Goal: Task Accomplishment & Management: Complete application form

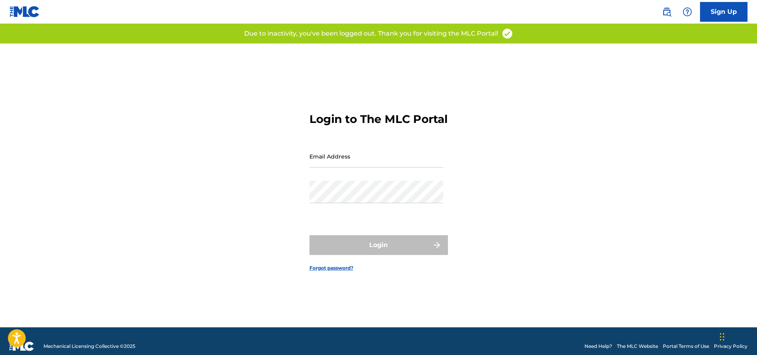
type input "divine@wumusicgroup.com"
click at [236, 233] on div "Login to The MLC Portal Email Address divine@wumusicgroup.com Password Login Fo…" at bounding box center [379, 186] width 554 height 284
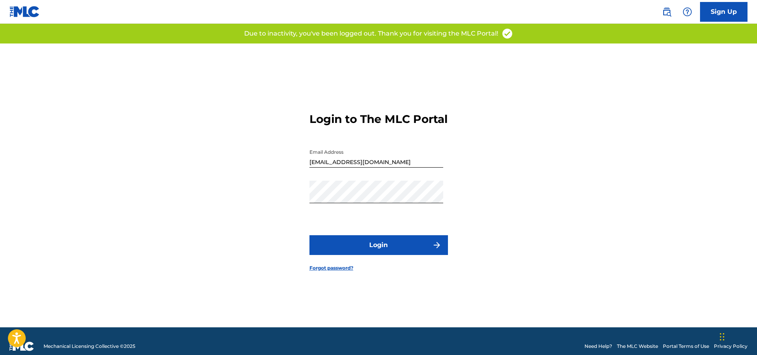
click at [373, 250] on button "Login" at bounding box center [378, 245] width 138 height 20
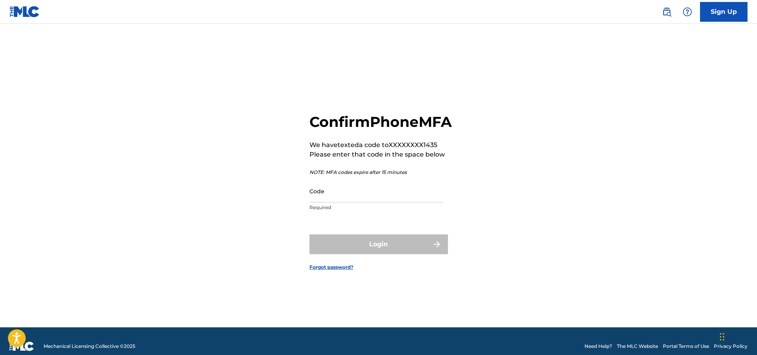
click at [351, 202] on input "Code" at bounding box center [376, 191] width 134 height 23
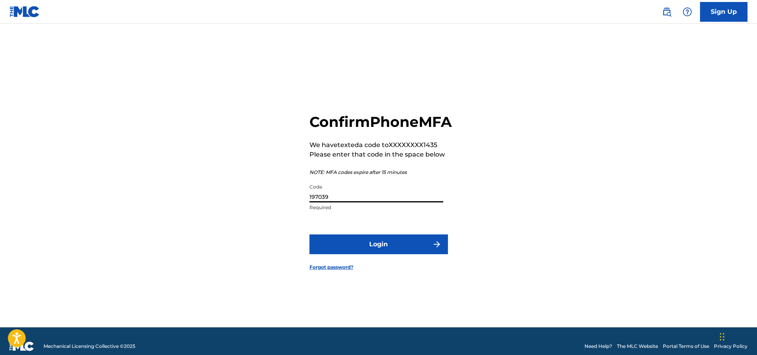
type input "197039"
click at [336, 254] on button "Login" at bounding box center [378, 245] width 138 height 20
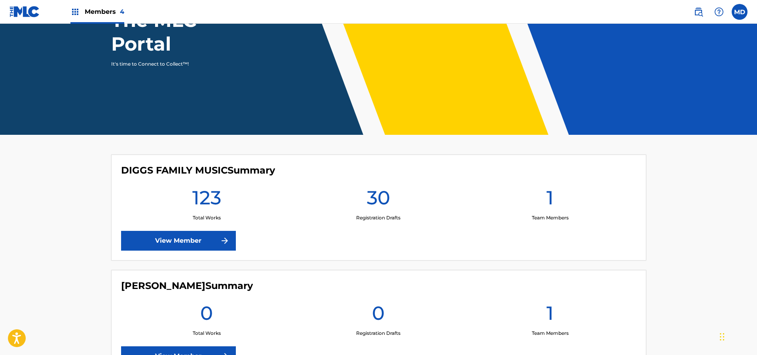
scroll to position [119, 0]
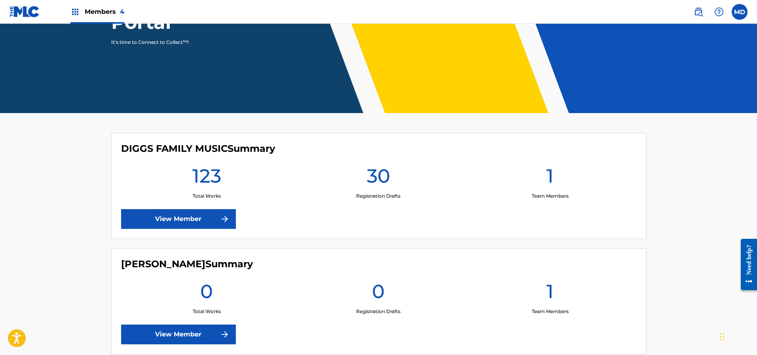
click at [184, 221] on link "View Member" at bounding box center [178, 219] width 115 height 20
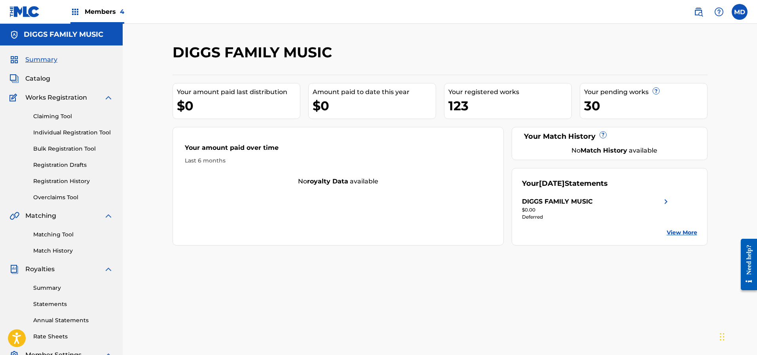
click at [62, 117] on link "Claiming Tool" at bounding box center [73, 116] width 80 height 8
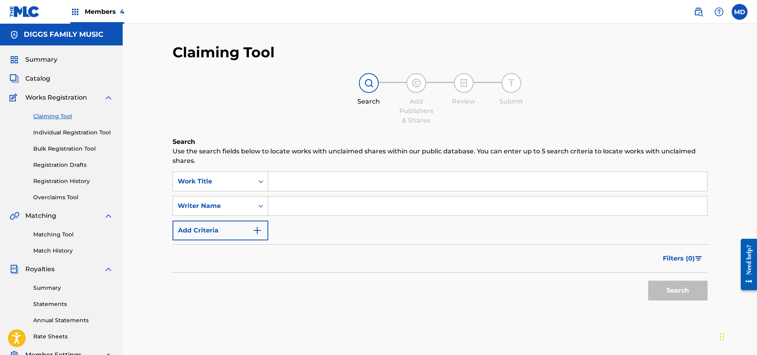
click at [340, 177] on input "Search Form" at bounding box center [487, 181] width 439 height 19
paste input ""ABDUCTION" BY WU TANG CLAN ( TONY TOUCH "PEA"
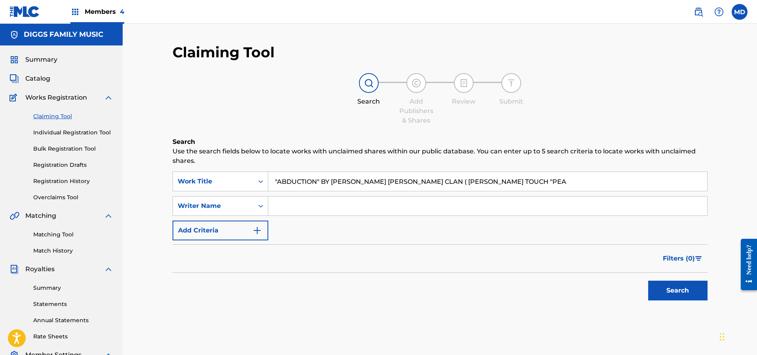
type input ""ABDUCTION" BY WU TANG CLAN ( TONY TOUCH "PEA"
click at [671, 288] on button "Search" at bounding box center [677, 291] width 59 height 20
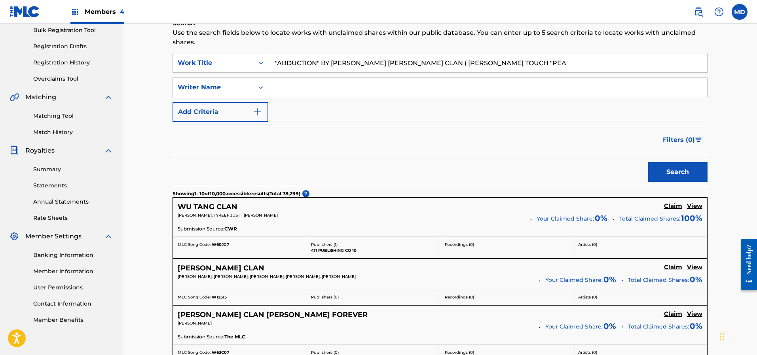
scroll to position [178, 0]
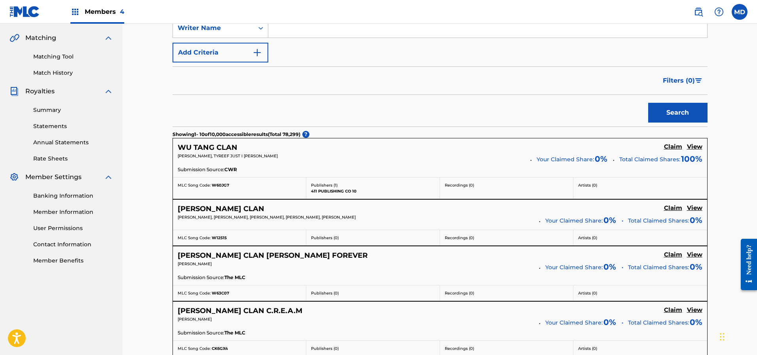
click at [697, 208] on h5 "View" at bounding box center [694, 208] width 15 height 8
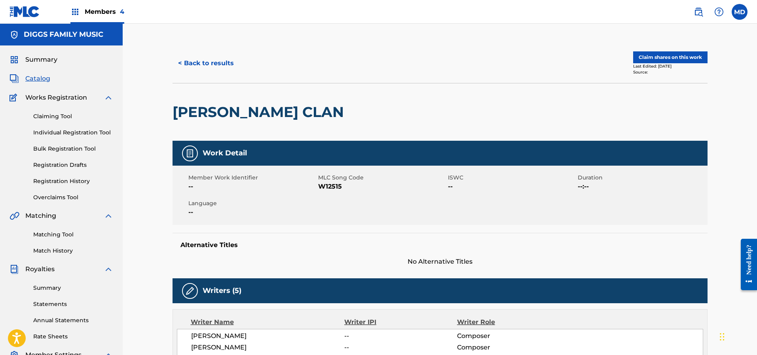
click at [674, 57] on button "Claim shares on this work" at bounding box center [670, 57] width 74 height 12
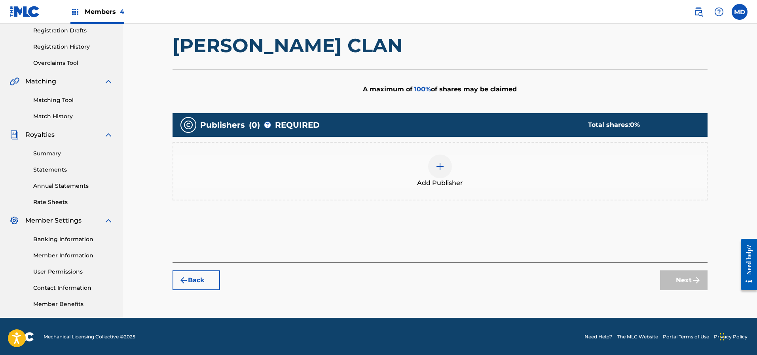
scroll to position [135, 0]
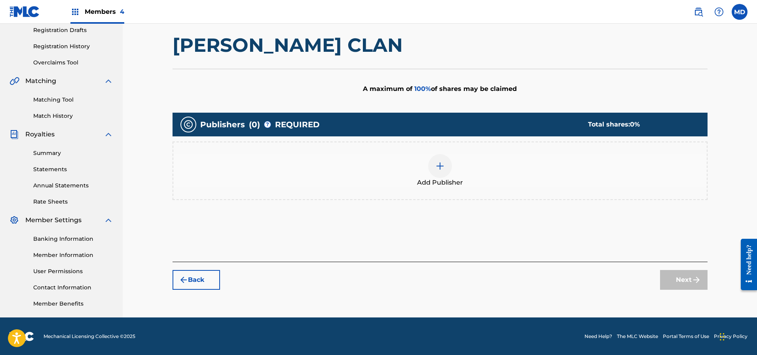
click at [438, 166] on img at bounding box center [439, 165] width 9 height 9
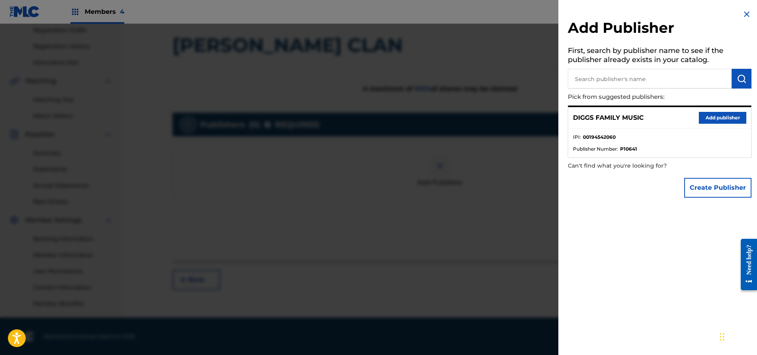
click at [707, 117] on button "Add publisher" at bounding box center [721, 118] width 47 height 12
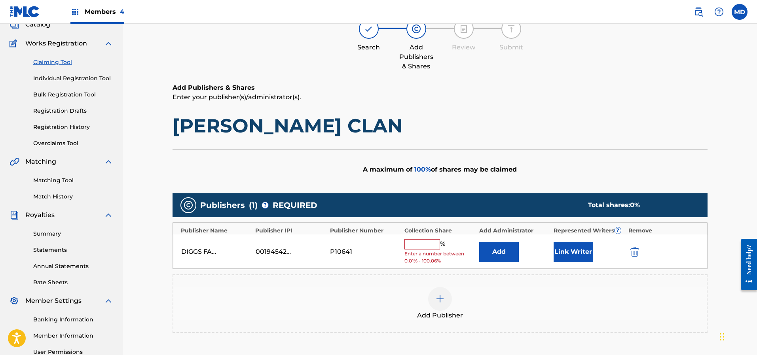
scroll to position [41, 0]
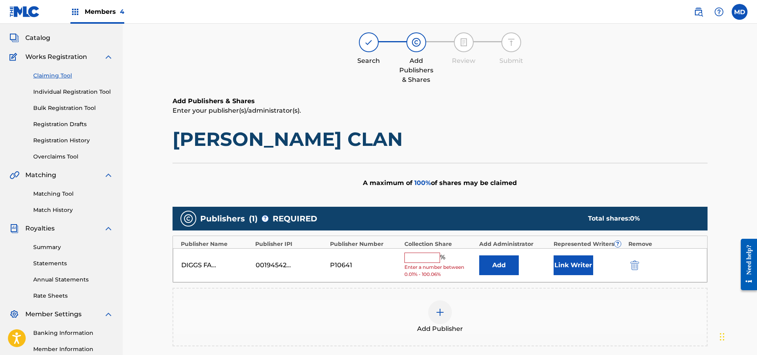
click at [435, 259] on input "text" at bounding box center [422, 258] width 36 height 10
type input "25"
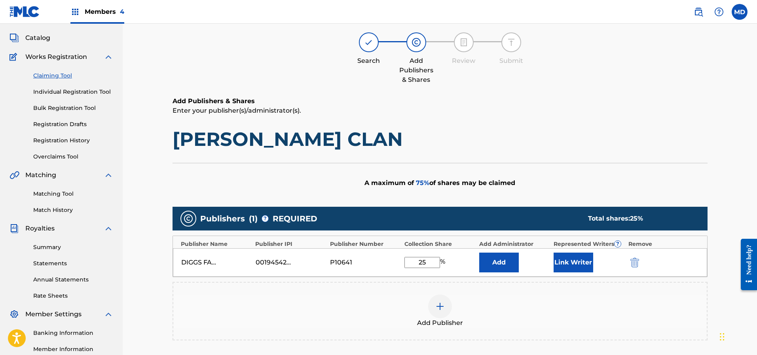
click at [571, 260] on button "Link Writer" at bounding box center [573, 263] width 40 height 20
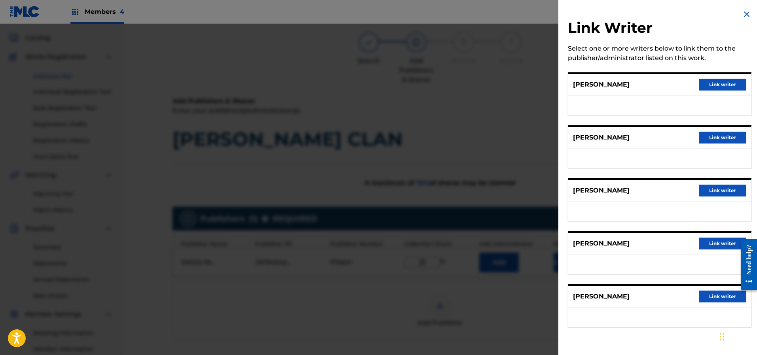
click at [710, 83] on button "Link writer" at bounding box center [721, 85] width 47 height 12
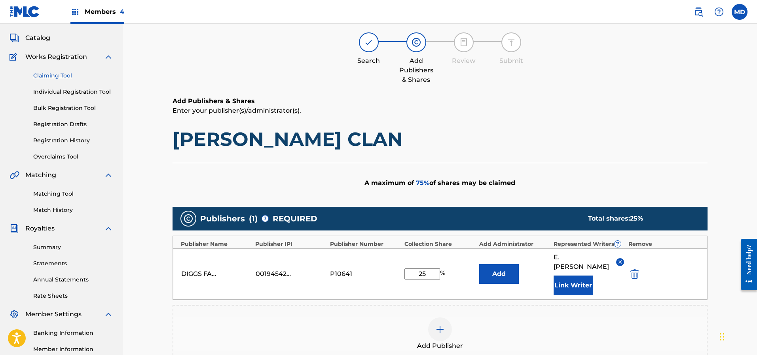
click at [578, 276] on button "Link Writer" at bounding box center [573, 286] width 40 height 20
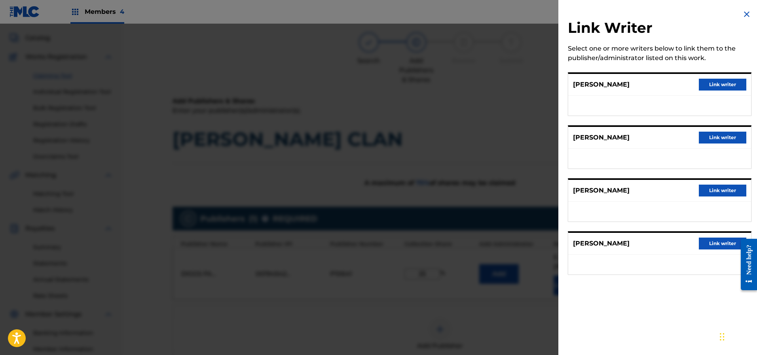
click at [711, 86] on button "Link writer" at bounding box center [721, 85] width 47 height 12
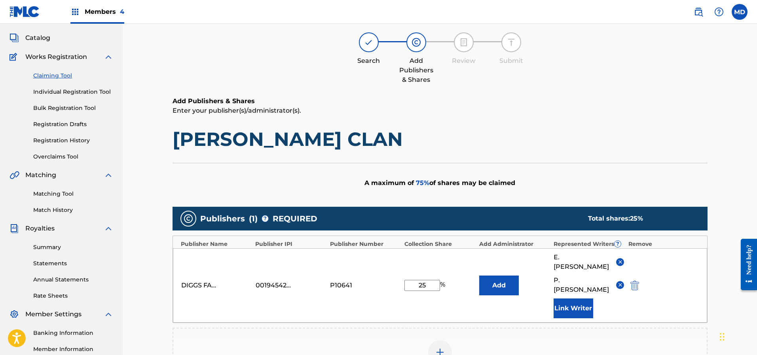
click at [569, 299] on button "Link Writer" at bounding box center [573, 309] width 40 height 20
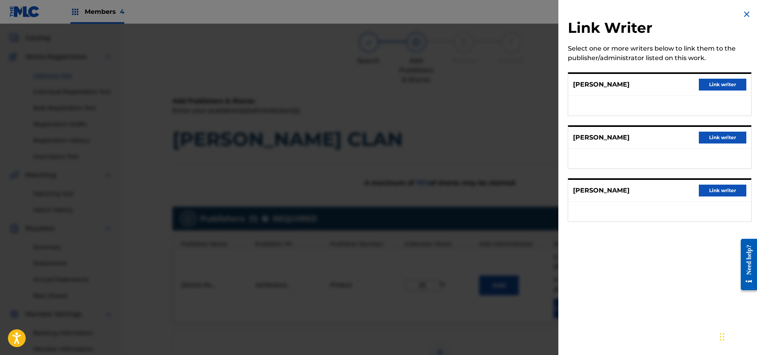
click at [742, 16] on img at bounding box center [746, 13] width 9 height 9
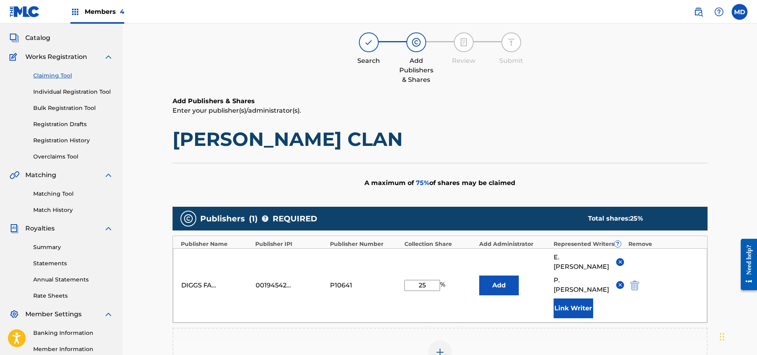
scroll to position [159, 0]
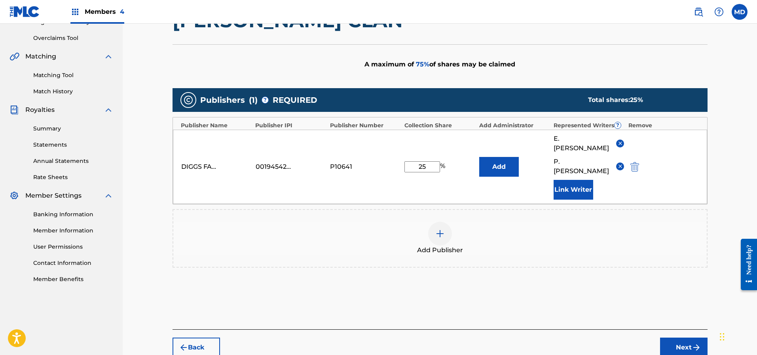
click at [442, 229] on img at bounding box center [439, 233] width 9 height 9
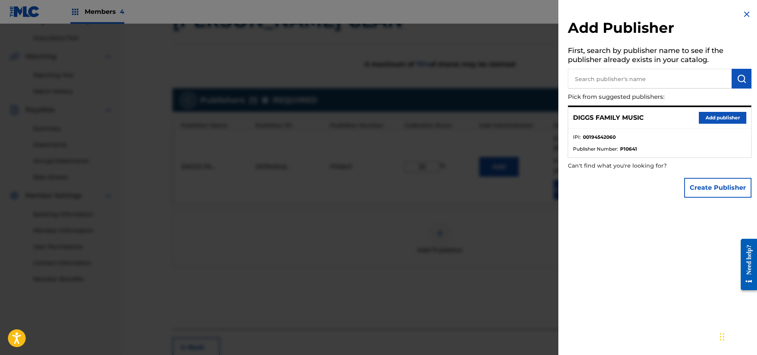
click at [742, 15] on img at bounding box center [746, 13] width 9 height 9
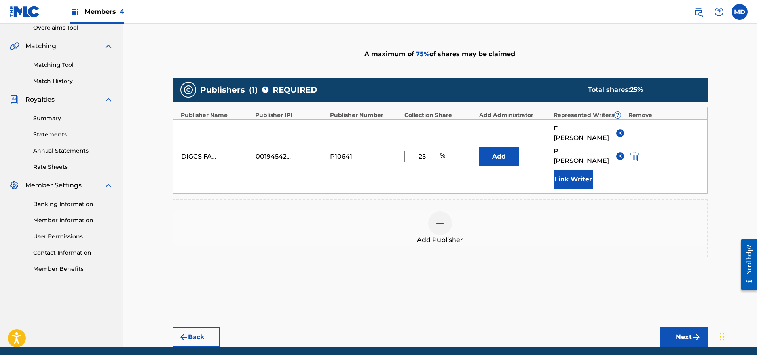
scroll to position [180, 0]
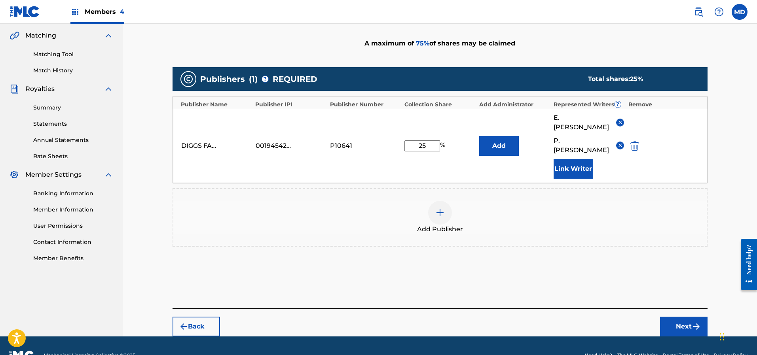
click at [697, 317] on button "Next" at bounding box center [683, 327] width 47 height 20
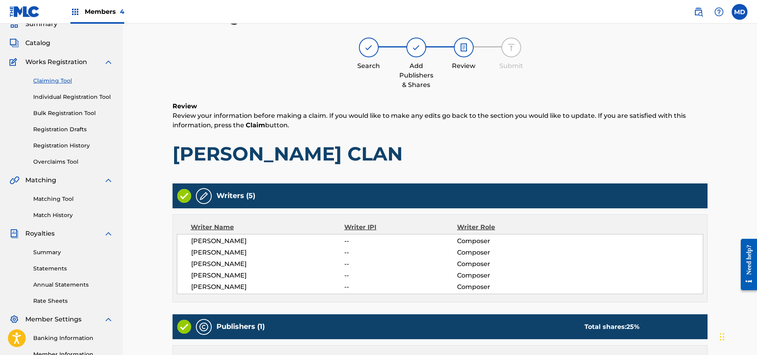
scroll to position [153, 0]
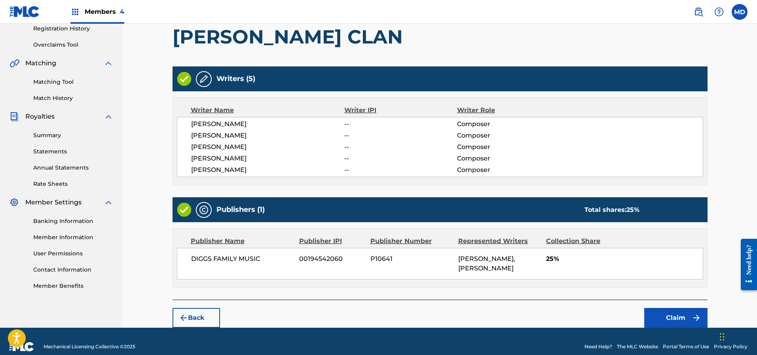
click at [661, 308] on button "Claim" at bounding box center [675, 318] width 63 height 20
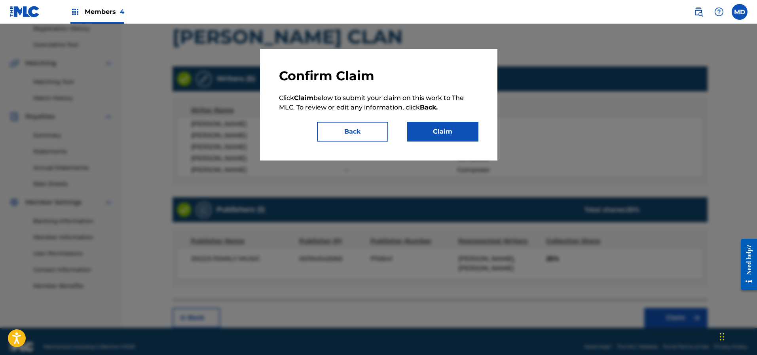
click at [429, 128] on button "Claim" at bounding box center [442, 132] width 71 height 20
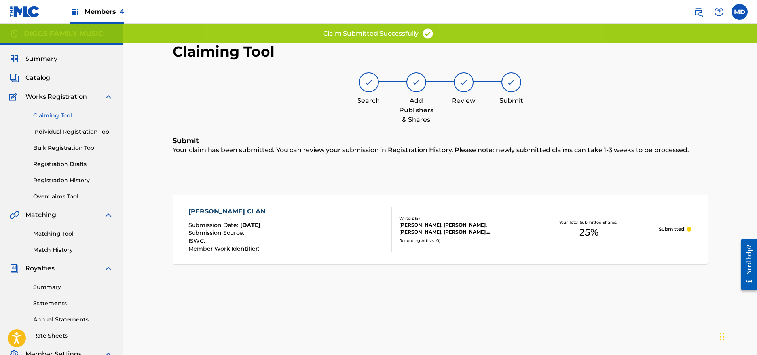
scroll to position [0, 0]
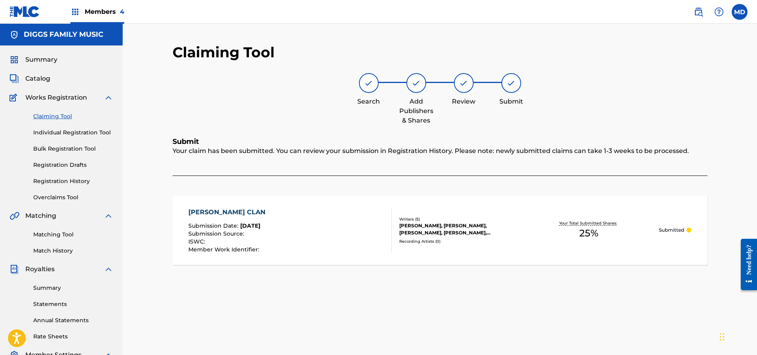
click at [51, 117] on link "Claiming Tool" at bounding box center [73, 116] width 80 height 8
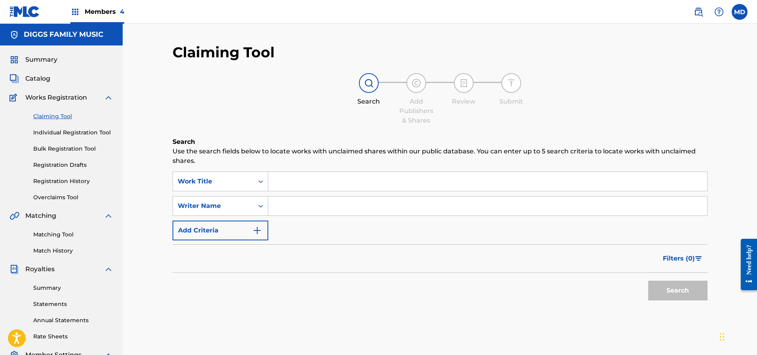
click at [392, 183] on input "Search Form" at bounding box center [487, 181] width 439 height 19
click at [49, 180] on link "Registration History" at bounding box center [73, 181] width 80 height 8
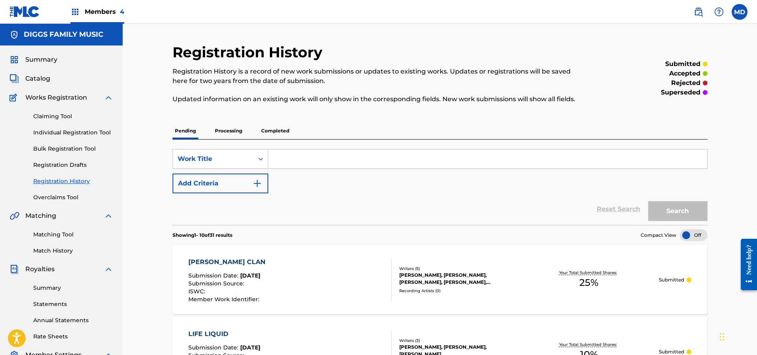
click at [299, 157] on input "Search Form" at bounding box center [487, 158] width 439 height 19
paste input ""ABDUCTION" BY WU TANG CLAN ( TONY TOUCH "PEA"
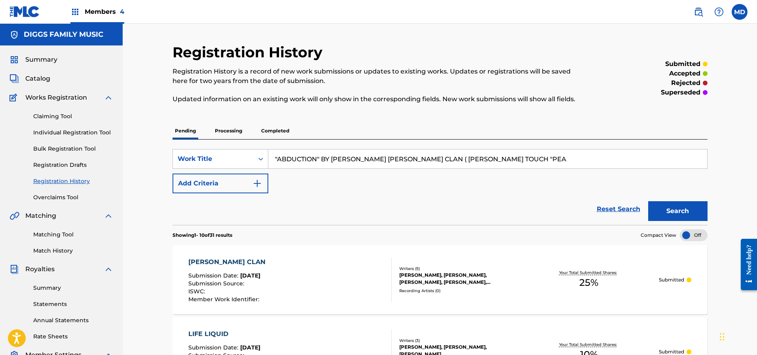
type input ""ABDUCTION" BY WU TANG CLAN ( TONY TOUCH "PEA"
click at [666, 210] on button "Search" at bounding box center [677, 211] width 59 height 20
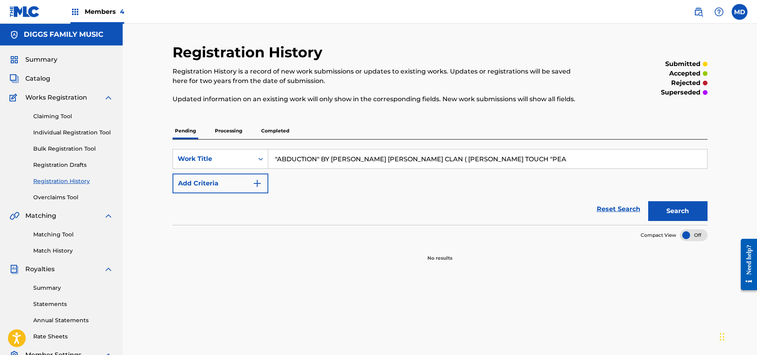
click at [238, 132] on p "Processing" at bounding box center [228, 131] width 32 height 17
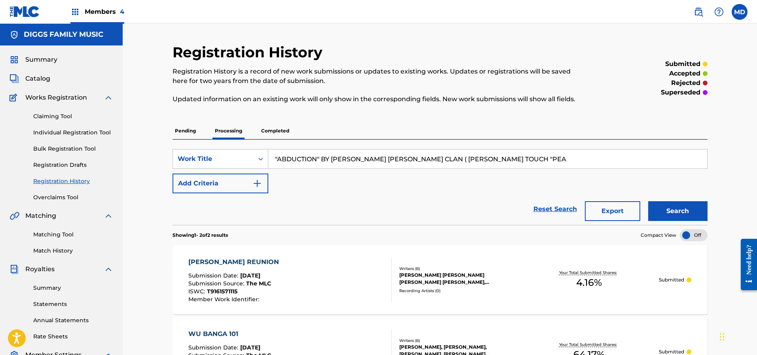
click at [273, 130] on p "Completed" at bounding box center [275, 131] width 33 height 17
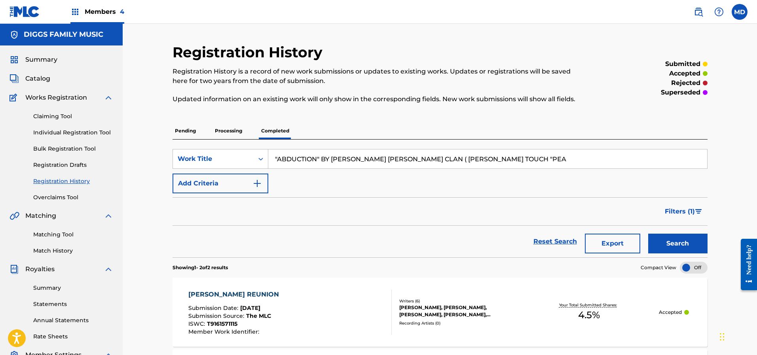
click at [62, 117] on link "Claiming Tool" at bounding box center [73, 116] width 80 height 8
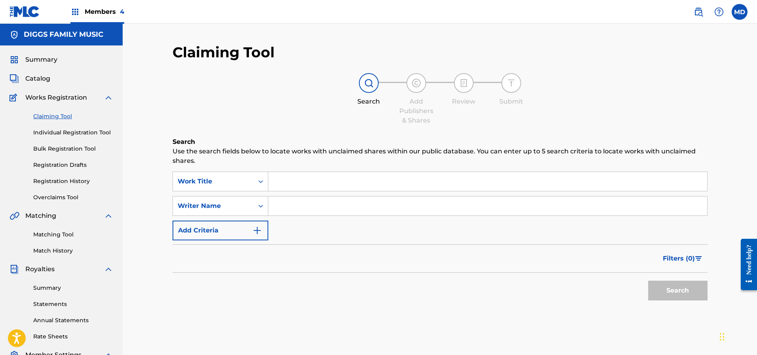
click at [299, 178] on input "Search Form" at bounding box center [487, 181] width 439 height 19
paste input ""ABDUCTION" BY WU TANG CLAN ( TONY TOUCH "PEA"
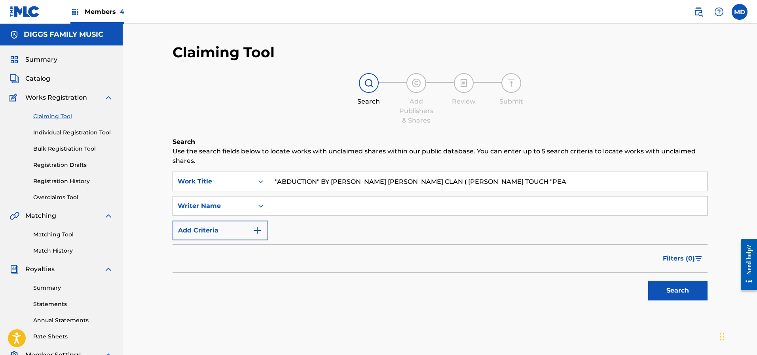
type input ""ABDUCTION" BY WU TANG CLAN ( TONY TOUCH "PEA"
click at [310, 207] on input "Search Form" at bounding box center [487, 206] width 439 height 19
click at [339, 204] on input "Search Form" at bounding box center [487, 206] width 439 height 19
type input "Jason S Hunter"
click at [666, 287] on button "Search" at bounding box center [677, 291] width 59 height 20
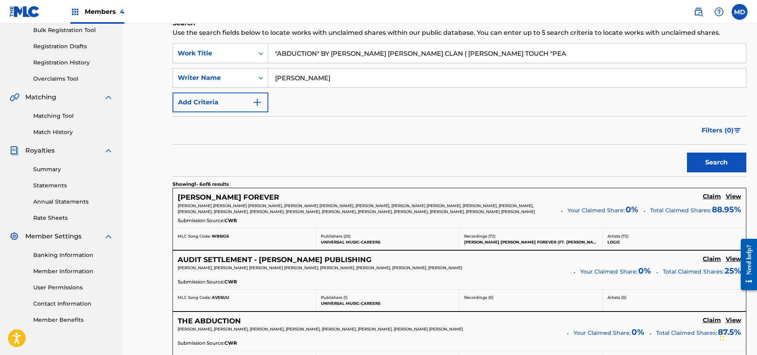
scroll to position [178, 0]
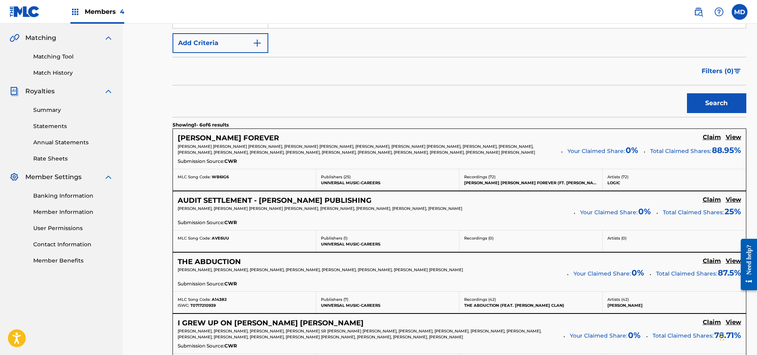
click at [725, 141] on h5 "View" at bounding box center [732, 138] width 15 height 8
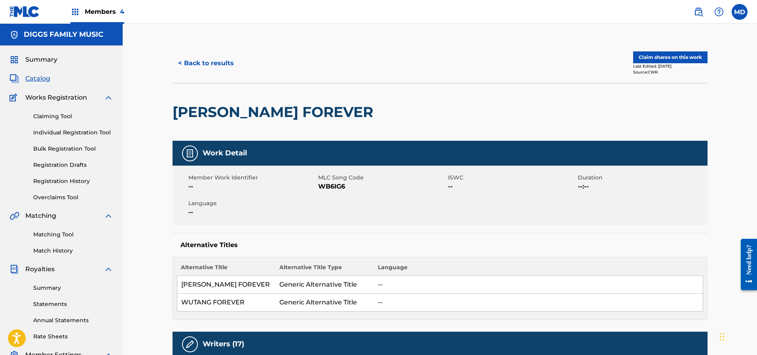
click at [656, 61] on button "Claim shares on this work" at bounding box center [670, 57] width 74 height 12
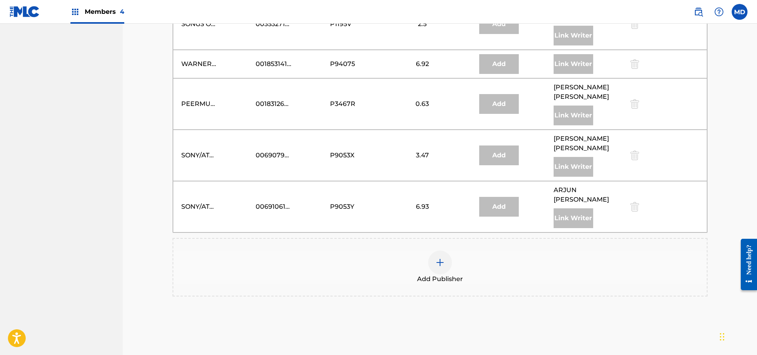
scroll to position [1292, 0]
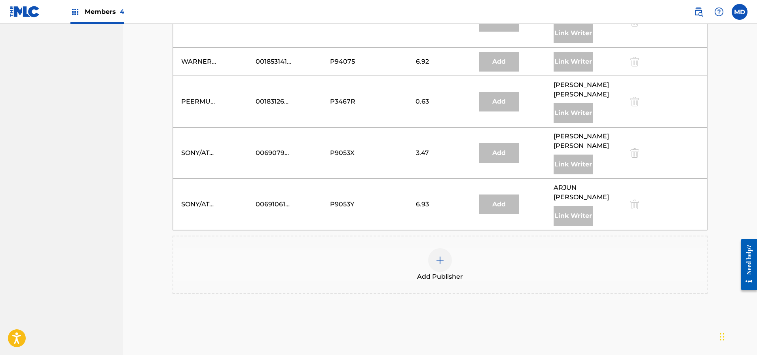
click at [439, 255] on img at bounding box center [439, 259] width 9 height 9
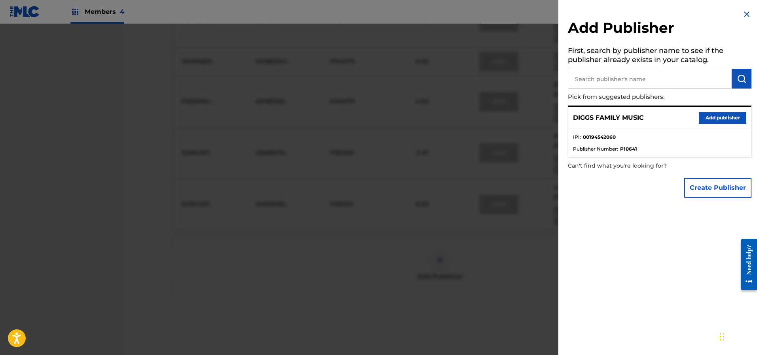
click at [716, 121] on button "Add publisher" at bounding box center [721, 118] width 47 height 12
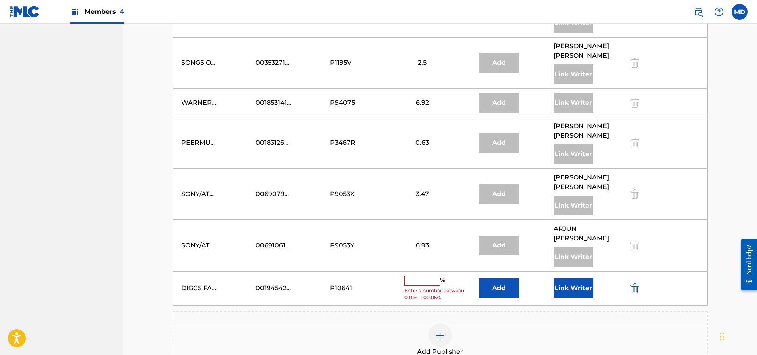
scroll to position [1326, 0]
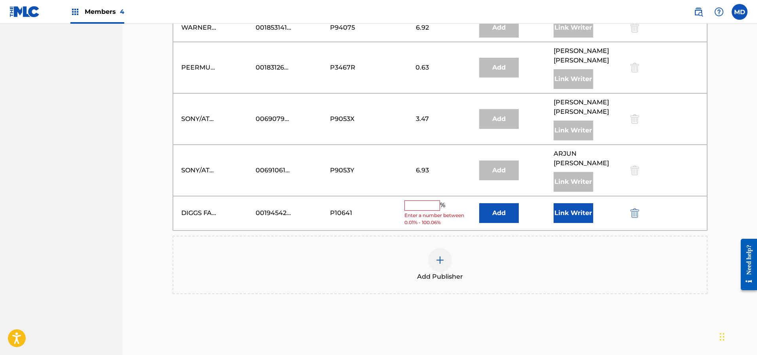
click at [424, 201] on input "text" at bounding box center [422, 206] width 36 height 10
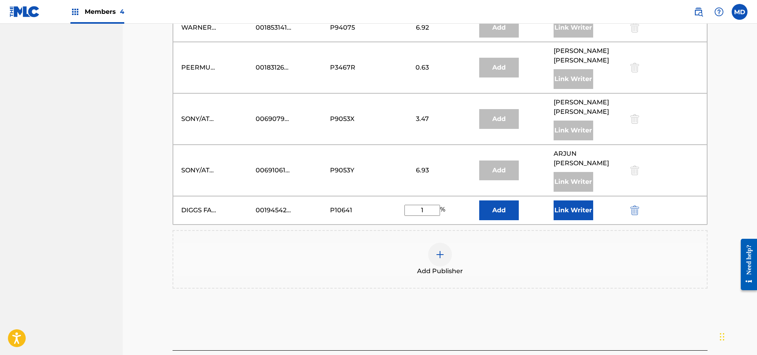
scroll to position [1321, 0]
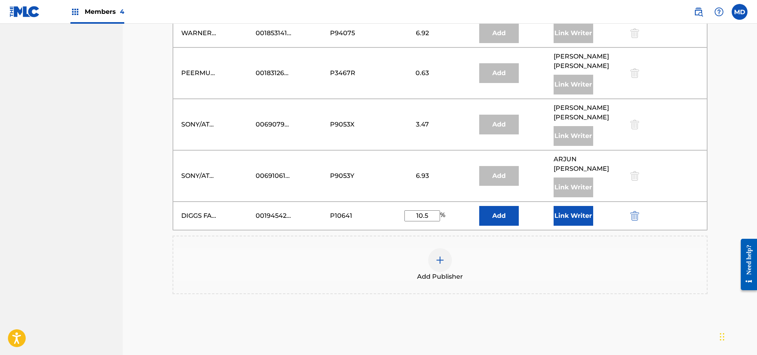
type input "10.5"
click at [585, 206] on button "Link Writer" at bounding box center [573, 216] width 40 height 20
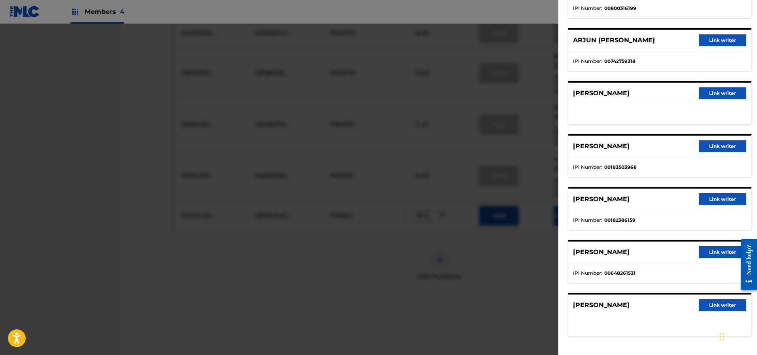
scroll to position [627, 0]
click at [709, 305] on button "Link writer" at bounding box center [721, 305] width 47 height 12
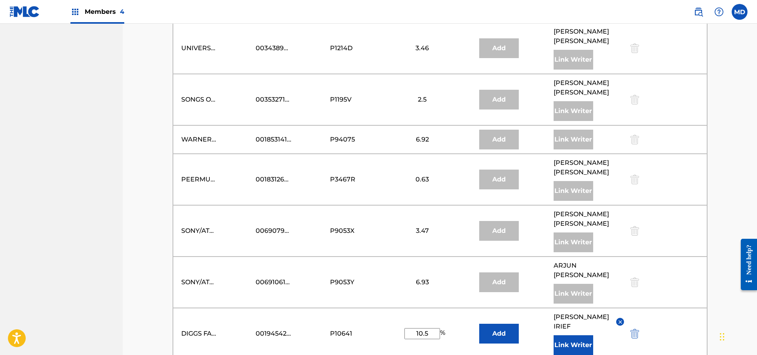
scroll to position [1334, 0]
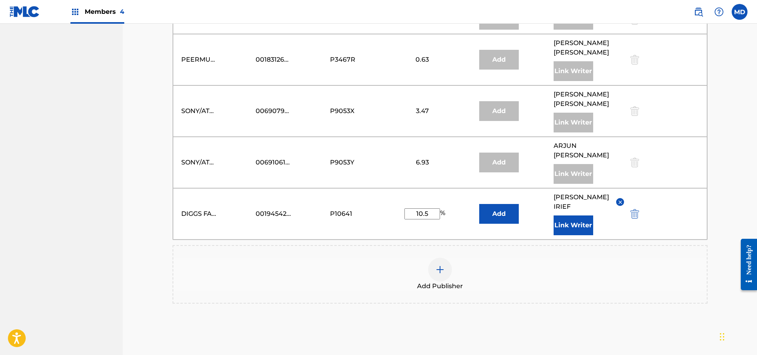
click at [582, 216] on button "Link Writer" at bounding box center [573, 226] width 40 height 20
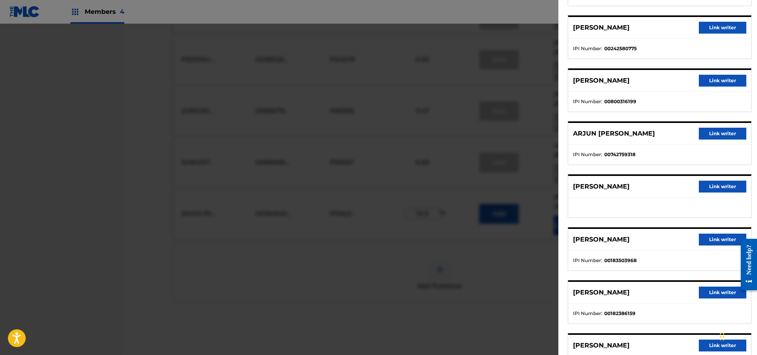
scroll to position [574, 0]
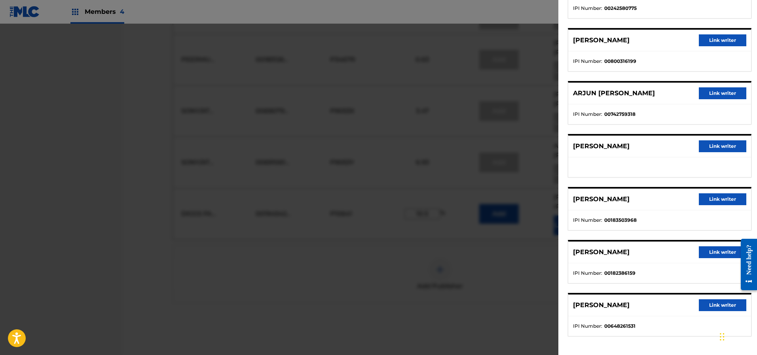
click at [719, 145] on button "Link writer" at bounding box center [721, 146] width 47 height 12
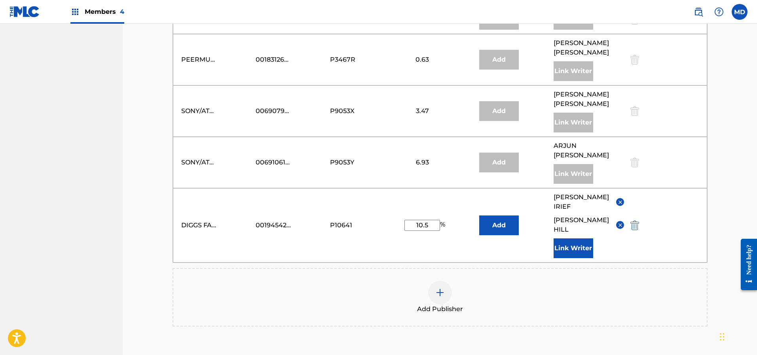
click at [569, 238] on button "Link Writer" at bounding box center [573, 248] width 40 height 20
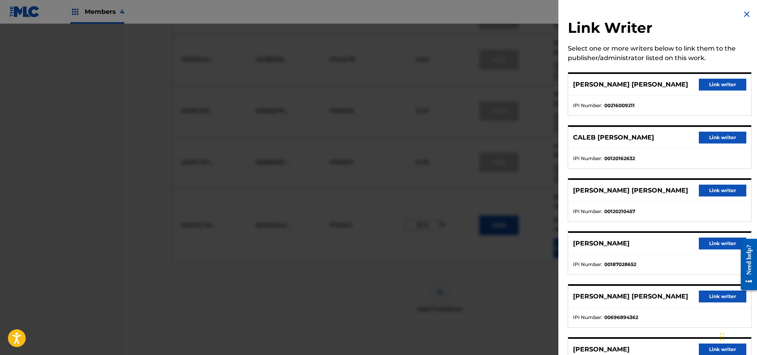
scroll to position [1156, 0]
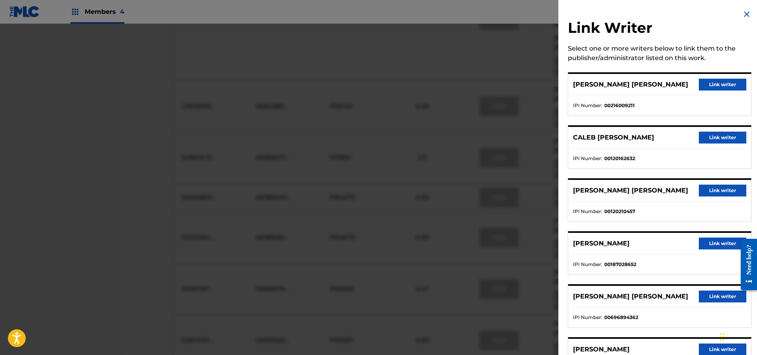
click at [746, 14] on img at bounding box center [746, 13] width 9 height 9
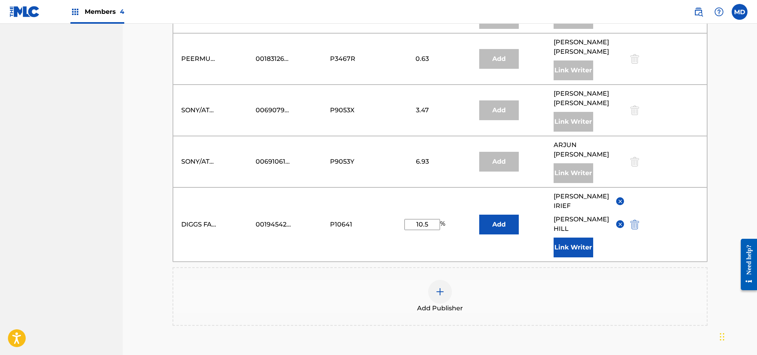
scroll to position [1347, 0]
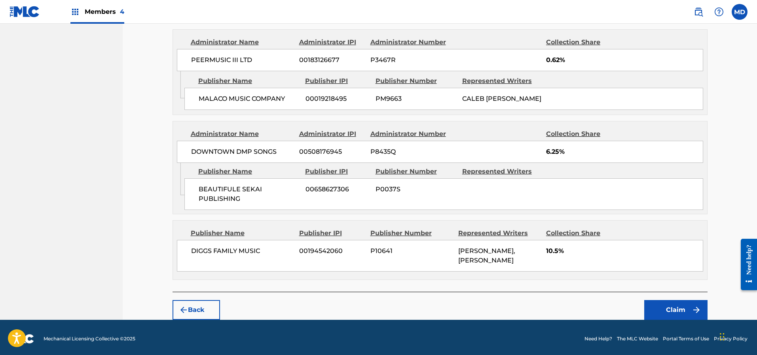
scroll to position [1648, 0]
click at [661, 310] on button "Claim" at bounding box center [675, 310] width 63 height 20
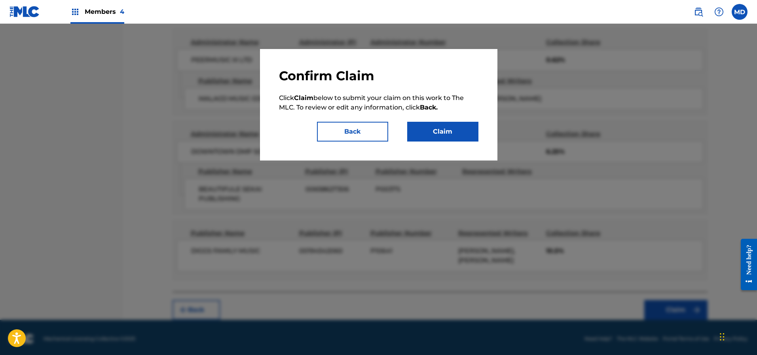
click at [432, 132] on button "Claim" at bounding box center [442, 132] width 71 height 20
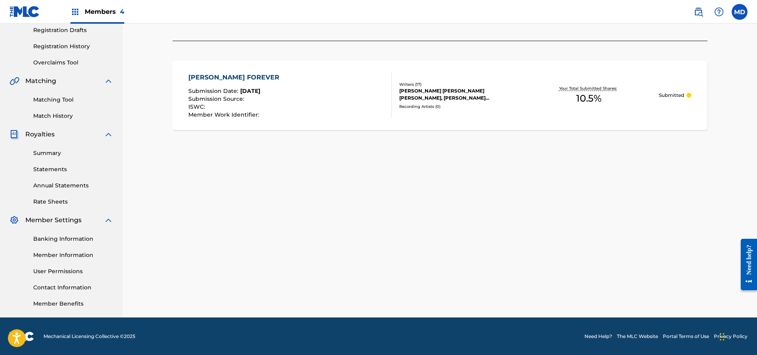
scroll to position [16, 0]
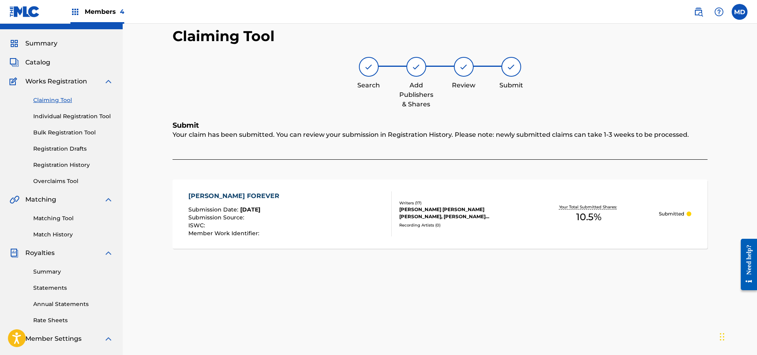
click at [46, 64] on span "Catalog" at bounding box center [37, 62] width 25 height 9
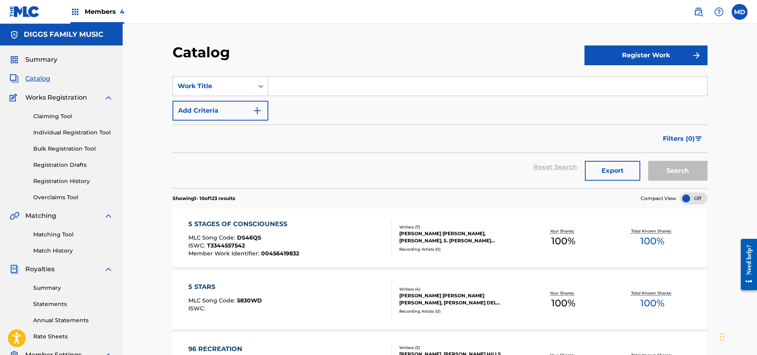
click at [340, 82] on input "Search Form" at bounding box center [487, 86] width 439 height 19
paste input ""ABDUCTION" BY WU TANG CLAN ( TONY TOUCH "PEA"
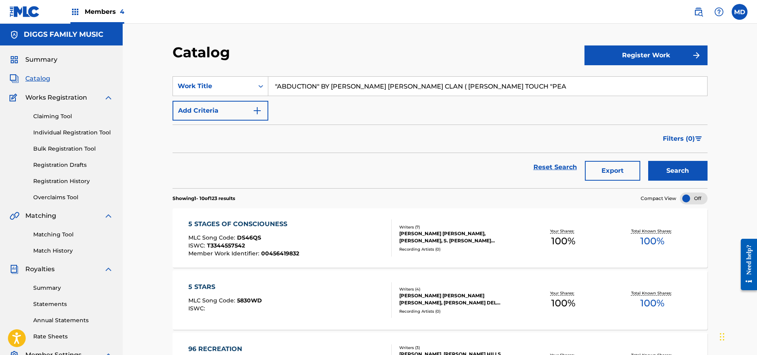
type input ""ABDUCTION" BY WU TANG CLAN ( TONY TOUCH "PEA"
click at [675, 168] on button "Search" at bounding box center [677, 171] width 59 height 20
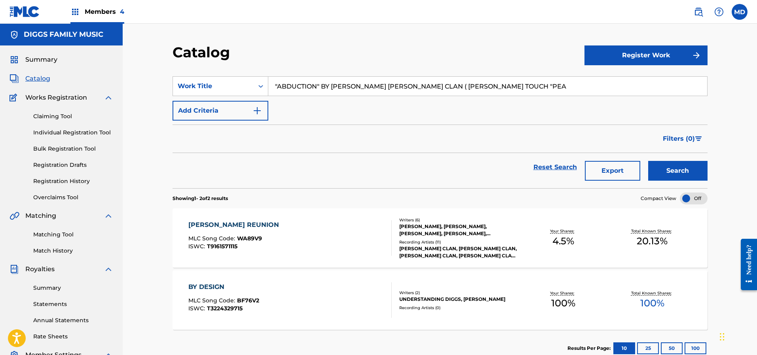
click at [50, 115] on link "Claiming Tool" at bounding box center [73, 116] width 80 height 8
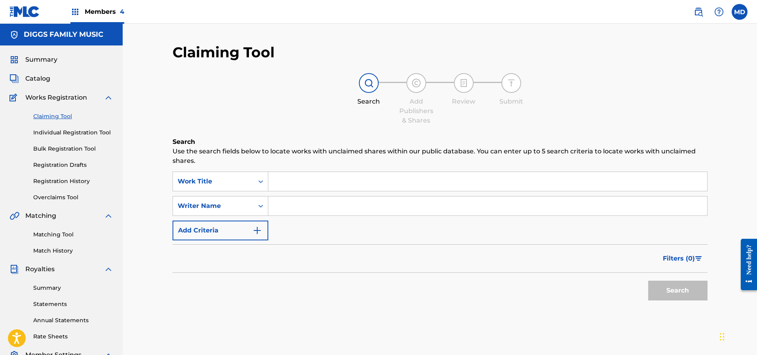
click at [311, 183] on input "Search Form" at bounding box center [487, 181] width 439 height 19
paste input ""ABDUCTION" BY WU TANG CLAN ( TONY TOUCH "PEA"
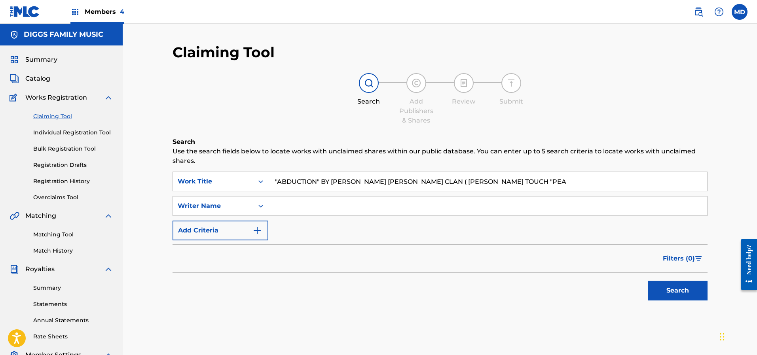
type input ""ABDUCTION" BY WU TANG CLAN ( TONY TOUCH "PEA"
click at [675, 289] on button "Search" at bounding box center [677, 291] width 59 height 20
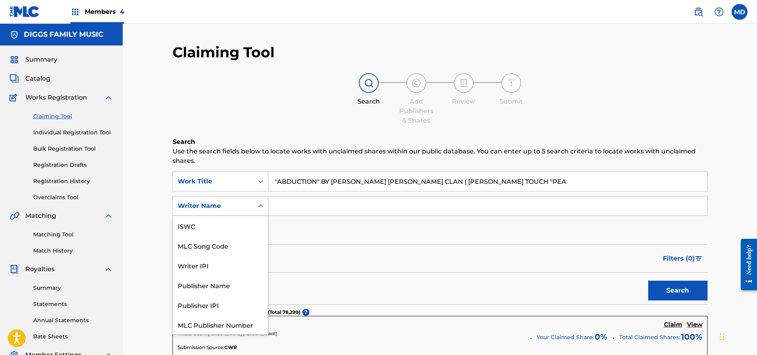
click at [235, 205] on div "Writer Name" at bounding box center [213, 205] width 71 height 9
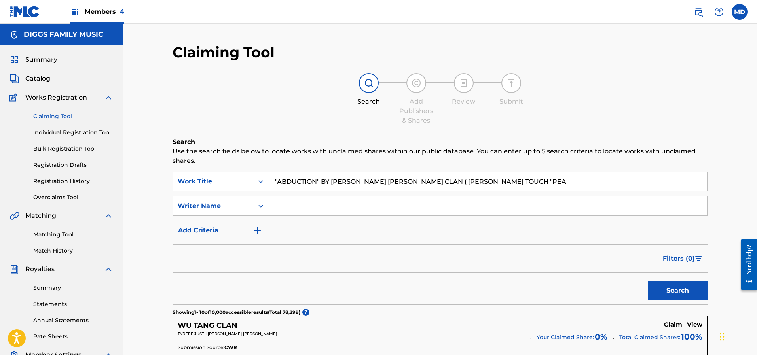
click at [306, 205] on input "Search Form" at bounding box center [487, 206] width 439 height 19
click at [326, 209] on input "Search Form" at bounding box center [487, 206] width 439 height 19
type input "[PERSON_NAME]"
click at [683, 292] on button "Search" at bounding box center [677, 291] width 59 height 20
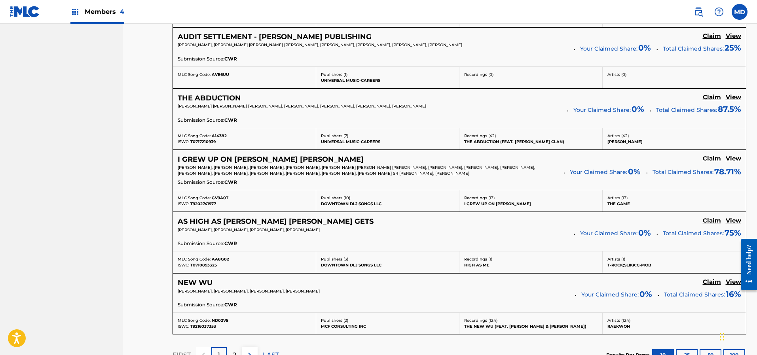
scroll to position [528, 0]
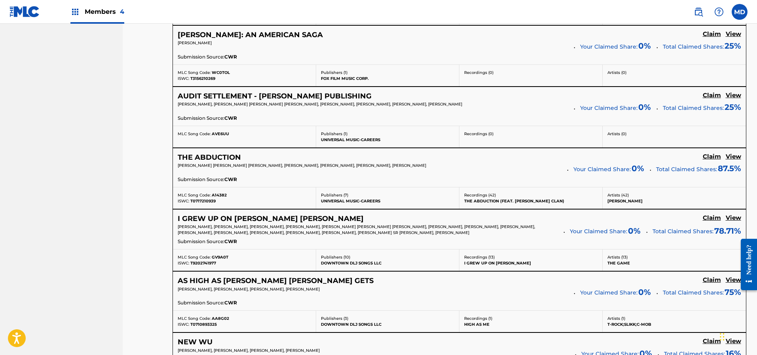
click at [725, 99] on h5 "View" at bounding box center [732, 96] width 15 height 8
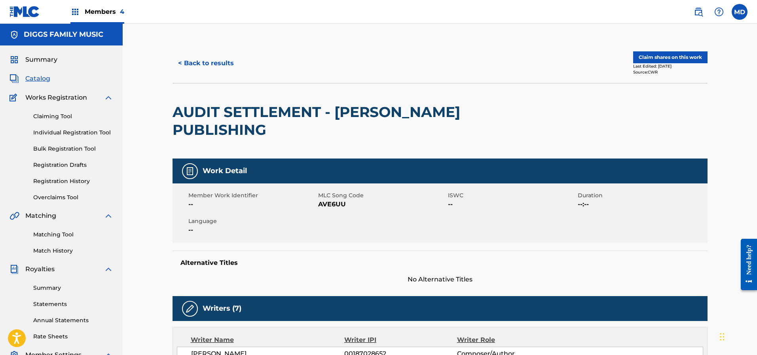
click at [657, 59] on button "Claim shares on this work" at bounding box center [670, 57] width 74 height 12
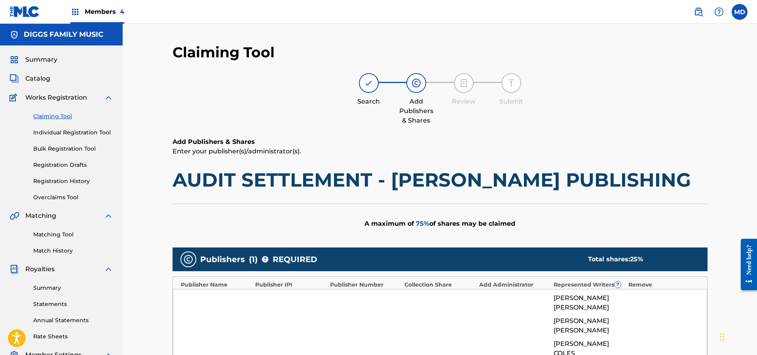
click at [109, 11] on span "Members 4" at bounding box center [105, 11] width 40 height 9
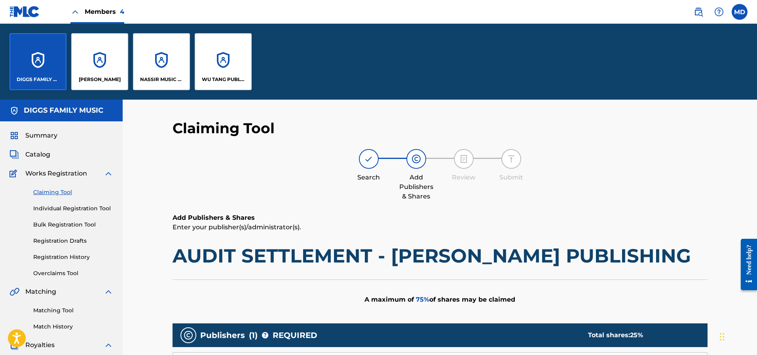
click at [208, 60] on div "WU TANG PUBLISHING INC" at bounding box center [223, 61] width 57 height 57
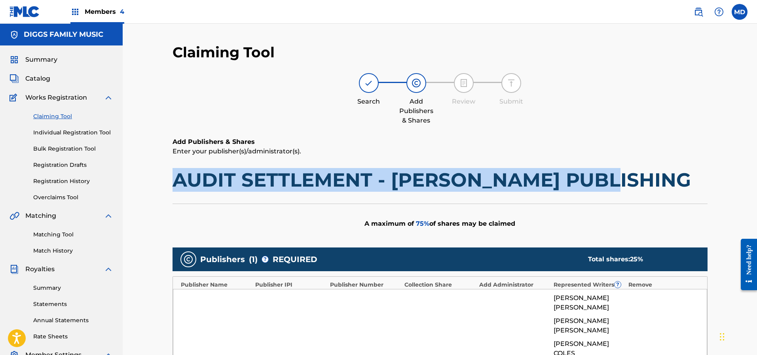
drag, startPoint x: 626, startPoint y: 179, endPoint x: 178, endPoint y: 178, distance: 448.1
click at [178, 178] on h1 "AUDIT SETTLEMENT - WU-TANG PUBLISHING" at bounding box center [439, 180] width 535 height 24
copy h1 "AUDIT SETTLEMENT - WU-TANG PUBLISHING"
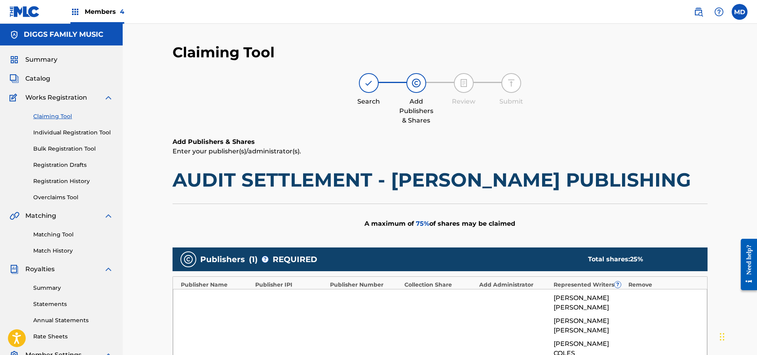
click at [104, 14] on span "Members 4" at bounding box center [105, 11] width 40 height 9
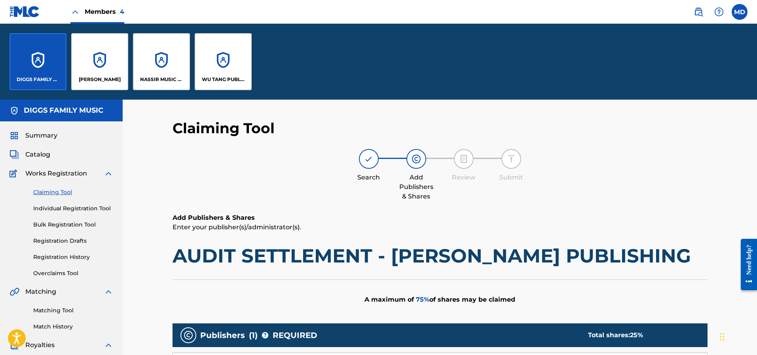
click at [219, 66] on div "WU TANG PUBLISHING INC" at bounding box center [223, 61] width 57 height 57
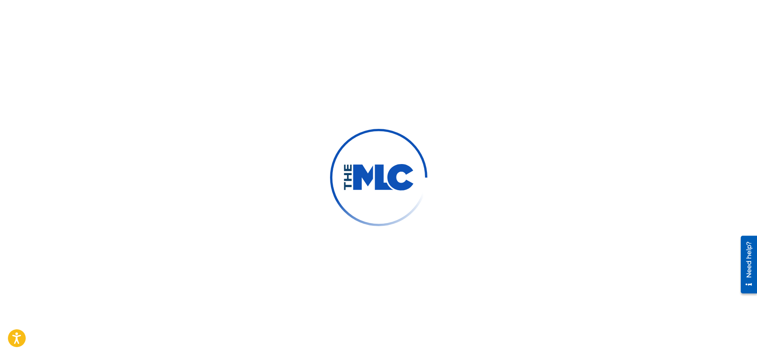
click at [390, 174] on img at bounding box center [378, 177] width 71 height 27
drag, startPoint x: 254, startPoint y: 120, endPoint x: 229, endPoint y: 120, distance: 25.3
click at [229, 120] on div at bounding box center [378, 177] width 757 height 355
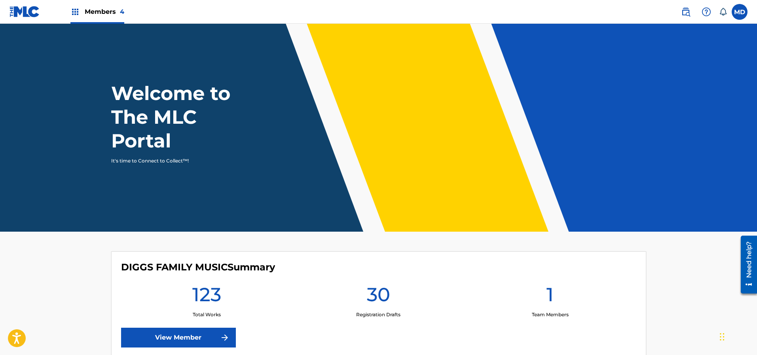
click at [181, 336] on link "View Member" at bounding box center [178, 338] width 115 height 20
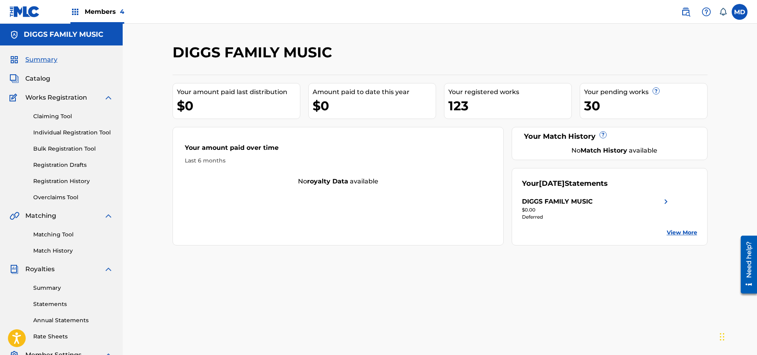
click at [52, 117] on link "Claiming Tool" at bounding box center [73, 116] width 80 height 8
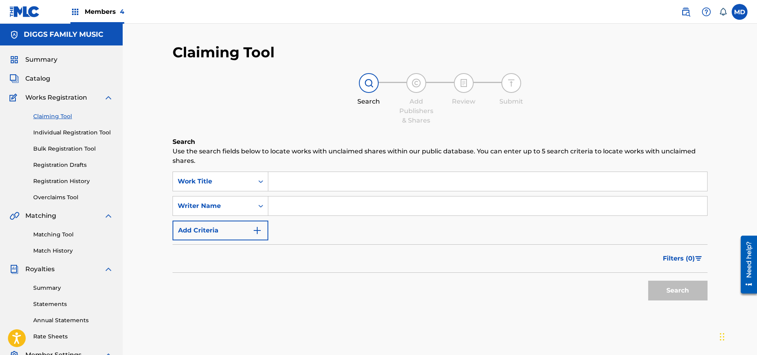
click at [348, 180] on input "Search Form" at bounding box center [487, 181] width 439 height 19
click at [107, 13] on span "Members 4" at bounding box center [105, 11] width 40 height 9
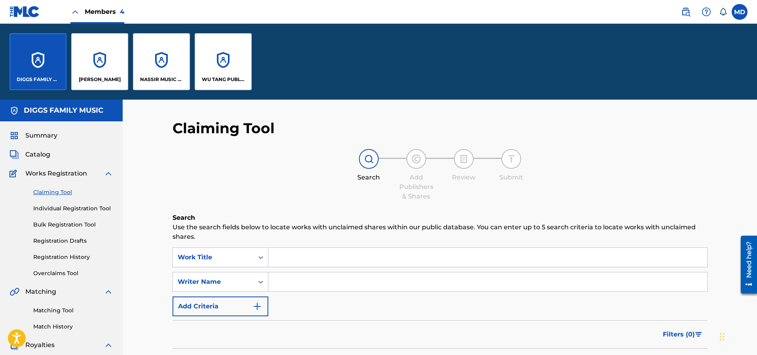
click at [222, 67] on div "WU TANG PUBLISHING INC" at bounding box center [223, 61] width 57 height 57
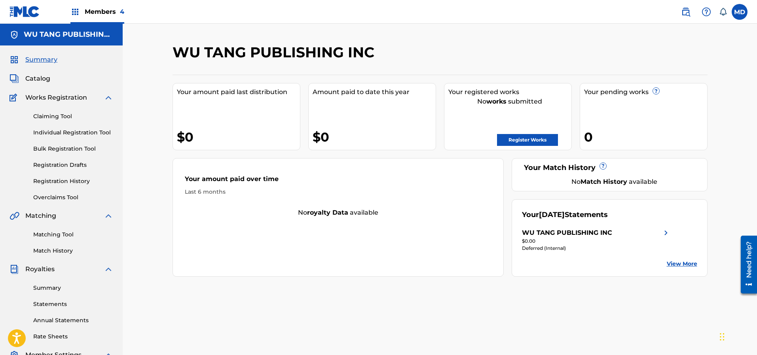
click at [60, 115] on link "Claiming Tool" at bounding box center [73, 116] width 80 height 8
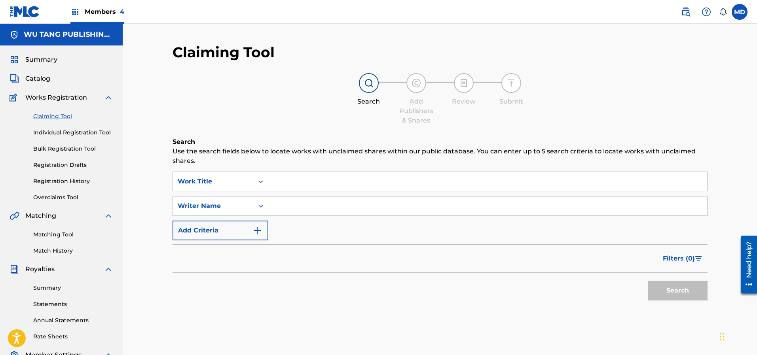
click at [376, 180] on input "Search Form" at bounding box center [487, 181] width 439 height 19
paste input "AUDIT SETTLEMENT - WU-TANG PUBLISHING"
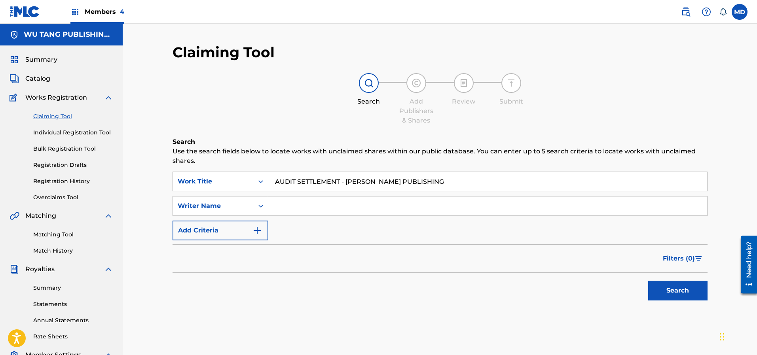
type input "AUDIT SETTLEMENT - WU-TANG PUBLISHING"
click at [680, 293] on button "Search" at bounding box center [677, 291] width 59 height 20
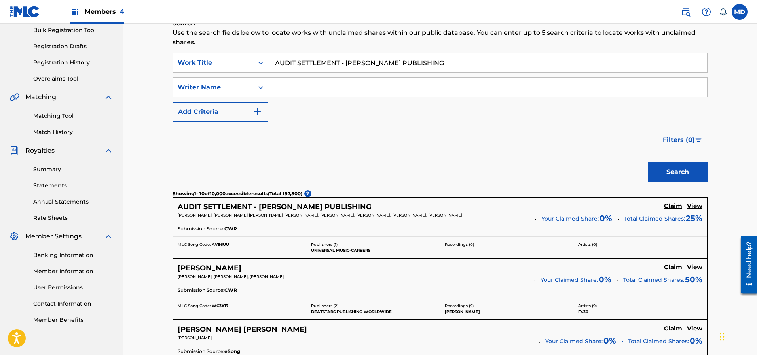
scroll to position [178, 0]
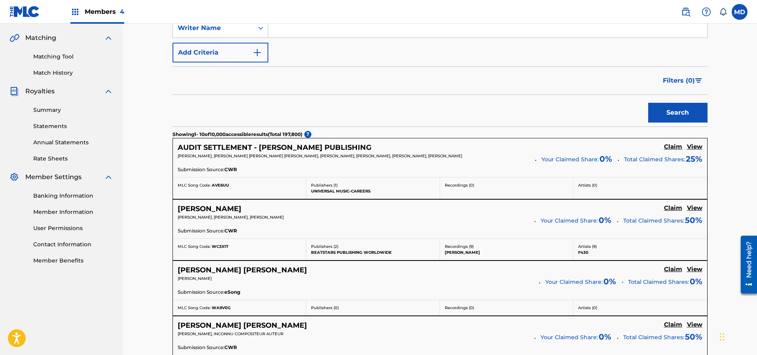
click at [679, 148] on h5 "Claim" at bounding box center [673, 147] width 18 height 8
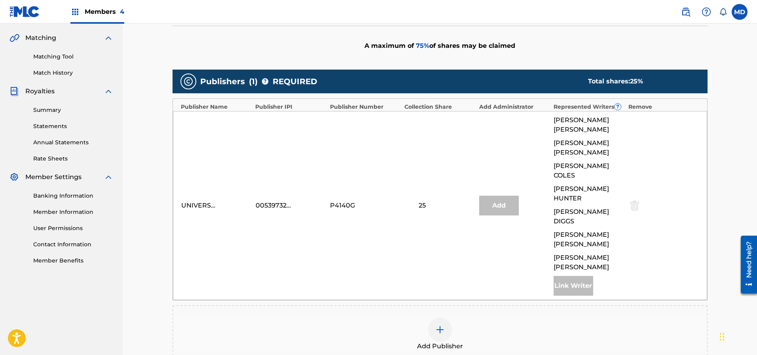
click at [440, 325] on img at bounding box center [439, 329] width 9 height 9
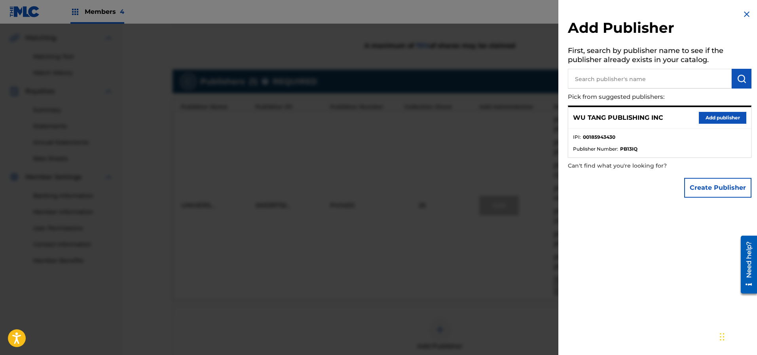
click at [721, 118] on button "Add publisher" at bounding box center [721, 118] width 47 height 12
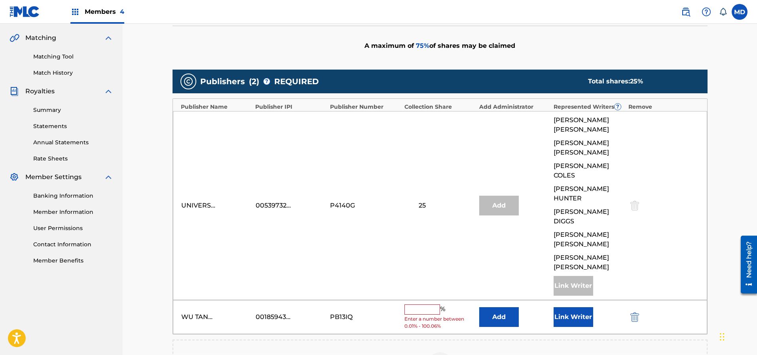
click at [419, 305] on input "text" at bounding box center [422, 310] width 36 height 10
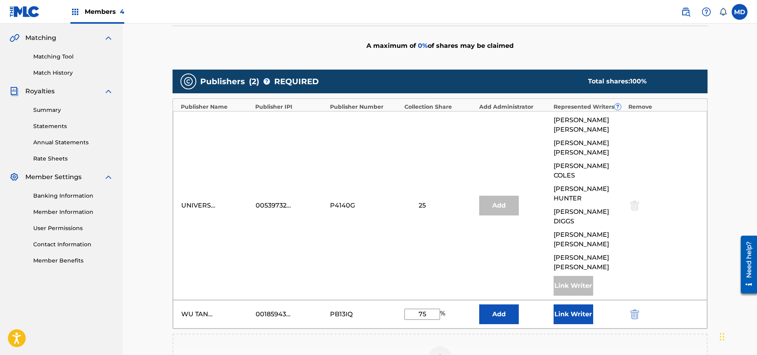
type input "75"
click at [581, 305] on button "Link Writer" at bounding box center [573, 315] width 40 height 20
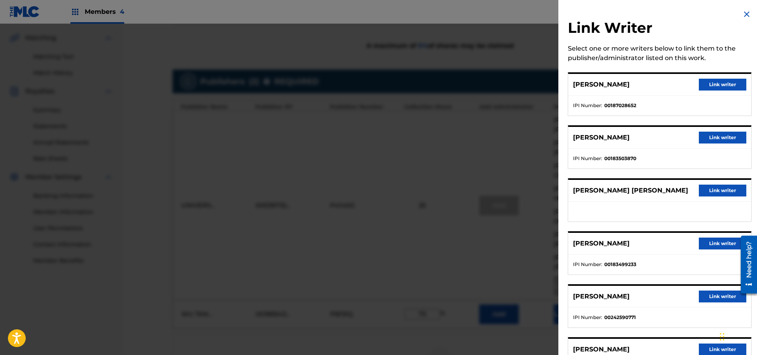
click at [727, 83] on button "Link writer" at bounding box center [721, 85] width 47 height 12
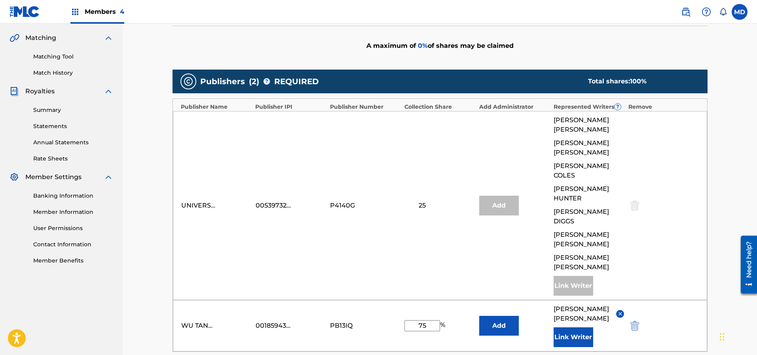
click at [568, 327] on button "Link Writer" at bounding box center [573, 337] width 40 height 20
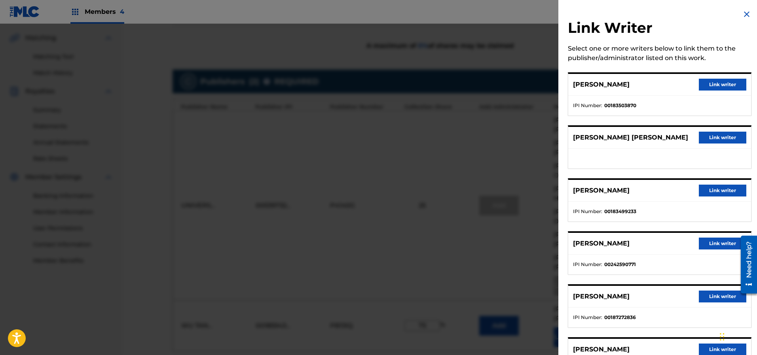
click at [723, 85] on button "Link writer" at bounding box center [721, 85] width 47 height 12
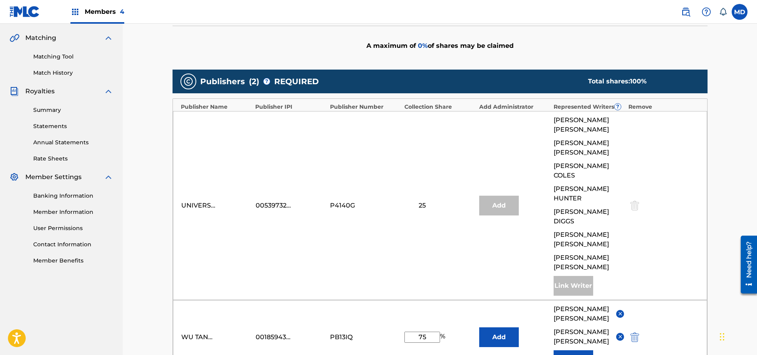
click at [568, 350] on button "Link Writer" at bounding box center [573, 360] width 40 height 20
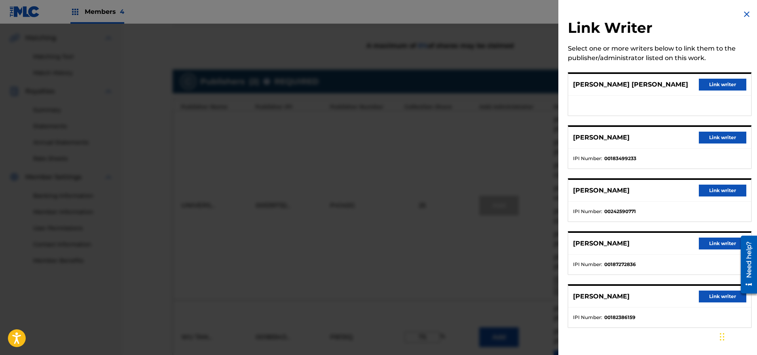
click at [712, 81] on button "Link writer" at bounding box center [721, 85] width 47 height 12
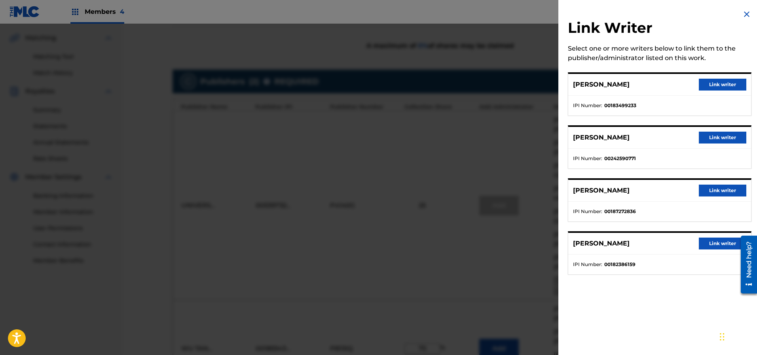
click at [723, 82] on button "Link writer" at bounding box center [721, 85] width 47 height 12
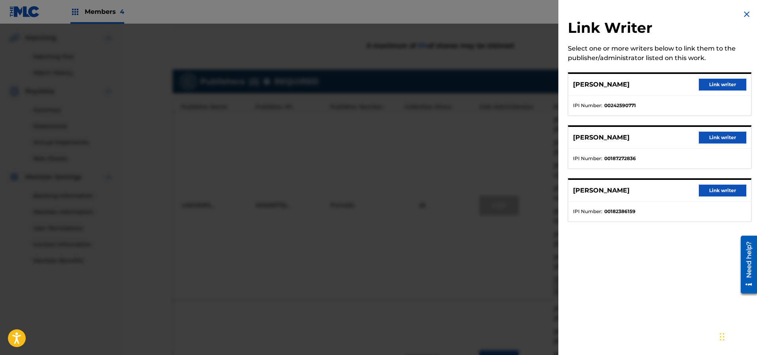
click at [714, 81] on button "Link writer" at bounding box center [721, 85] width 47 height 12
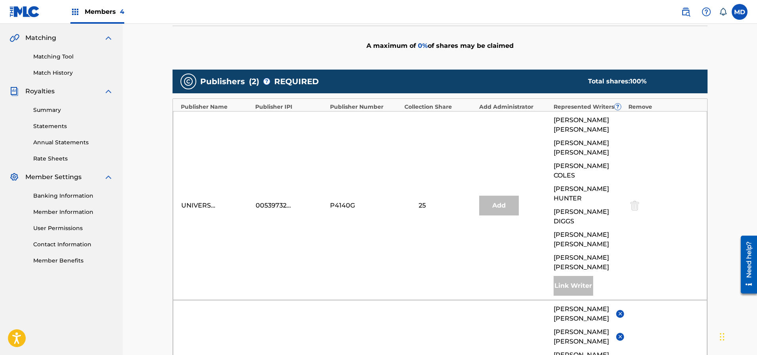
scroll to position [237, 0]
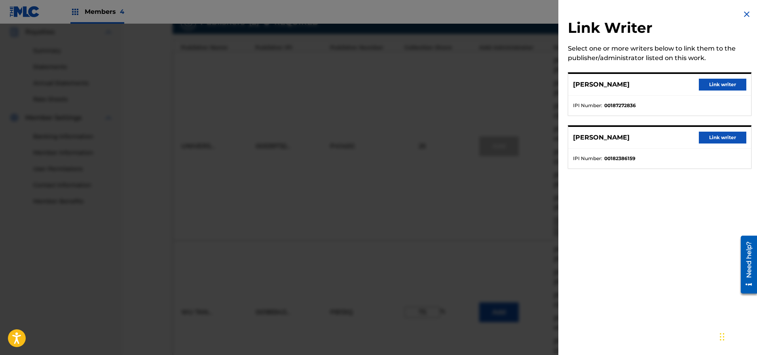
click at [709, 84] on button "Link writer" at bounding box center [721, 85] width 47 height 12
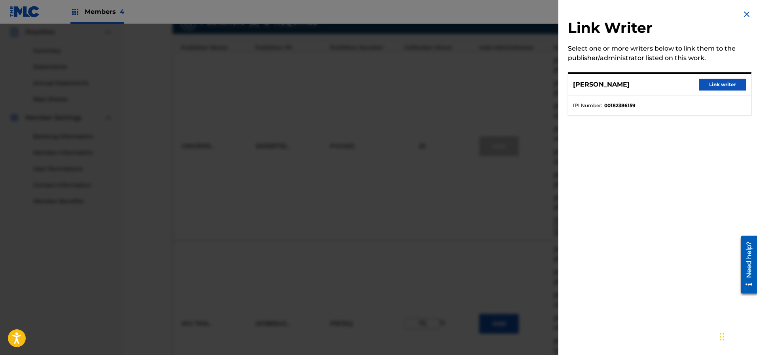
click at [713, 84] on button "Link writer" at bounding box center [721, 85] width 47 height 12
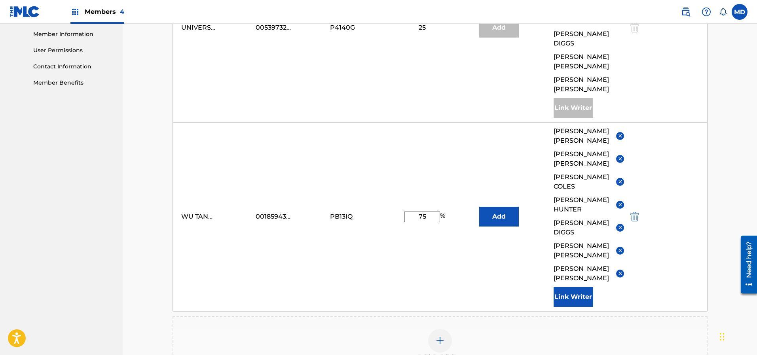
scroll to position [415, 0]
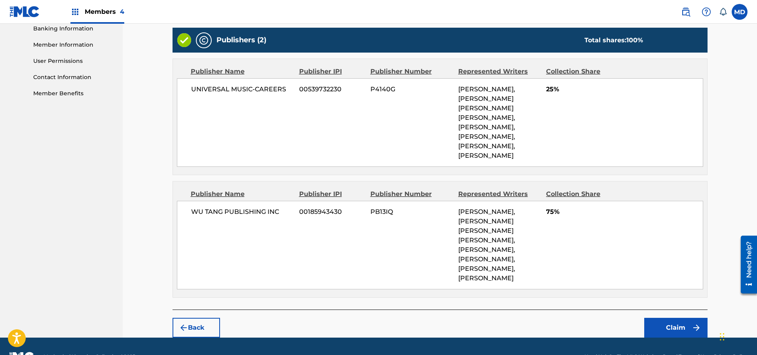
scroll to position [345, 0]
click at [667, 318] on button "Claim" at bounding box center [675, 328] width 63 height 20
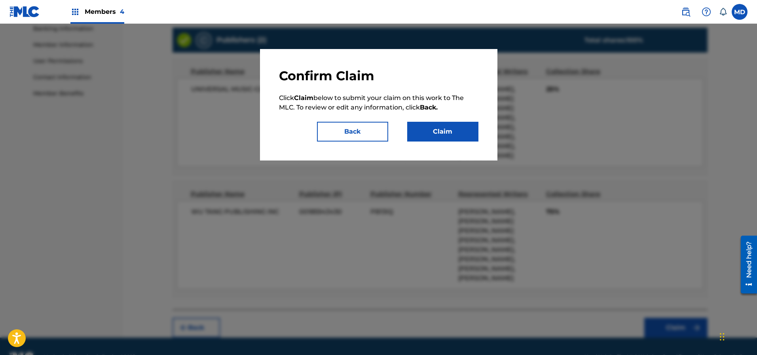
click at [453, 131] on button "Claim" at bounding box center [442, 132] width 71 height 20
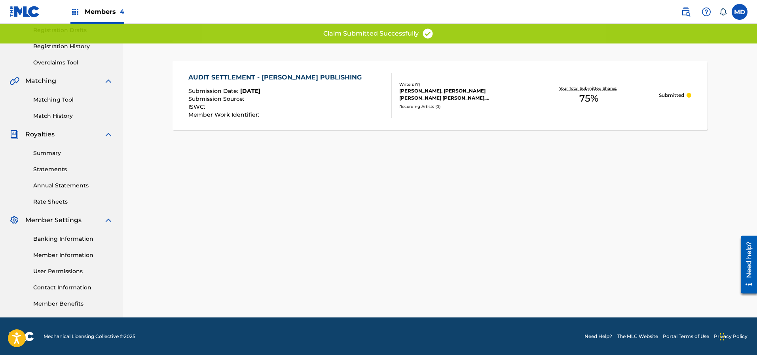
scroll to position [16, 0]
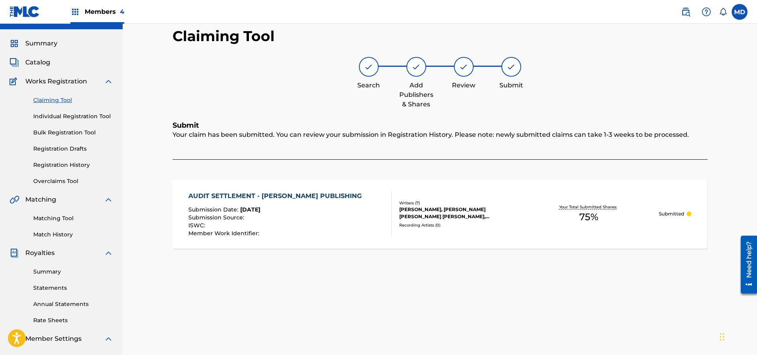
click at [66, 99] on link "Claiming Tool" at bounding box center [73, 100] width 80 height 8
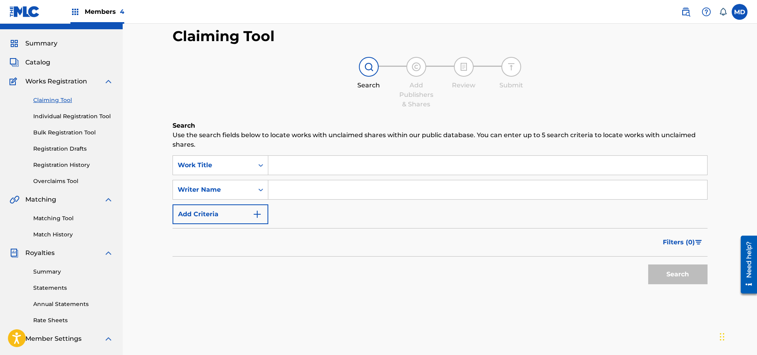
scroll to position [0, 0]
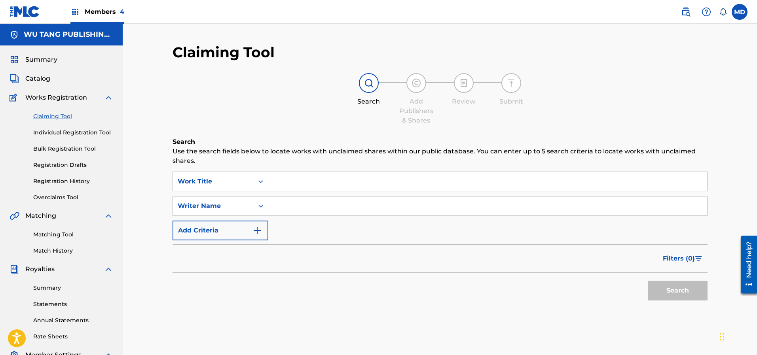
click at [325, 179] on input "Search Form" at bounding box center [487, 181] width 439 height 19
paste input "AUDIT SETTLEMENT - WU-TANG PUBLISHING"
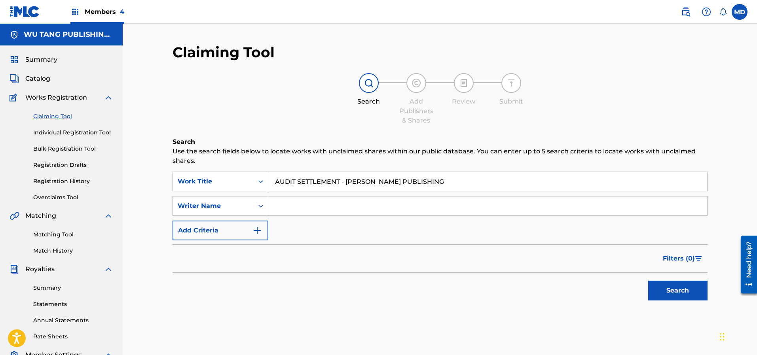
type input "AUDIT SETTLEMENT - WU-TANG PUBLISHING"
click at [669, 288] on button "Search" at bounding box center [677, 291] width 59 height 20
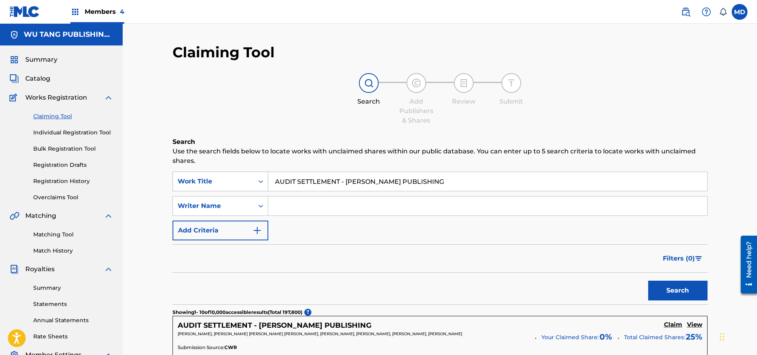
drag, startPoint x: 390, startPoint y: 179, endPoint x: 263, endPoint y: 184, distance: 127.8
click at [263, 184] on div "SearchWithCriteriab0f3493d-f975-49af-9c5a-4253698ed3da Work Title AUDIT SETTLEM…" at bounding box center [439, 182] width 535 height 20
click at [100, 13] on span "Members 4" at bounding box center [105, 11] width 40 height 9
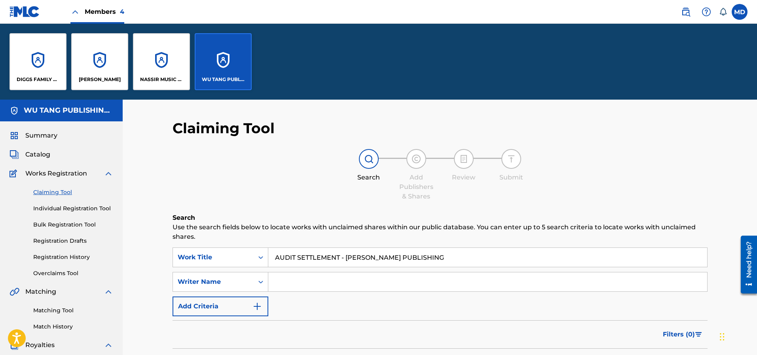
click at [40, 76] on p "DIGGS FAMILY MUSIC" at bounding box center [38, 79] width 43 height 7
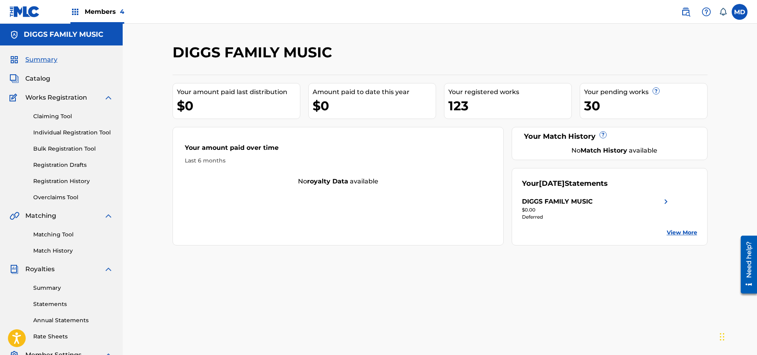
click at [46, 117] on link "Claiming Tool" at bounding box center [73, 116] width 80 height 8
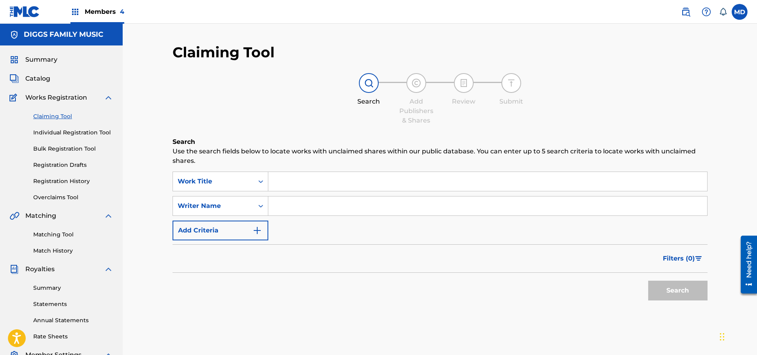
click at [307, 180] on input "Search Form" at bounding box center [487, 181] width 439 height 19
paste input "FELT"
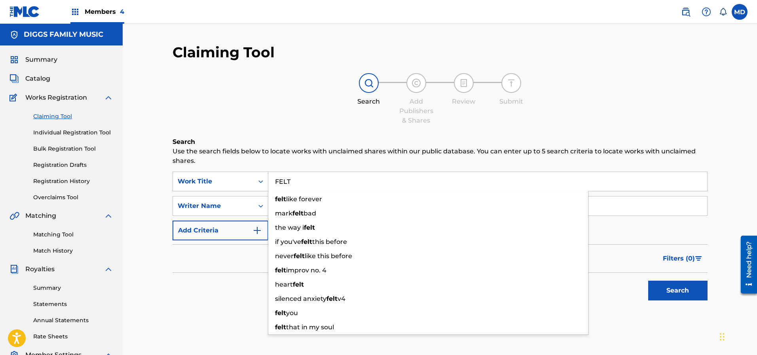
type input "FELT"
click at [278, 100] on div "Search Add Publishers & Shares Review Submit" at bounding box center [439, 99] width 535 height 52
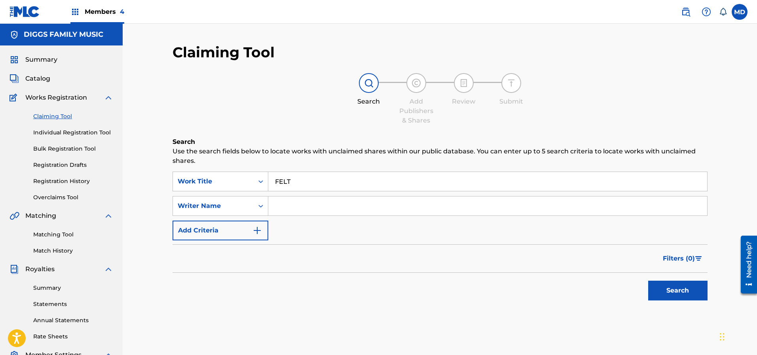
click at [655, 288] on button "Search" at bounding box center [677, 291] width 59 height 20
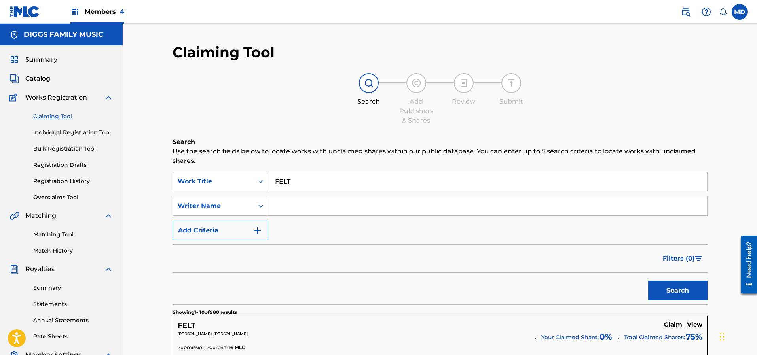
click at [296, 205] on input "Search Form" at bounding box center [487, 206] width 439 height 19
type input "Elgin Turner"
click at [682, 290] on button "Search" at bounding box center [677, 291] width 59 height 20
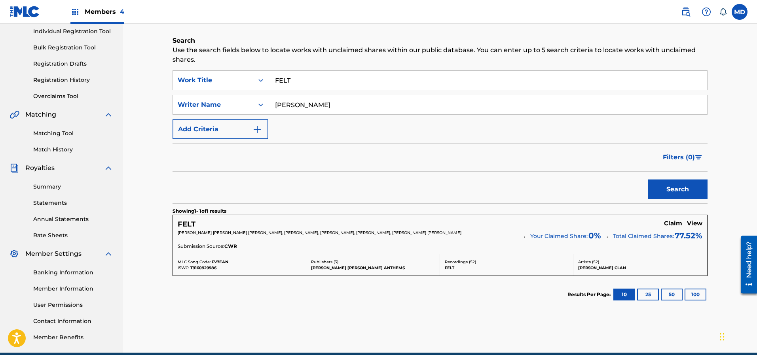
scroll to position [136, 0]
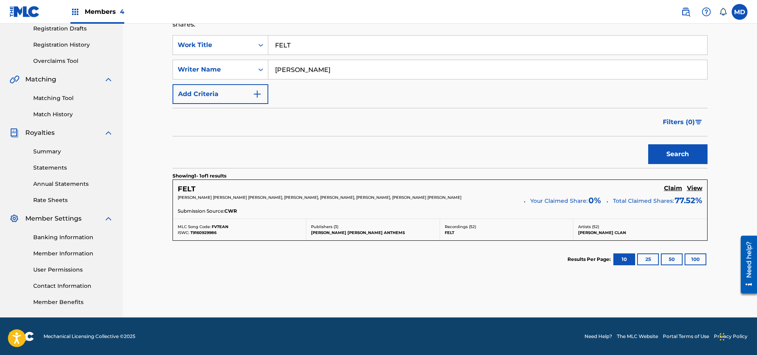
click at [695, 187] on h5 "View" at bounding box center [694, 189] width 15 height 8
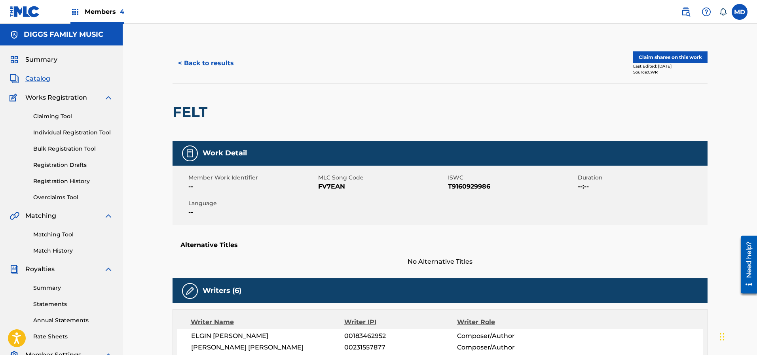
click at [659, 58] on button "Claim shares on this work" at bounding box center [670, 57] width 74 height 12
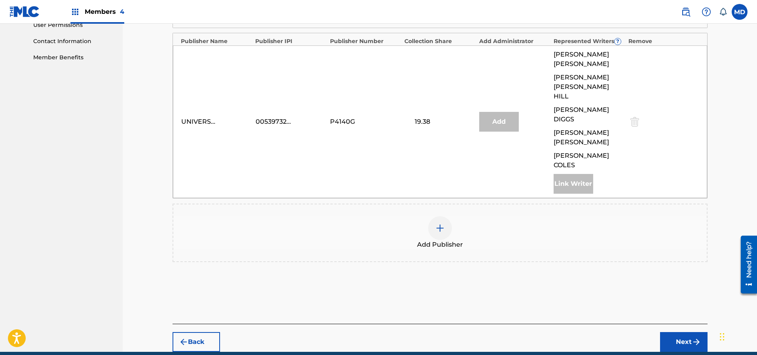
scroll to position [387, 0]
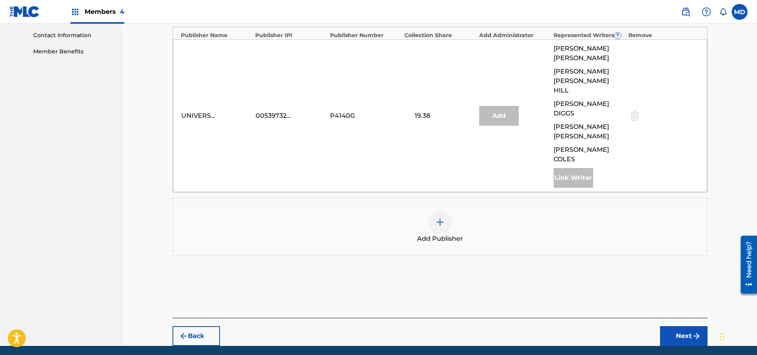
click at [441, 218] on img at bounding box center [439, 222] width 9 height 9
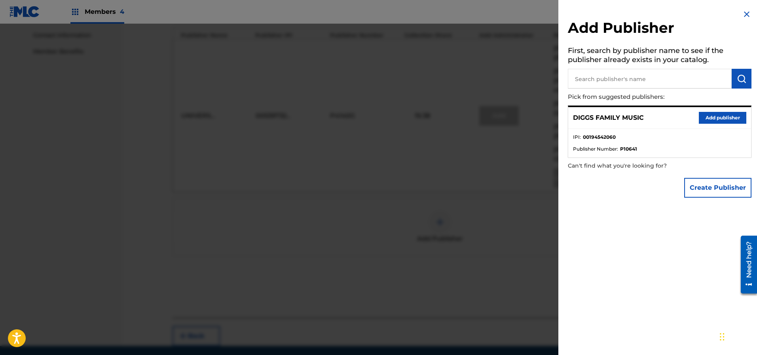
click at [708, 118] on button "Add publisher" at bounding box center [721, 118] width 47 height 12
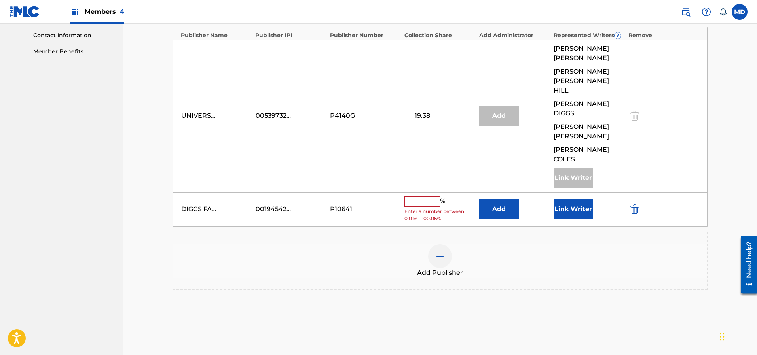
click at [416, 197] on input "text" at bounding box center [422, 202] width 36 height 10
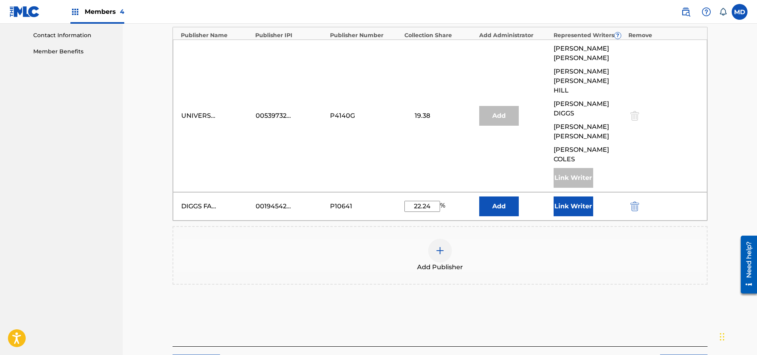
click at [590, 197] on button "Link Writer" at bounding box center [573, 207] width 40 height 20
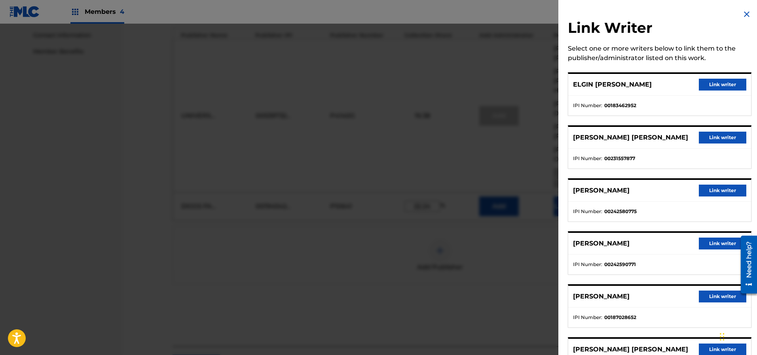
click at [716, 83] on button "Link writer" at bounding box center [721, 85] width 47 height 12
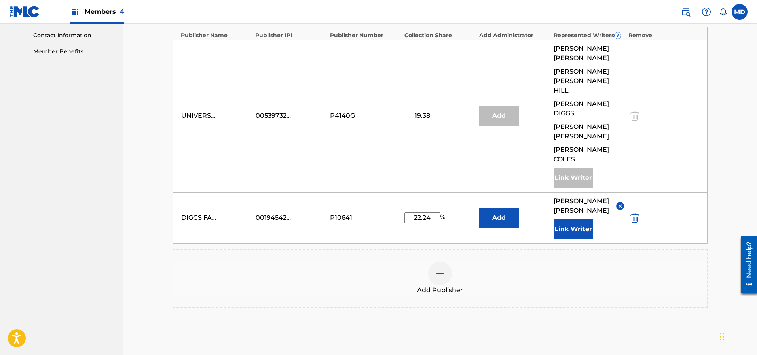
click at [576, 219] on button "Link Writer" at bounding box center [573, 229] width 40 height 20
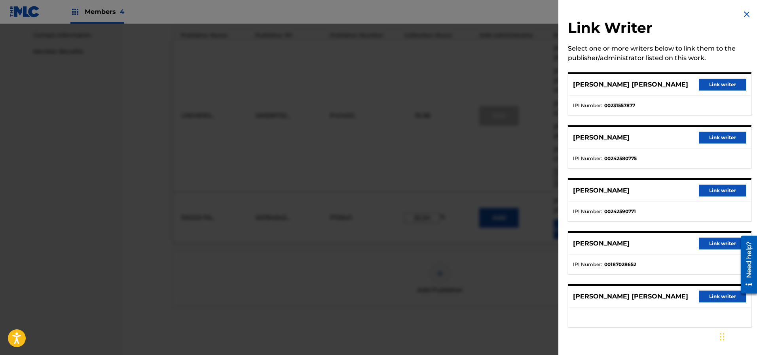
click at [730, 81] on button "Link writer" at bounding box center [721, 85] width 47 height 12
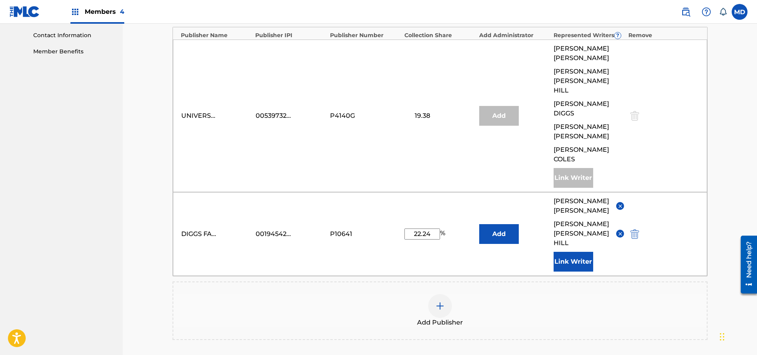
click at [570, 252] on button "Link Writer" at bounding box center [573, 262] width 40 height 20
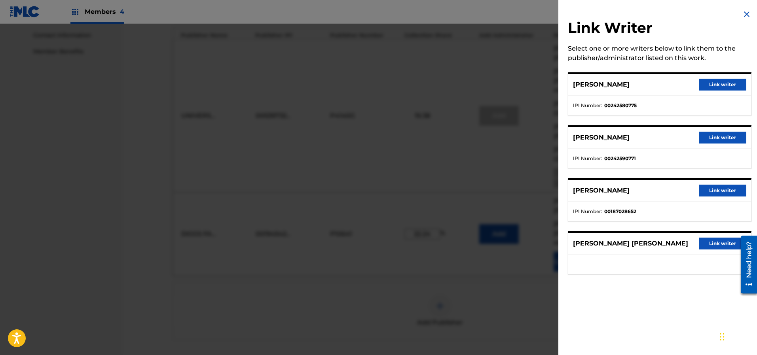
click at [742, 13] on img at bounding box center [746, 13] width 9 height 9
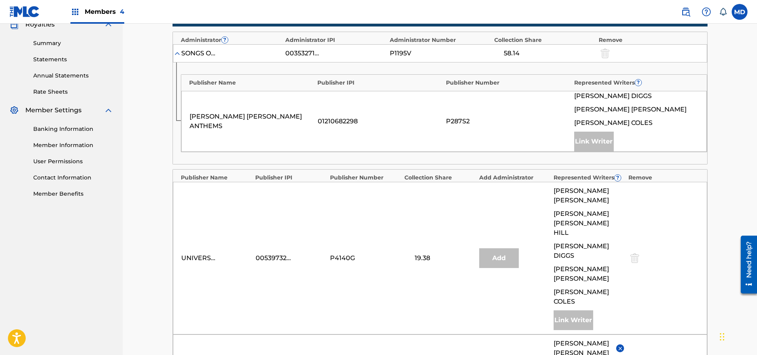
scroll to position [356, 0]
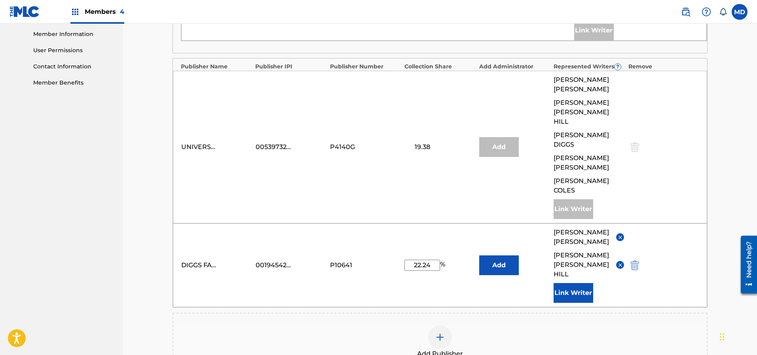
click at [435, 260] on input "22.24" at bounding box center [422, 265] width 36 height 11
drag, startPoint x: 435, startPoint y: 234, endPoint x: 407, endPoint y: 240, distance: 28.2
click at [407, 240] on div "DIGGS FAMILY MUSIC 00194542060 P10641 22.24 % Add ELGIN EVANDER TURNER DARRYL R…" at bounding box center [440, 265] width 534 height 84
type input "22.50"
click at [742, 177] on div "Claiming Tool Search Add Publishers & Shares Review Submit Add Publishers & Sha…" at bounding box center [440, 64] width 634 height 793
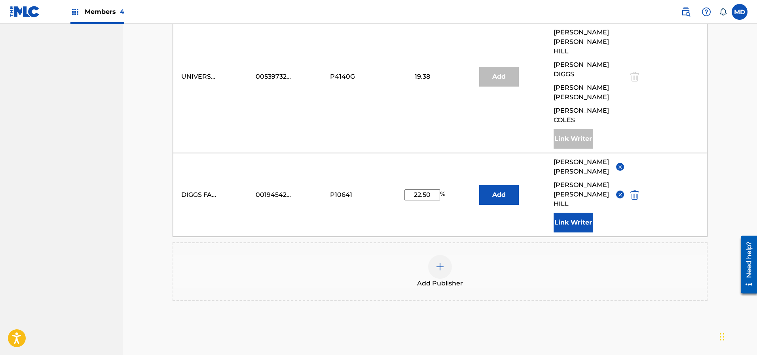
scroll to position [462, 0]
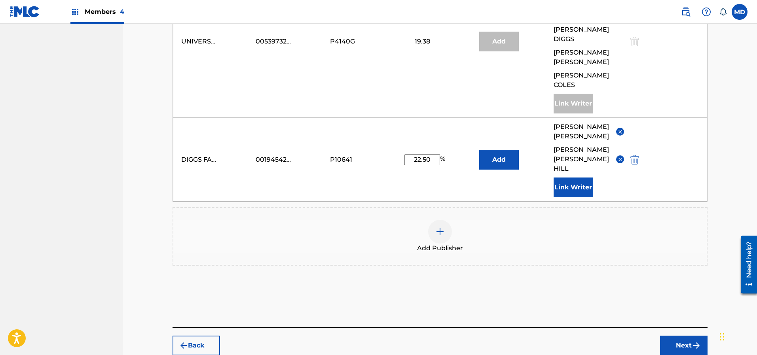
click at [677, 336] on button "Next" at bounding box center [683, 346] width 47 height 20
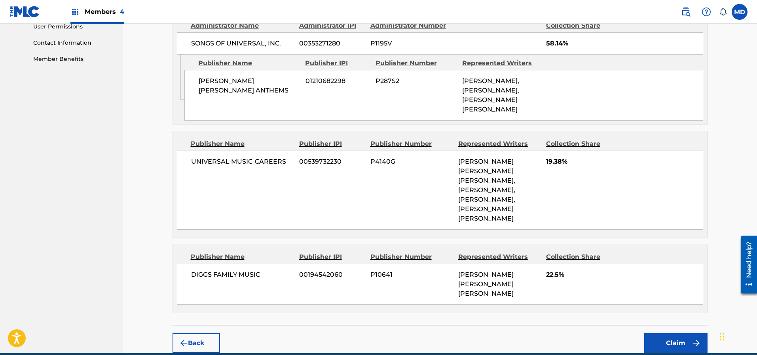
scroll to position [385, 0]
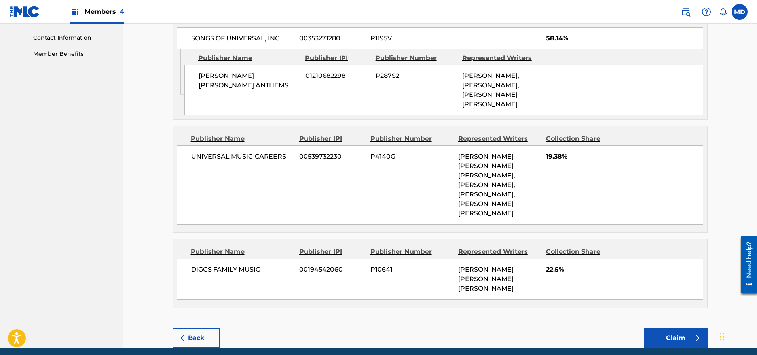
click at [673, 328] on button "Claim" at bounding box center [675, 338] width 63 height 20
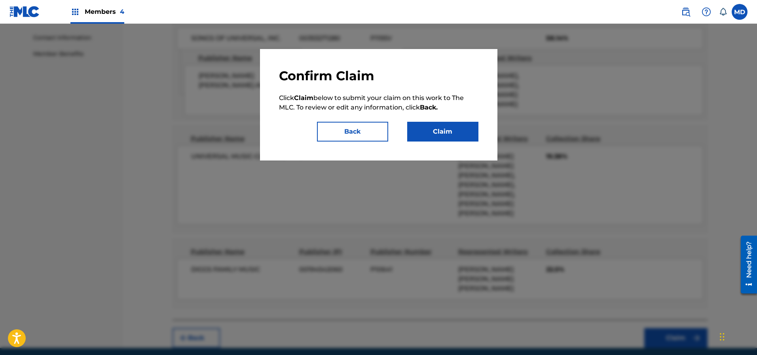
click at [444, 132] on button "Claim" at bounding box center [442, 132] width 71 height 20
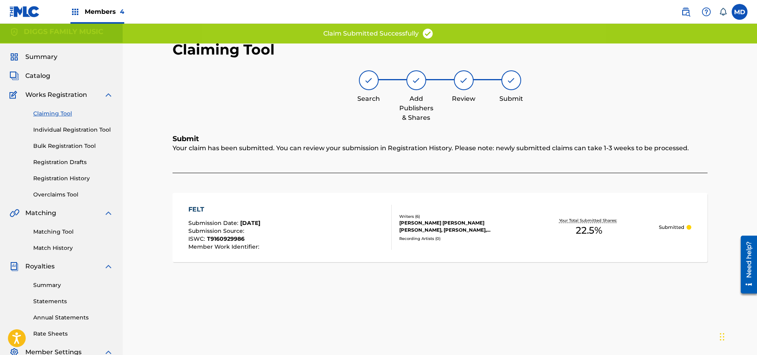
scroll to position [0, 0]
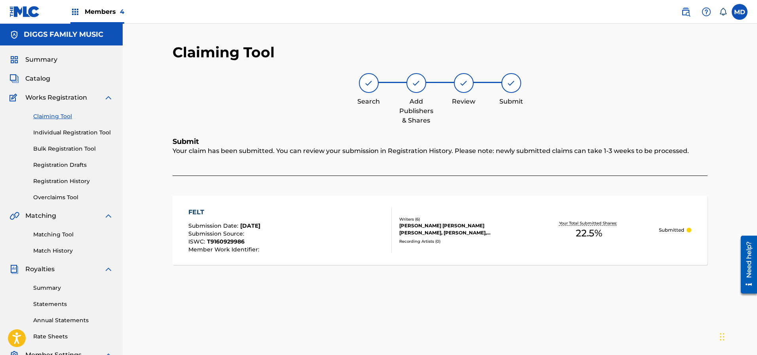
click at [59, 117] on link "Claiming Tool" at bounding box center [73, 116] width 80 height 8
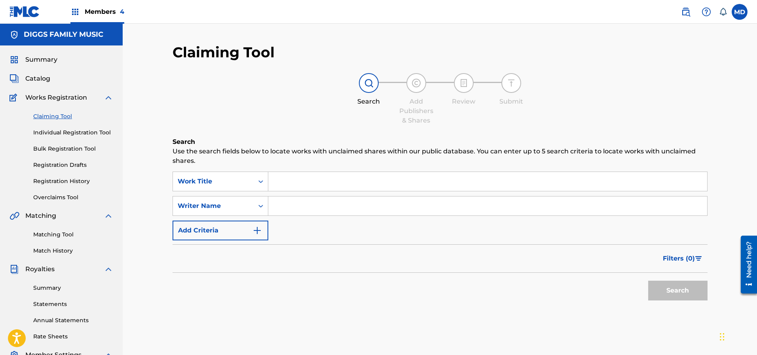
click at [312, 185] on input "Search Form" at bounding box center [487, 181] width 439 height 19
paste input "FOOLS"
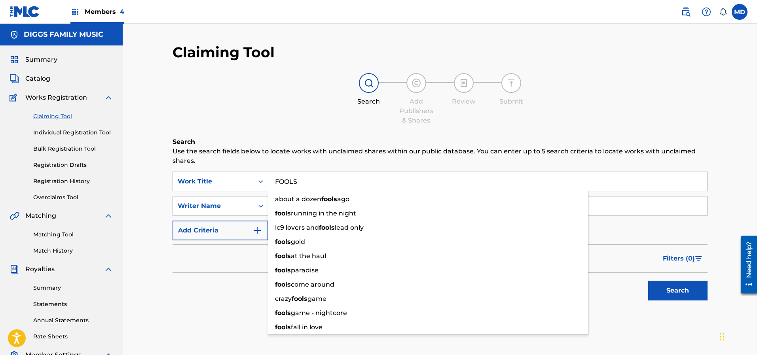
type input "FOOLS"
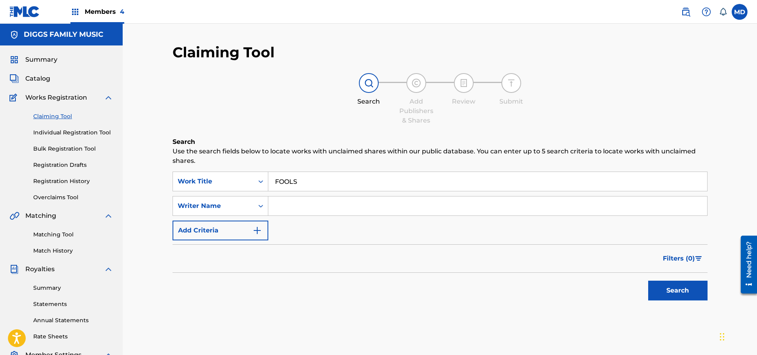
click at [647, 106] on div "Search Add Publishers & Shares Review Submit" at bounding box center [439, 99] width 535 height 52
click at [692, 289] on button "Search" at bounding box center [677, 291] width 59 height 20
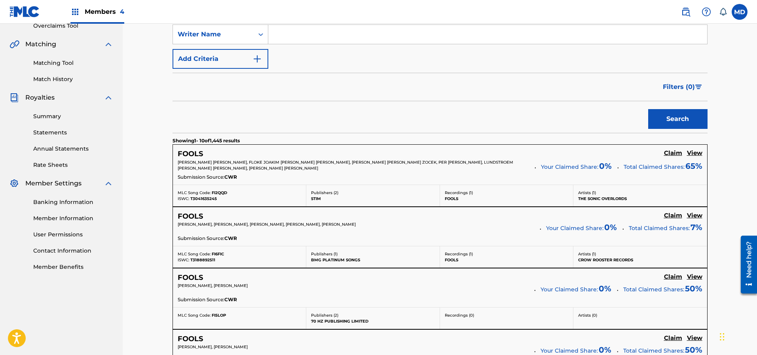
scroll to position [59, 0]
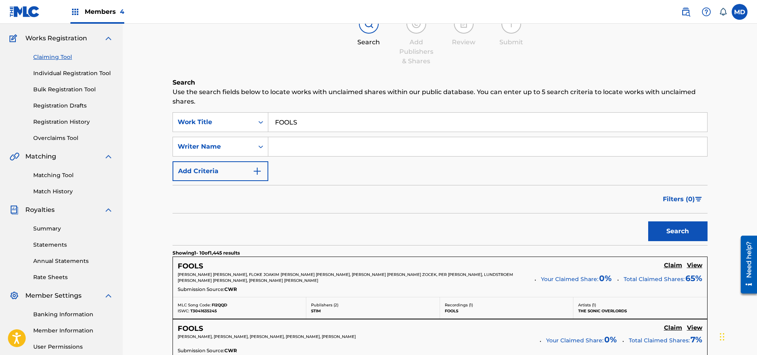
click at [291, 149] on input "Search Form" at bounding box center [487, 146] width 439 height 19
type input "Jason S Hunter"
drag, startPoint x: 330, startPoint y: 146, endPoint x: 263, endPoint y: 153, distance: 66.7
click at [263, 153] on div "SearchWithCriteriadca677d7-1724-4c6d-b10a-8ad748c1b39a Writer Name Jason S Hunt…" at bounding box center [439, 147] width 535 height 20
type input "[PERSON_NAME]"
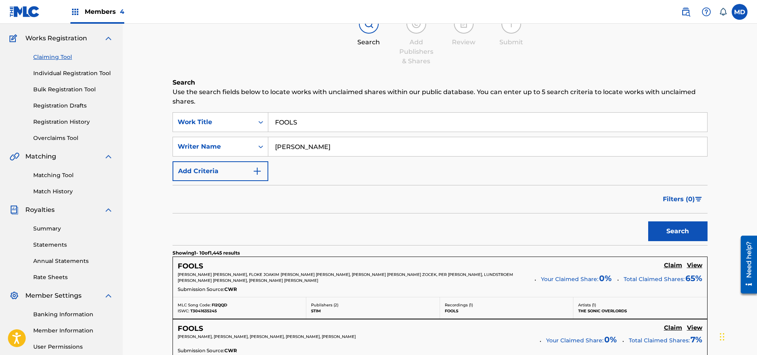
click at [686, 234] on button "Search" at bounding box center [677, 231] width 59 height 20
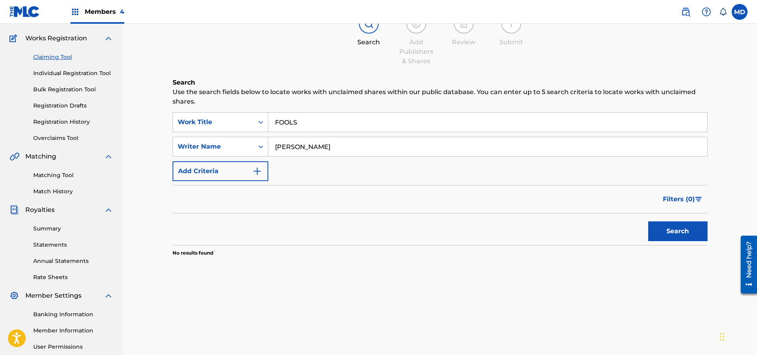
click at [274, 121] on input "FOOLS" at bounding box center [487, 122] width 439 height 19
click at [628, 282] on div "Search Use the search fields below to locate works with unclaimed shares within…" at bounding box center [439, 187] width 535 height 218
click at [675, 231] on button "Search" at bounding box center [677, 231] width 59 height 20
click at [673, 227] on button "Search" at bounding box center [677, 231] width 59 height 20
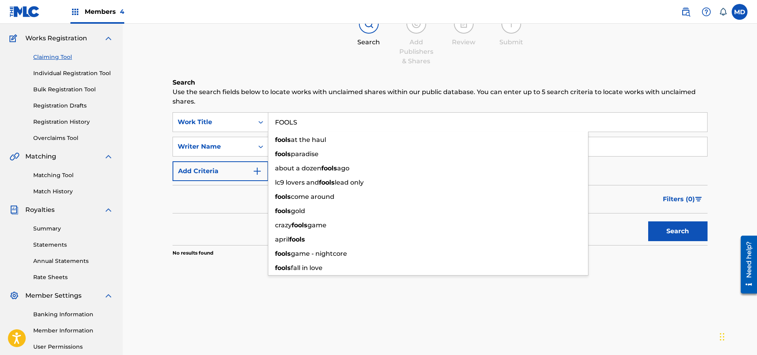
drag, startPoint x: 297, startPoint y: 122, endPoint x: 268, endPoint y: 119, distance: 28.7
click at [268, 119] on input "FOOLS" at bounding box center [487, 122] width 439 height 19
click at [64, 58] on link "Claiming Tool" at bounding box center [73, 57] width 80 height 8
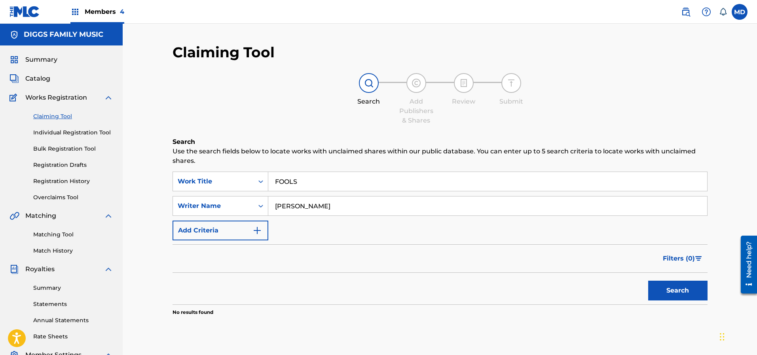
click at [53, 132] on link "Individual Registration Tool" at bounding box center [73, 133] width 80 height 8
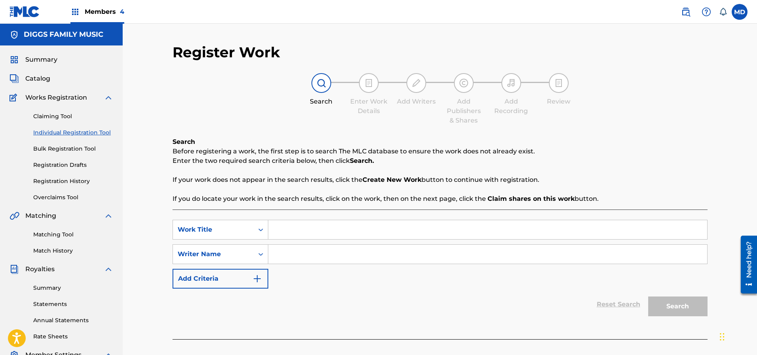
click at [312, 229] on input "Search Form" at bounding box center [487, 229] width 439 height 19
paste input "FOOLS"
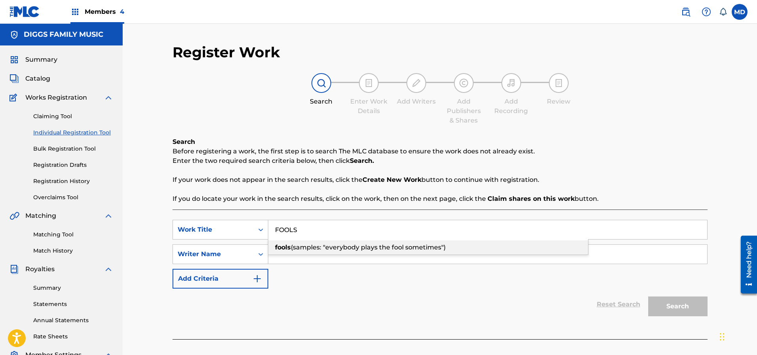
click at [328, 245] on span "(samples: "everybody plays the fool sometimes")" at bounding box center [368, 248] width 155 height 8
type input "fools (samples: "everybody plays the fool sometimes")"
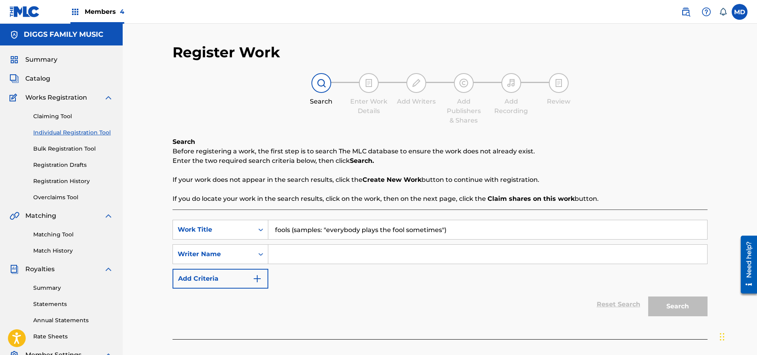
click at [525, 291] on div "Reset Search Search" at bounding box center [439, 305] width 535 height 32
drag, startPoint x: 448, startPoint y: 232, endPoint x: 274, endPoint y: 233, distance: 173.6
click at [274, 233] on input "fools (samples: "everybody plays the fool sometimes")" at bounding box center [487, 229] width 439 height 19
click at [40, 115] on link "Claiming Tool" at bounding box center [73, 116] width 80 height 8
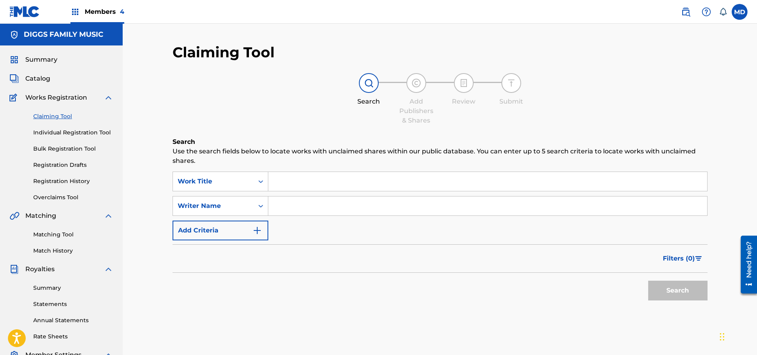
click at [333, 184] on input "Search Form" at bounding box center [487, 181] width 439 height 19
paste input "fools (samples: "everybody plays the fool sometimes")"
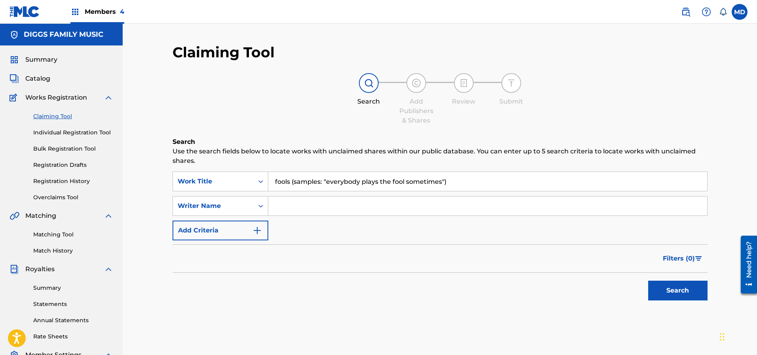
type input "fools (samples: "everybody plays the fool sometimes")"
click at [679, 289] on button "Search" at bounding box center [677, 291] width 59 height 20
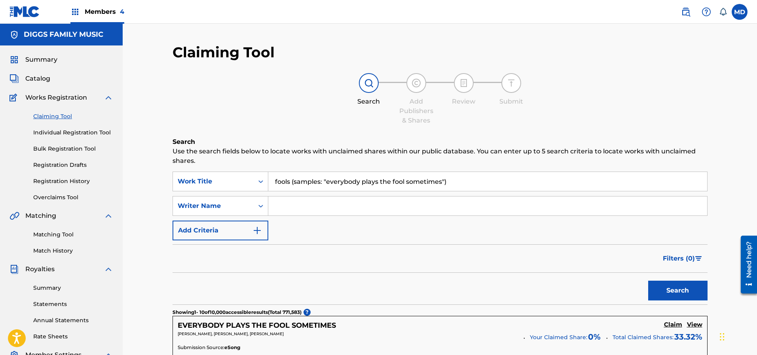
click at [330, 202] on input "Search Form" at bounding box center [487, 206] width 439 height 19
type input "[PERSON_NAME]"
click at [664, 289] on button "Search" at bounding box center [677, 291] width 59 height 20
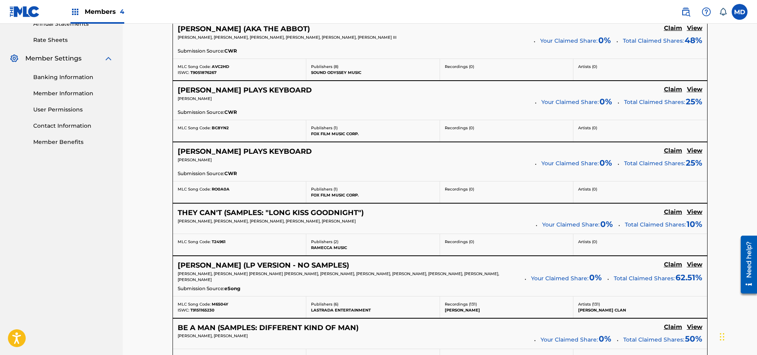
scroll to position [356, 0]
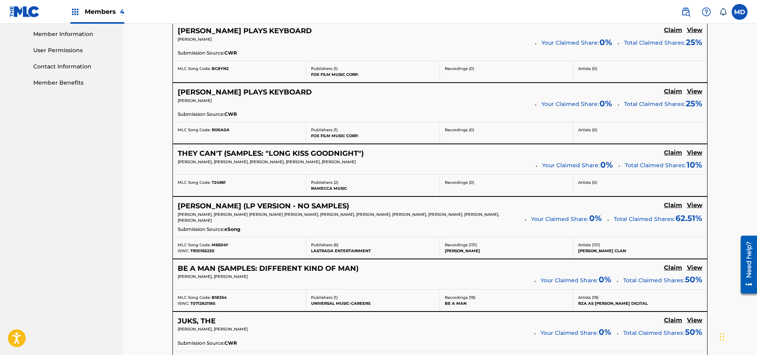
click at [697, 205] on h5 "View" at bounding box center [694, 206] width 15 height 8
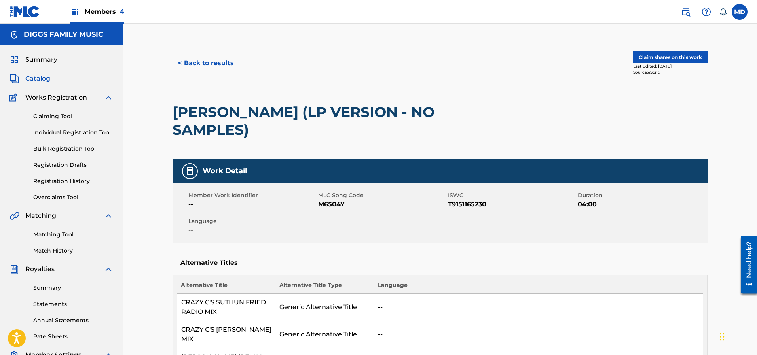
click at [111, 11] on span "Members 4" at bounding box center [105, 11] width 40 height 9
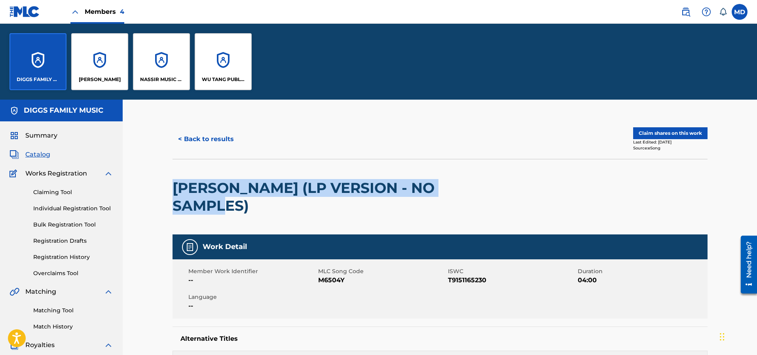
drag, startPoint x: 175, startPoint y: 185, endPoint x: 249, endPoint y: 205, distance: 76.3
click at [249, 205] on h2 "METHOD MAN (LP VERSION - NO SAMPLES)" at bounding box center [332, 197] width 321 height 36
copy h2 "METHOD MAN (LP VERSION - NO SAMPLES)"
click at [221, 61] on div "WU TANG PUBLISHING INC" at bounding box center [223, 61] width 57 height 57
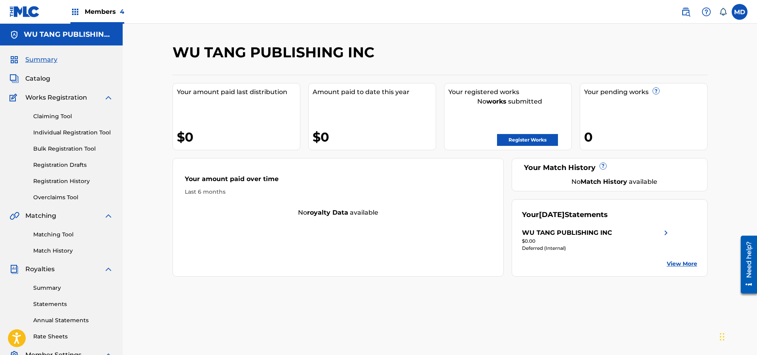
click at [74, 181] on link "Registration History" at bounding box center [73, 181] width 80 height 8
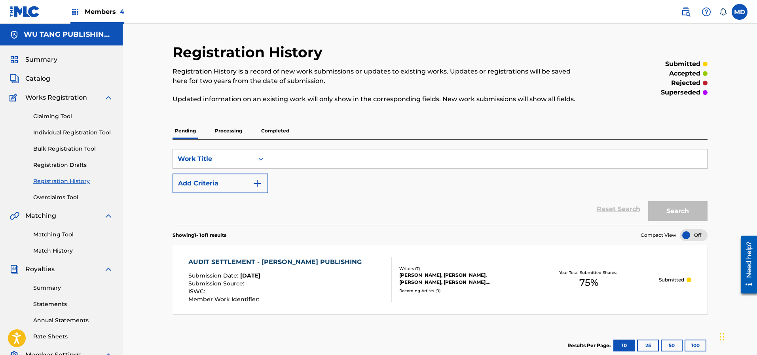
click at [51, 117] on link "Claiming Tool" at bounding box center [73, 116] width 80 height 8
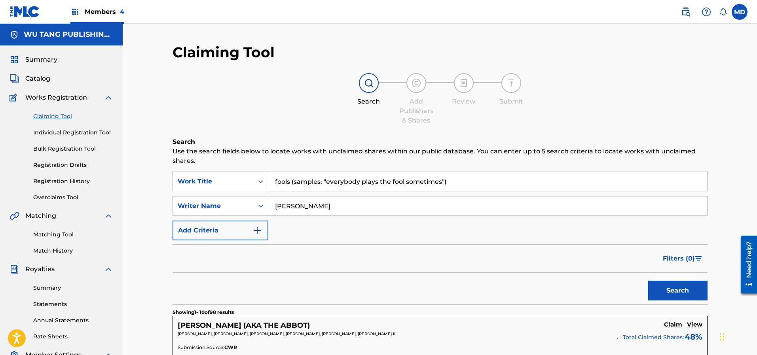
drag, startPoint x: 467, startPoint y: 180, endPoint x: 261, endPoint y: 189, distance: 206.3
click at [261, 189] on div "SearchWithCriteriab0f3493d-f975-49af-9c5a-4253698ed3da Work Title fools (sample…" at bounding box center [439, 182] width 535 height 20
paste input "METHOD MAN (LP VERSION - NO SAMPLES"
type input "METHOD MAN (LP VERSION - NO SAMPLES)"
click at [669, 289] on button "Search" at bounding box center [677, 291] width 59 height 20
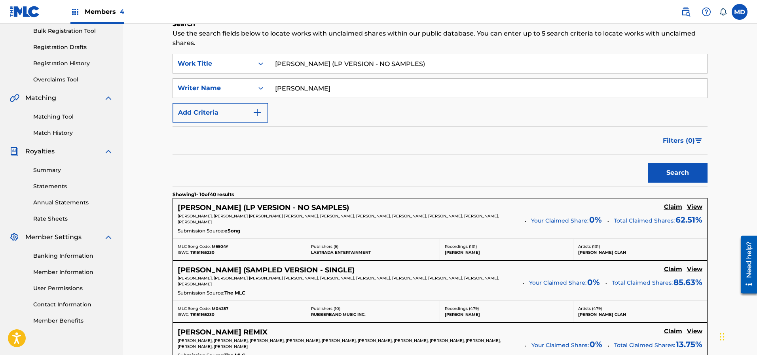
scroll to position [119, 0]
click at [691, 207] on h5 "View" at bounding box center [694, 206] width 15 height 8
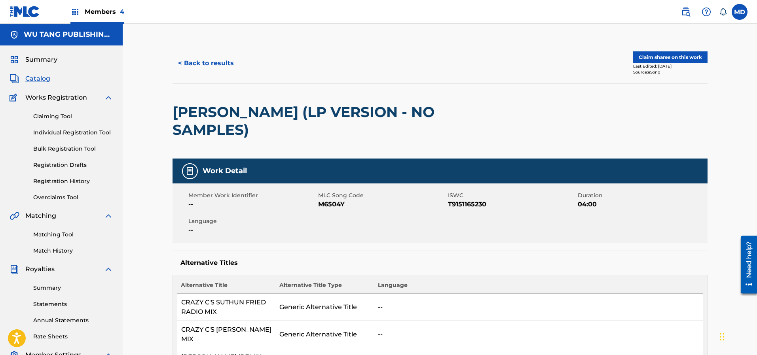
click at [659, 57] on button "Claim shares on this work" at bounding box center [670, 57] width 74 height 12
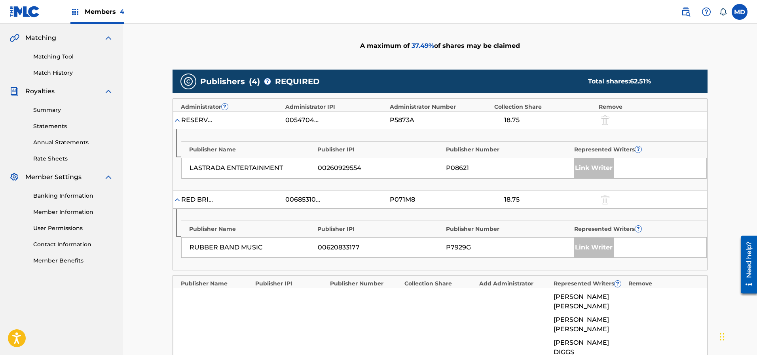
scroll to position [59, 0]
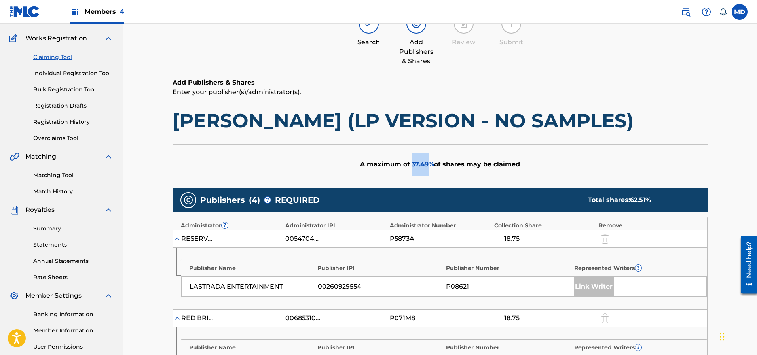
drag, startPoint x: 428, startPoint y: 165, endPoint x: 411, endPoint y: 168, distance: 16.8
click at [411, 168] on span "37.49 %" at bounding box center [422, 165] width 23 height 8
copy span "37.49"
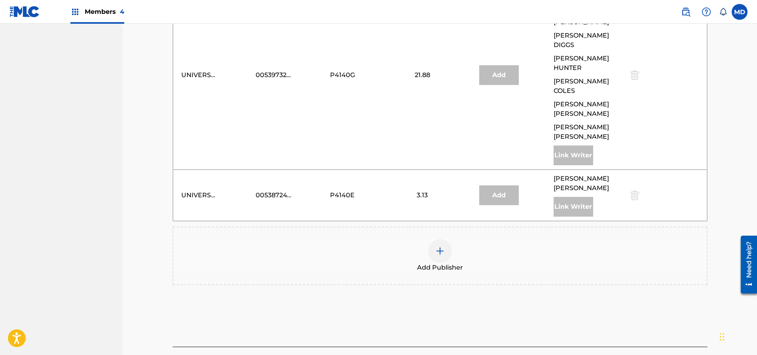
scroll to position [486, 0]
click at [434, 239] on div at bounding box center [440, 251] width 24 height 24
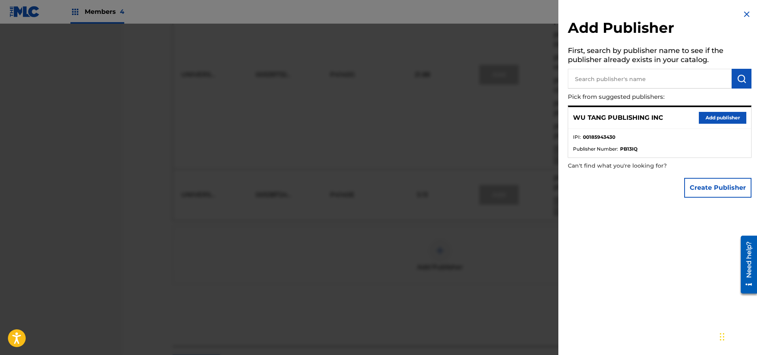
click at [704, 119] on button "Add publisher" at bounding box center [721, 118] width 47 height 12
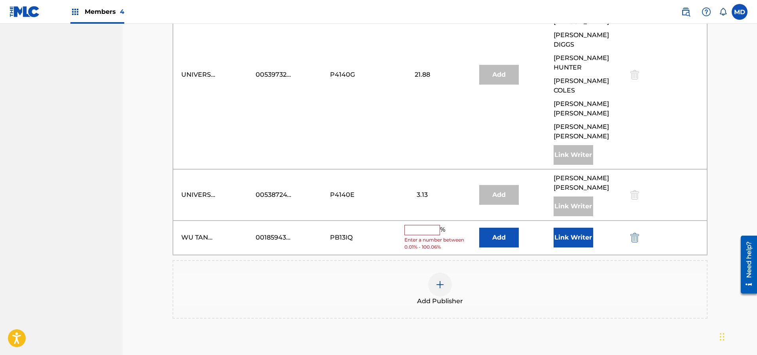
click at [425, 225] on input "text" at bounding box center [422, 230] width 36 height 10
paste input "37.49"
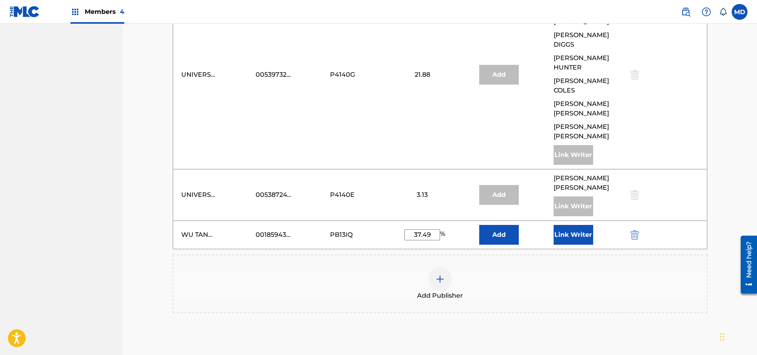
type input "37.49"
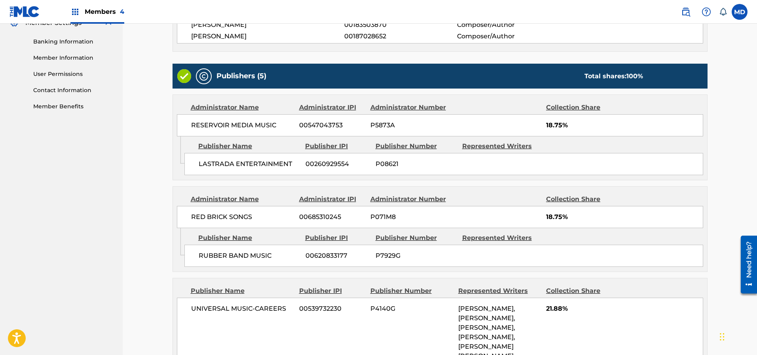
scroll to position [559, 0]
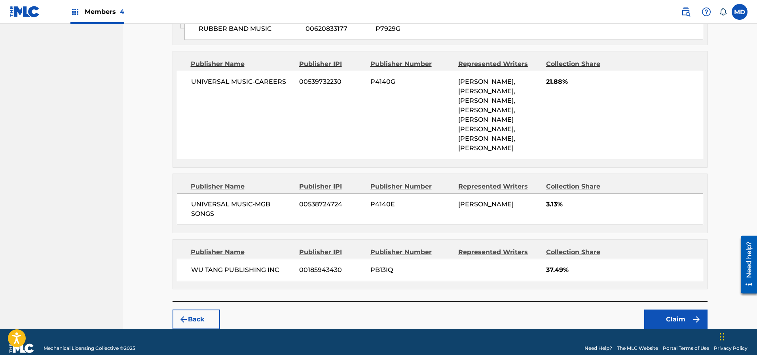
click at [670, 310] on button "Claim" at bounding box center [675, 320] width 63 height 20
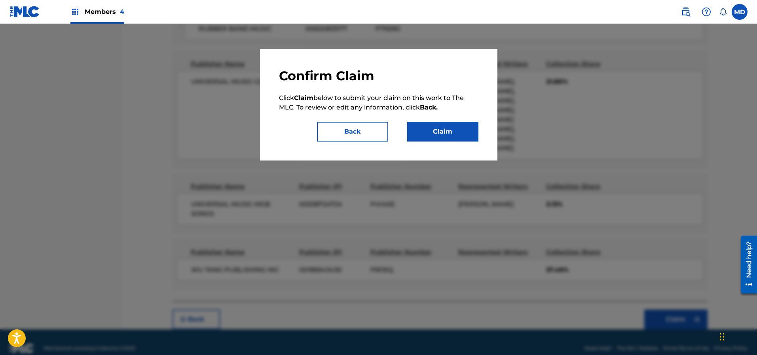
click at [429, 131] on button "Claim" at bounding box center [442, 132] width 71 height 20
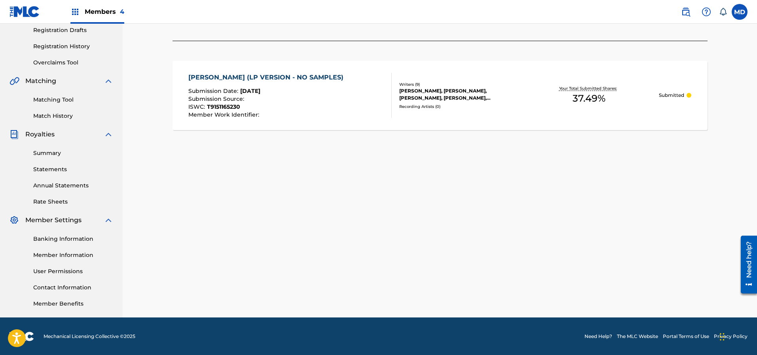
scroll to position [0, 0]
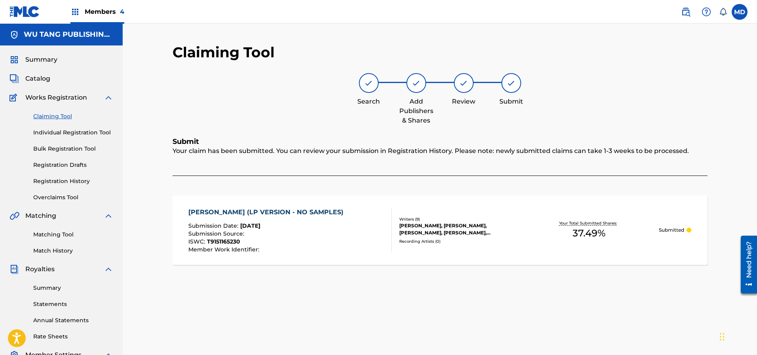
click at [98, 8] on span "Members 4" at bounding box center [105, 11] width 40 height 9
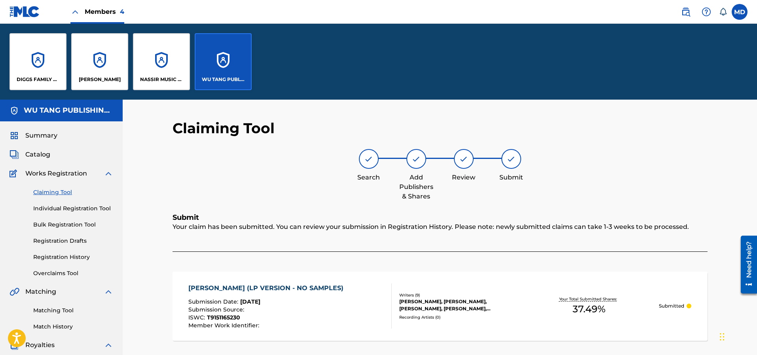
click at [43, 73] on div "DIGGS FAMILY MUSIC" at bounding box center [37, 61] width 57 height 57
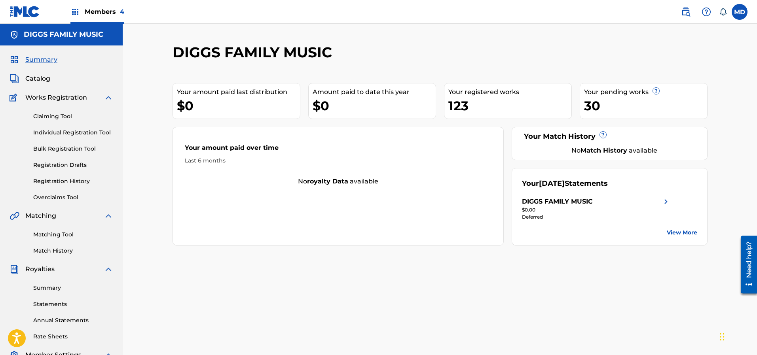
click at [57, 181] on link "Registration History" at bounding box center [73, 181] width 80 height 8
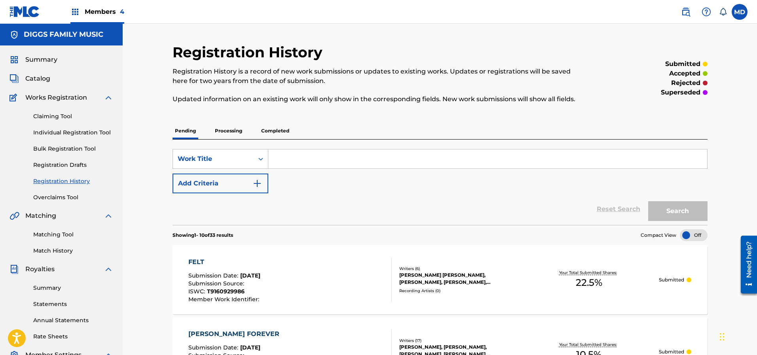
click at [47, 117] on link "Claiming Tool" at bounding box center [73, 116] width 80 height 8
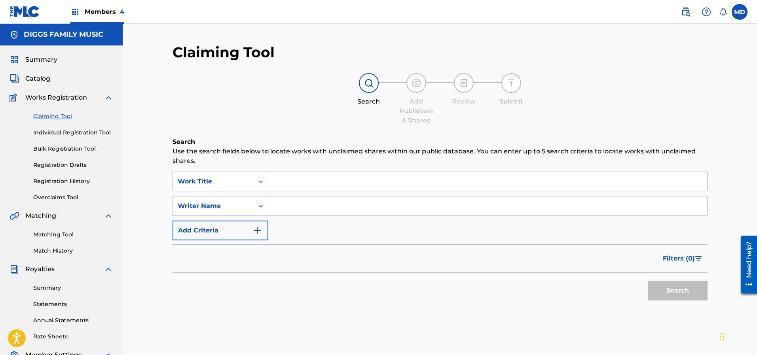
click at [326, 178] on input "Search Form" at bounding box center [487, 181] width 439 height 19
paste input "FOOLS"
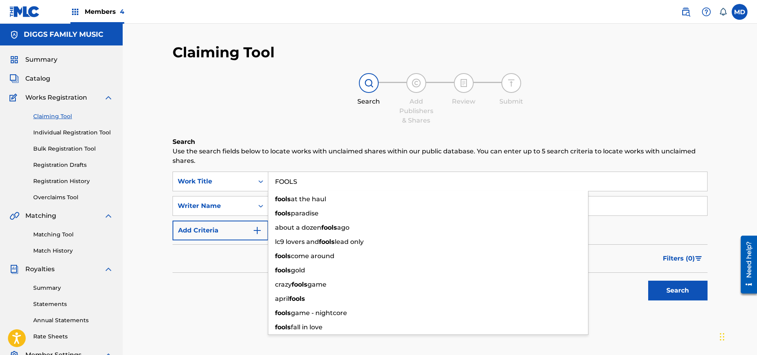
type input "FOOLS"
click at [262, 119] on div "Search Add Publishers & Shares Review Submit" at bounding box center [439, 99] width 535 height 52
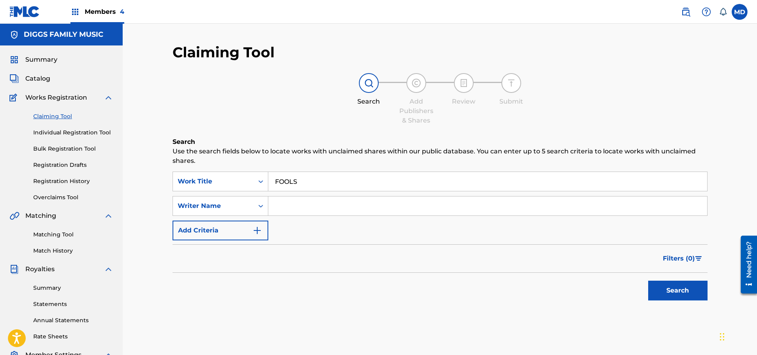
click at [667, 291] on button "Search" at bounding box center [677, 291] width 59 height 20
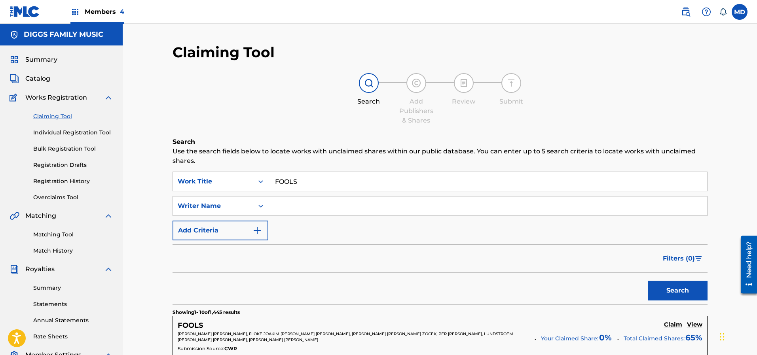
click at [305, 202] on input "Search Form" at bounding box center [487, 206] width 439 height 19
type input "[PERSON_NAME]"
click at [668, 293] on button "Search" at bounding box center [677, 291] width 59 height 20
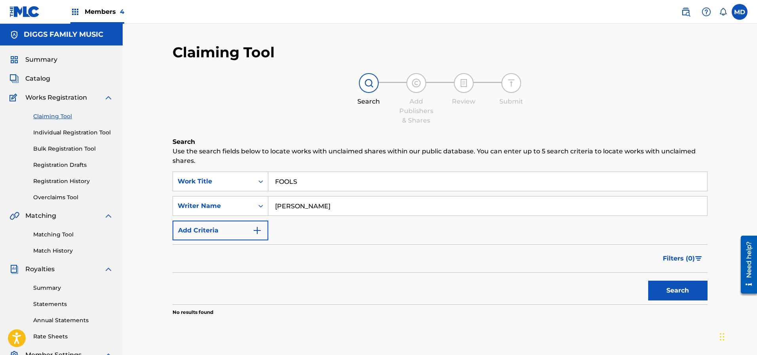
click at [47, 130] on link "Individual Registration Tool" at bounding box center [73, 133] width 80 height 8
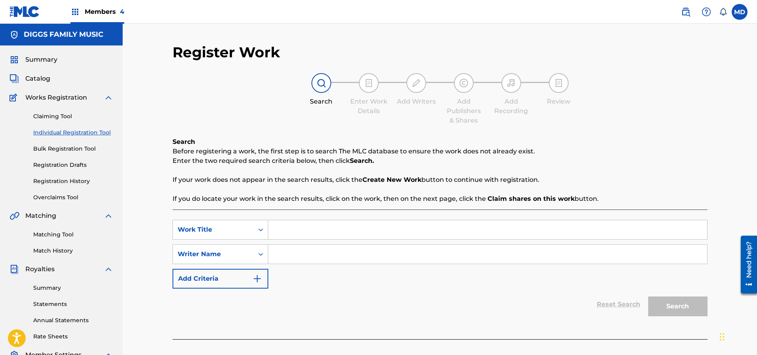
click at [298, 226] on input "Search Form" at bounding box center [487, 229] width 439 height 19
paste input "FOOLS"
type input "FOOLS"
click at [246, 117] on div "Search Enter Work Details Add Writers Add Publishers & Shares Add Recording Rev…" at bounding box center [439, 99] width 535 height 52
click at [310, 255] on input "Search Form" at bounding box center [487, 254] width 439 height 19
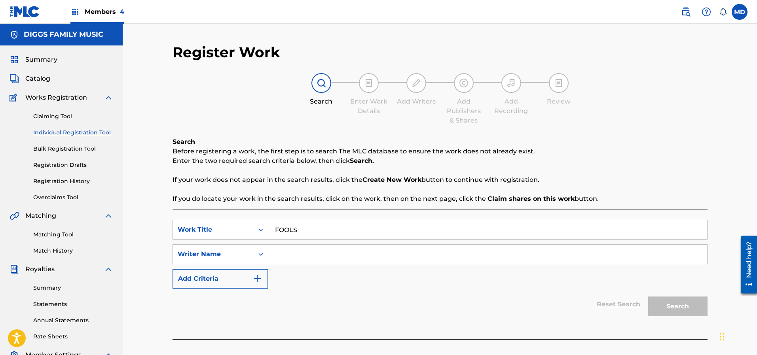
click at [335, 252] on input "Search Form" at bounding box center [487, 254] width 439 height 19
paste input "DIGGS ROBERT F"
type input "DIGGS ROBERT F"
click at [674, 304] on button "Search" at bounding box center [677, 307] width 59 height 20
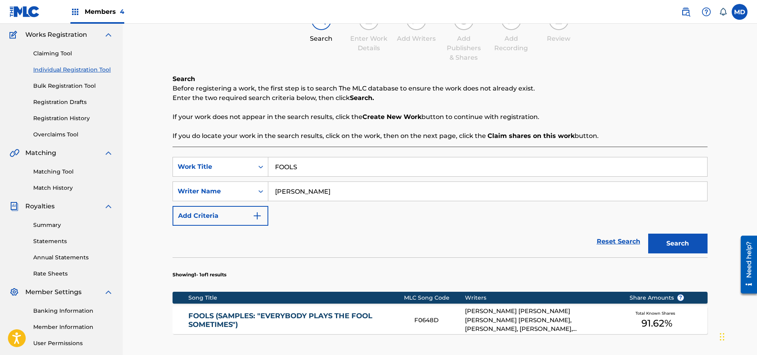
scroll to position [119, 0]
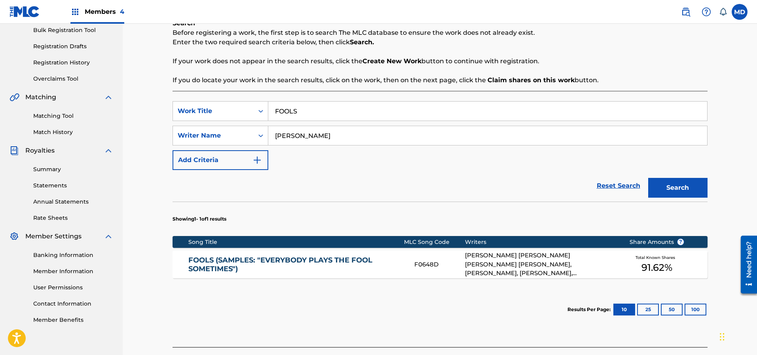
click at [306, 268] on link "FOOLS (SAMPLES: "EVERYBODY PLAYS THE FOOL SOMETIMES")" at bounding box center [295, 265] width 215 height 18
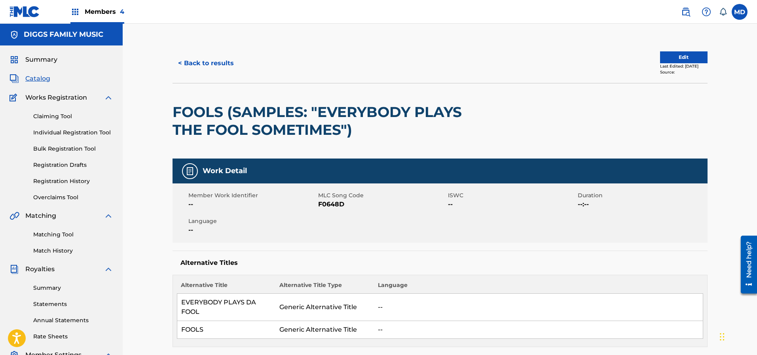
click at [196, 62] on button "< Back to results" at bounding box center [205, 63] width 67 height 20
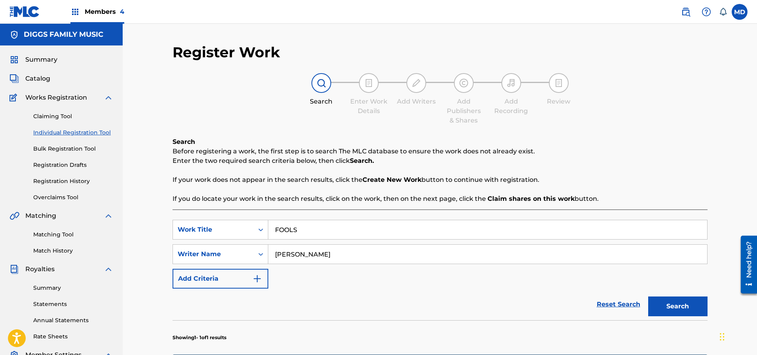
click at [53, 117] on link "Claiming Tool" at bounding box center [73, 116] width 80 height 8
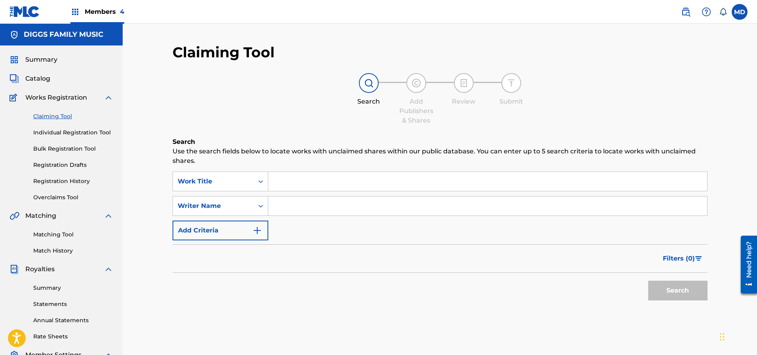
click at [52, 183] on link "Registration History" at bounding box center [73, 181] width 80 height 8
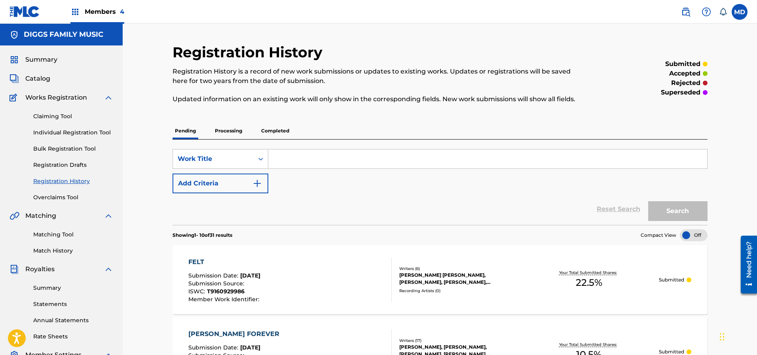
click at [294, 161] on input "Search Form" at bounding box center [487, 158] width 439 height 19
paste input "FOR HEAVEN S SAKE"
type input "FOR HEAVEN S SAKE"
click at [672, 217] on button "Search" at bounding box center [677, 211] width 59 height 20
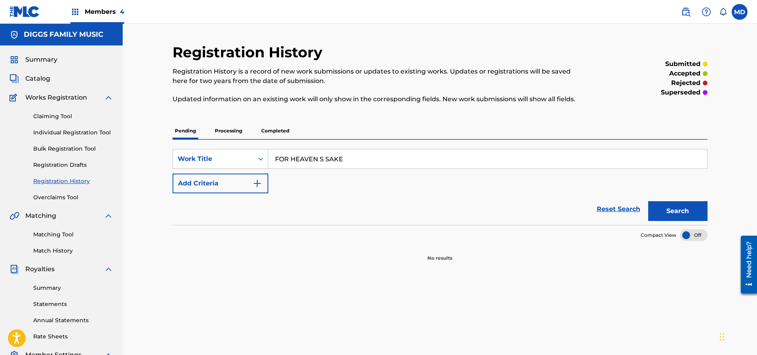
click at [231, 131] on p "Processing" at bounding box center [228, 131] width 32 height 17
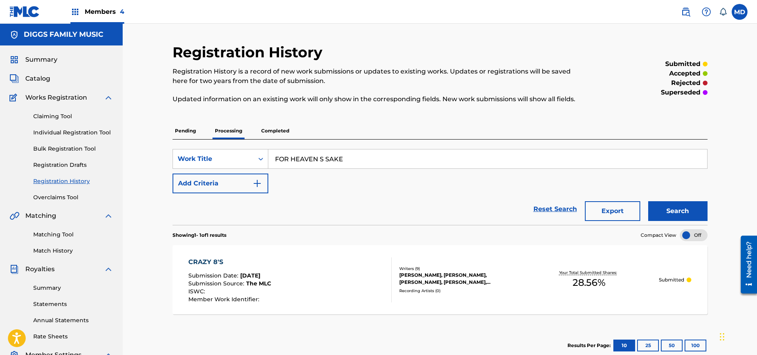
click at [272, 130] on p "Completed" at bounding box center [275, 131] width 33 height 17
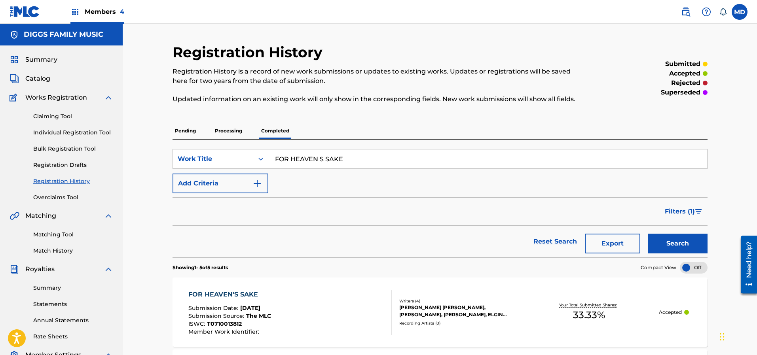
drag, startPoint x: 352, startPoint y: 159, endPoint x: 269, endPoint y: 165, distance: 83.6
click at [269, 165] on input "FOR HEAVEN S SAKE" at bounding box center [487, 158] width 439 height 19
paste input "ULL MOON"
type input "FULL MOON"
click at [678, 243] on button "Search" at bounding box center [677, 244] width 59 height 20
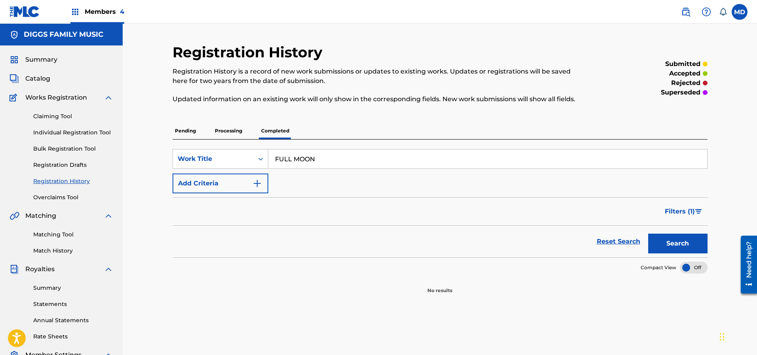
click at [231, 131] on p "Processing" at bounding box center [228, 131] width 32 height 17
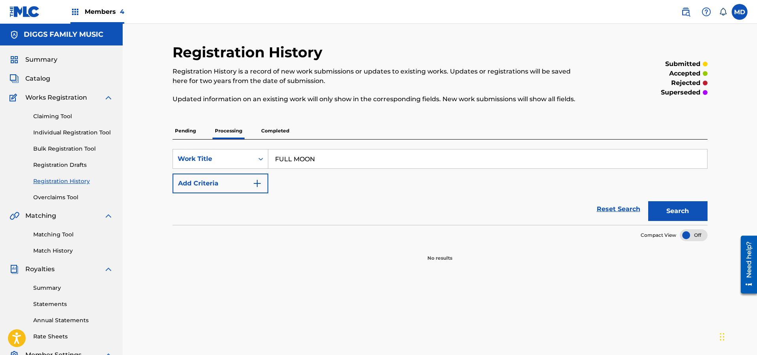
click at [269, 131] on p "Completed" at bounding box center [275, 131] width 33 height 17
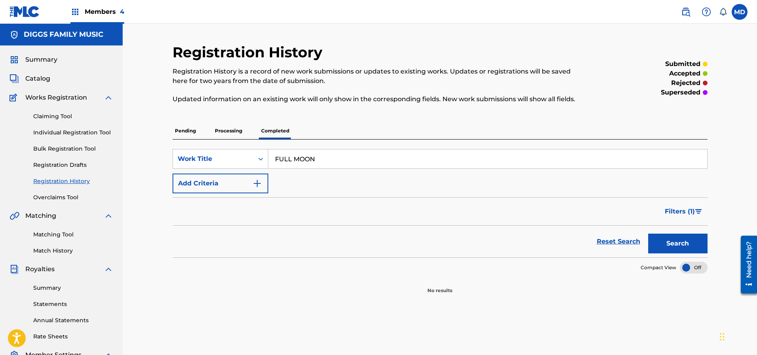
click at [70, 116] on link "Claiming Tool" at bounding box center [73, 116] width 80 height 8
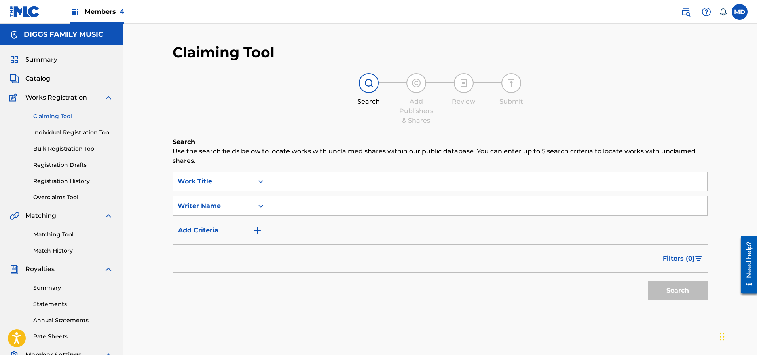
click at [310, 179] on input "Search Form" at bounding box center [487, 181] width 439 height 19
paste input "FULL MOON"
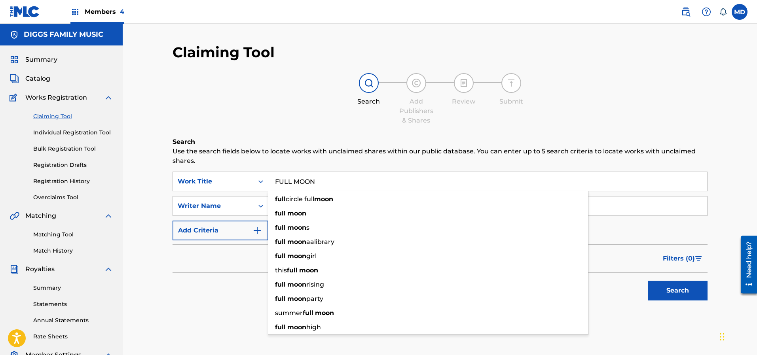
type input "FULL MOON"
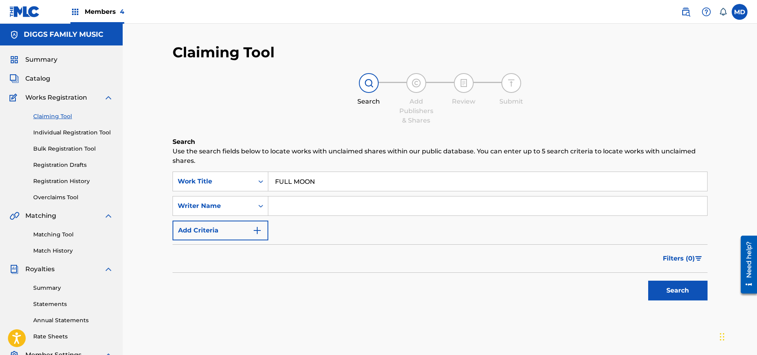
drag, startPoint x: 271, startPoint y: 115, endPoint x: 273, endPoint y: 125, distance: 10.0
click at [271, 116] on div "Search Add Publishers & Shares Review Submit" at bounding box center [439, 99] width 535 height 52
click at [307, 204] on input "Search Form" at bounding box center [487, 206] width 439 height 19
type input "SELWYN BOUGARD"
click at [664, 288] on button "Search" at bounding box center [677, 291] width 59 height 20
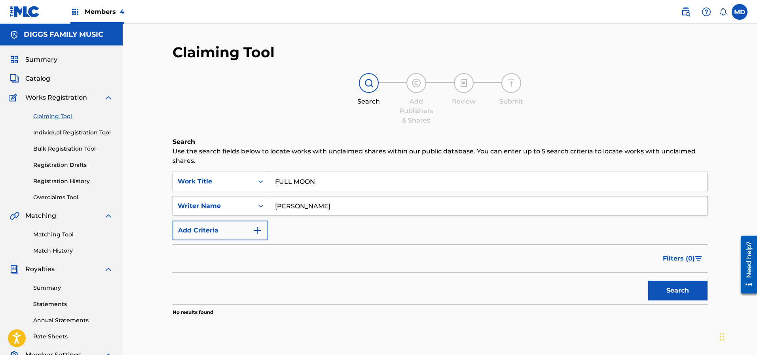
scroll to position [59, 0]
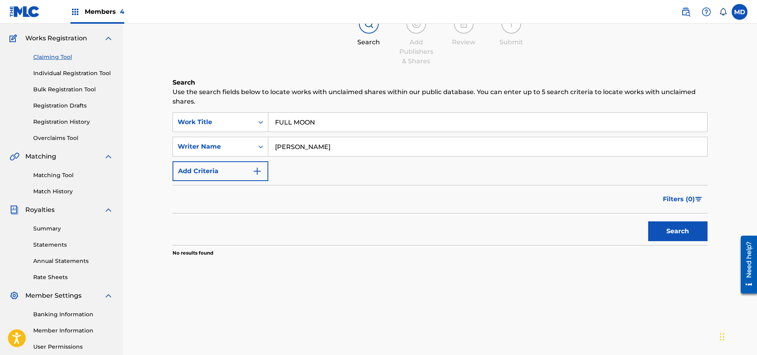
click at [53, 75] on link "Individual Registration Tool" at bounding box center [73, 73] width 80 height 8
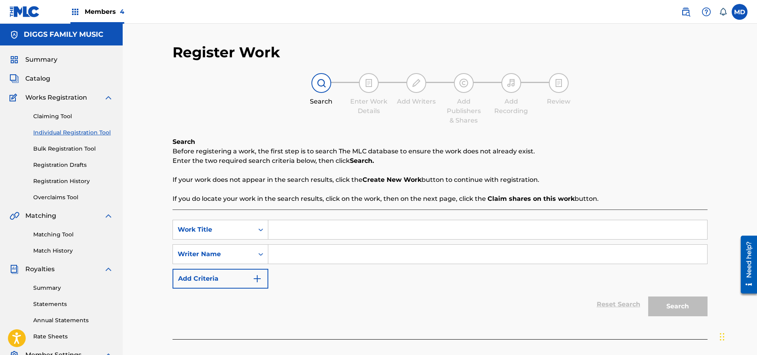
click at [297, 232] on input "Search Form" at bounding box center [487, 229] width 439 height 19
paste input "FULL MOON"
type input "FULL MOON"
click at [320, 258] on input "Search Form" at bounding box center [487, 254] width 439 height 19
click at [319, 257] on input "Search Form" at bounding box center [487, 254] width 439 height 19
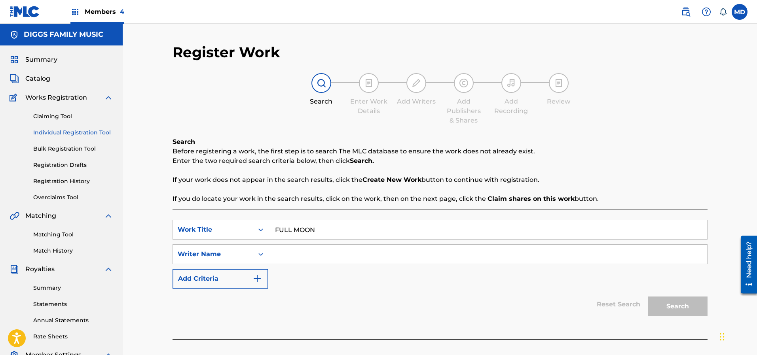
paste input "HAMLIN TERRANCE"
type input "HAMLIN TERRANCE"
drag, startPoint x: 666, startPoint y: 307, endPoint x: 672, endPoint y: 307, distance: 6.3
click at [668, 307] on button "Search" at bounding box center [677, 307] width 59 height 20
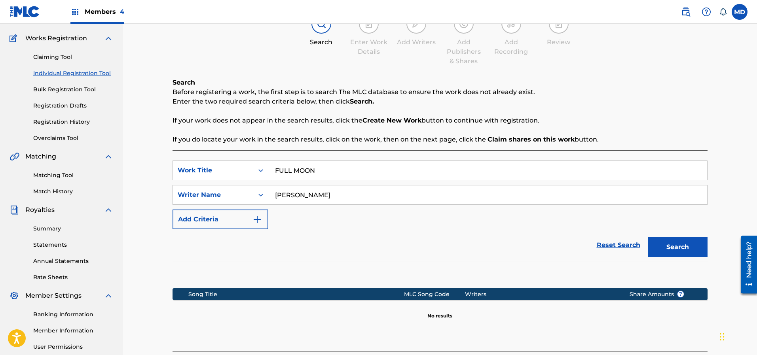
scroll to position [119, 0]
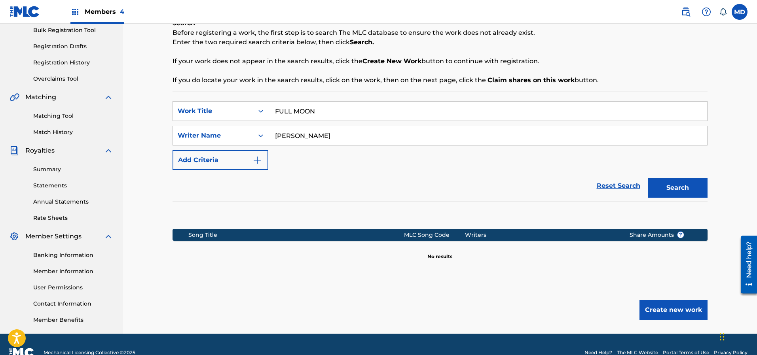
click at [659, 313] on button "Create new work" at bounding box center [673, 310] width 68 height 20
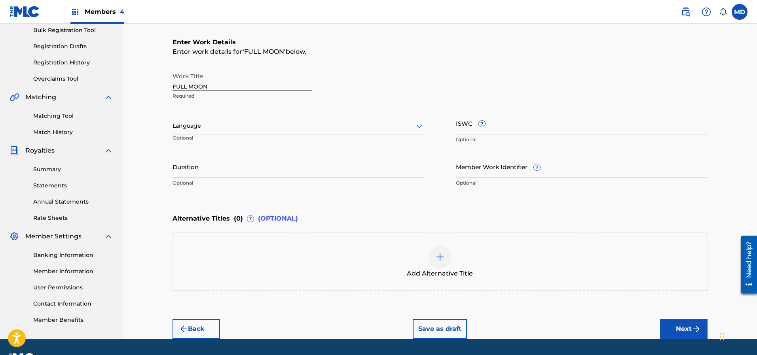
click at [228, 129] on div at bounding box center [298, 126] width 252 height 10
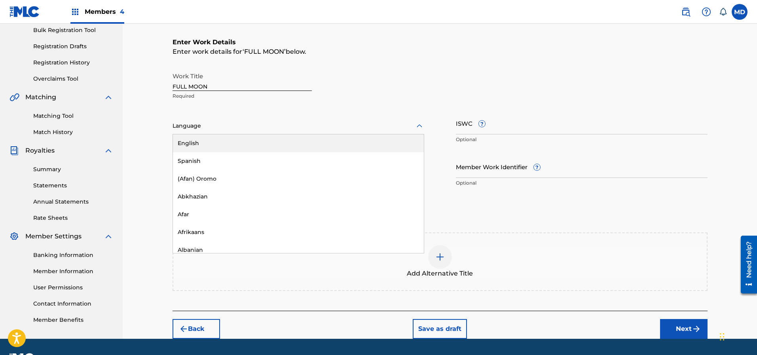
click at [241, 151] on div "English" at bounding box center [298, 143] width 251 height 18
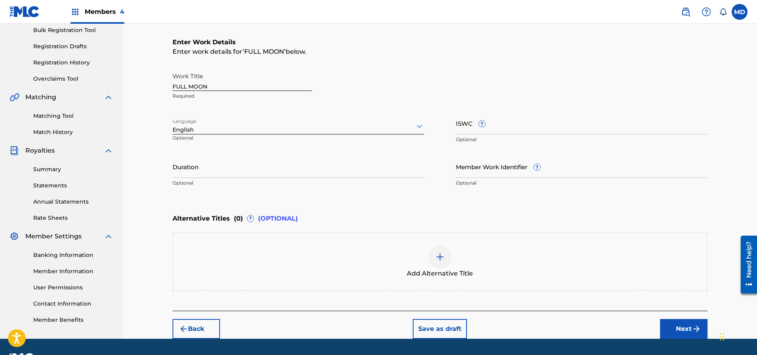
click at [511, 127] on input "ISWC ?" at bounding box center [582, 123] width 252 height 23
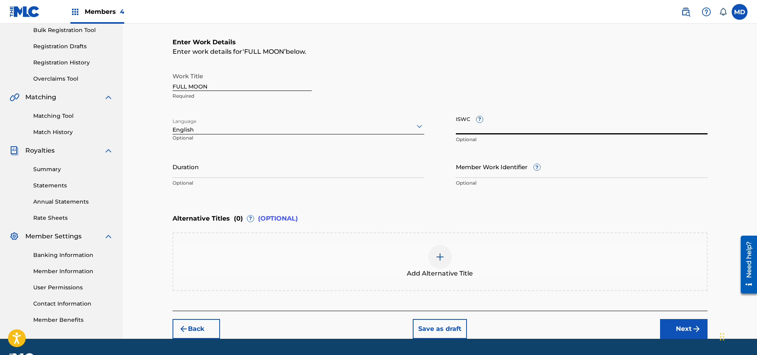
paste input "T9045140361"
type input "T9045140361"
click at [482, 169] on input "Member Work Identifier ?" at bounding box center [582, 166] width 252 height 23
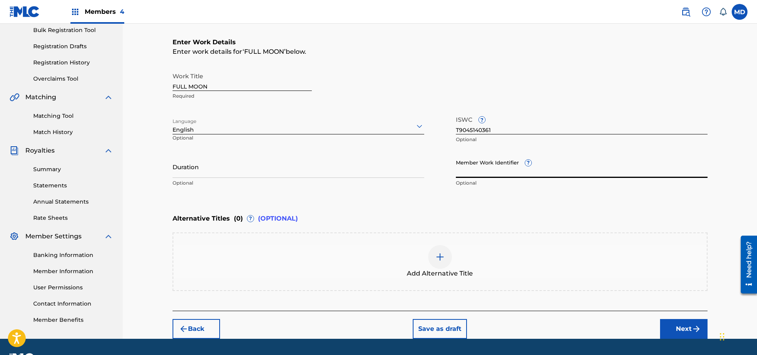
paste input "4108460"
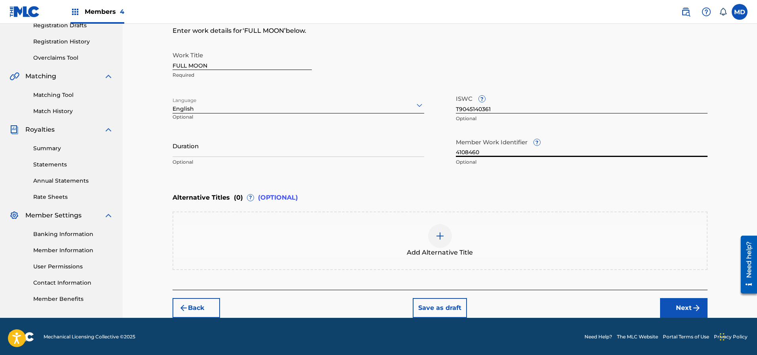
scroll to position [140, 0]
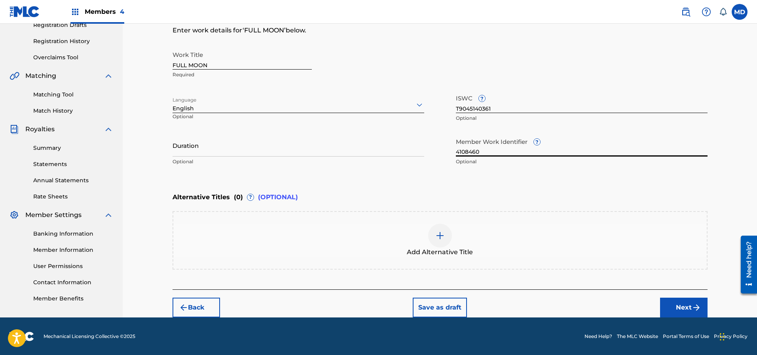
type input "4108460"
click at [689, 304] on button "Next" at bounding box center [683, 308] width 47 height 20
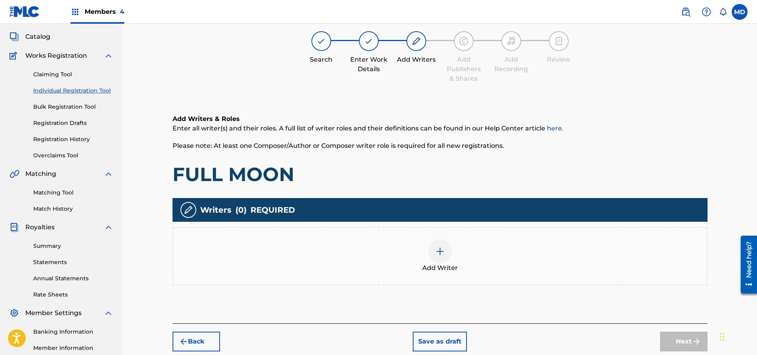
scroll to position [36, 0]
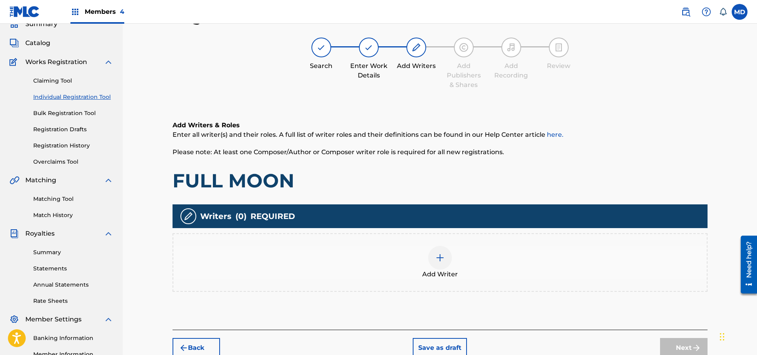
click at [437, 260] on img at bounding box center [439, 257] width 9 height 9
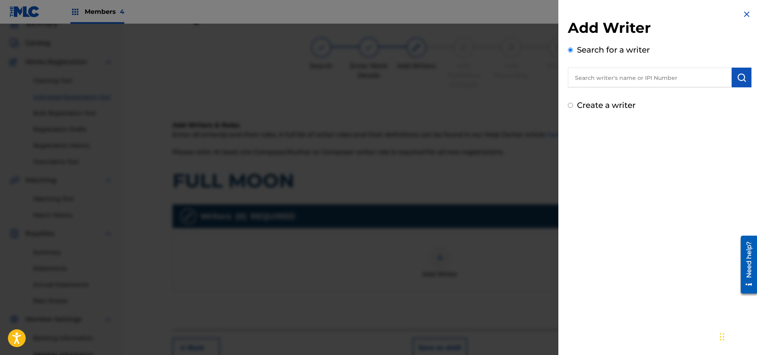
click at [657, 79] on input "text" at bounding box center [650, 78] width 164 height 20
paste input "00456419832"
type input "00456419832"
click at [736, 76] on img "submit" at bounding box center [740, 77] width 9 height 9
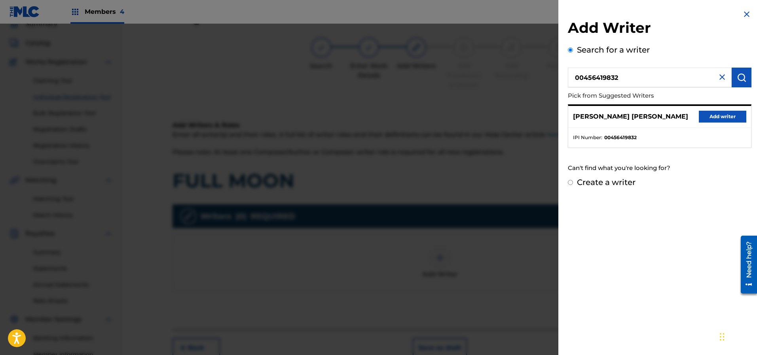
click at [716, 115] on button "Add writer" at bounding box center [721, 117] width 47 height 12
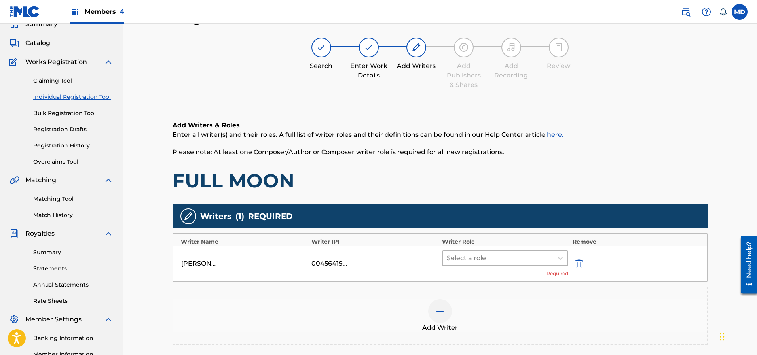
click at [514, 256] on div at bounding box center [498, 258] width 102 height 11
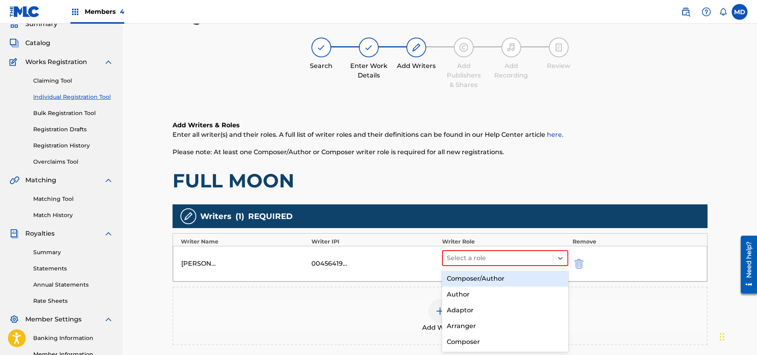
click at [507, 277] on div "Composer/Author" at bounding box center [505, 279] width 127 height 16
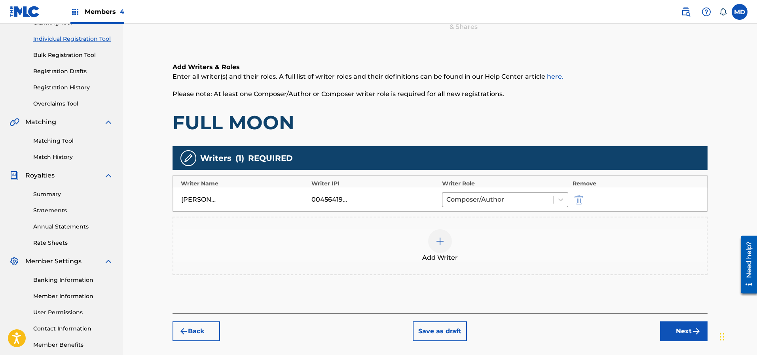
scroll to position [95, 0]
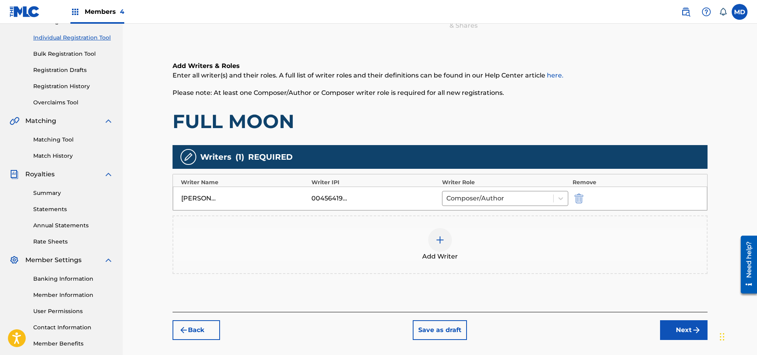
click at [438, 241] on img at bounding box center [439, 239] width 9 height 9
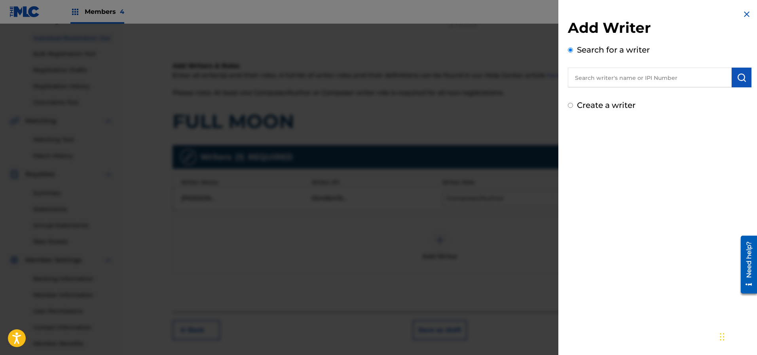
click at [638, 82] on input "text" at bounding box center [650, 78] width 164 height 20
paste input "0611369075"
click at [575, 80] on input "0611369075" at bounding box center [650, 78] width 164 height 20
type input "00611369075"
click at [737, 76] on img "submit" at bounding box center [740, 77] width 9 height 9
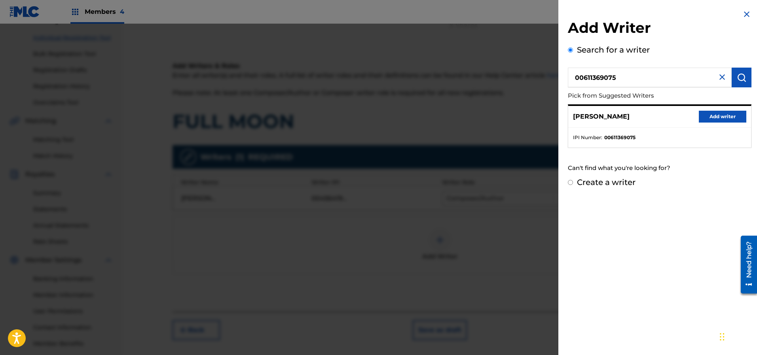
click at [715, 115] on button "Add writer" at bounding box center [721, 117] width 47 height 12
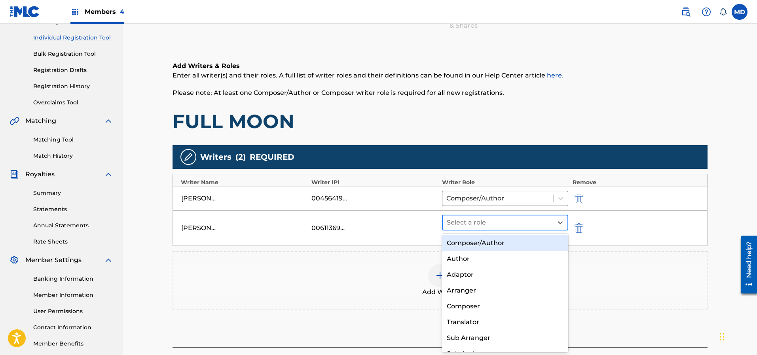
click at [469, 219] on div at bounding box center [498, 222] width 102 height 11
click at [470, 241] on div "Composer/Author" at bounding box center [505, 243] width 127 height 16
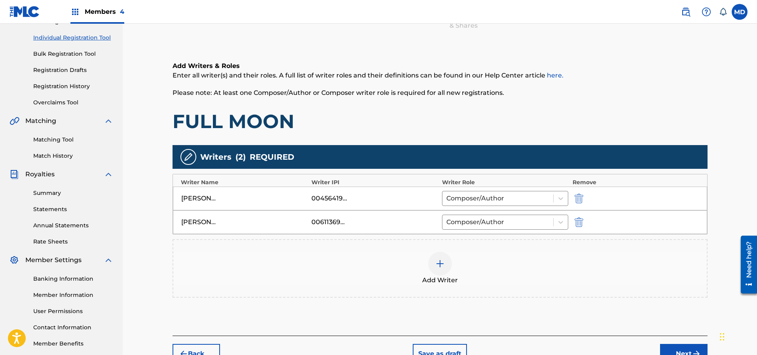
click at [446, 258] on div at bounding box center [440, 264] width 24 height 24
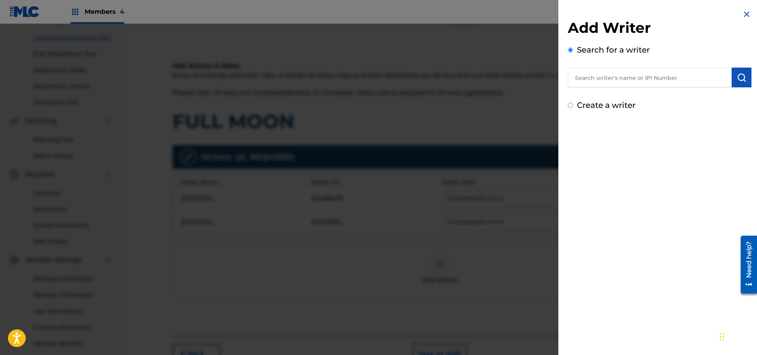
click at [621, 74] on input "text" at bounding box center [650, 78] width 164 height 20
paste input "00196288715"
type input "00196288715"
click at [736, 74] on img "submit" at bounding box center [740, 77] width 9 height 9
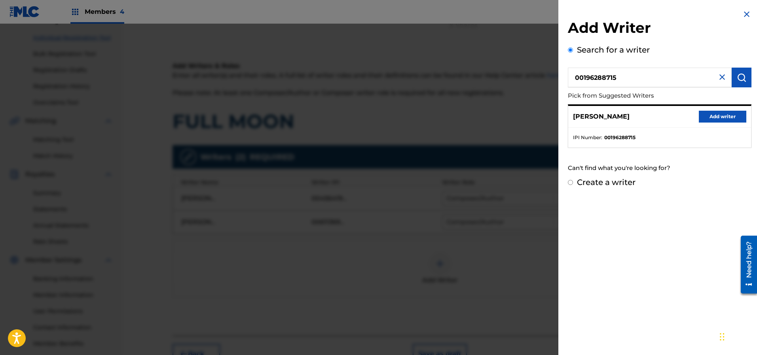
click at [712, 118] on button "Add writer" at bounding box center [721, 117] width 47 height 12
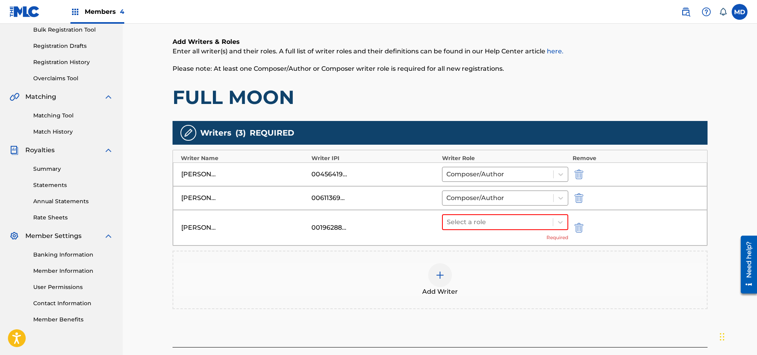
scroll to position [154, 0]
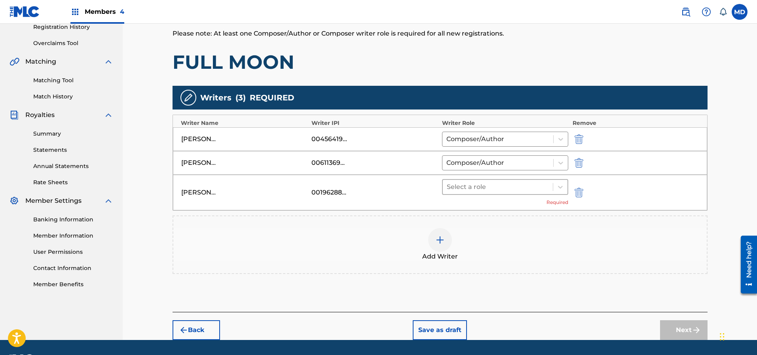
click at [494, 184] on div at bounding box center [498, 187] width 102 height 11
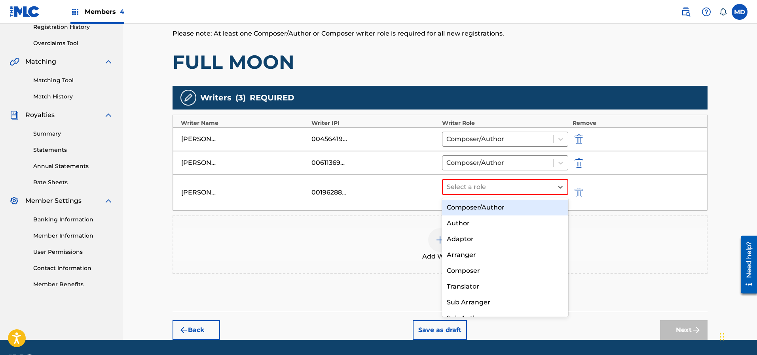
click at [497, 210] on div "Composer/Author" at bounding box center [505, 208] width 127 height 16
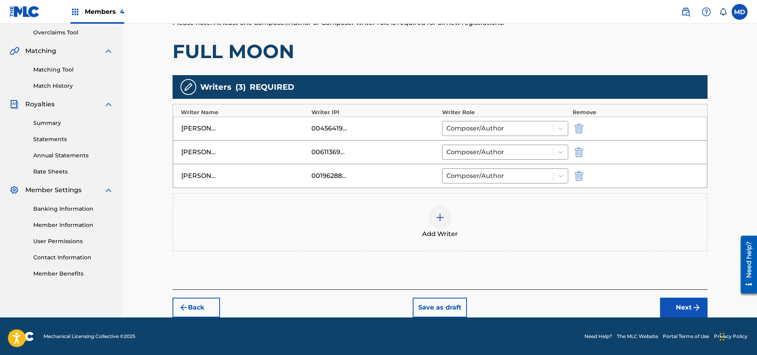
click at [678, 308] on button "Next" at bounding box center [683, 308] width 47 height 20
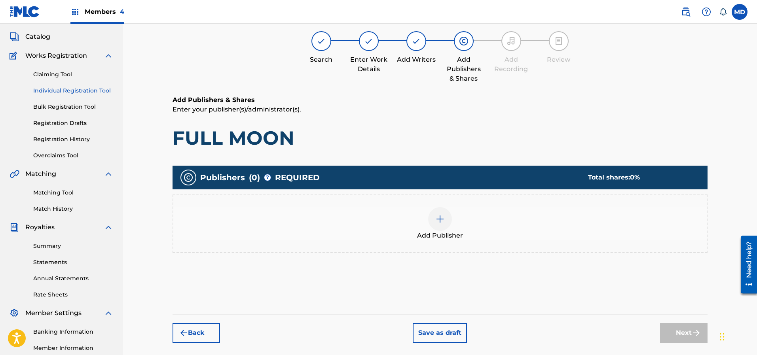
scroll to position [36, 0]
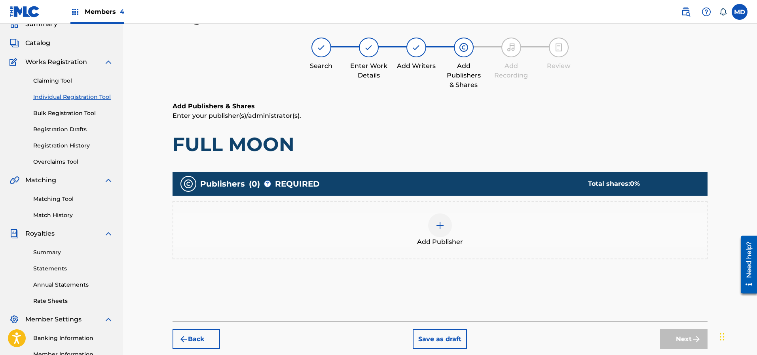
click at [441, 227] on img at bounding box center [439, 225] width 9 height 9
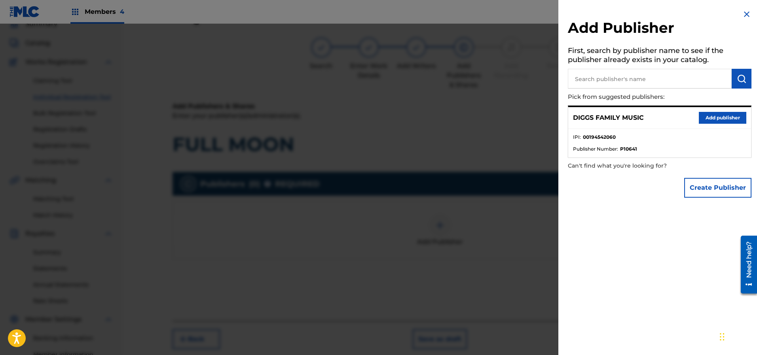
click at [707, 114] on button "Add publisher" at bounding box center [721, 118] width 47 height 12
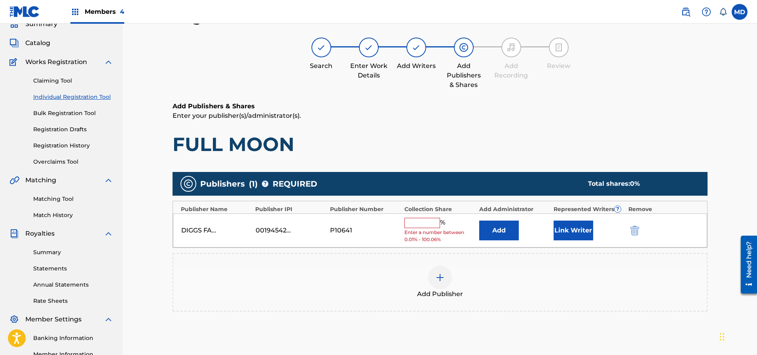
click at [423, 221] on input "text" at bounding box center [422, 223] width 36 height 10
type input "100"
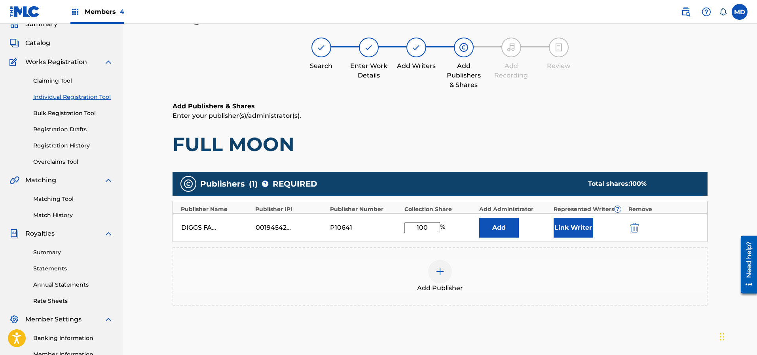
click at [570, 229] on button "Link Writer" at bounding box center [573, 228] width 40 height 20
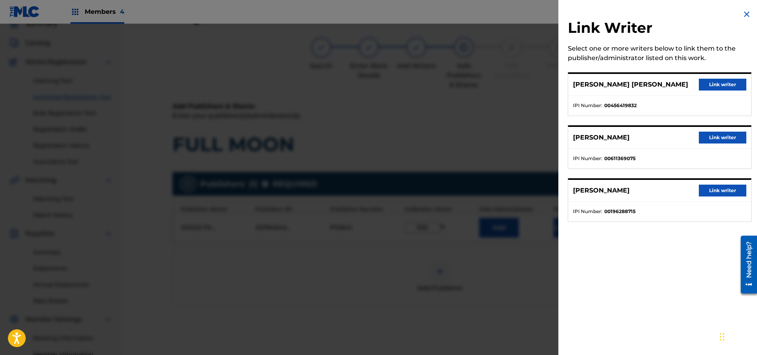
click at [715, 86] on button "Link writer" at bounding box center [721, 85] width 47 height 12
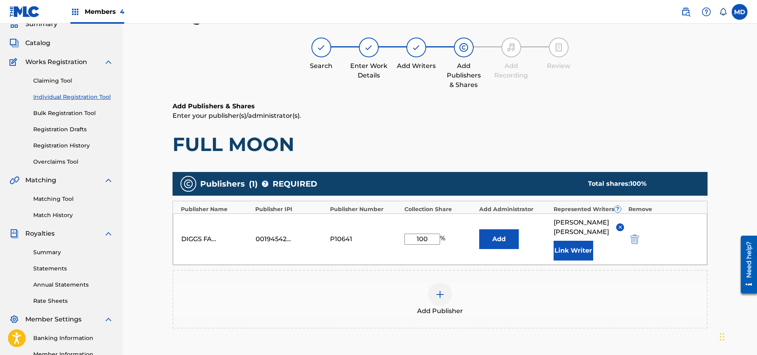
click at [573, 261] on button "Link Writer" at bounding box center [573, 251] width 40 height 20
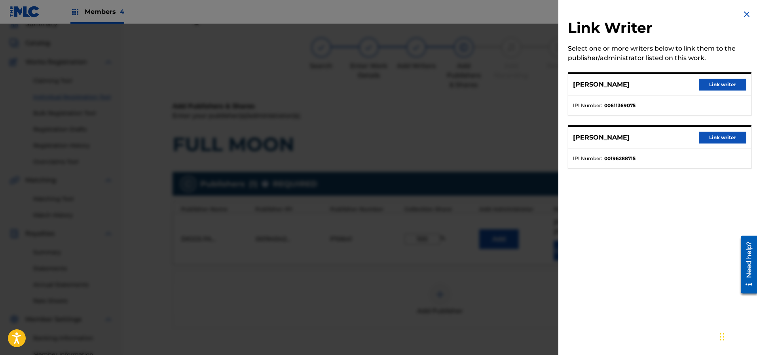
click at [717, 85] on button "Link writer" at bounding box center [721, 85] width 47 height 12
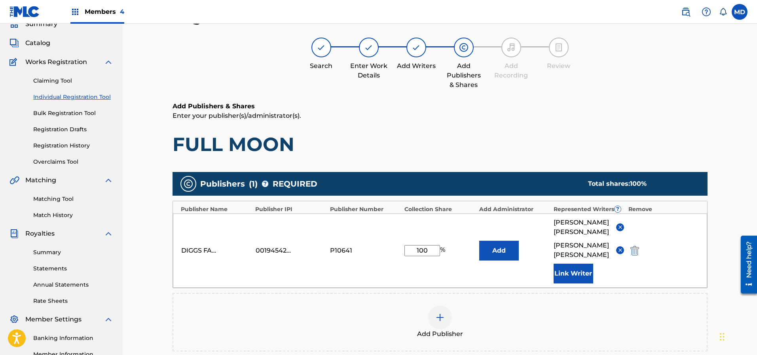
click at [569, 282] on button "Link Writer" at bounding box center [573, 274] width 40 height 20
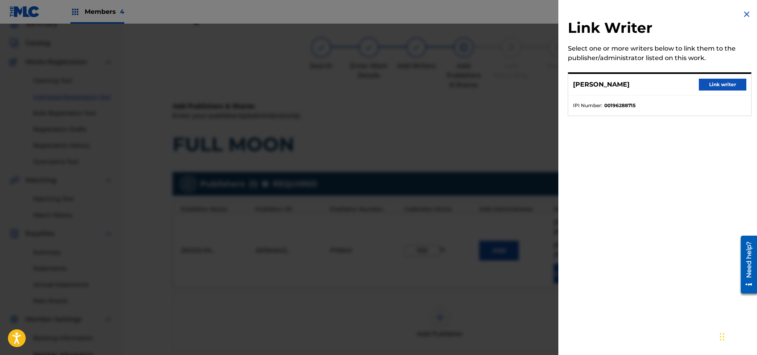
click at [708, 85] on button "Link writer" at bounding box center [721, 85] width 47 height 12
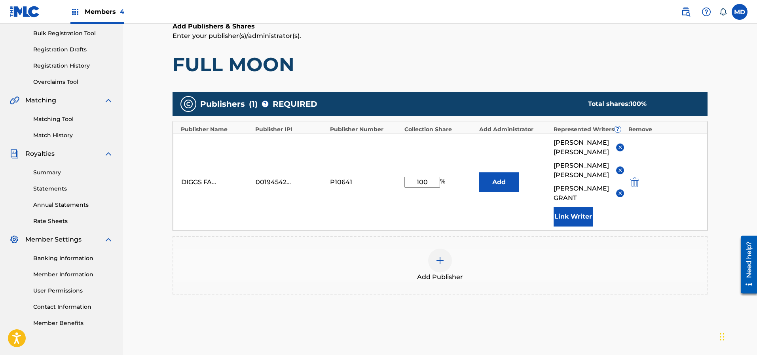
scroll to position [154, 0]
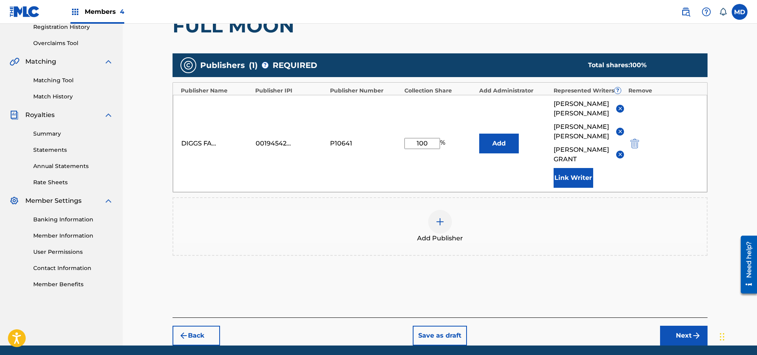
click at [679, 335] on button "Next" at bounding box center [683, 336] width 47 height 20
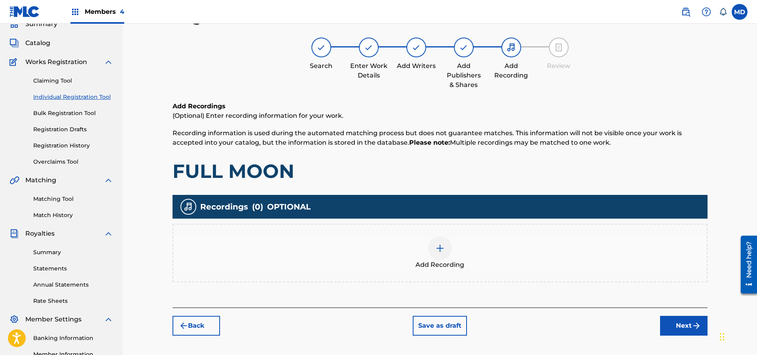
scroll to position [95, 0]
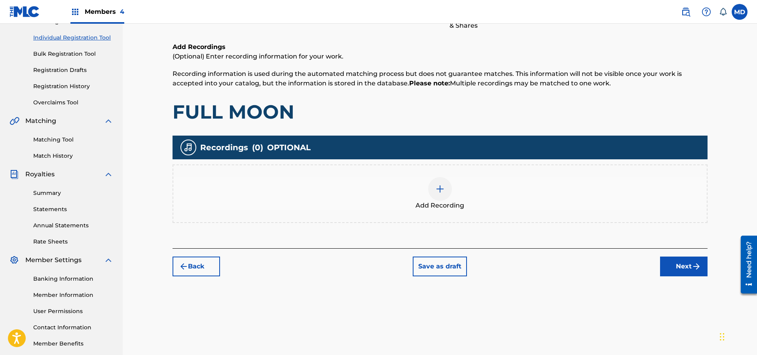
click at [672, 265] on button "Next" at bounding box center [683, 267] width 47 height 20
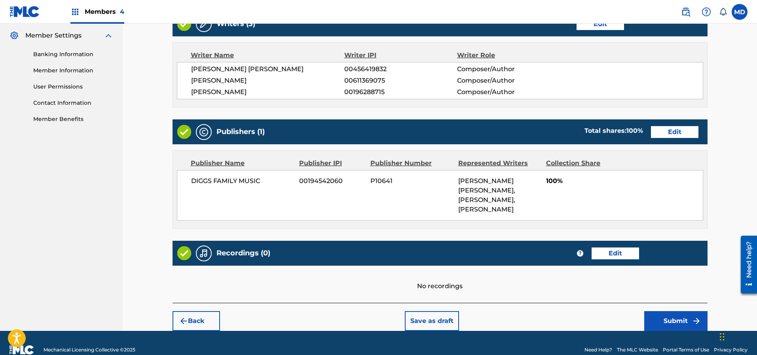
scroll to position [323, 0]
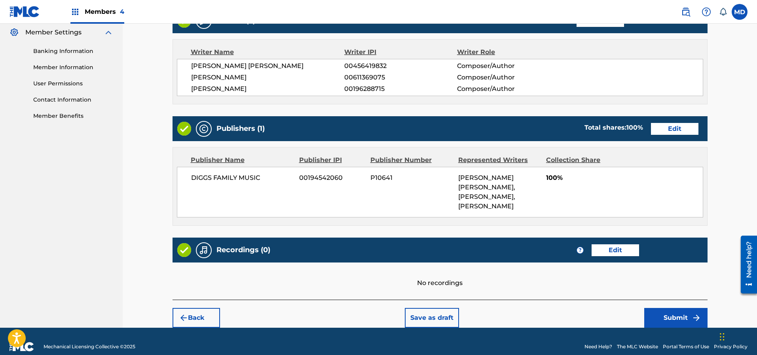
click at [676, 308] on button "Submit" at bounding box center [675, 318] width 63 height 20
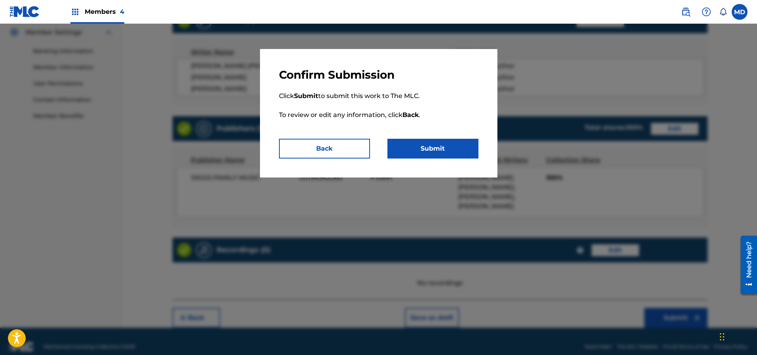
click at [444, 154] on button "Submit" at bounding box center [432, 149] width 91 height 20
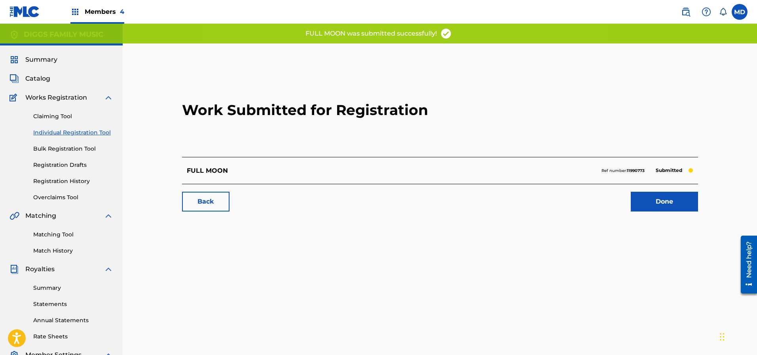
click at [667, 204] on link "Done" at bounding box center [663, 202] width 67 height 20
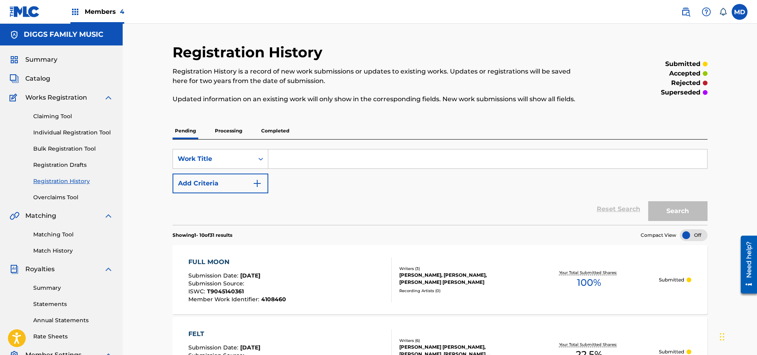
click at [285, 161] on input "Search Form" at bounding box center [487, 158] width 439 height 19
paste input "G A T"
type input "G A T"
click at [672, 213] on button "Search" at bounding box center [677, 211] width 59 height 20
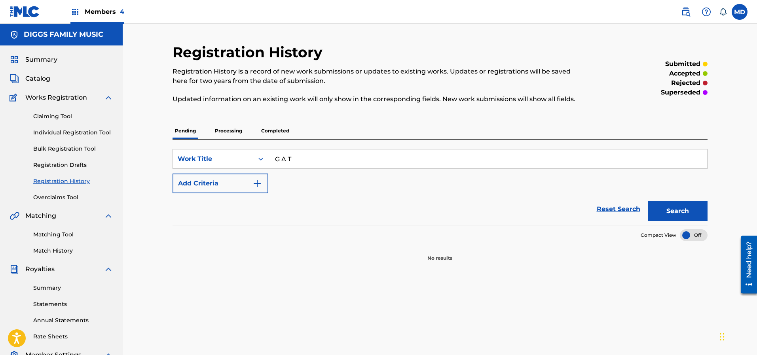
click at [227, 134] on p "Processing" at bounding box center [228, 131] width 32 height 17
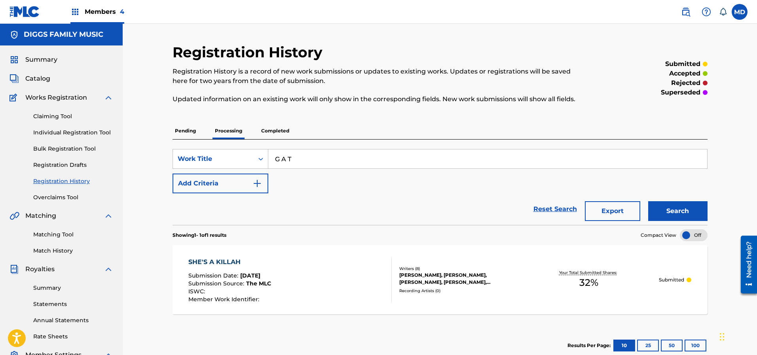
click at [279, 132] on p "Completed" at bounding box center [275, 131] width 33 height 17
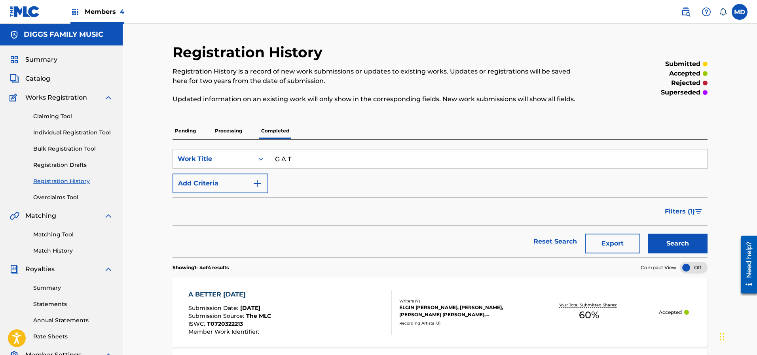
click at [46, 117] on link "Claiming Tool" at bounding box center [73, 116] width 80 height 8
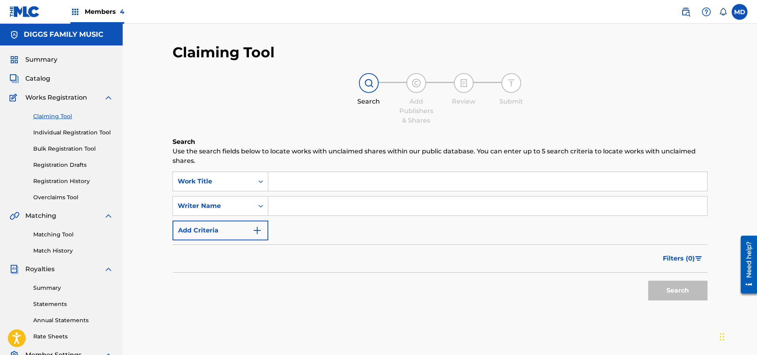
click at [284, 183] on input "Search Form" at bounding box center [487, 181] width 439 height 19
paste input "G A T"
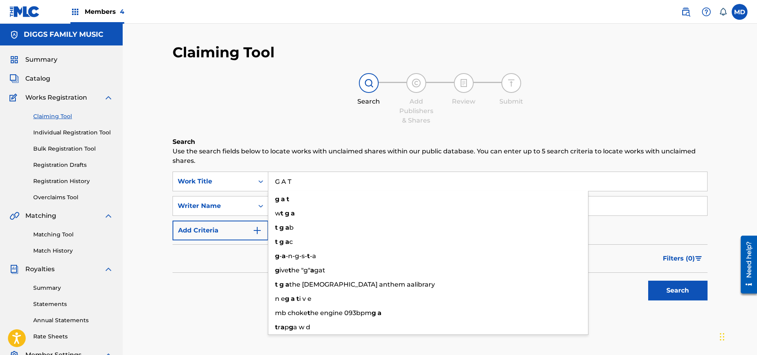
type input "G A T"
click at [279, 116] on div "Search Add Publishers & Shares Review Submit" at bounding box center [439, 99] width 535 height 52
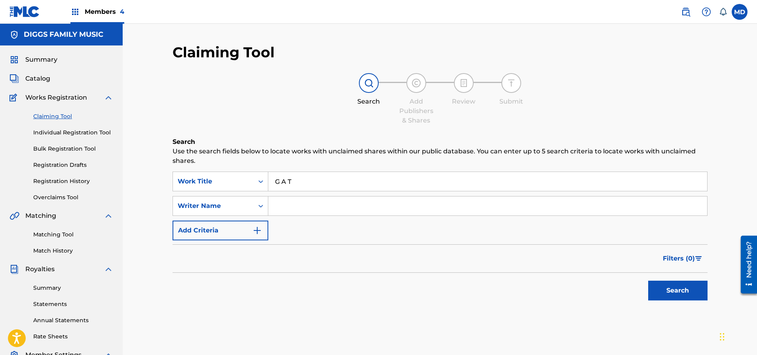
click at [310, 208] on input "Search Form" at bounding box center [487, 206] width 439 height 19
drag, startPoint x: 342, startPoint y: 204, endPoint x: 262, endPoint y: 205, distance: 79.5
click at [262, 205] on div "SearchWithCriteriadca677d7-1724-4c6d-b10a-8ad748c1b39a Writer Name SELWYN BOUGA…" at bounding box center [439, 206] width 535 height 20
type input "Elgin Turner"
click at [658, 292] on button "Search" at bounding box center [677, 291] width 59 height 20
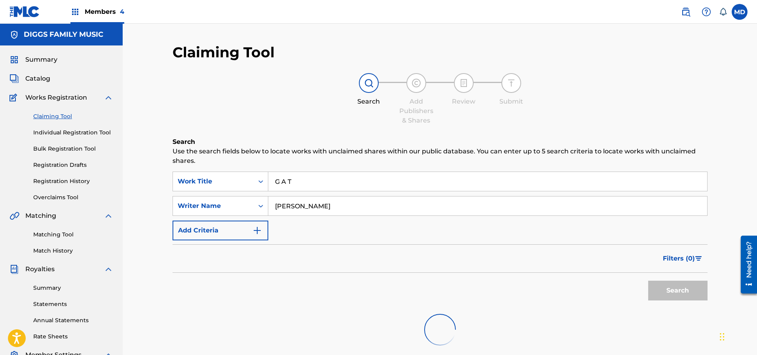
scroll to position [59, 0]
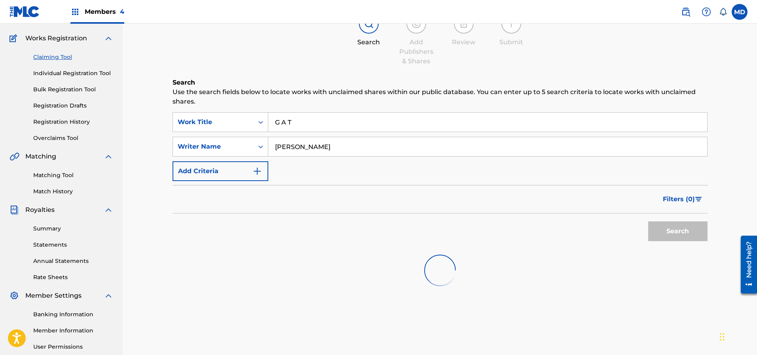
drag, startPoint x: 275, startPoint y: 146, endPoint x: 279, endPoint y: 148, distance: 4.3
click at [276, 146] on input "Elgin Turner" at bounding box center [487, 146] width 439 height 19
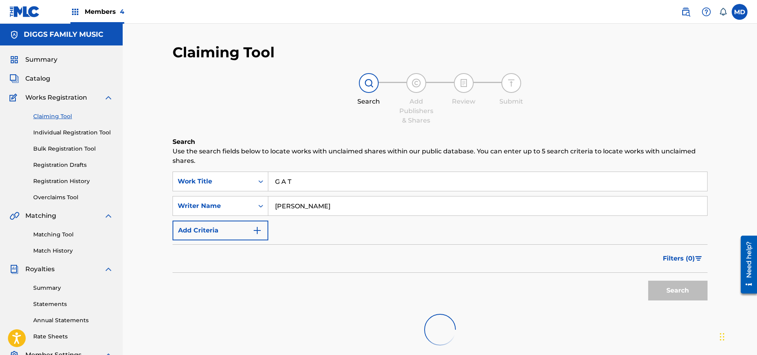
click at [273, 119] on div "Search Add Publishers & Shares Review Submit" at bounding box center [439, 99] width 535 height 52
click at [303, 180] on input "G A T" at bounding box center [487, 181] width 439 height 19
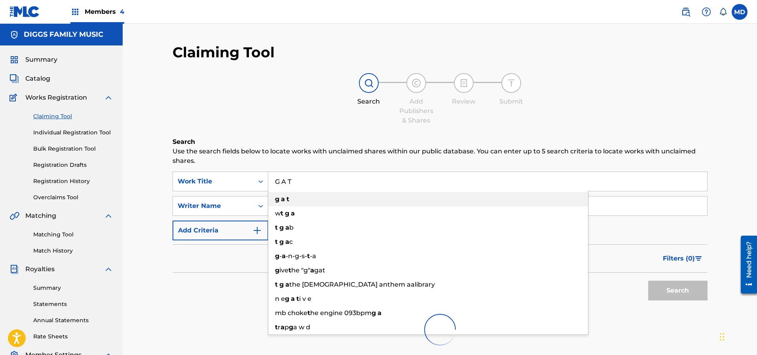
click at [297, 201] on div "g a t" at bounding box center [428, 199] width 320 height 14
type input "g a t"
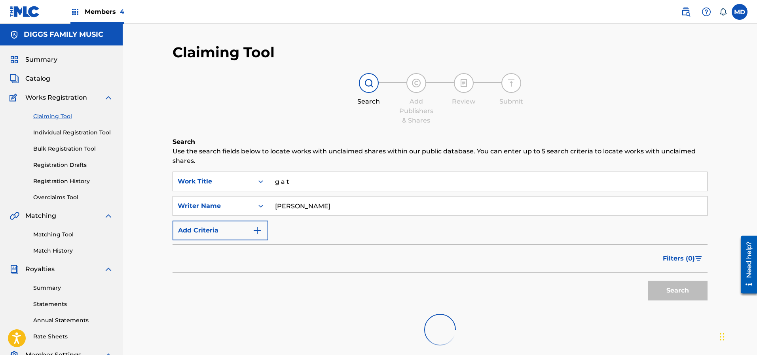
click at [336, 208] on input "Elgin Turner" at bounding box center [487, 206] width 439 height 19
click at [362, 258] on div "Filters ( 0 )" at bounding box center [439, 258] width 535 height 28
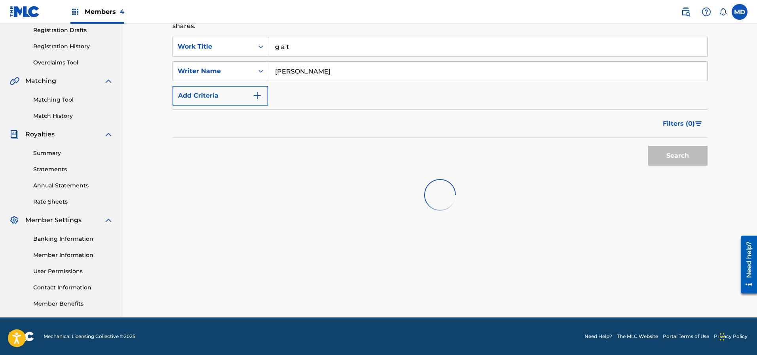
scroll to position [76, 0]
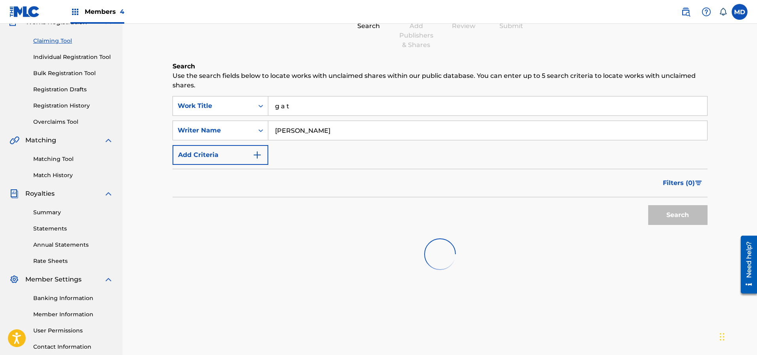
click at [667, 218] on div "Search" at bounding box center [675, 213] width 63 height 32
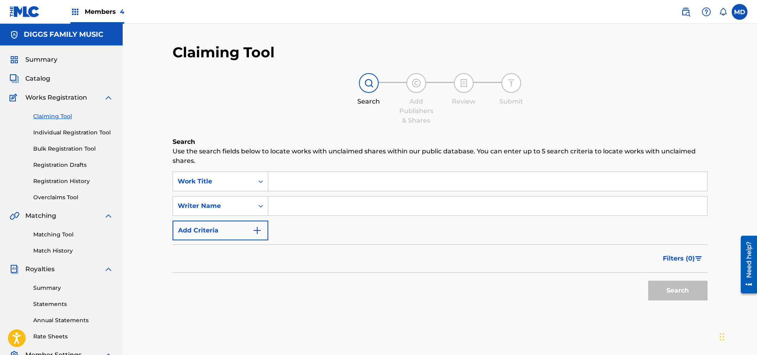
click at [310, 181] on input "Search Form" at bounding box center [487, 181] width 439 height 19
paste input "G A T"
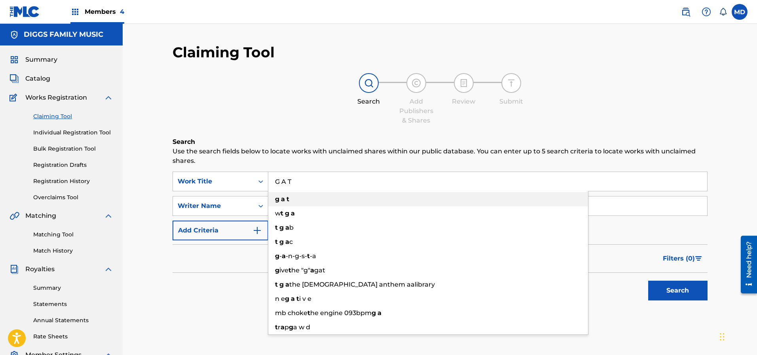
click at [304, 199] on div "g a t" at bounding box center [428, 199] width 320 height 14
type input "g a t"
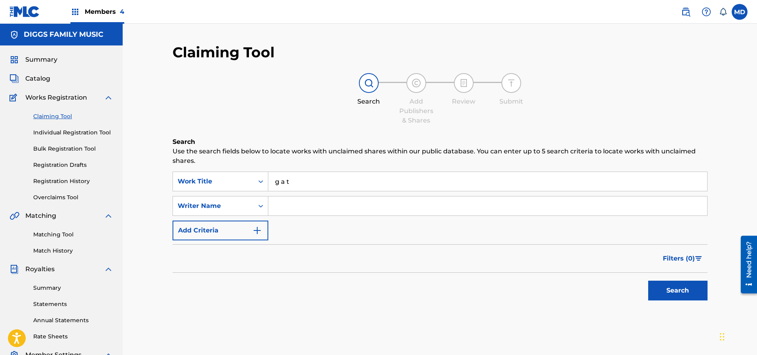
click at [303, 202] on input "Search Form" at bounding box center [487, 206] width 439 height 19
type input "Elgin Turner"
click at [683, 289] on button "Search" at bounding box center [677, 291] width 59 height 20
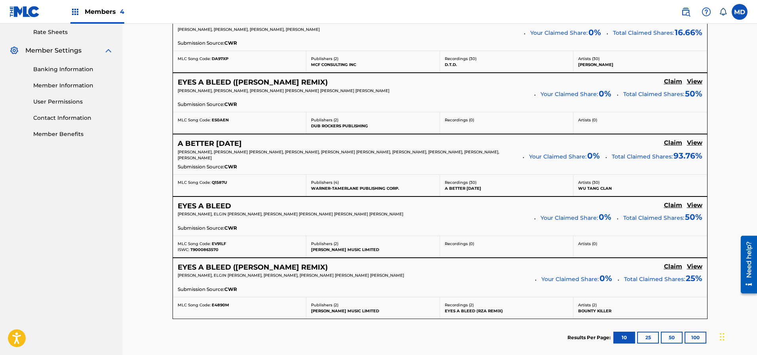
scroll to position [356, 0]
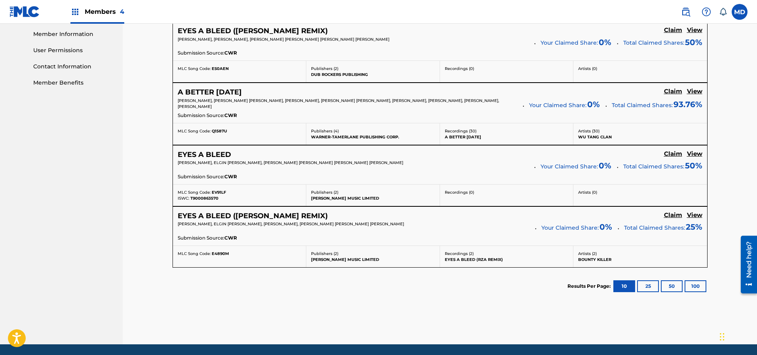
drag, startPoint x: 692, startPoint y: 214, endPoint x: 696, endPoint y: 215, distance: 4.4
click at [692, 214] on h5 "View" at bounding box center [694, 216] width 15 height 8
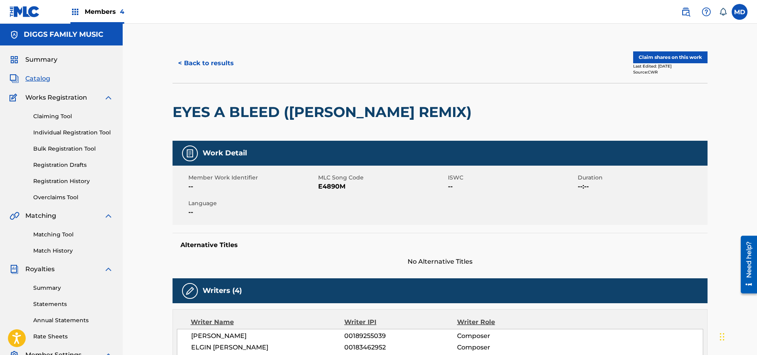
click at [662, 55] on button "Claim shares on this work" at bounding box center [670, 57] width 74 height 12
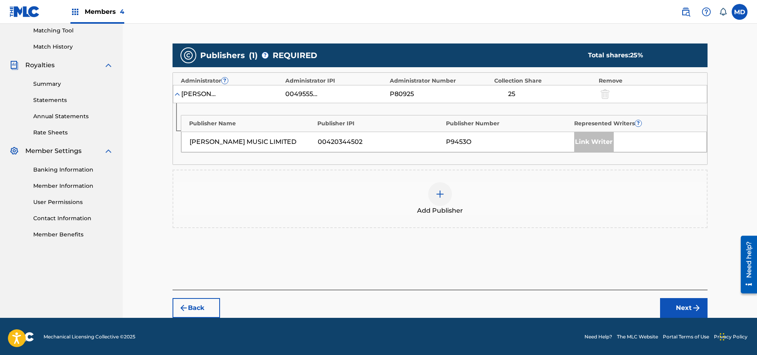
scroll to position [204, 0]
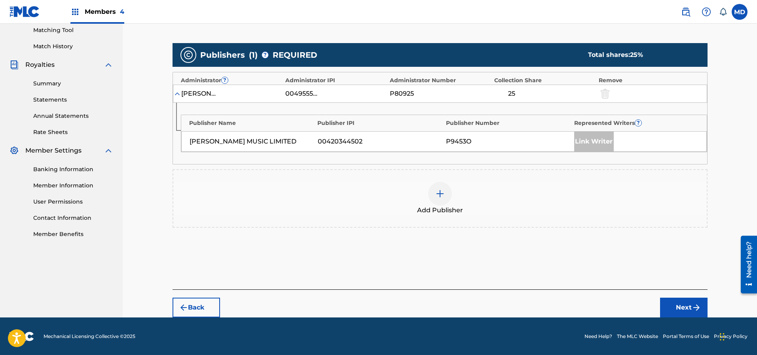
click at [439, 194] on img at bounding box center [439, 193] width 9 height 9
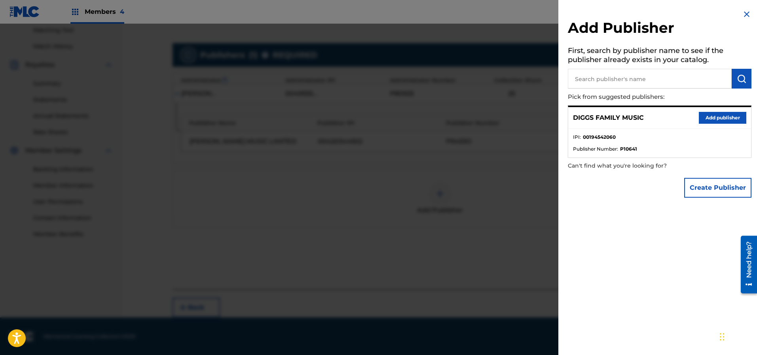
click at [710, 115] on button "Add publisher" at bounding box center [721, 118] width 47 height 12
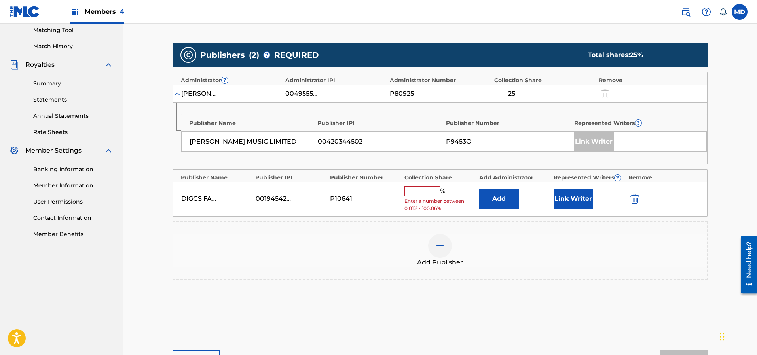
click at [573, 197] on button "Link Writer" at bounding box center [573, 199] width 40 height 20
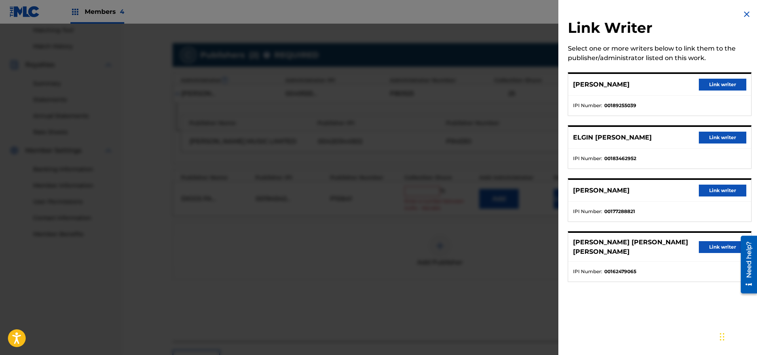
click at [714, 137] on button "Link writer" at bounding box center [721, 138] width 47 height 12
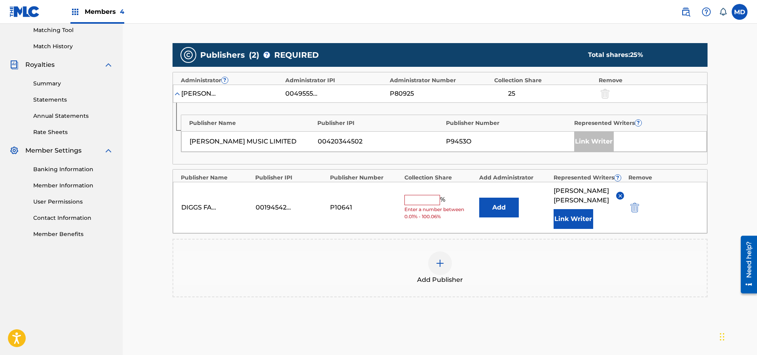
click at [429, 198] on input "text" at bounding box center [422, 200] width 36 height 10
type input "16.67"
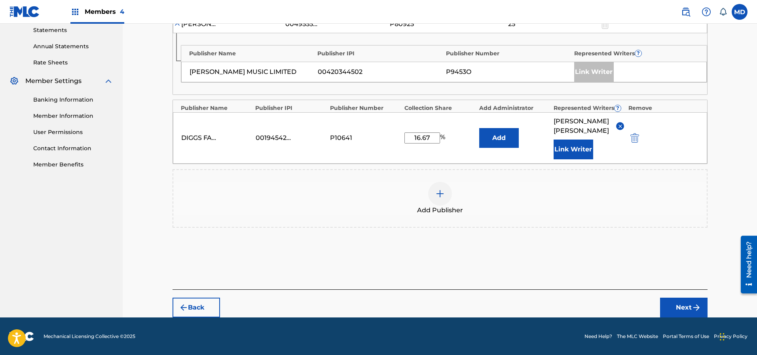
click at [679, 305] on button "Next" at bounding box center [683, 308] width 47 height 20
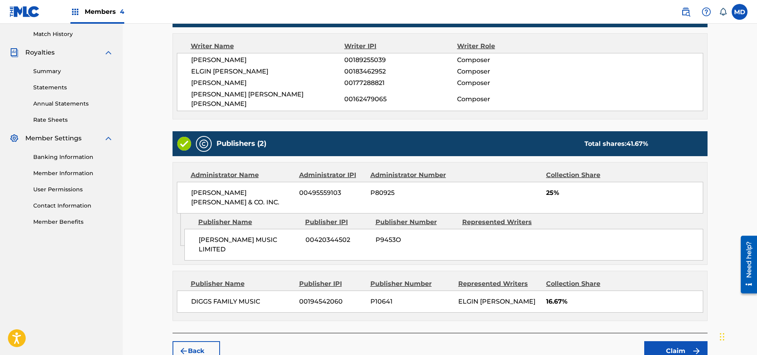
scroll to position [252, 0]
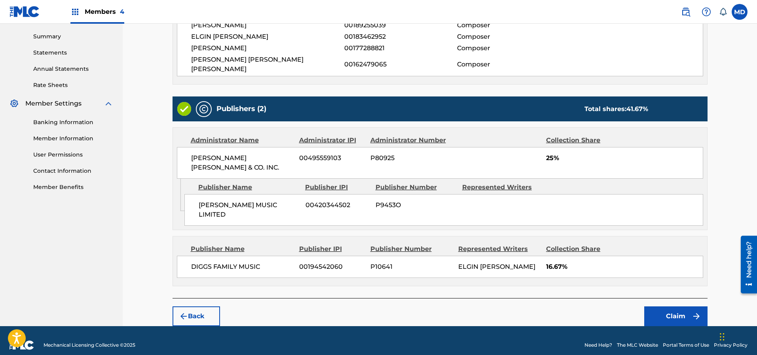
click at [657, 307] on button "Claim" at bounding box center [675, 317] width 63 height 20
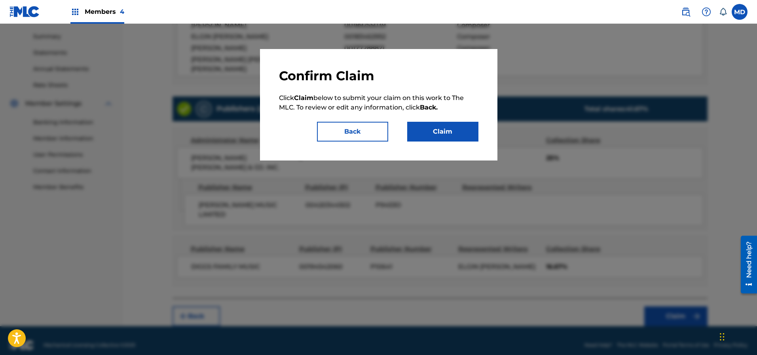
click at [438, 134] on button "Claim" at bounding box center [442, 132] width 71 height 20
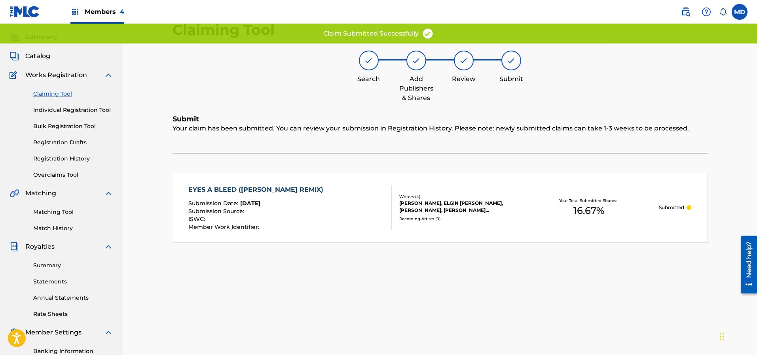
scroll to position [0, 0]
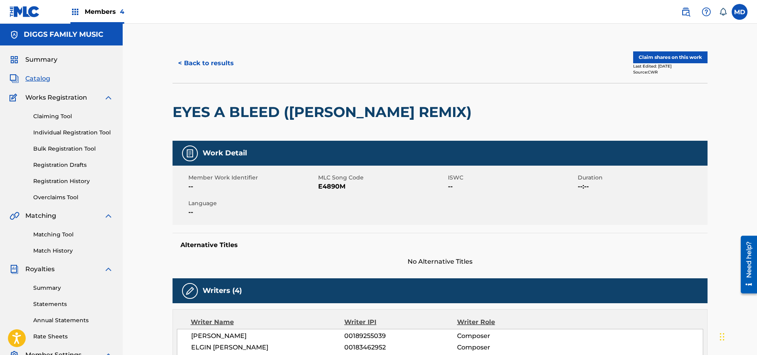
scroll to position [135, 0]
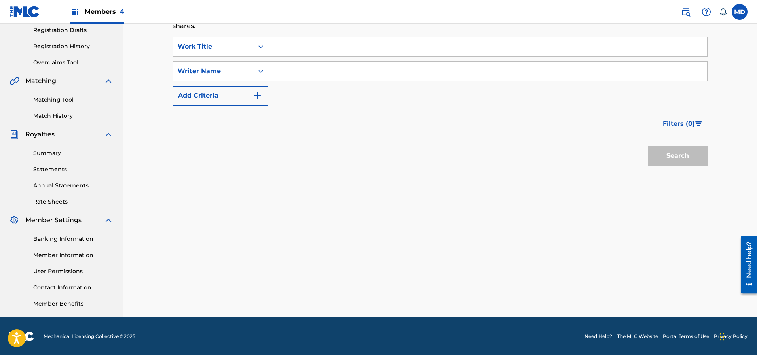
click at [303, 50] on input "Search Form" at bounding box center [487, 46] width 439 height 19
paste input "G A T"
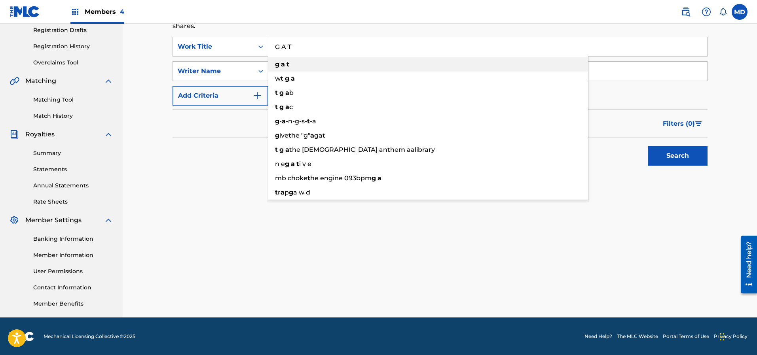
click at [342, 67] on div "g a t" at bounding box center [428, 64] width 320 height 14
type input "g a t"
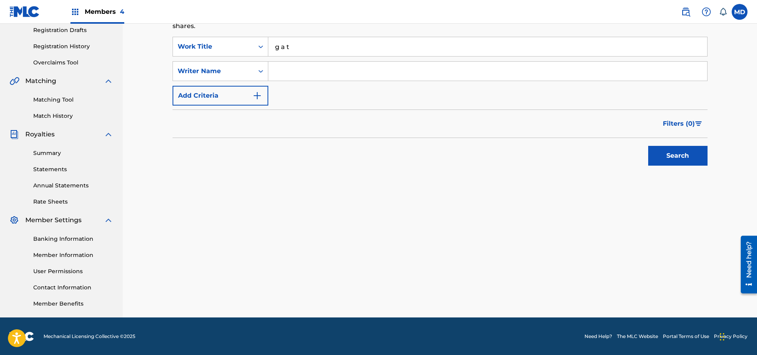
click at [679, 153] on button "Search" at bounding box center [677, 156] width 59 height 20
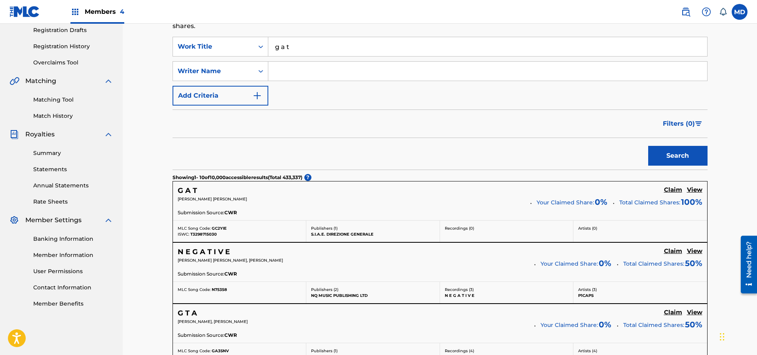
click at [319, 71] on input "Search Form" at bounding box center [487, 71] width 439 height 19
click at [311, 72] on input "Search Form" at bounding box center [487, 71] width 439 height 19
type input "[PERSON_NAME]"
click at [666, 155] on button "Search" at bounding box center [677, 156] width 59 height 20
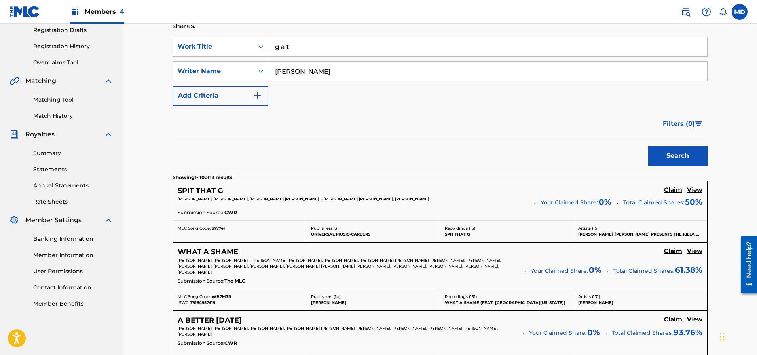
scroll to position [194, 0]
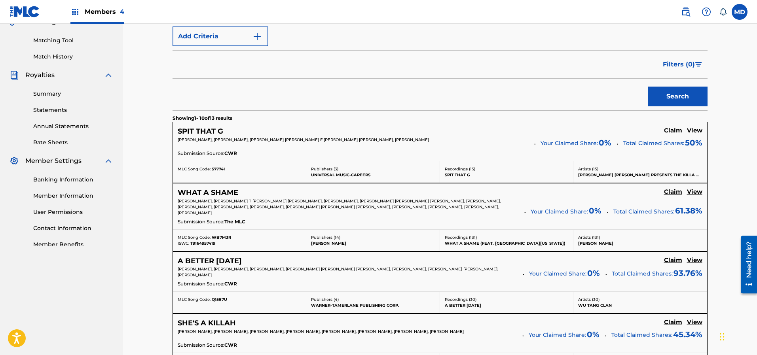
click at [697, 132] on h5 "View" at bounding box center [694, 131] width 15 height 8
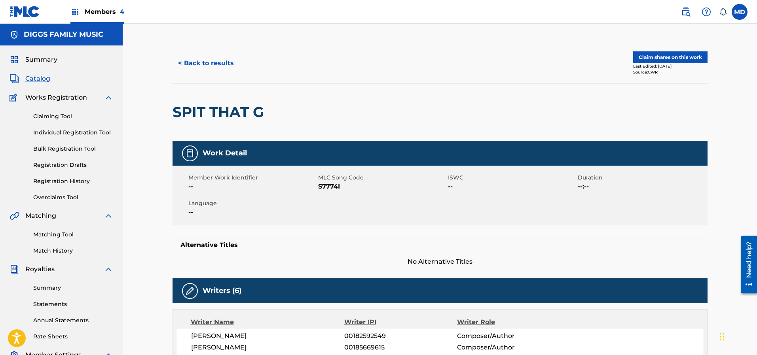
click at [655, 60] on button "Claim shares on this work" at bounding box center [670, 57] width 74 height 12
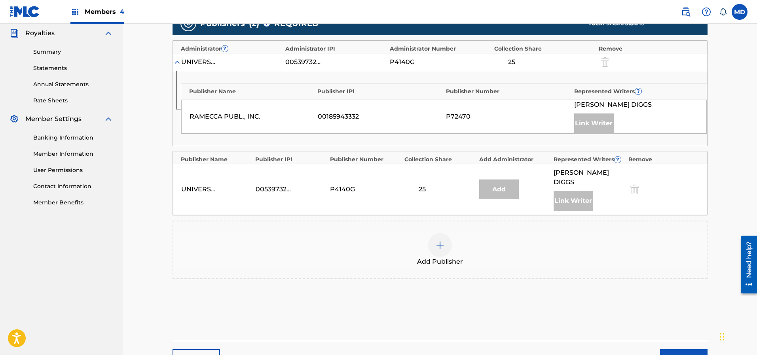
scroll to position [237, 0]
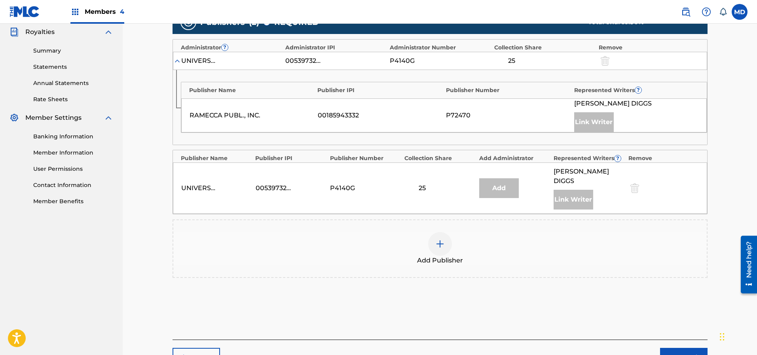
click at [438, 239] on img at bounding box center [439, 243] width 9 height 9
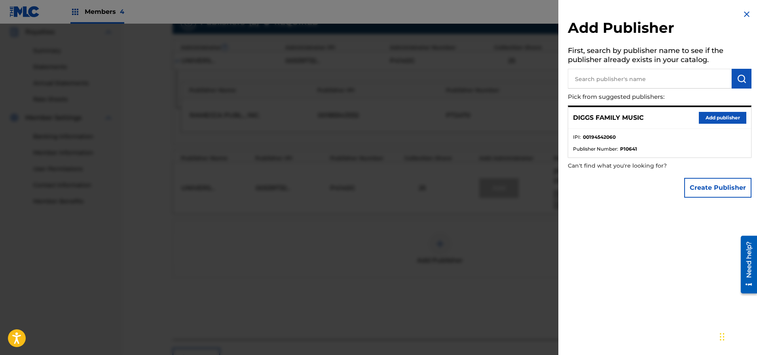
click at [708, 117] on button "Add publisher" at bounding box center [721, 118] width 47 height 12
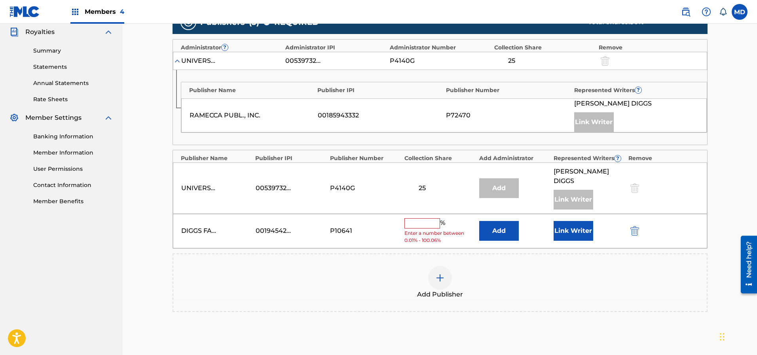
click at [431, 218] on input "text" at bounding box center [422, 223] width 36 height 10
type input "50"
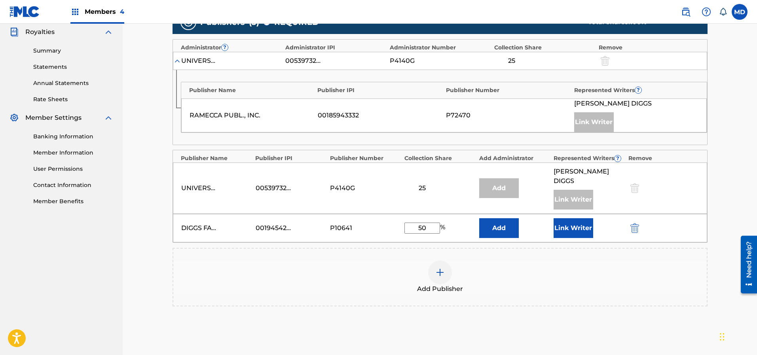
click at [574, 218] on button "Link Writer" at bounding box center [573, 228] width 40 height 20
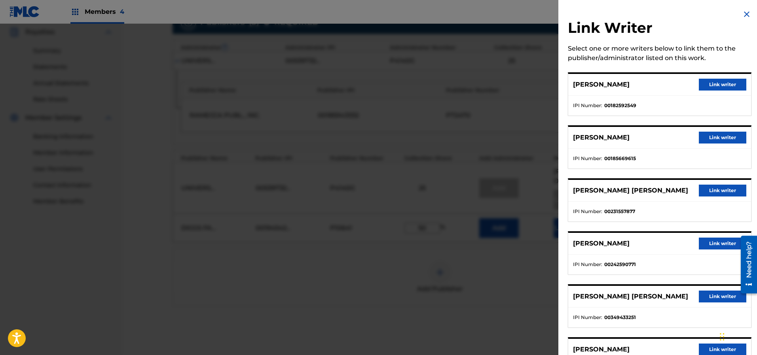
click at [717, 82] on button "Link writer" at bounding box center [721, 85] width 47 height 12
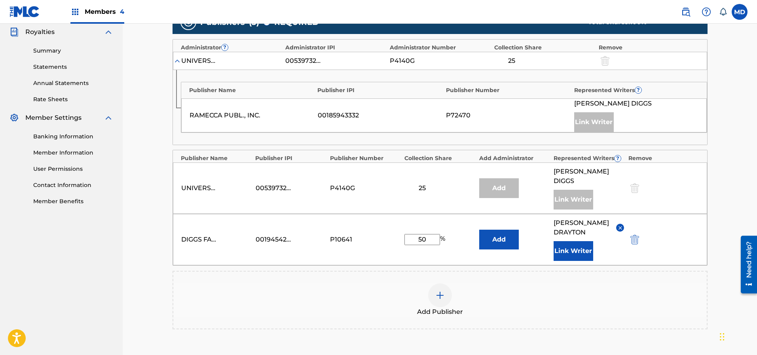
click at [576, 250] on button "Link Writer" at bounding box center [573, 251] width 40 height 20
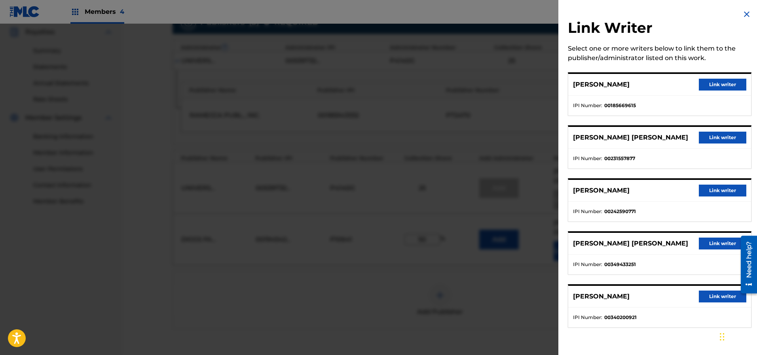
click at [713, 87] on button "Link writer" at bounding box center [721, 85] width 47 height 12
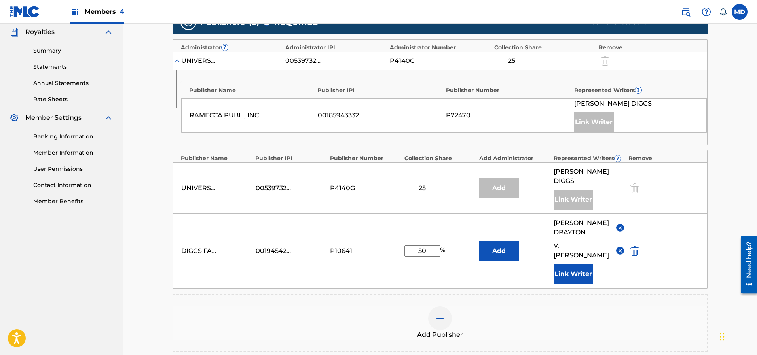
click at [576, 264] on button "Link Writer" at bounding box center [573, 274] width 40 height 20
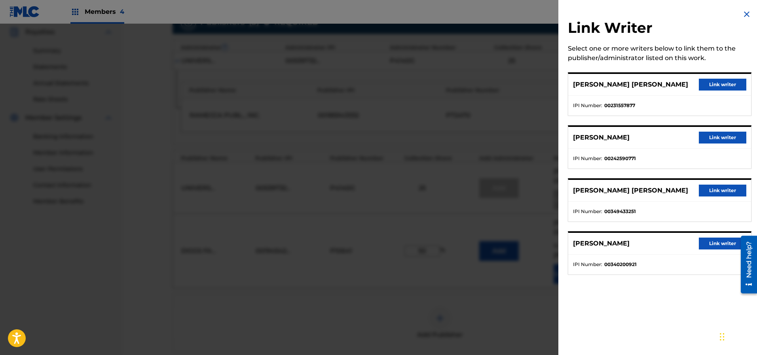
click at [704, 84] on button "Link writer" at bounding box center [721, 85] width 47 height 12
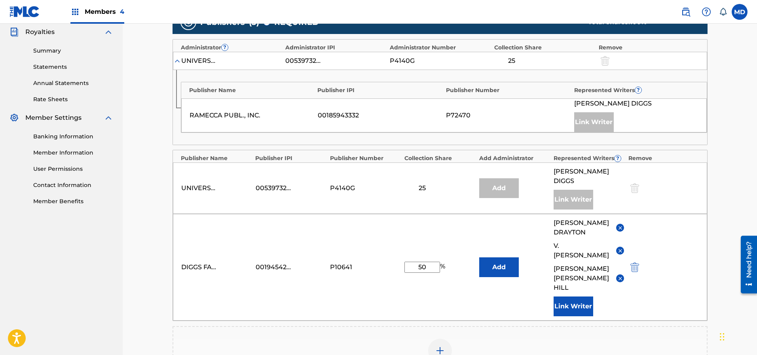
click at [571, 297] on button "Link Writer" at bounding box center [573, 307] width 40 height 20
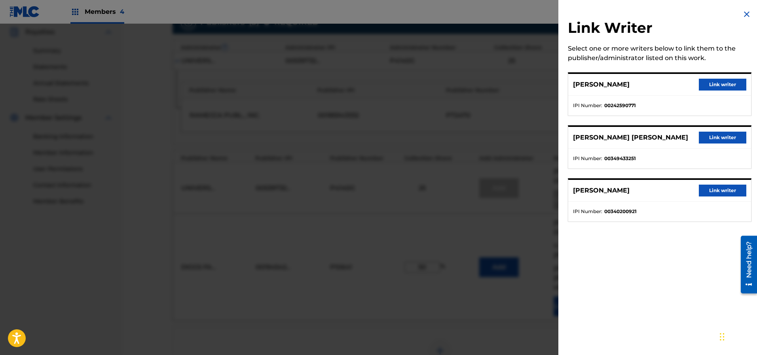
click at [714, 133] on button "Link writer" at bounding box center [721, 138] width 47 height 12
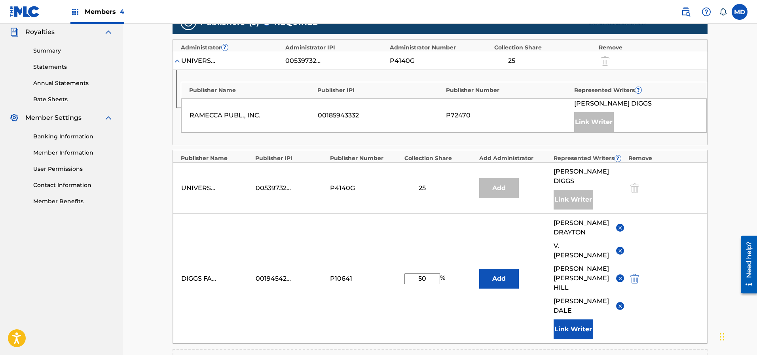
click at [577, 320] on button "Link Writer" at bounding box center [573, 330] width 40 height 20
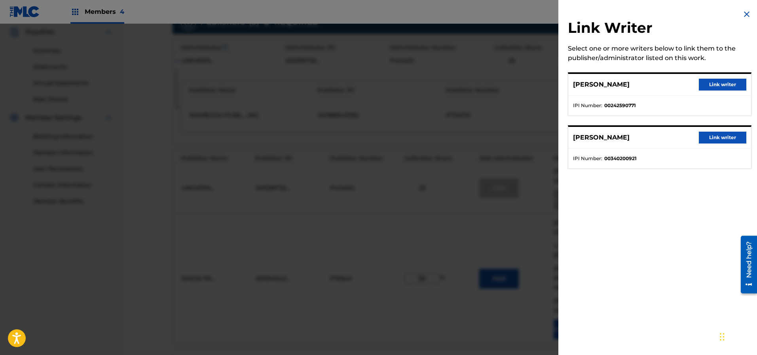
click at [713, 137] on button "Link writer" at bounding box center [721, 138] width 47 height 12
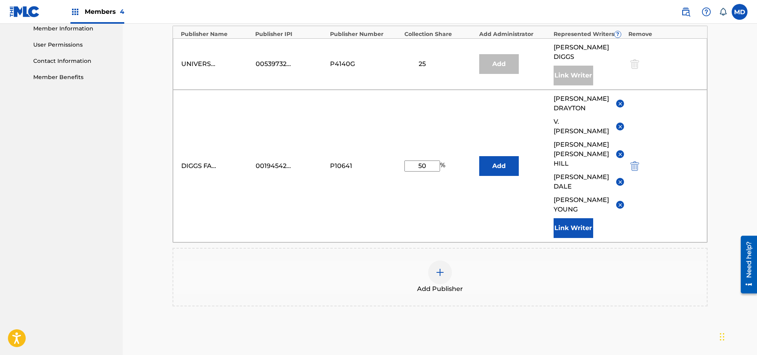
scroll to position [421, 0]
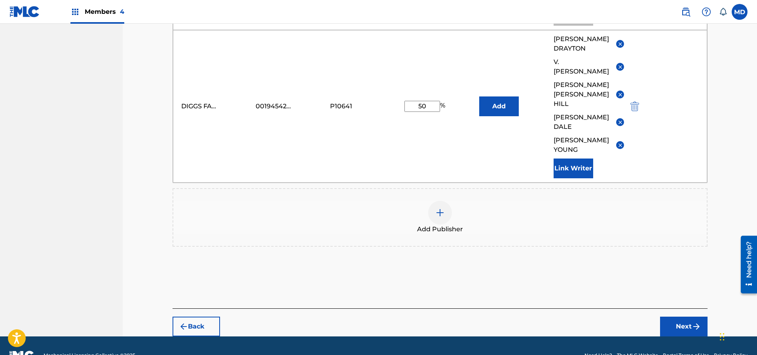
click at [683, 317] on button "Next" at bounding box center [683, 327] width 47 height 20
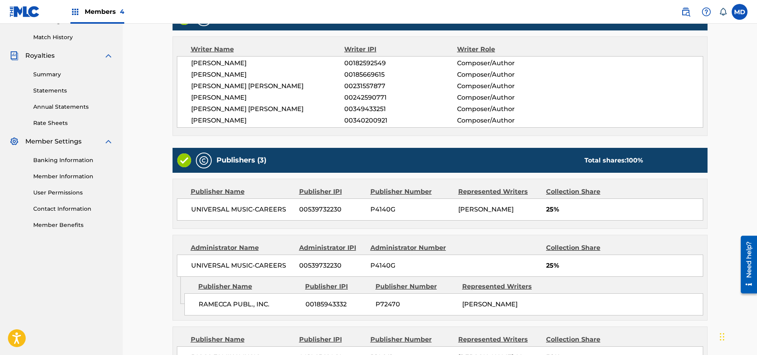
scroll to position [349, 0]
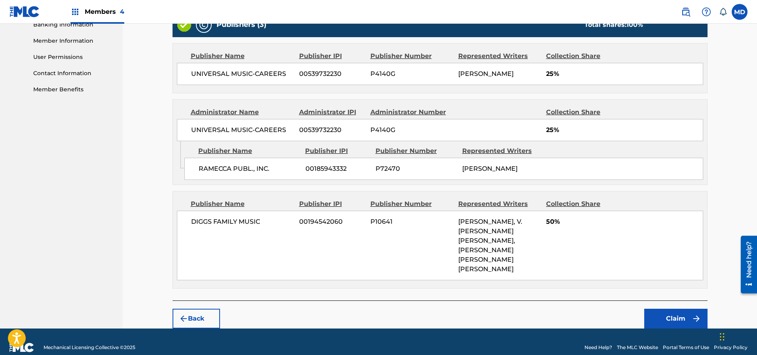
click at [667, 309] on button "Claim" at bounding box center [675, 319] width 63 height 20
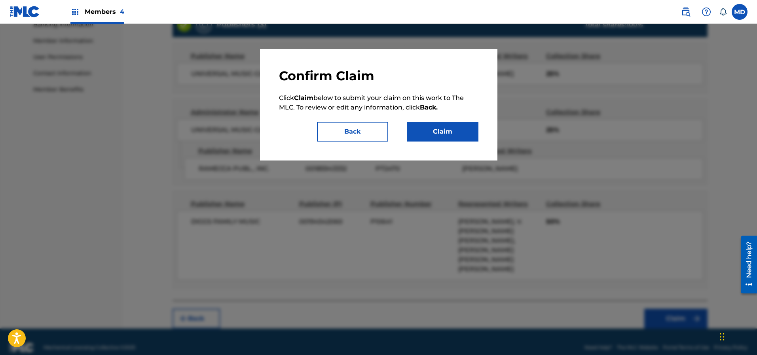
click at [457, 131] on button "Claim" at bounding box center [442, 132] width 71 height 20
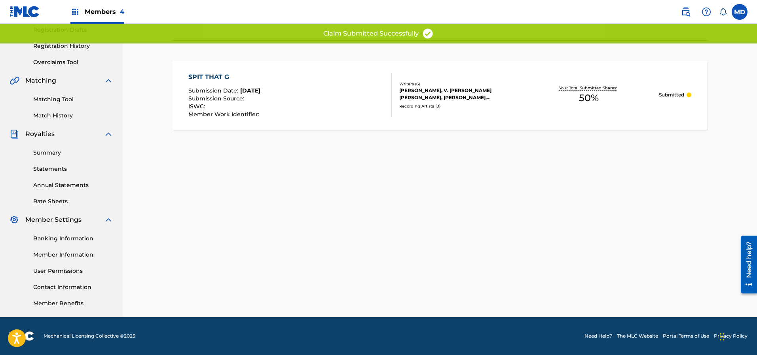
scroll to position [135, 0]
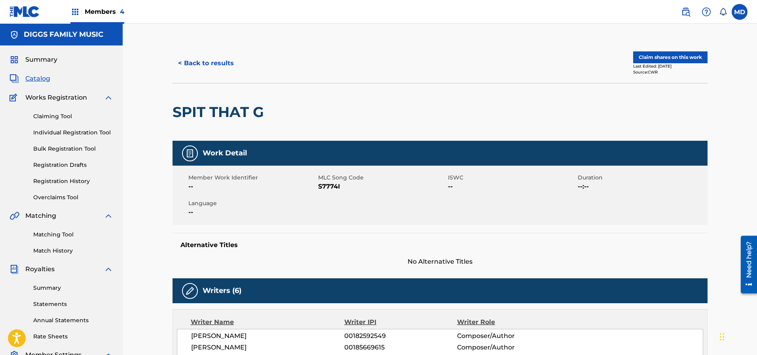
click at [195, 65] on button "< Back to results" at bounding box center [205, 63] width 67 height 20
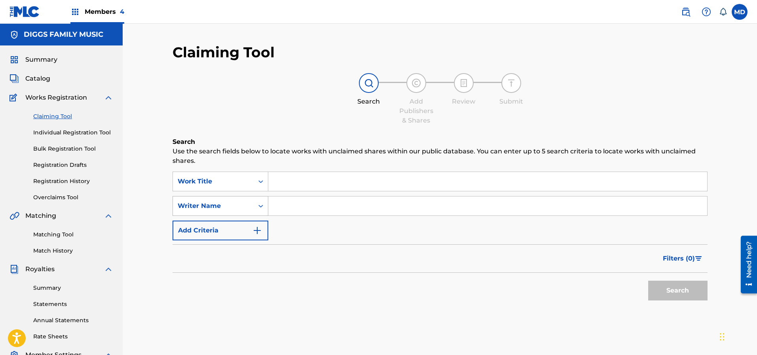
scroll to position [135, 0]
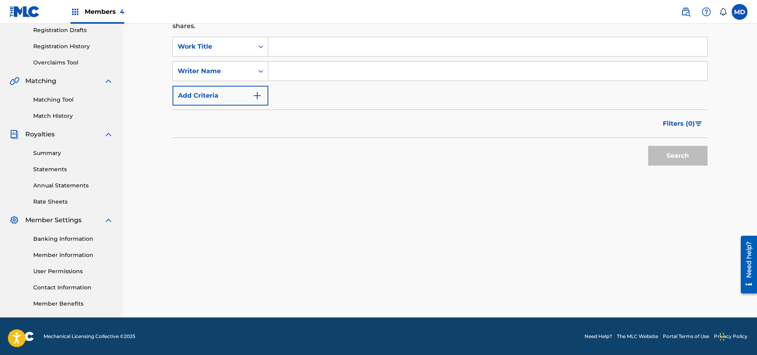
click at [370, 45] on input "Search Form" at bounding box center [487, 46] width 439 height 19
paste input "G A T"
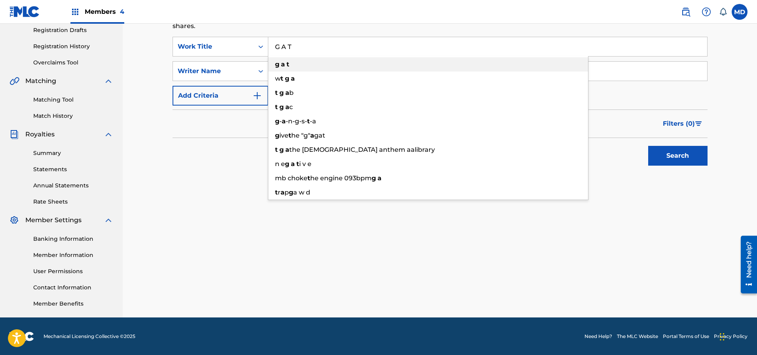
click at [339, 64] on div "g a t" at bounding box center [428, 64] width 320 height 14
type input "g a t"
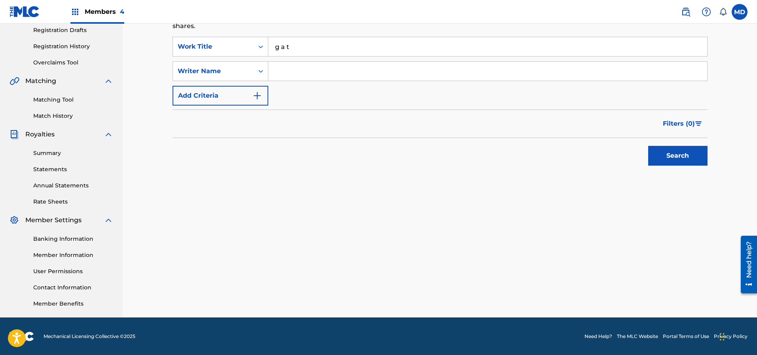
click at [332, 72] on input "Search Form" at bounding box center [487, 71] width 439 height 19
type input "[PERSON_NAME]"
click at [670, 157] on button "Search" at bounding box center [677, 156] width 59 height 20
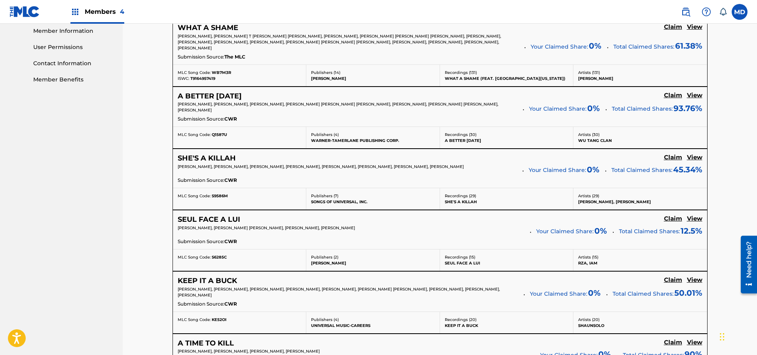
scroll to position [372, 0]
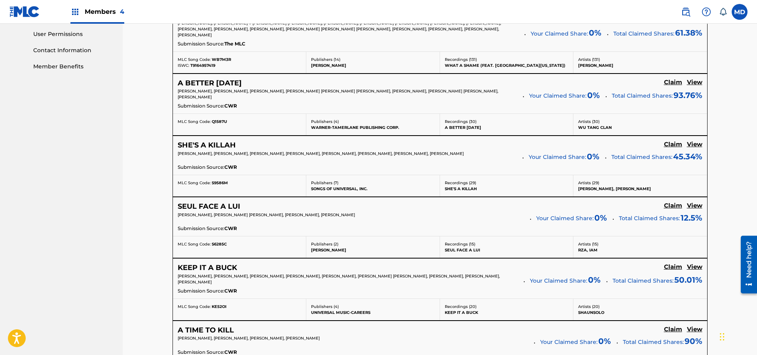
click at [695, 81] on h5 "View" at bounding box center [694, 83] width 15 height 8
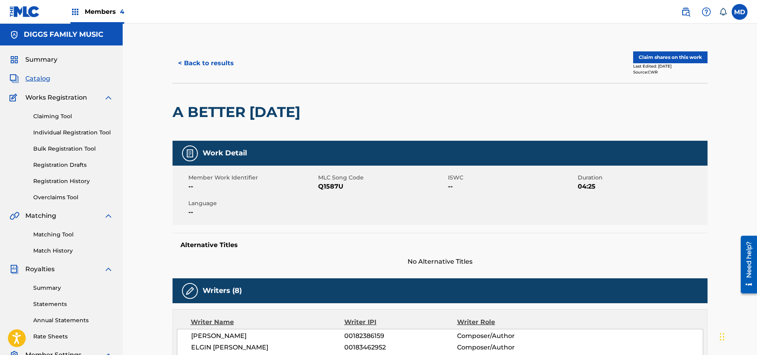
click at [652, 55] on button "Claim shares on this work" at bounding box center [670, 57] width 74 height 12
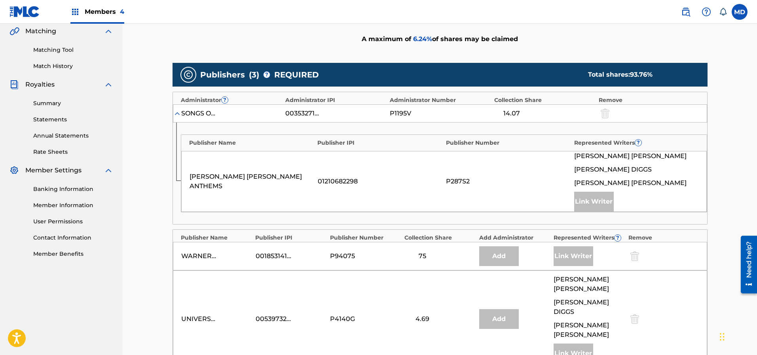
scroll to position [119, 0]
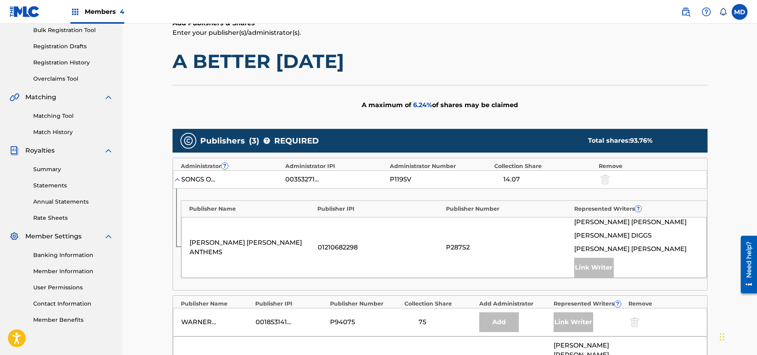
click at [426, 108] on span "6.24 %" at bounding box center [422, 105] width 19 height 8
click at [542, 102] on div "A maximum of 6.24 % of shares may be claimed" at bounding box center [439, 105] width 535 height 40
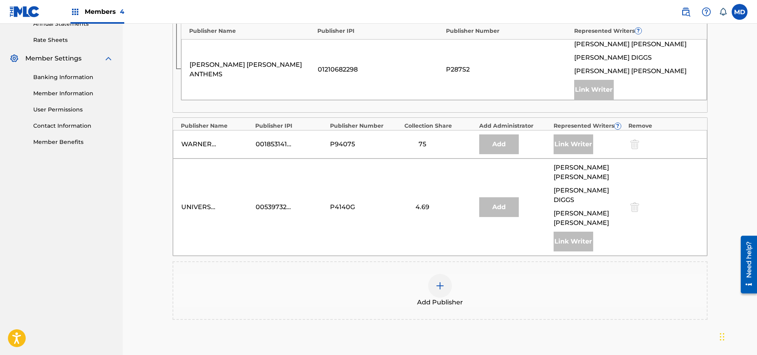
scroll to position [360, 0]
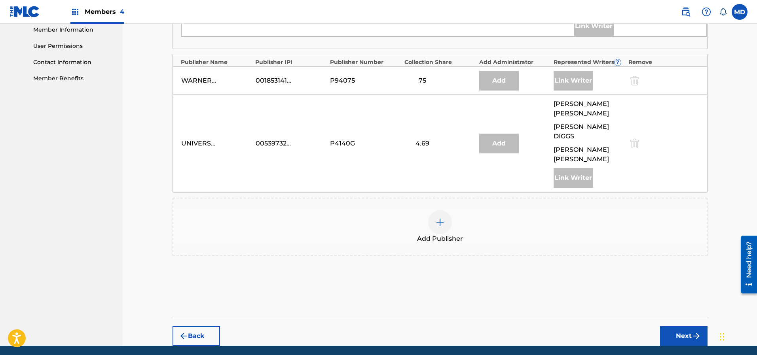
click at [439, 210] on div at bounding box center [440, 222] width 24 height 24
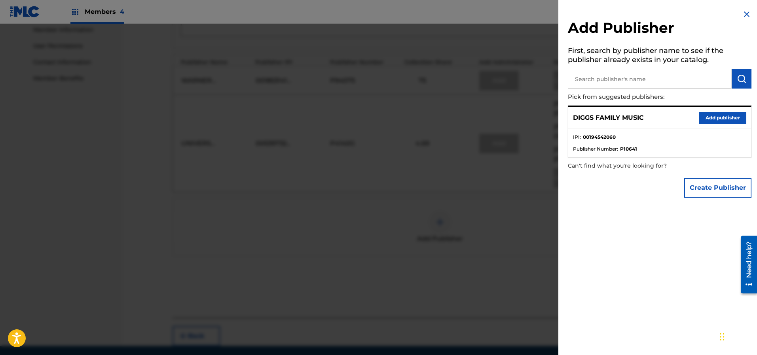
click at [705, 121] on button "Add publisher" at bounding box center [721, 118] width 47 height 12
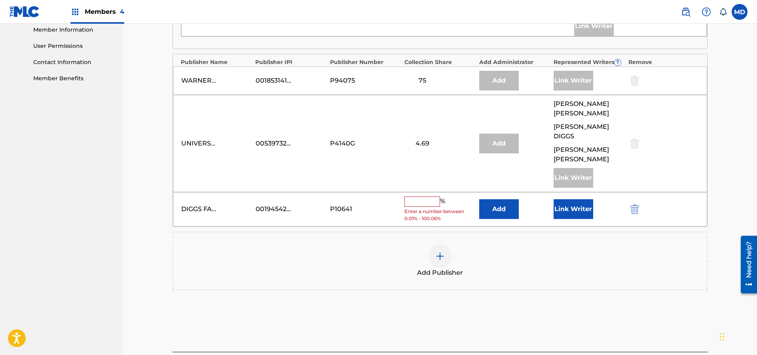
click at [420, 197] on input "text" at bounding box center [422, 202] width 36 height 10
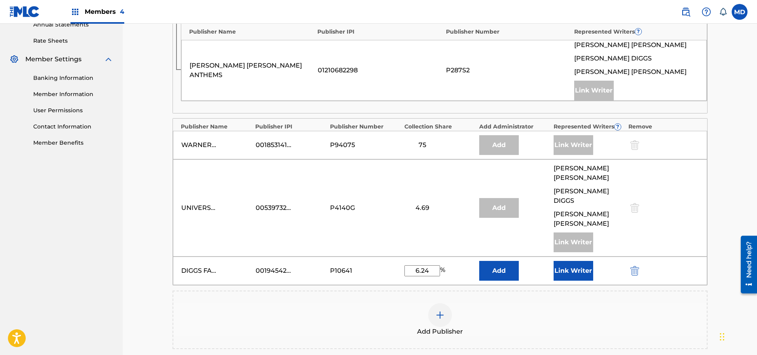
scroll to position [297, 0]
type input "6.24"
click at [573, 260] on button "Link Writer" at bounding box center [573, 270] width 40 height 20
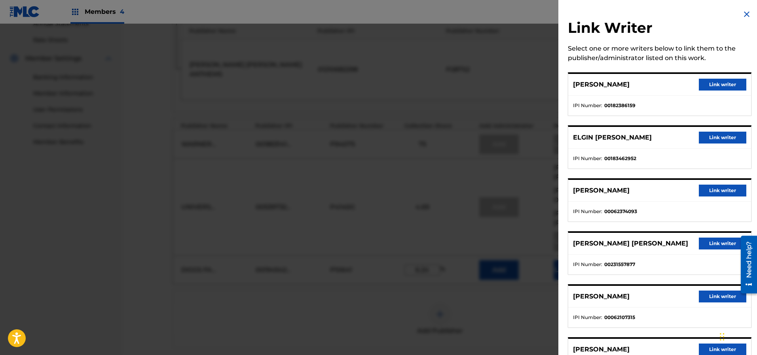
click at [709, 137] on button "Link writer" at bounding box center [721, 138] width 47 height 12
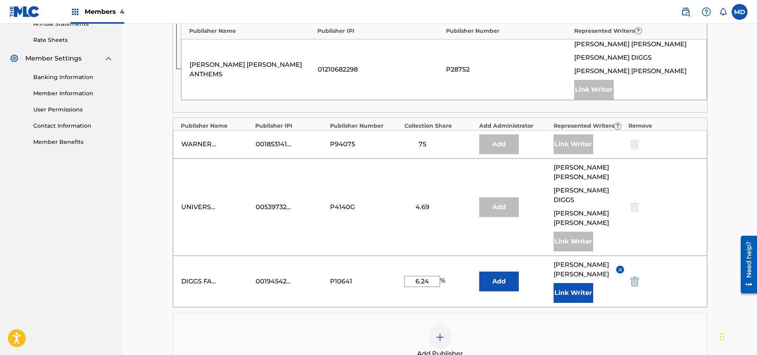
click at [583, 283] on button "Link Writer" at bounding box center [573, 293] width 40 height 20
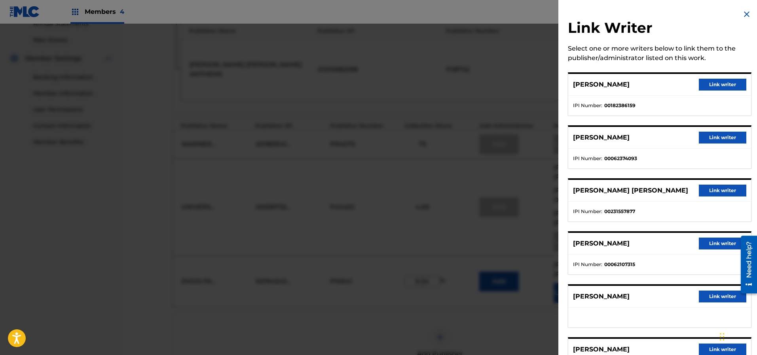
click at [708, 188] on button "Link writer" at bounding box center [721, 191] width 47 height 12
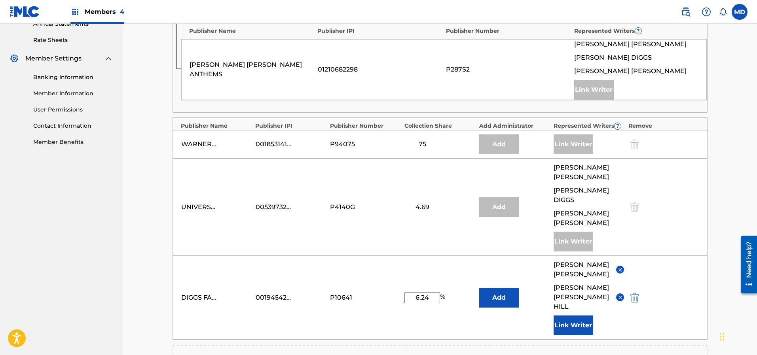
click at [572, 316] on button "Link Writer" at bounding box center [573, 326] width 40 height 20
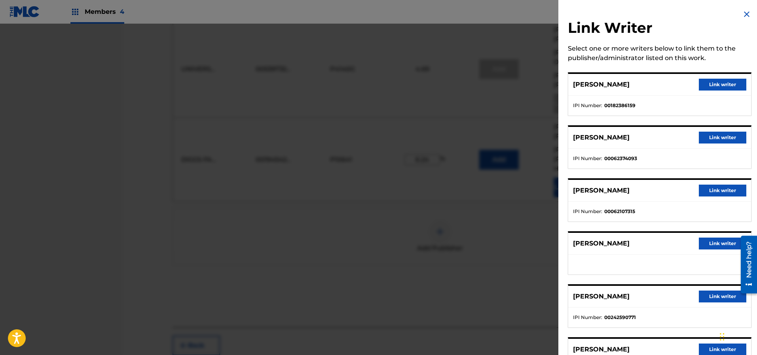
scroll to position [316, 0]
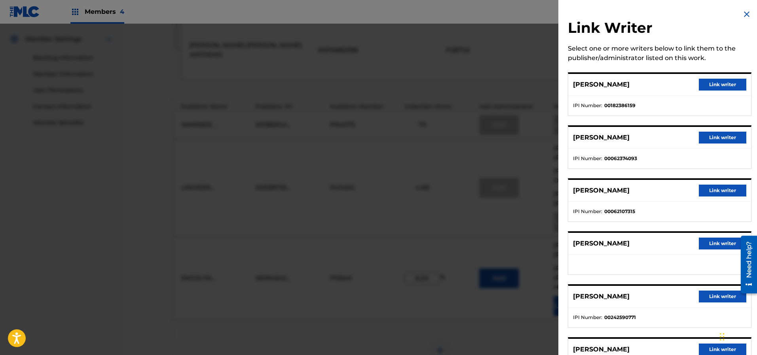
click at [745, 12] on img at bounding box center [746, 13] width 9 height 9
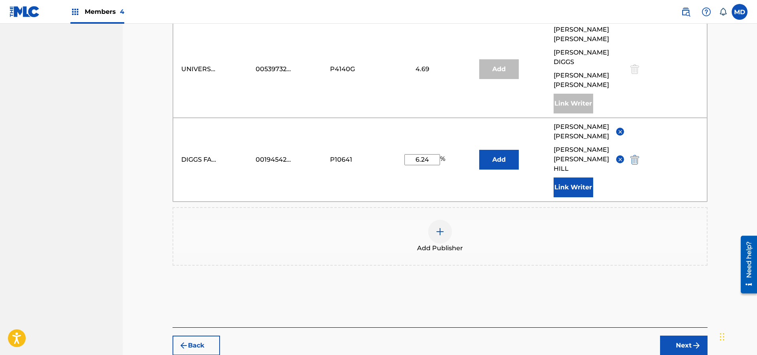
click at [683, 336] on button "Next" at bounding box center [683, 346] width 47 height 20
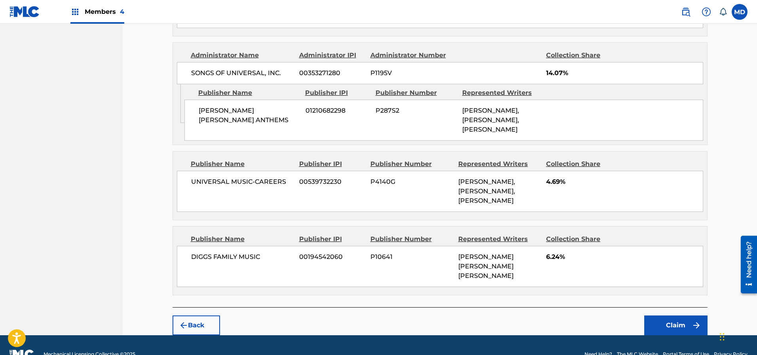
scroll to position [454, 0]
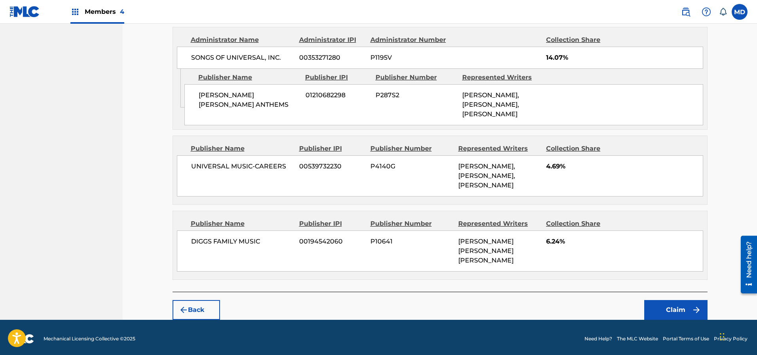
click at [665, 313] on button "Claim" at bounding box center [675, 310] width 63 height 20
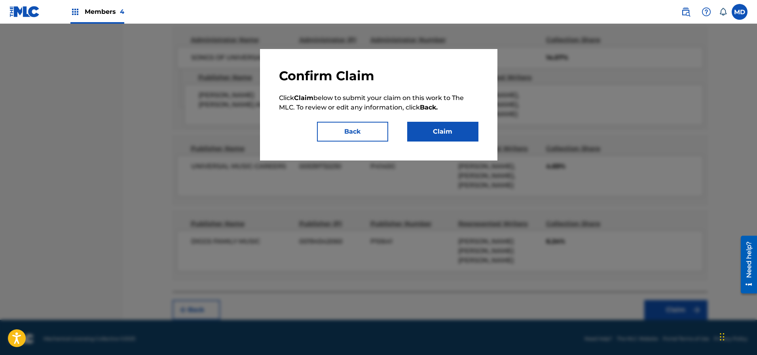
click at [458, 135] on button "Claim" at bounding box center [442, 132] width 71 height 20
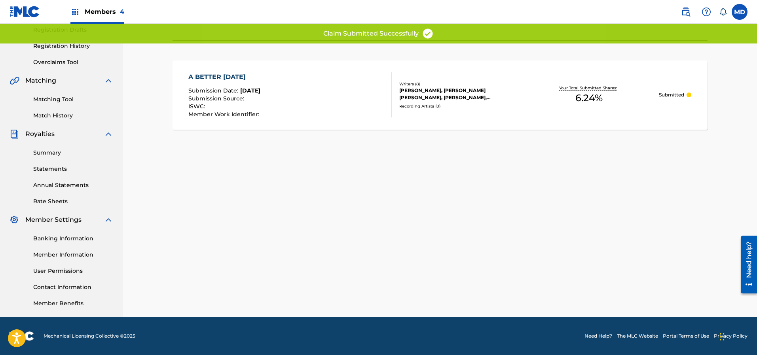
scroll to position [135, 0]
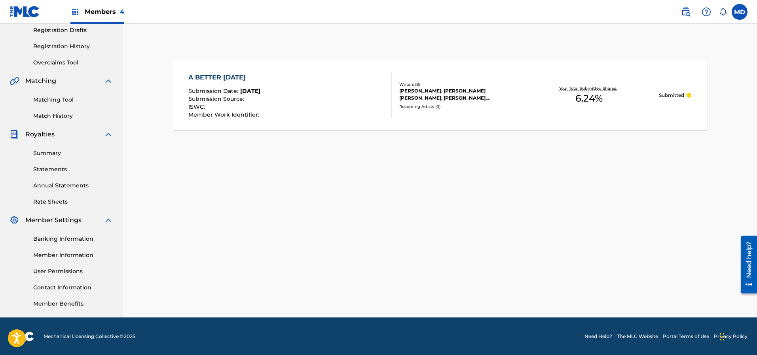
click at [241, 78] on div "A BETTER [DATE]" at bounding box center [224, 77] width 73 height 9
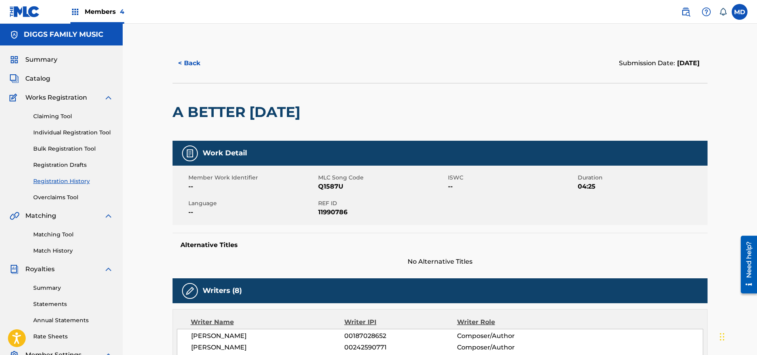
click at [193, 62] on button "< Back" at bounding box center [195, 63] width 47 height 20
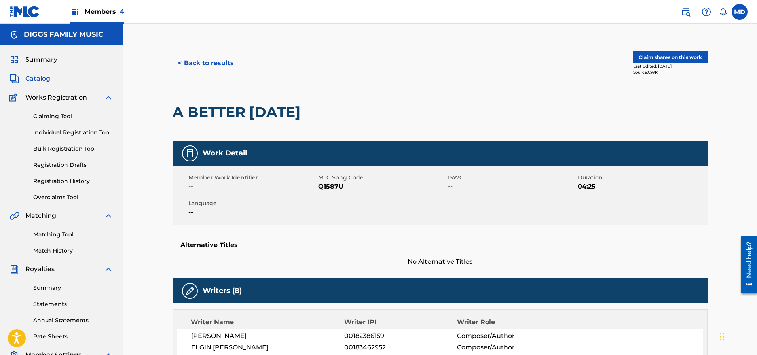
click at [208, 64] on button "< Back to results" at bounding box center [205, 63] width 67 height 20
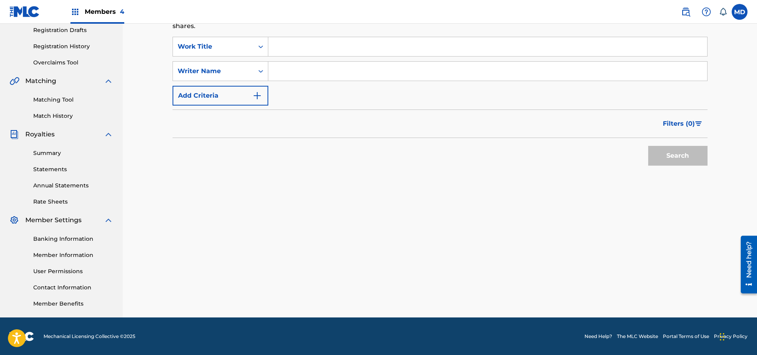
click at [364, 47] on input "Search Form" at bounding box center [487, 46] width 439 height 19
paste input "G A T"
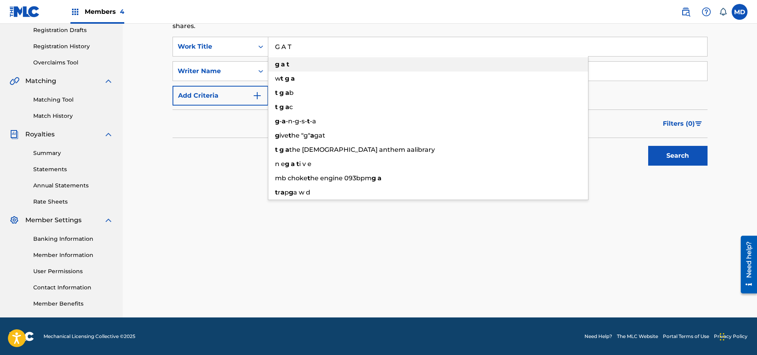
click at [346, 64] on div "g a t" at bounding box center [428, 64] width 320 height 14
type input "g a t"
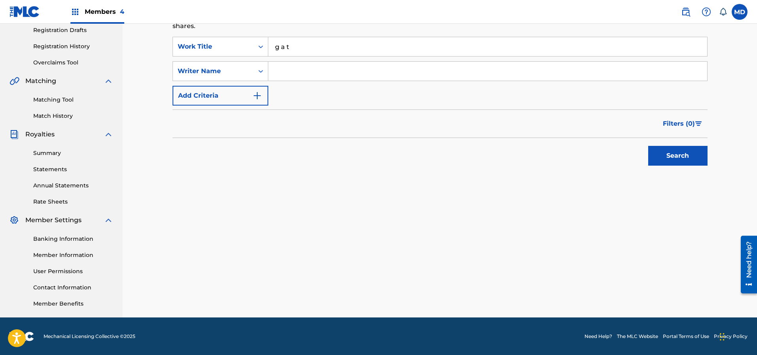
click at [310, 67] on input "Search Form" at bounding box center [487, 71] width 439 height 19
type input "[PERSON_NAME]"
click at [665, 158] on button "Search" at bounding box center [677, 156] width 59 height 20
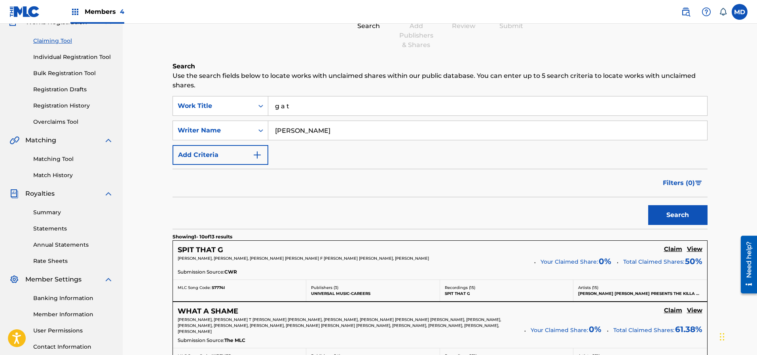
scroll to position [0, 0]
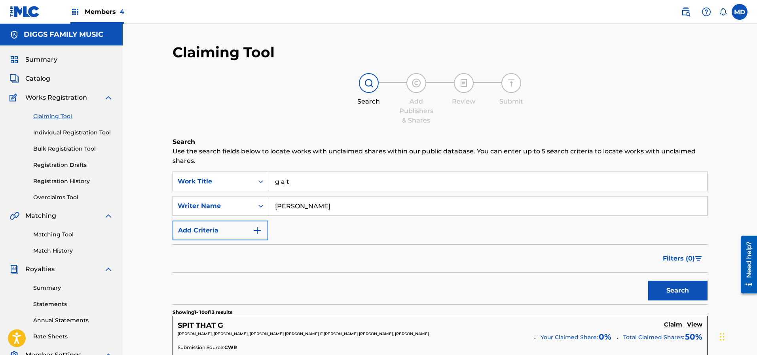
click at [678, 288] on button "Search" at bounding box center [677, 291] width 59 height 20
click at [53, 133] on link "Individual Registration Tool" at bounding box center [73, 133] width 80 height 8
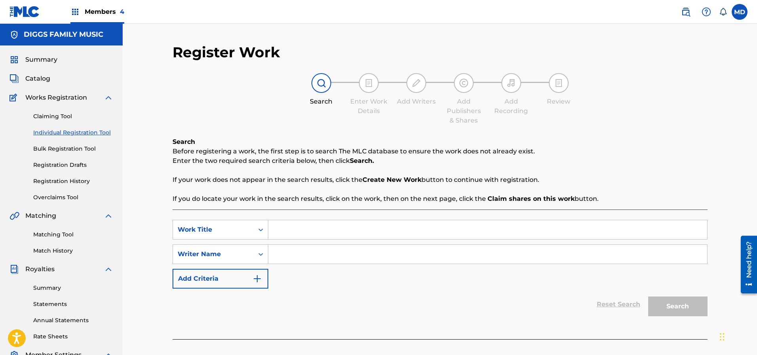
click at [322, 229] on input "Search Form" at bounding box center [487, 229] width 439 height 19
paste input "G A T"
type input "G A T"
click at [307, 254] on input "Search Form" at bounding box center [487, 254] width 439 height 19
paste input "DIGGS ROBERT F"
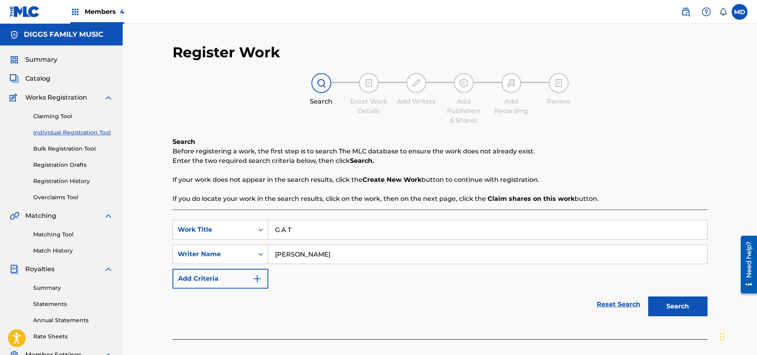
type input "DIGGS ROBERT F"
click at [665, 308] on button "Search" at bounding box center [677, 307] width 59 height 20
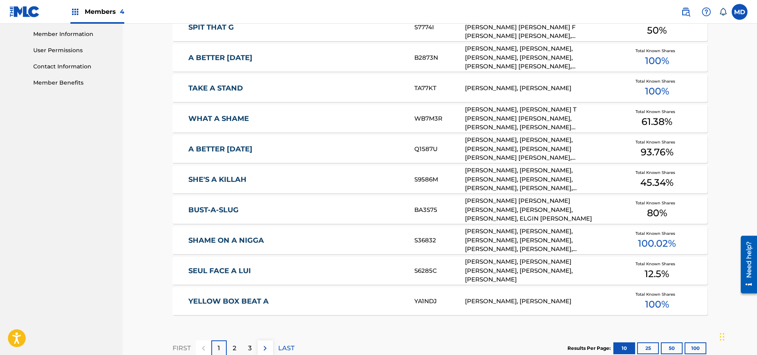
scroll to position [415, 0]
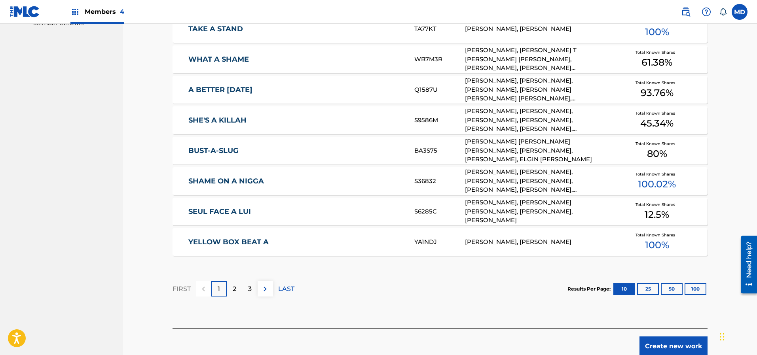
click at [261, 244] on link "YELLOW BOX BEAT A" at bounding box center [295, 242] width 215 height 9
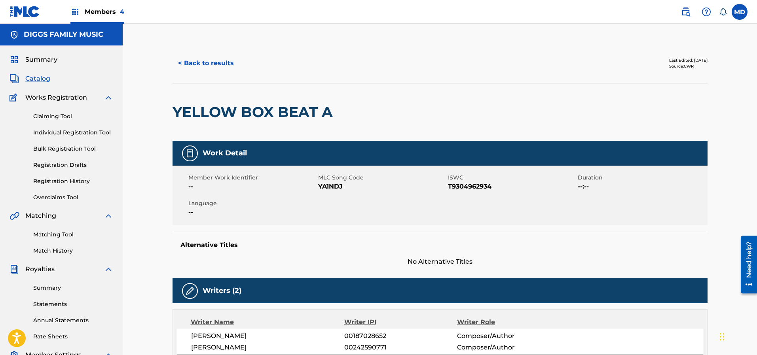
click at [213, 60] on button "< Back to results" at bounding box center [205, 63] width 67 height 20
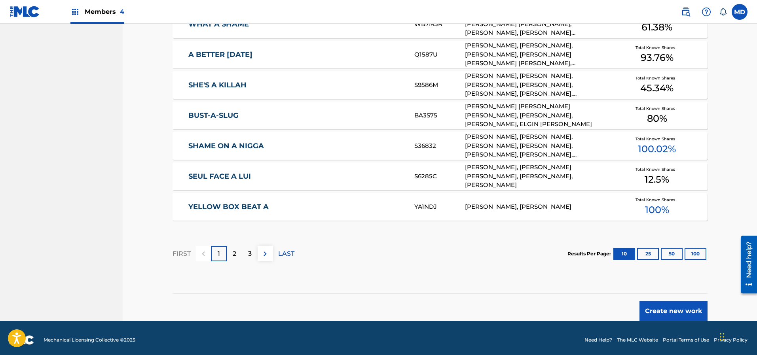
scroll to position [454, 0]
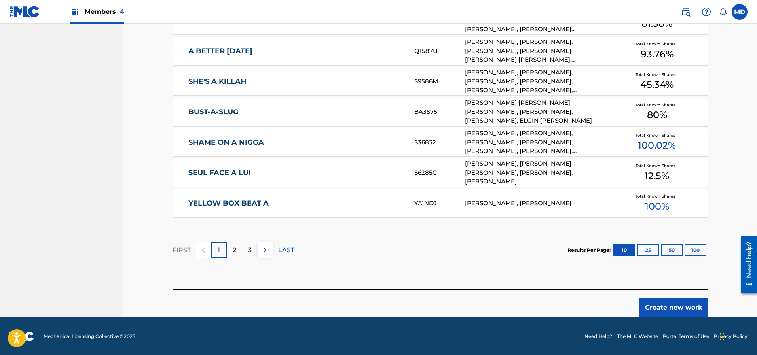
click at [659, 308] on button "Create new work" at bounding box center [673, 308] width 68 height 20
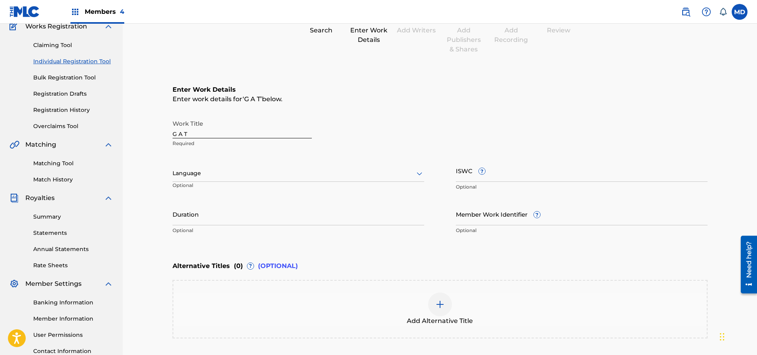
scroll to position [21, 0]
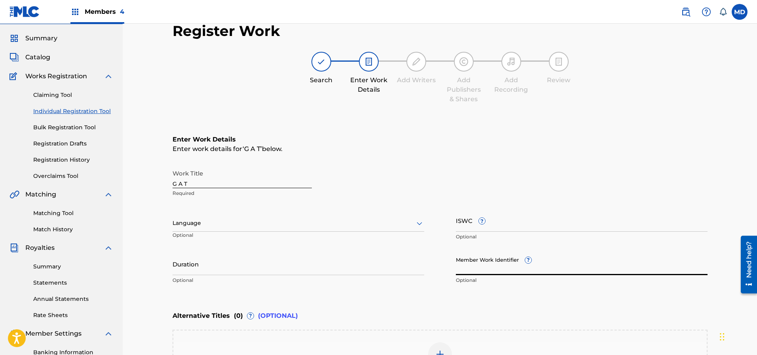
click at [494, 260] on input "Member Work Identifier ?" at bounding box center [582, 264] width 252 height 23
paste input "5969341"
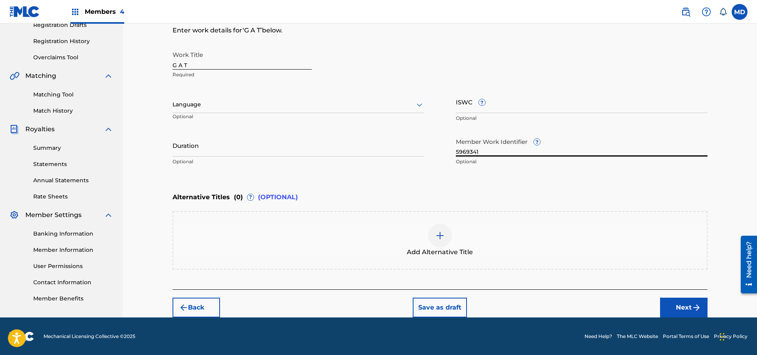
type input "5969341"
drag, startPoint x: 684, startPoint y: 304, endPoint x: 678, endPoint y: 303, distance: 6.0
click at [683, 304] on button "Next" at bounding box center [683, 308] width 47 height 20
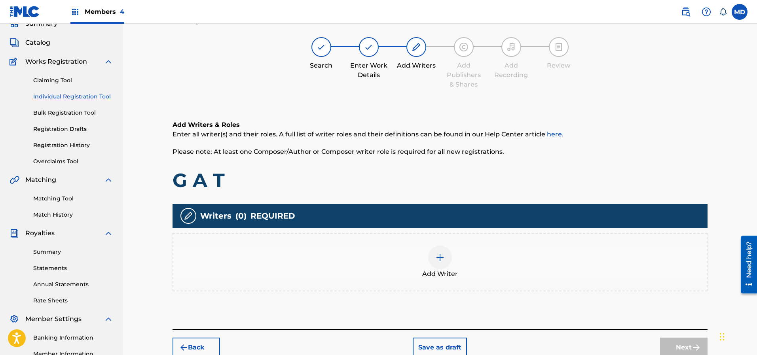
scroll to position [36, 0]
click at [437, 259] on img at bounding box center [439, 257] width 9 height 9
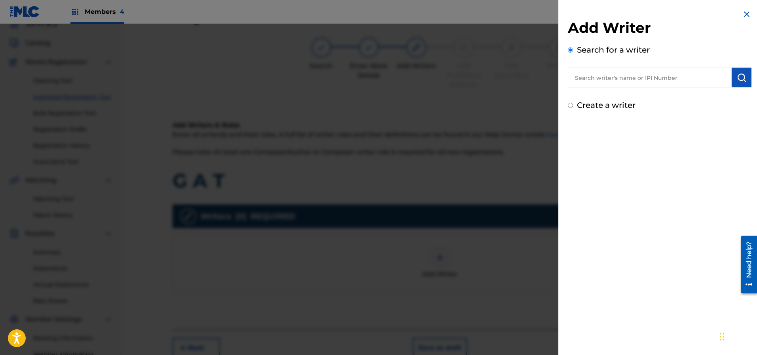
click at [625, 78] on input "text" at bounding box center [650, 78] width 164 height 20
paste input "242590771"
click at [592, 81] on input "242590771" at bounding box center [650, 78] width 164 height 20
click at [587, 80] on input "242590771" at bounding box center [650, 78] width 164 height 20
type input "00242590771"
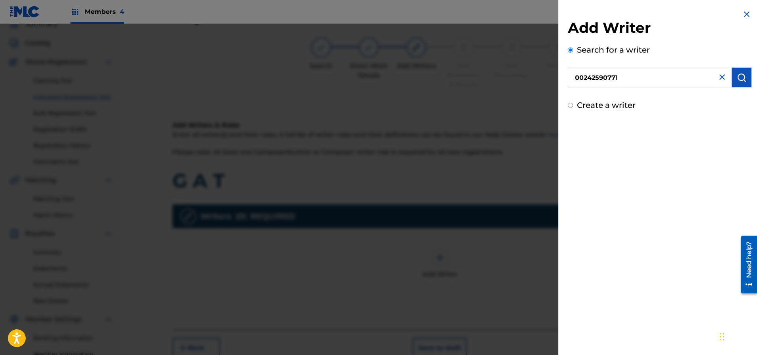
click at [736, 79] on img "submit" at bounding box center [740, 77] width 9 height 9
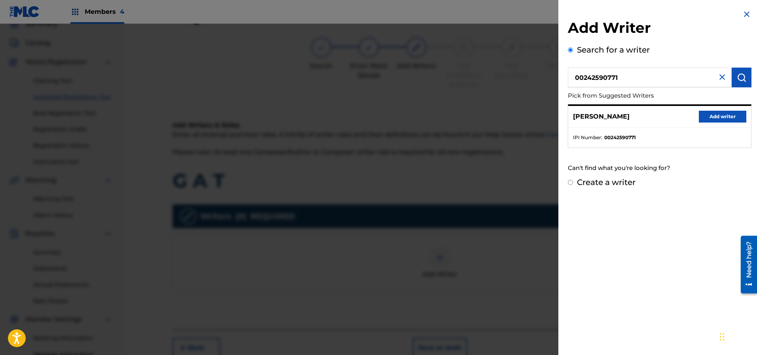
click at [721, 118] on button "Add writer" at bounding box center [721, 117] width 47 height 12
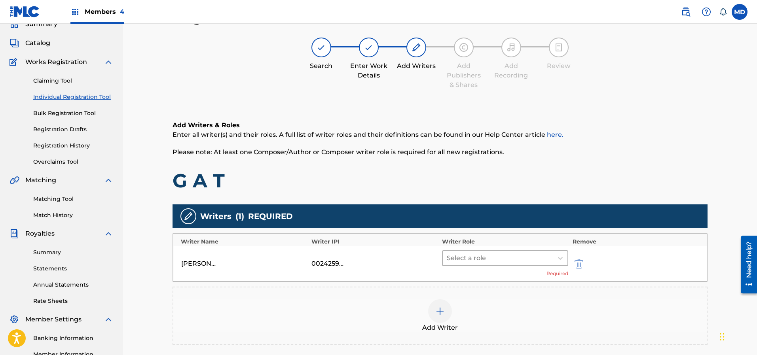
click at [500, 259] on div at bounding box center [498, 258] width 102 height 11
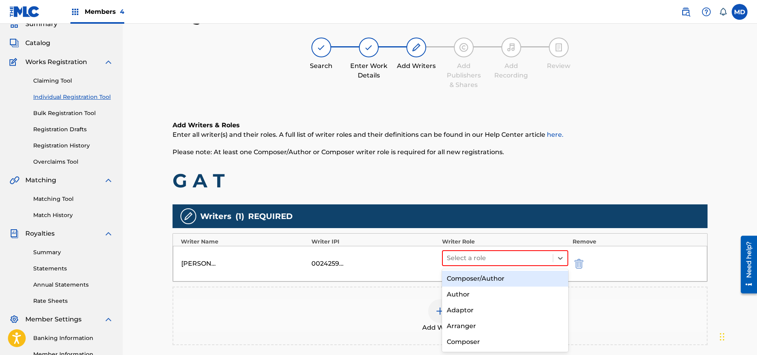
click at [497, 275] on div "Composer/Author" at bounding box center [505, 279] width 127 height 16
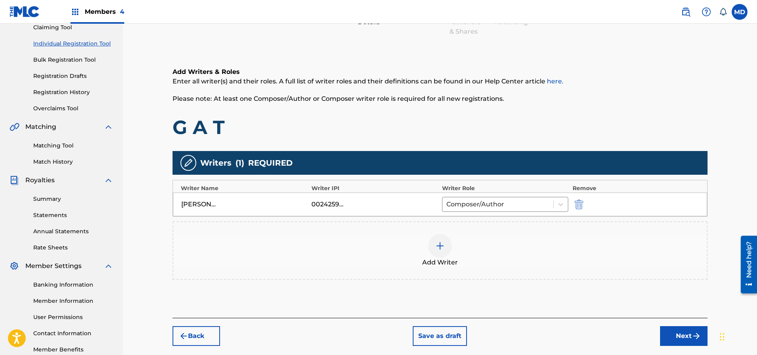
scroll to position [95, 0]
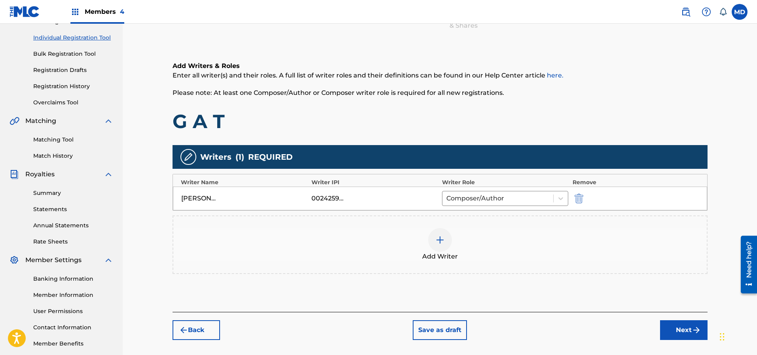
click at [442, 239] on img at bounding box center [439, 239] width 9 height 9
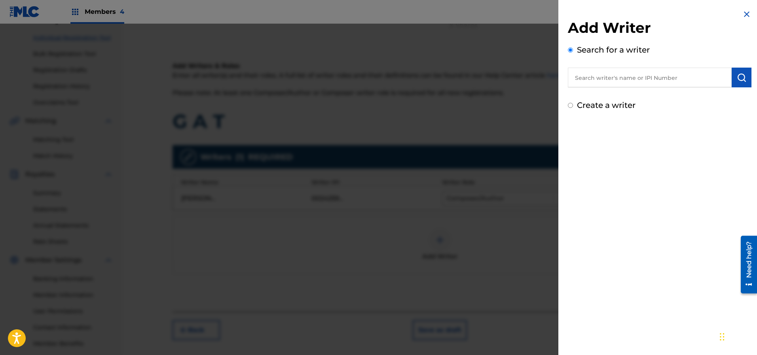
click at [644, 82] on input "text" at bounding box center [650, 78] width 164 height 20
paste input "[PERSON_NAME]"
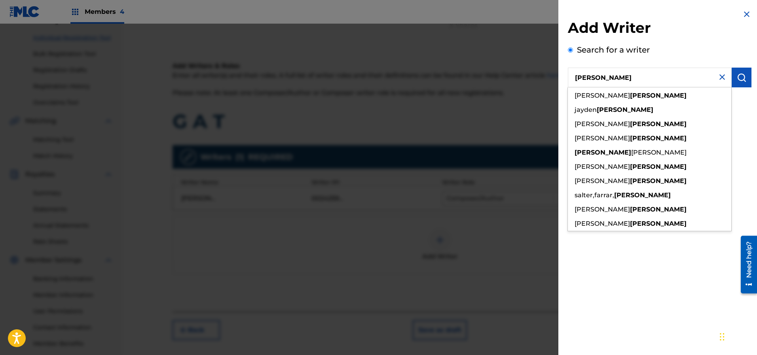
click at [572, 78] on input "[PERSON_NAME]" at bounding box center [650, 78] width 164 height 20
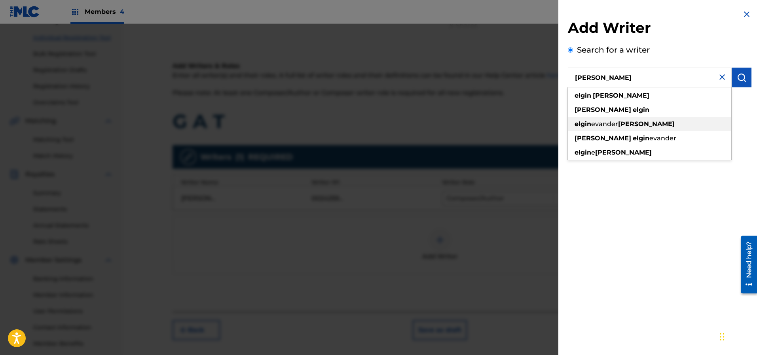
click at [617, 123] on span "evander" at bounding box center [604, 124] width 27 height 8
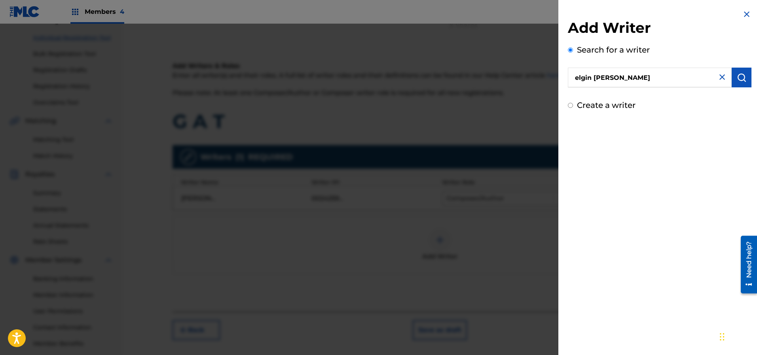
click at [743, 76] on img "submit" at bounding box center [740, 77] width 9 height 9
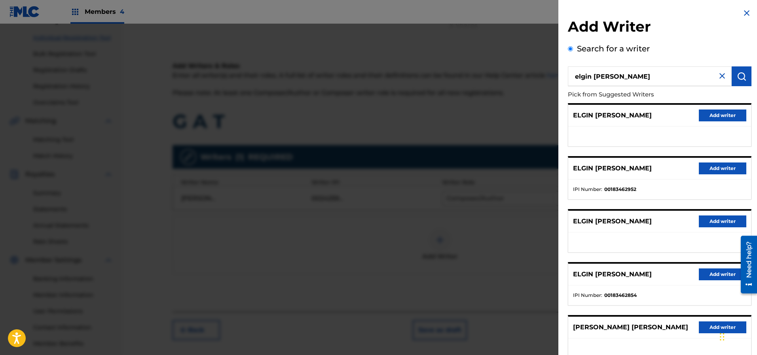
scroll to position [0, 0]
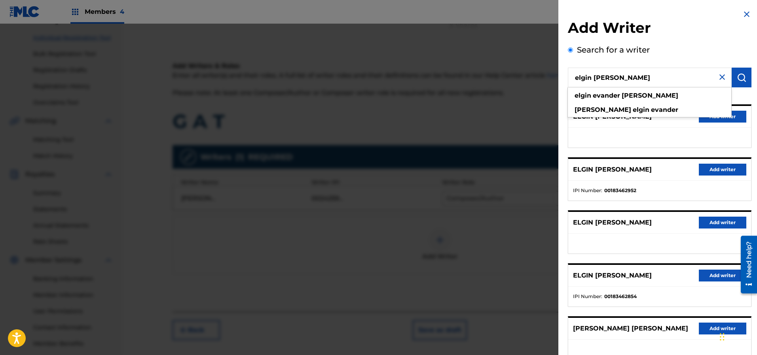
drag, startPoint x: 650, startPoint y: 77, endPoint x: 559, endPoint y: 87, distance: 91.5
click at [559, 87] on div "Add Writer Search for a writer elgin evander turner elgin evander turner turner…" at bounding box center [659, 205] width 202 height 410
paste input "183462854"
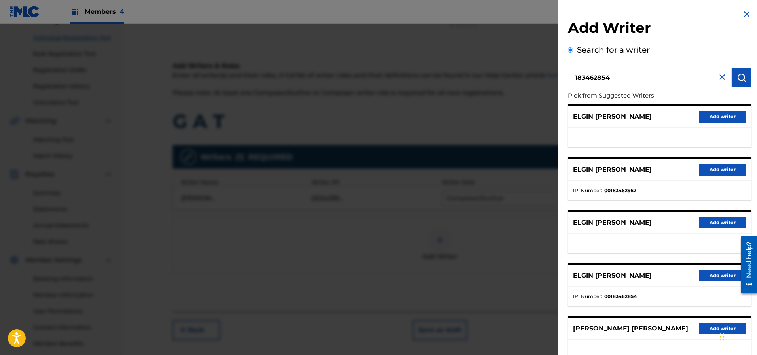
click at [576, 84] on input "183462854" at bounding box center [650, 78] width 164 height 20
click at [573, 79] on input "183462854" at bounding box center [650, 78] width 164 height 20
type input "00183462854"
click at [740, 78] on img "submit" at bounding box center [740, 77] width 9 height 9
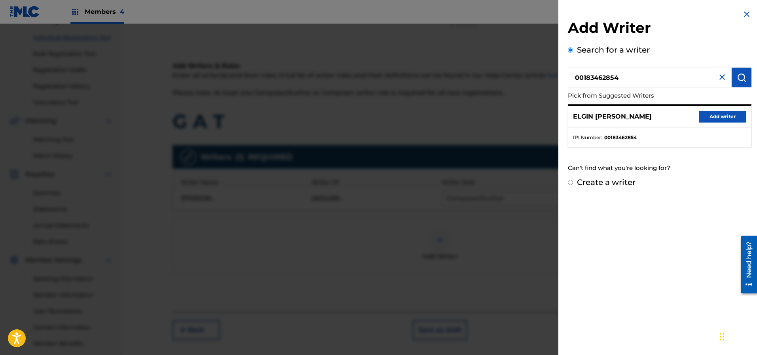
click at [708, 118] on button "Add writer" at bounding box center [721, 117] width 47 height 12
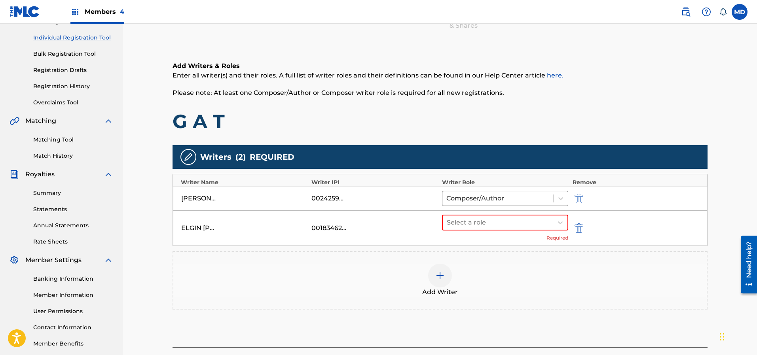
click at [441, 273] on img at bounding box center [439, 275] width 9 height 9
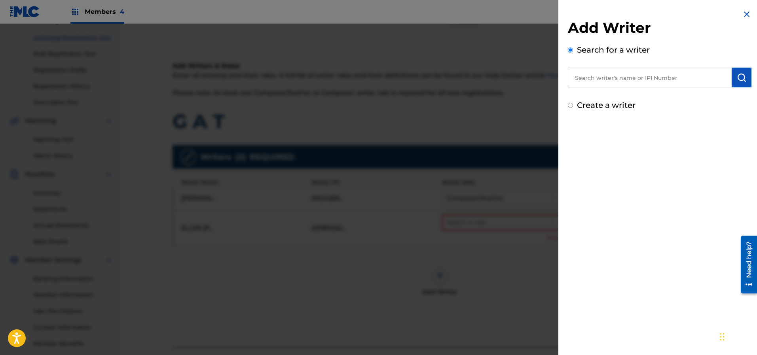
click at [600, 74] on input "text" at bounding box center [650, 78] width 164 height 20
paste input "341013912"
click at [576, 81] on input "341013912" at bounding box center [650, 78] width 164 height 20
type input "00341013912"
click at [741, 79] on img "submit" at bounding box center [740, 77] width 9 height 9
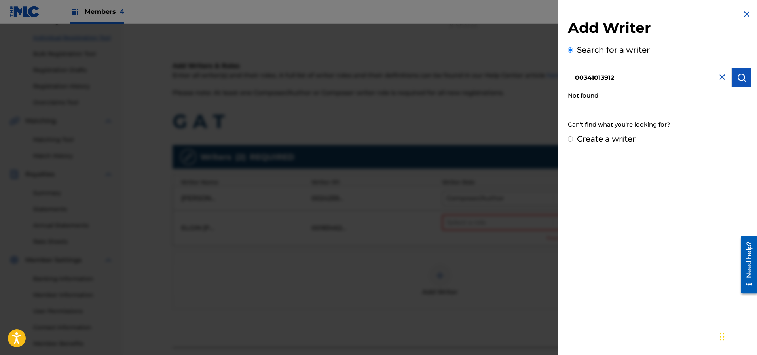
click at [738, 79] on img "submit" at bounding box center [740, 77] width 9 height 9
click at [743, 14] on img at bounding box center [746, 13] width 9 height 9
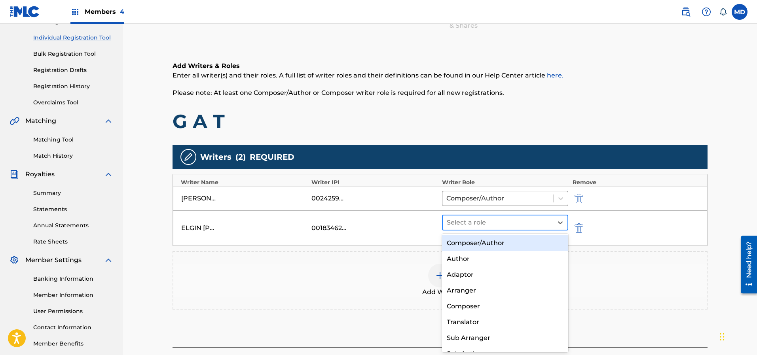
click at [484, 224] on div at bounding box center [498, 222] width 102 height 11
click at [482, 249] on div "Composer/Author" at bounding box center [505, 243] width 127 height 16
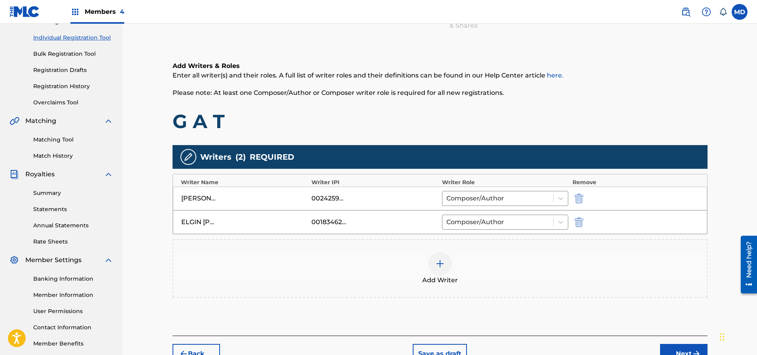
scroll to position [141, 0]
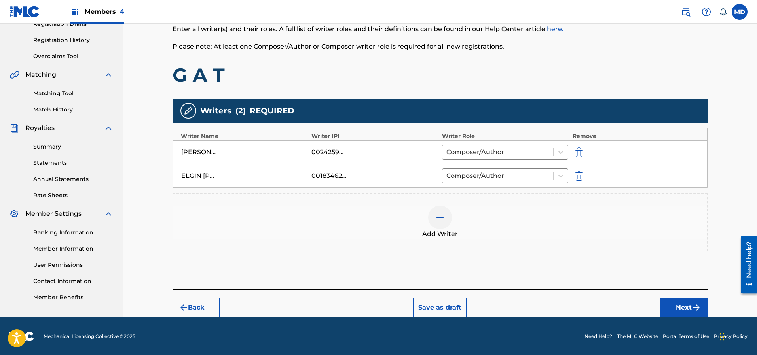
click at [692, 306] on img "submit" at bounding box center [695, 307] width 9 height 9
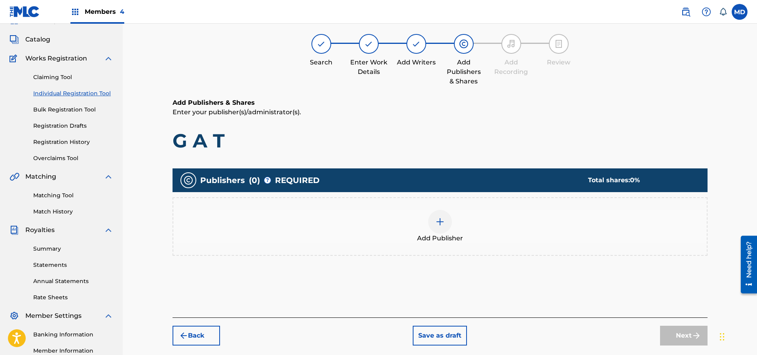
scroll to position [36, 0]
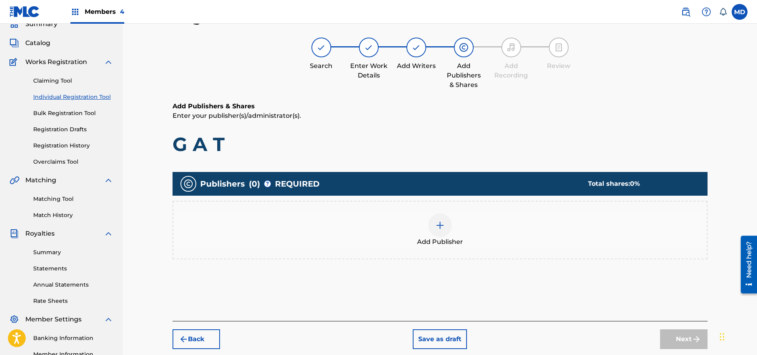
click at [445, 225] on div at bounding box center [440, 226] width 24 height 24
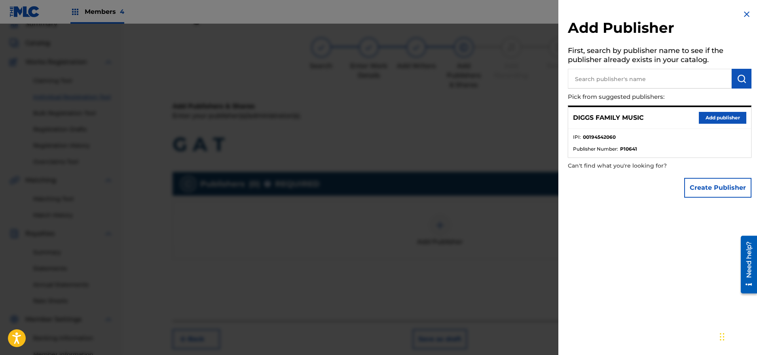
click at [708, 114] on button "Add publisher" at bounding box center [721, 118] width 47 height 12
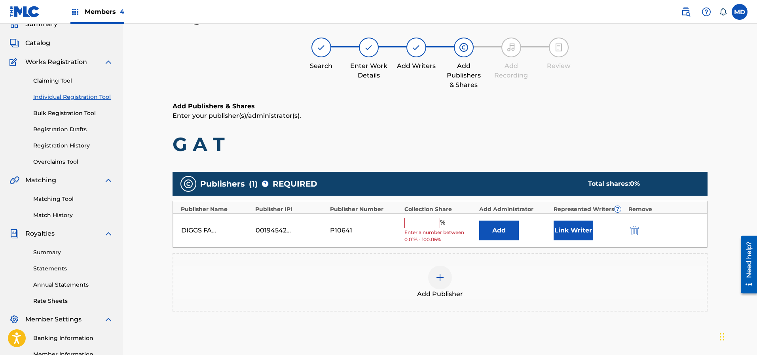
click at [429, 221] on input "text" at bounding box center [422, 223] width 36 height 10
type input "50"
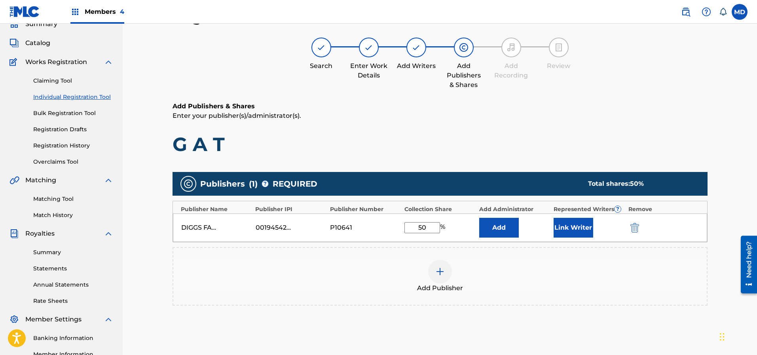
click at [571, 225] on button "Link Writer" at bounding box center [573, 228] width 40 height 20
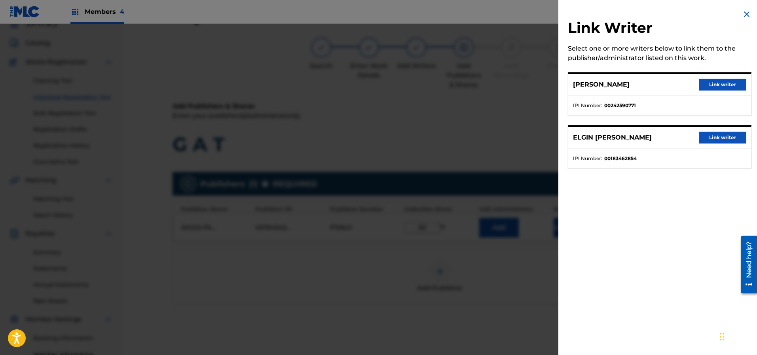
click at [716, 135] on button "Link writer" at bounding box center [721, 138] width 47 height 12
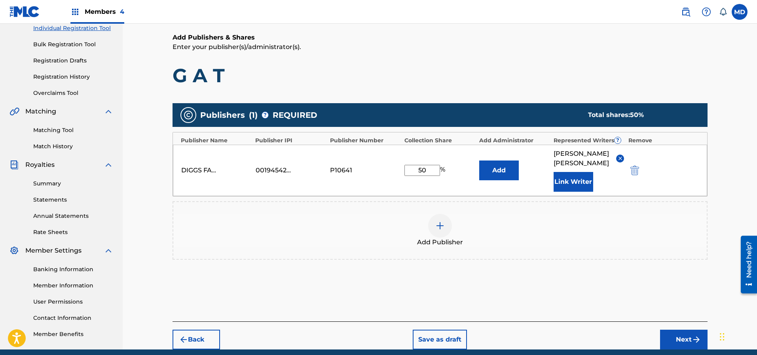
scroll to position [136, 0]
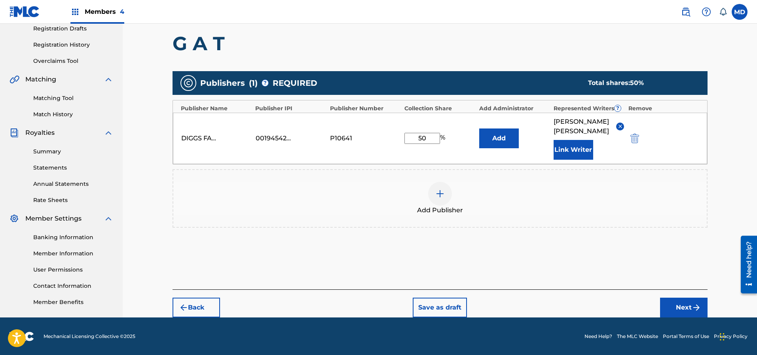
click at [679, 305] on button "Next" at bounding box center [683, 308] width 47 height 20
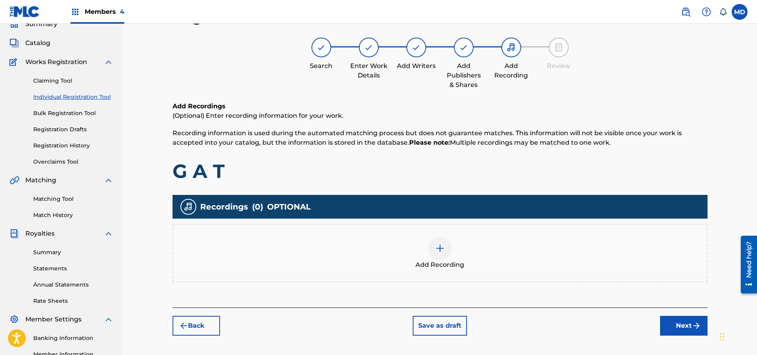
scroll to position [95, 0]
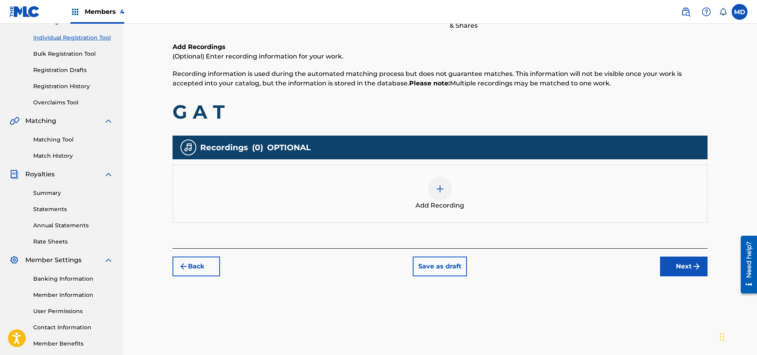
click at [676, 264] on button "Next" at bounding box center [683, 267] width 47 height 20
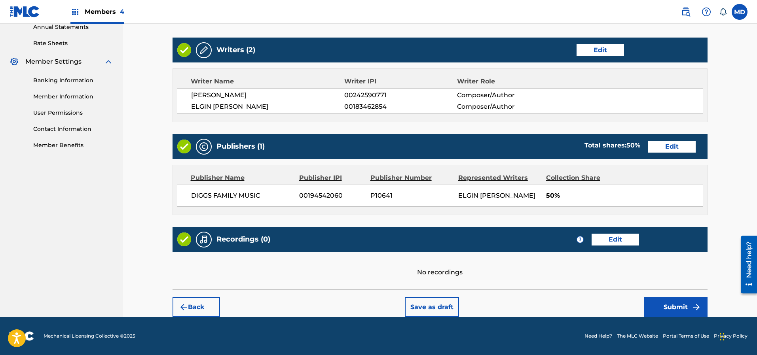
scroll to position [302, 0]
click at [673, 301] on button "Submit" at bounding box center [675, 307] width 63 height 20
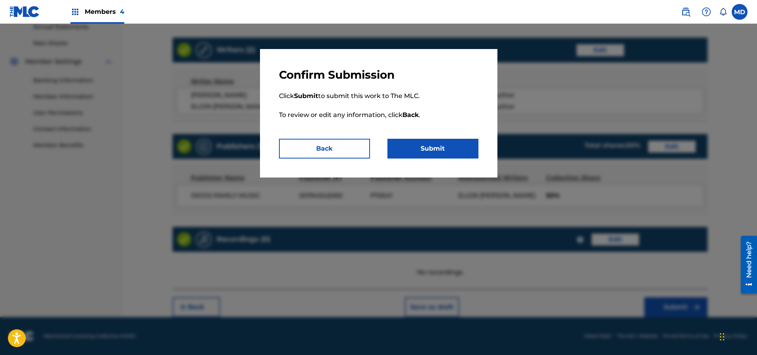
click at [453, 146] on button "Submit" at bounding box center [432, 149] width 91 height 20
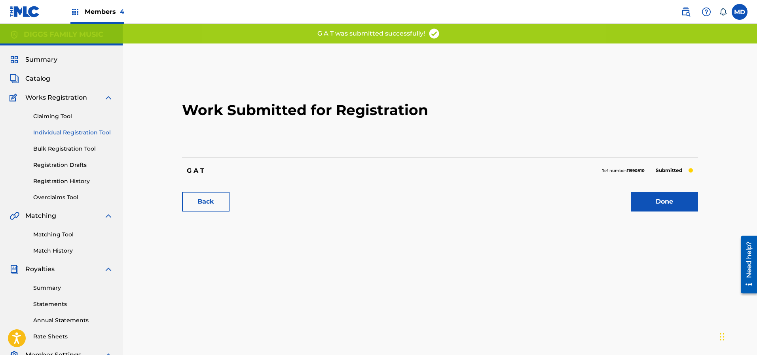
click at [665, 200] on link "Done" at bounding box center [663, 202] width 67 height 20
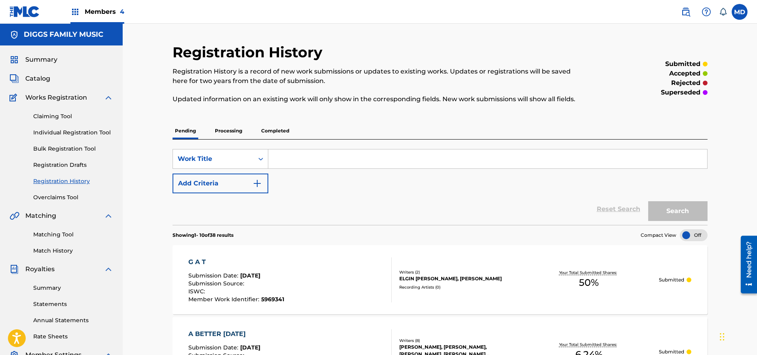
click at [309, 154] on input "Search Form" at bounding box center [487, 158] width 439 height 19
paste input "GET BACK"
type input "GET BACK"
click at [692, 213] on button "Search" at bounding box center [677, 211] width 59 height 20
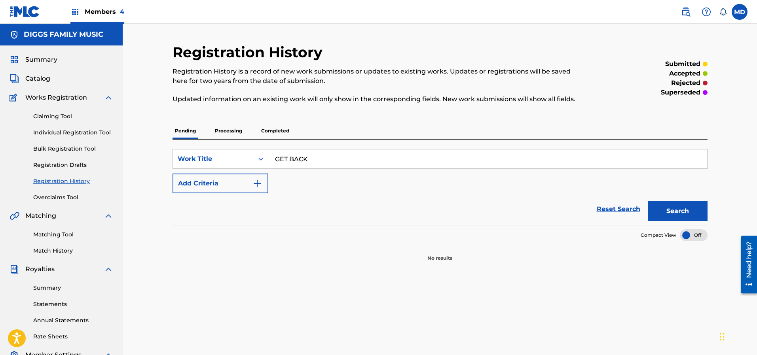
click at [233, 128] on p "Processing" at bounding box center [228, 131] width 32 height 17
click at [283, 132] on p "Completed" at bounding box center [275, 131] width 33 height 17
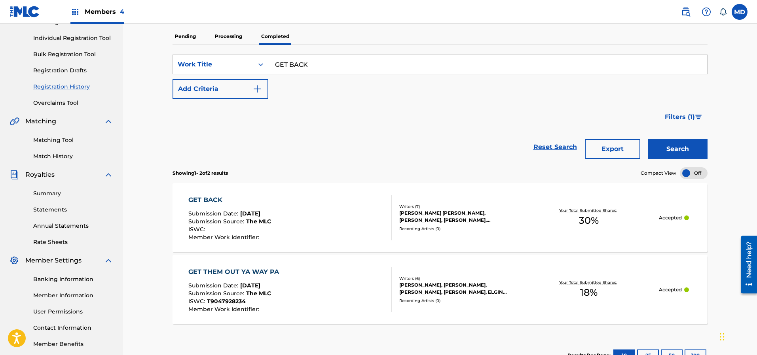
scroll to position [119, 0]
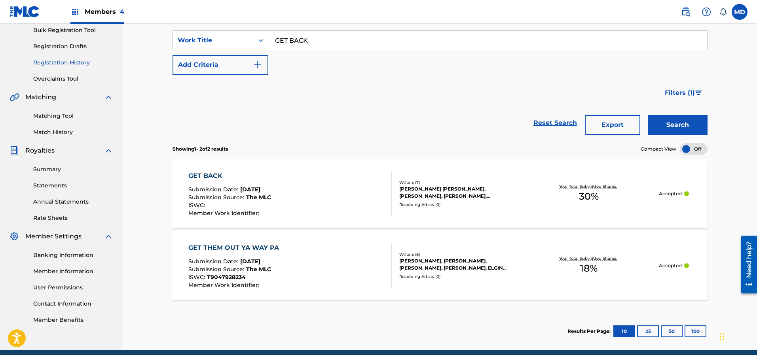
drag, startPoint x: 324, startPoint y: 42, endPoint x: 262, endPoint y: 51, distance: 63.3
click at [262, 50] on div "SearchWithCriteria06938fc7-113c-4c8c-be49-8d95aeffccbb Work Title GET BACK" at bounding box center [439, 40] width 535 height 20
paste input "LOK O POP"
type input "GLOK O POP"
click at [674, 131] on button "Search" at bounding box center [677, 125] width 59 height 20
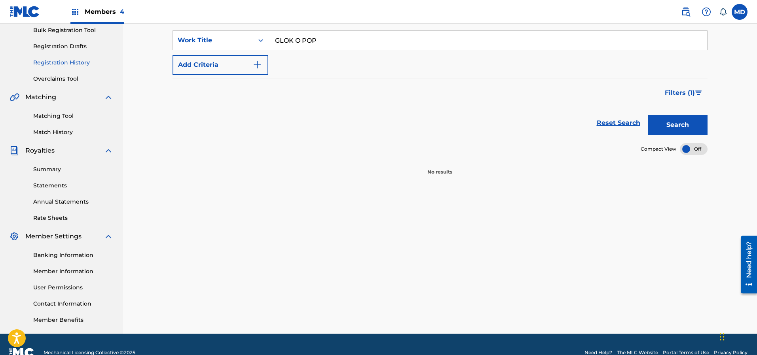
scroll to position [59, 0]
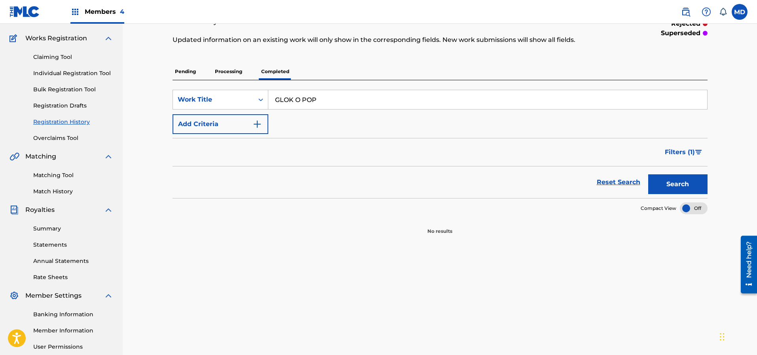
click at [236, 71] on p "Processing" at bounding box center [228, 71] width 32 height 17
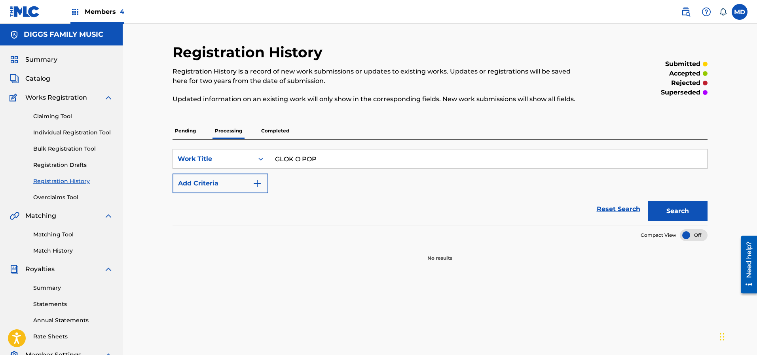
click at [275, 129] on p "Completed" at bounding box center [275, 131] width 33 height 17
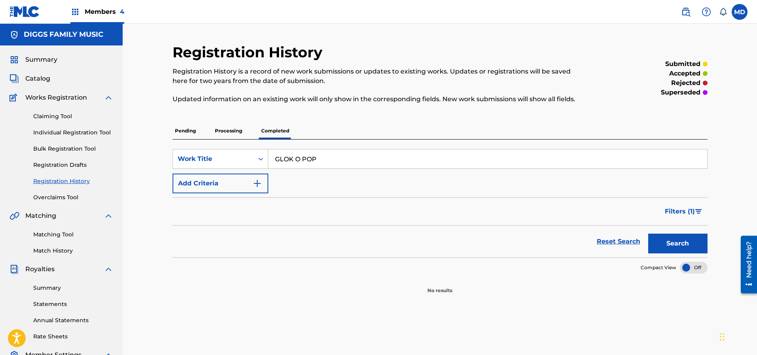
click at [187, 132] on p "Pending" at bounding box center [185, 131] width 26 height 17
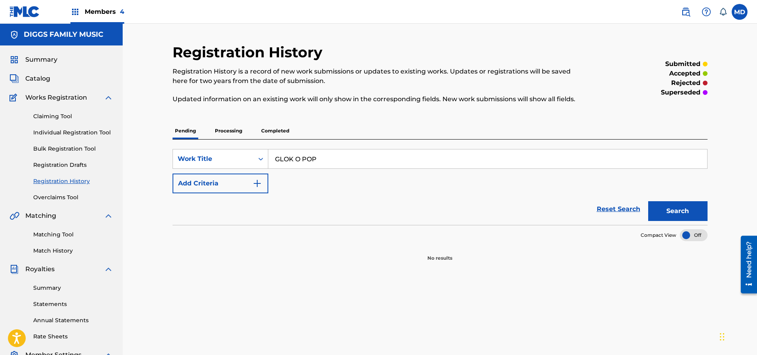
click at [58, 115] on link "Claiming Tool" at bounding box center [73, 116] width 80 height 8
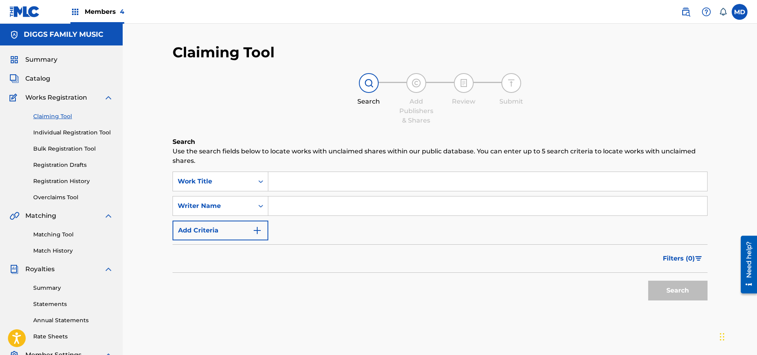
click at [301, 174] on input "Search Form" at bounding box center [487, 181] width 439 height 19
paste input "GLOK O POP"
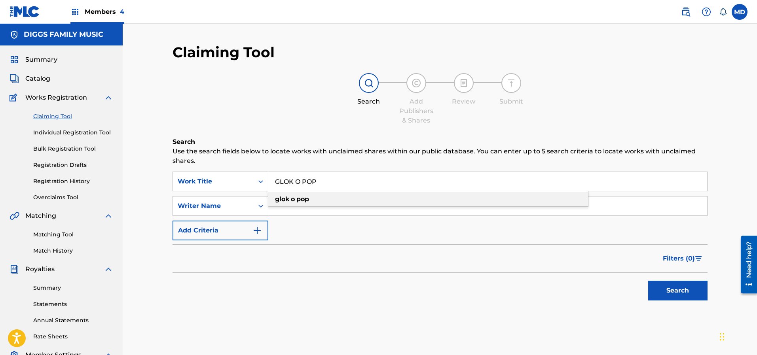
click at [305, 197] on strong "pop" at bounding box center [302, 199] width 13 height 8
type input "glok o pop"
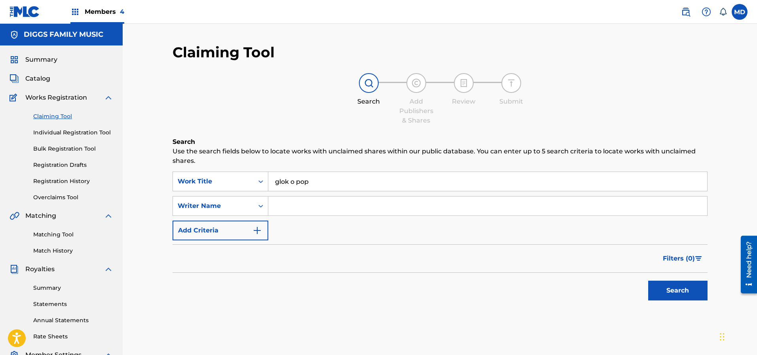
click at [304, 202] on input "Search Form" at bounding box center [487, 206] width 439 height 19
type input "[PERSON_NAME]"
click at [675, 290] on button "Search" at bounding box center [677, 291] width 59 height 20
click at [675, 294] on div "Search" at bounding box center [675, 289] width 63 height 32
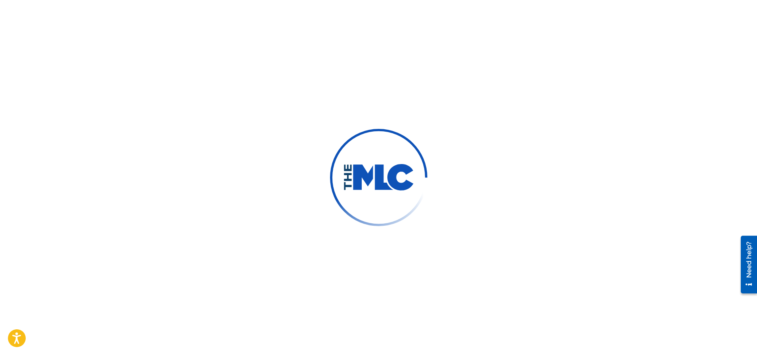
click at [748, 265] on div "Need help?" at bounding box center [748, 260] width 11 height 36
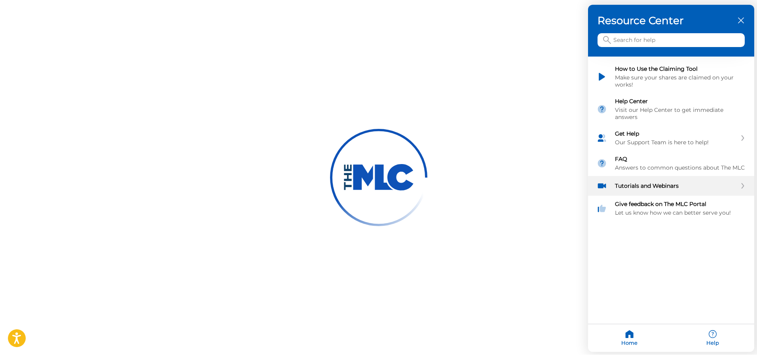
click at [724, 183] on div "Tutorials and Webinars" at bounding box center [676, 186] width 122 height 7
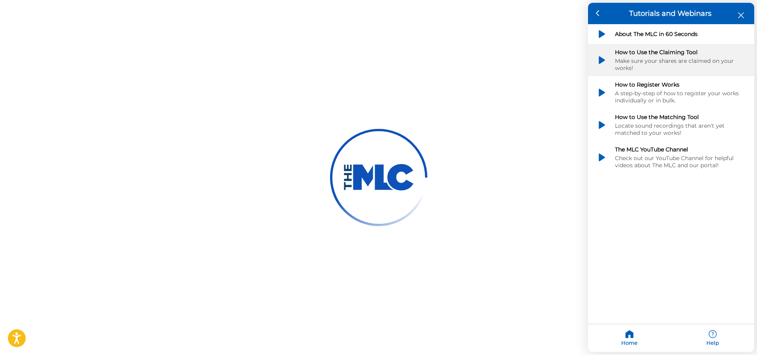
click at [645, 60] on div "Make sure your shares are claimed on your works!" at bounding box center [680, 65] width 131 height 14
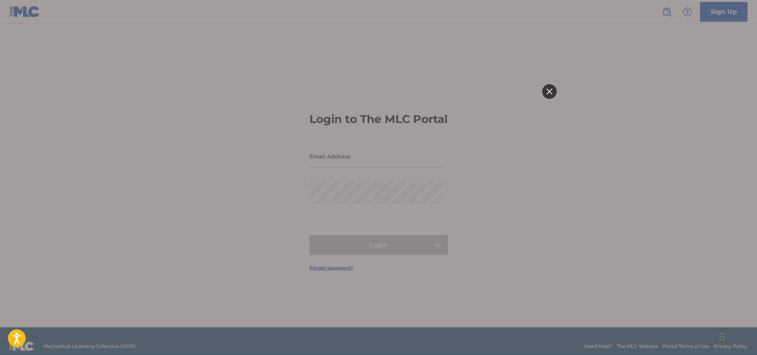
click at [549, 87] on div at bounding box center [548, 91] width 15 height 15
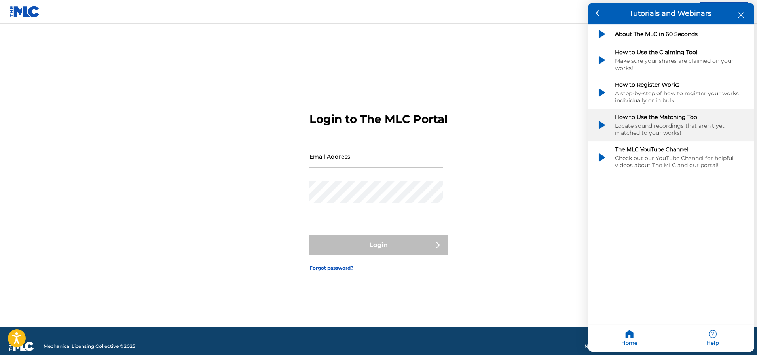
click at [654, 125] on div "Locate sound recordings that aren't yet matched to your works!" at bounding box center [680, 130] width 131 height 14
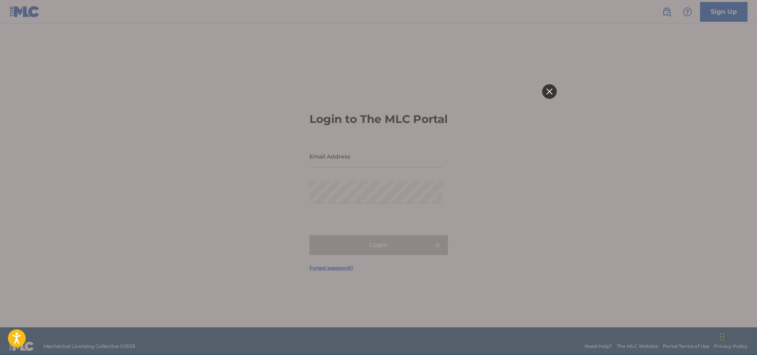
click at [550, 89] on icon at bounding box center [549, 92] width 6 height 6
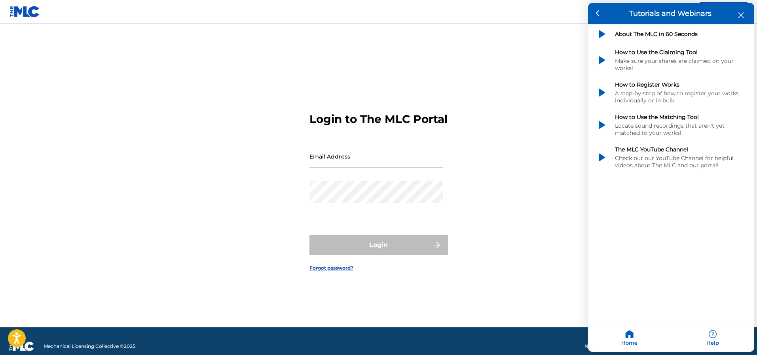
click at [742, 10] on h3 "Tutorials and Webinars" at bounding box center [670, 13] width 147 height 9
click at [741, 15] on icon "close resource center" at bounding box center [741, 16] width 6 height 6
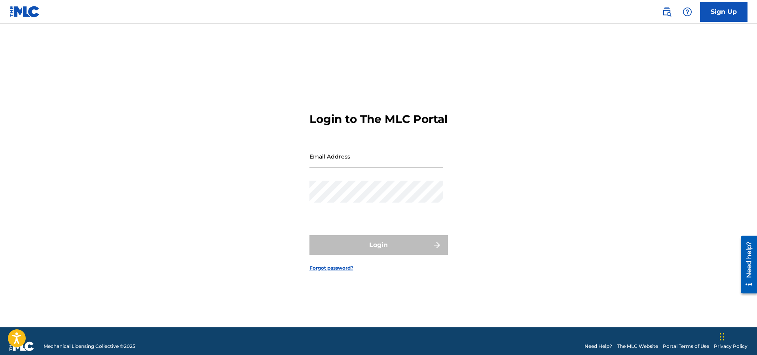
type input "[EMAIL_ADDRESS][DOMAIN_NAME]"
click at [526, 213] on div "Login to The MLC Portal Email Address [EMAIL_ADDRESS][DOMAIN_NAME] Password Log…" at bounding box center [379, 186] width 554 height 284
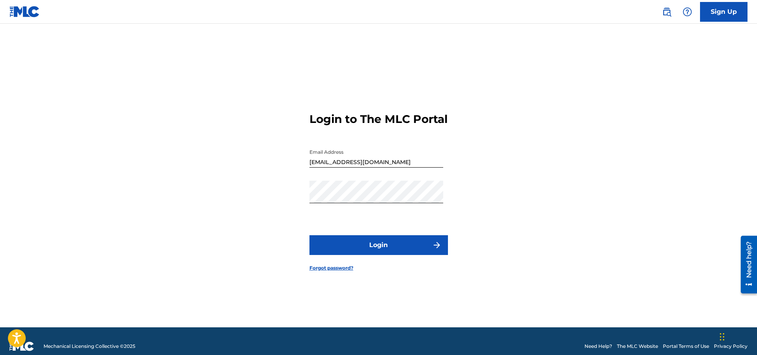
click at [361, 254] on button "Login" at bounding box center [378, 245] width 138 height 20
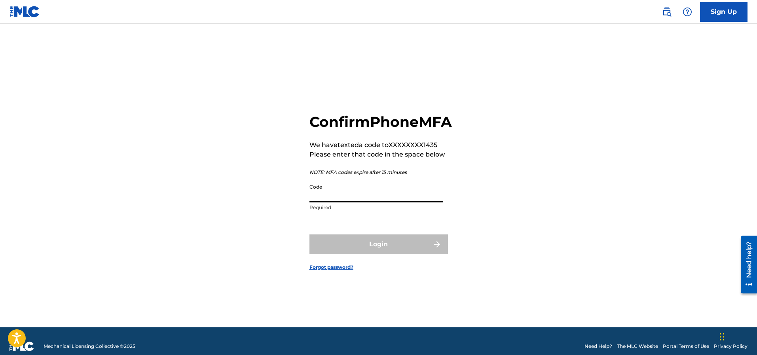
drag, startPoint x: 350, startPoint y: 203, endPoint x: 345, endPoint y: 201, distance: 5.7
click at [350, 202] on input "Code" at bounding box center [376, 191] width 134 height 23
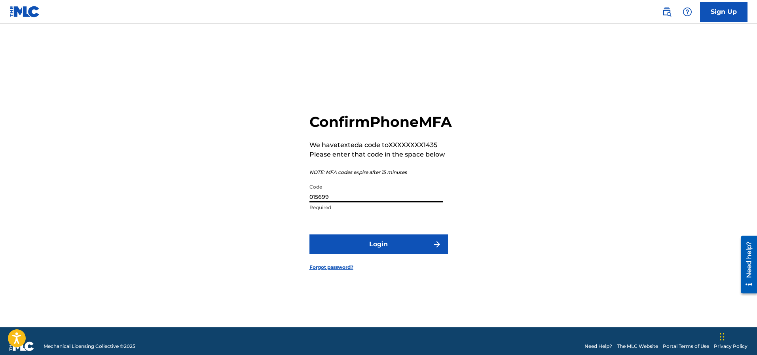
type input "015699"
click at [344, 254] on button "Login" at bounding box center [378, 245] width 138 height 20
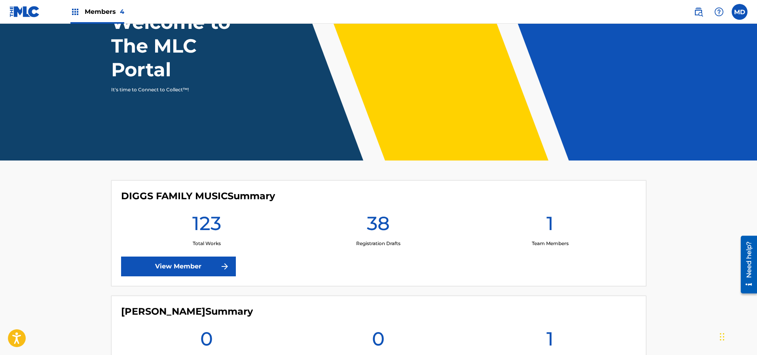
scroll to position [119, 0]
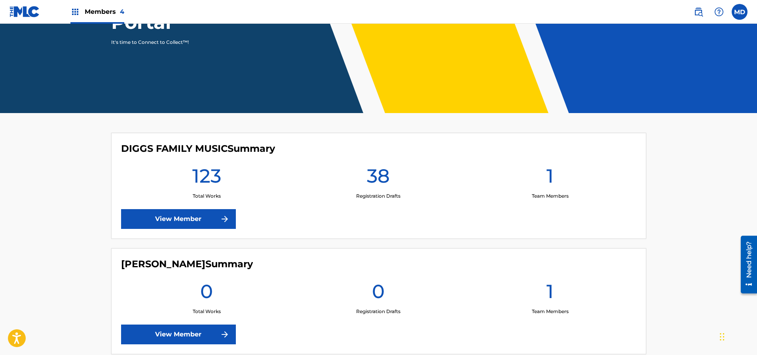
click at [187, 220] on link "View Member" at bounding box center [178, 219] width 115 height 20
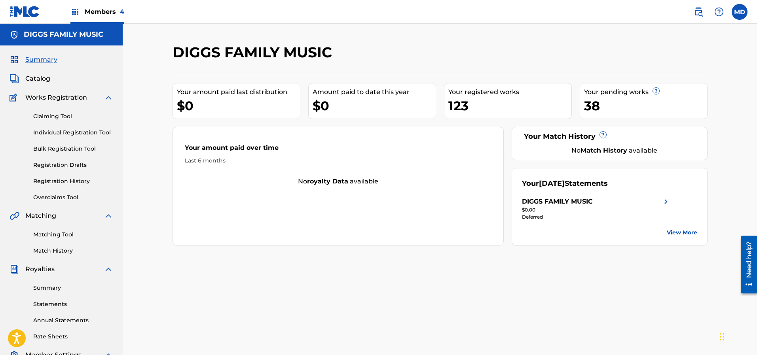
click at [64, 183] on link "Registration History" at bounding box center [73, 181] width 80 height 8
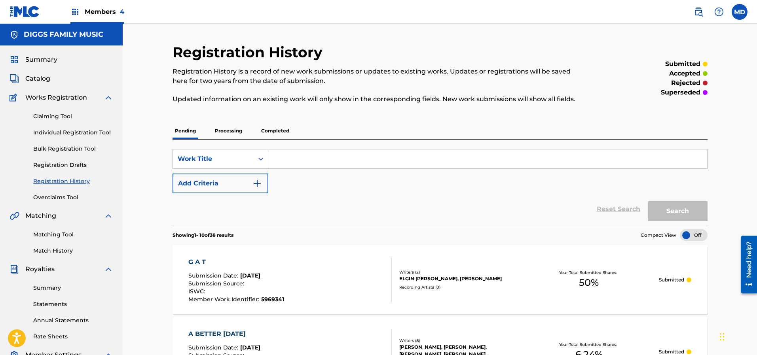
click at [222, 132] on p "Processing" at bounding box center [228, 131] width 32 height 17
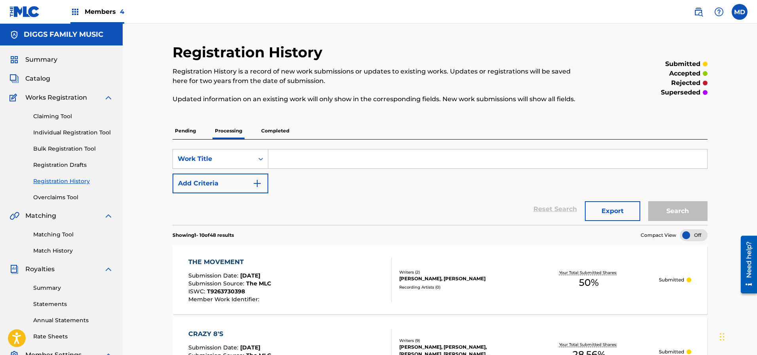
click at [180, 132] on p "Pending" at bounding box center [185, 131] width 26 height 17
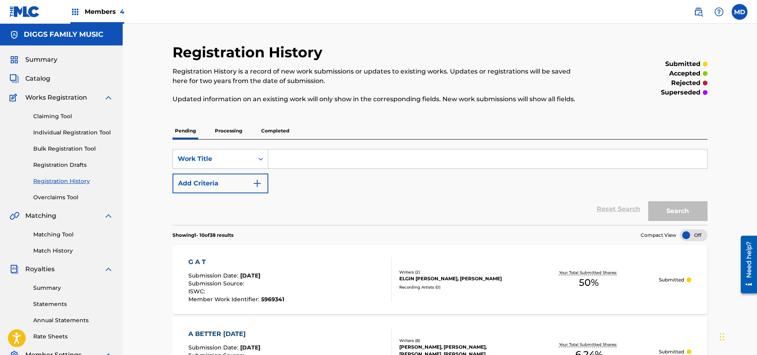
click at [57, 115] on link "Claiming Tool" at bounding box center [73, 116] width 80 height 8
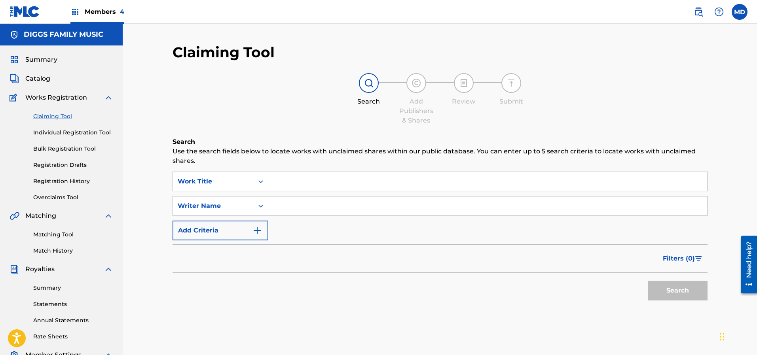
click at [54, 183] on link "Registration History" at bounding box center [73, 181] width 80 height 8
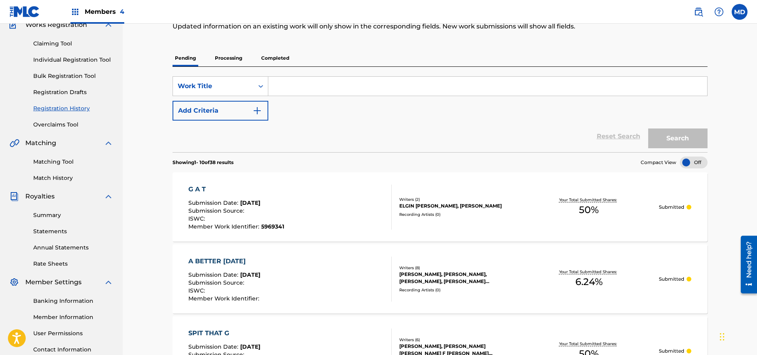
scroll to position [59, 0]
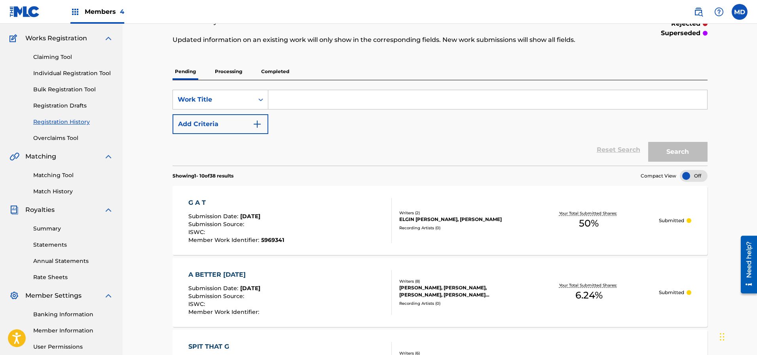
click at [304, 98] on input "Search Form" at bounding box center [487, 99] width 439 height 19
paste input "GLOK O POP"
type input "GLOK O POP"
click at [668, 144] on button "Search" at bounding box center [677, 152] width 59 height 20
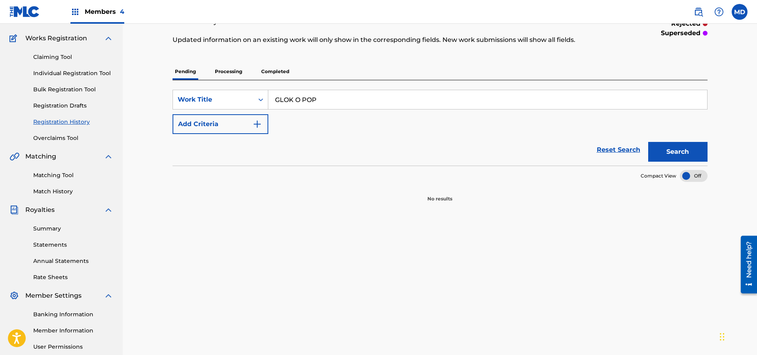
click at [237, 73] on p "Processing" at bounding box center [228, 71] width 32 height 17
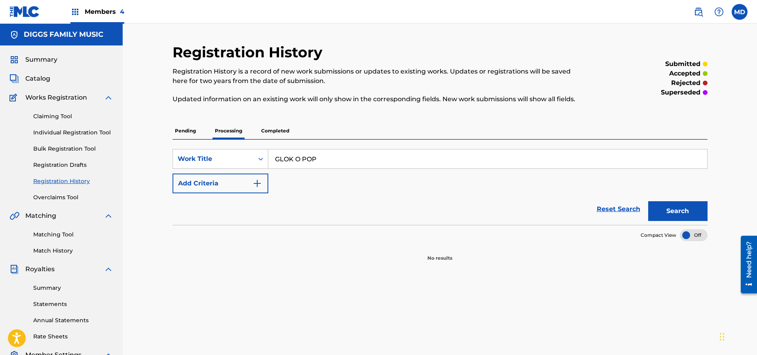
click at [276, 130] on p "Completed" at bounding box center [275, 131] width 33 height 17
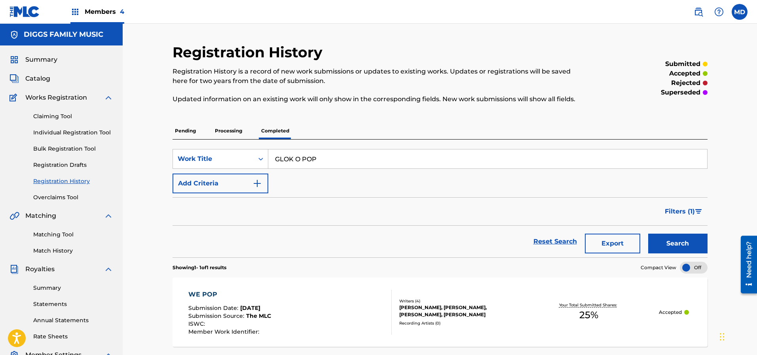
click at [47, 115] on link "Claiming Tool" at bounding box center [73, 116] width 80 height 8
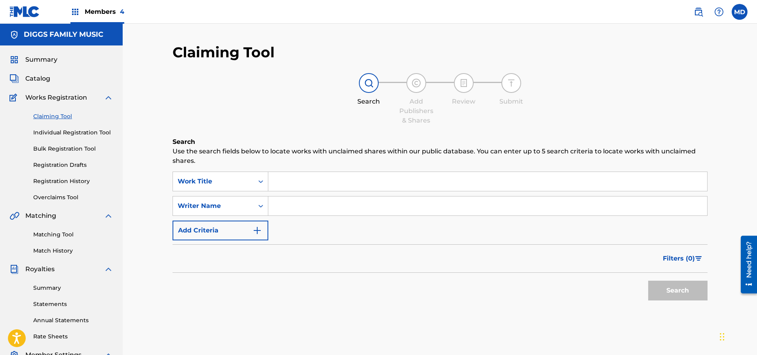
click at [309, 184] on input "Search Form" at bounding box center [487, 181] width 439 height 19
paste input "GLOK O POP"
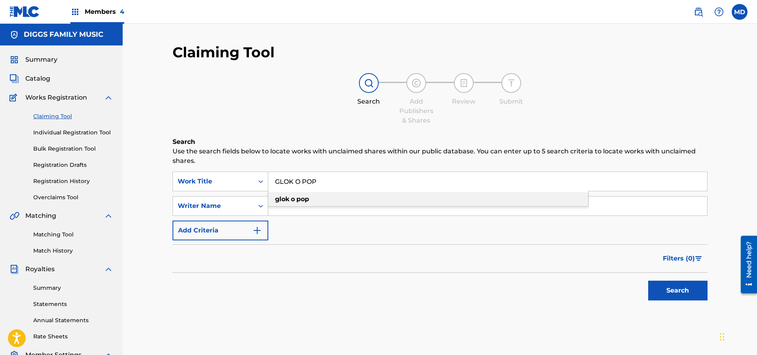
click at [324, 200] on div "glok o pop" at bounding box center [428, 199] width 320 height 14
type input "glok o pop"
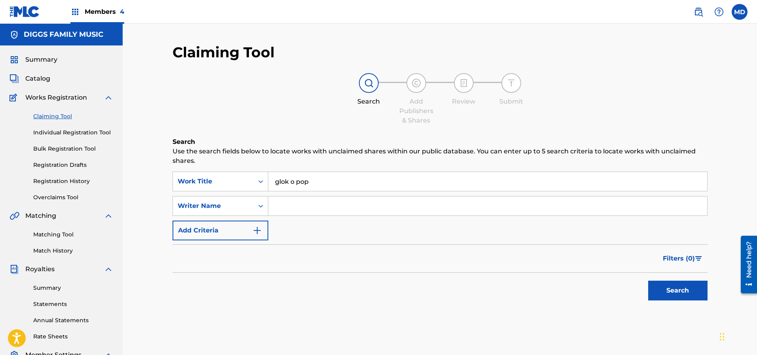
click at [379, 206] on input "Search Form" at bounding box center [487, 206] width 439 height 19
click at [316, 206] on input "Search Form" at bounding box center [487, 206] width 439 height 19
type input "[PERSON_NAME]"
click at [666, 289] on button "Search" at bounding box center [677, 291] width 59 height 20
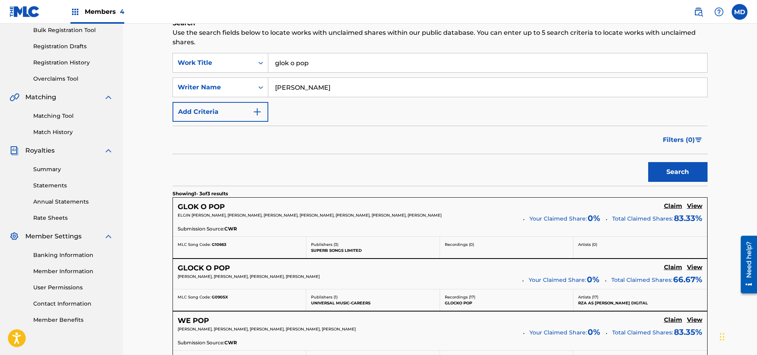
scroll to position [178, 0]
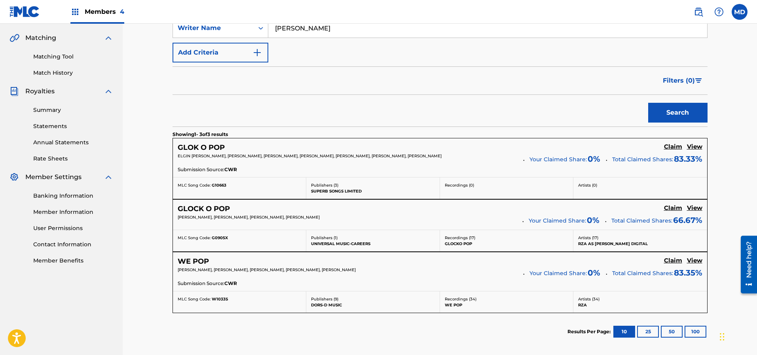
click at [695, 146] on h5 "View" at bounding box center [694, 147] width 15 height 8
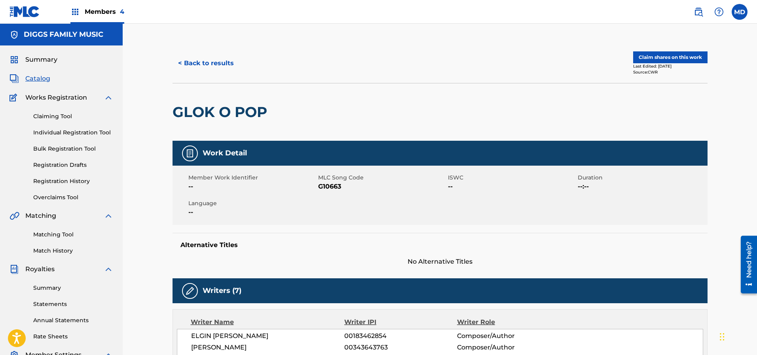
click at [192, 64] on button "< Back to results" at bounding box center [205, 63] width 67 height 20
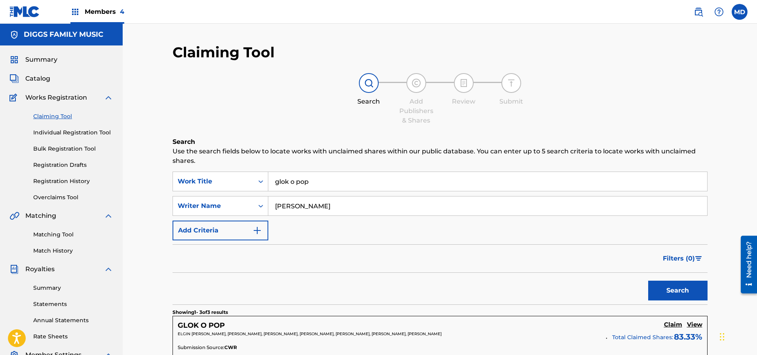
scroll to position [178, 0]
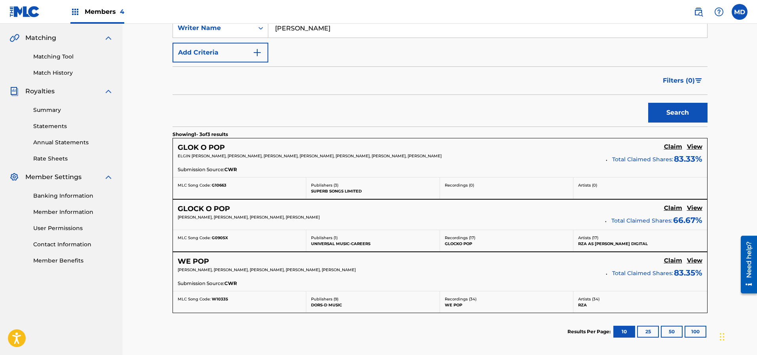
click at [699, 209] on h5 "View" at bounding box center [694, 208] width 15 height 8
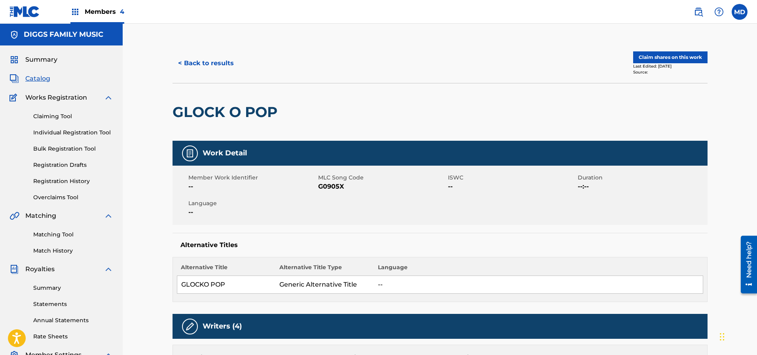
click at [648, 55] on button "Claim shares on this work" at bounding box center [670, 57] width 74 height 12
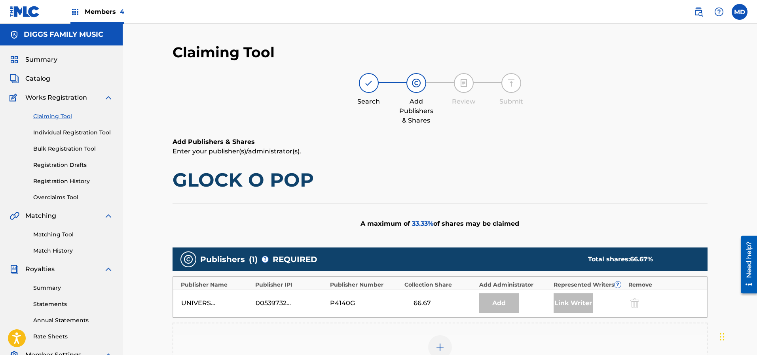
scroll to position [59, 0]
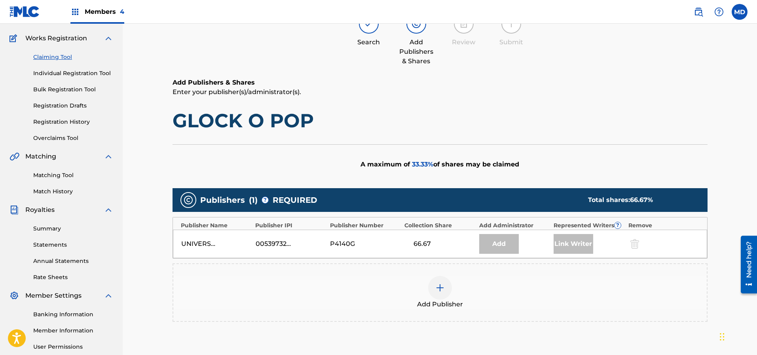
click at [442, 287] on img at bounding box center [439, 287] width 9 height 9
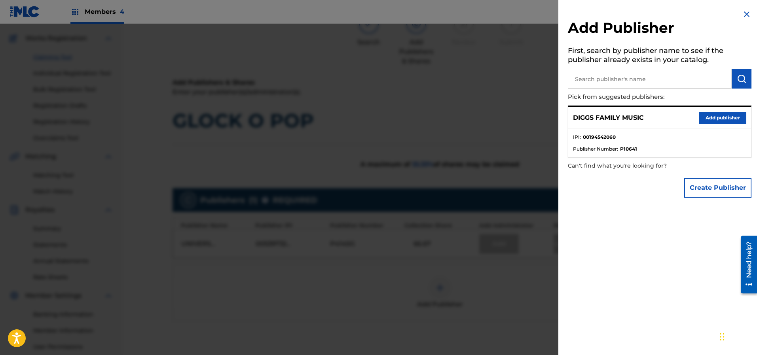
click at [715, 117] on button "Add publisher" at bounding box center [721, 118] width 47 height 12
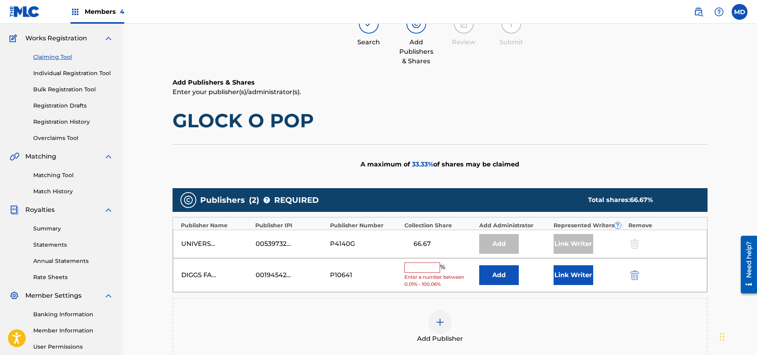
click at [566, 272] on button "Link Writer" at bounding box center [573, 275] width 40 height 20
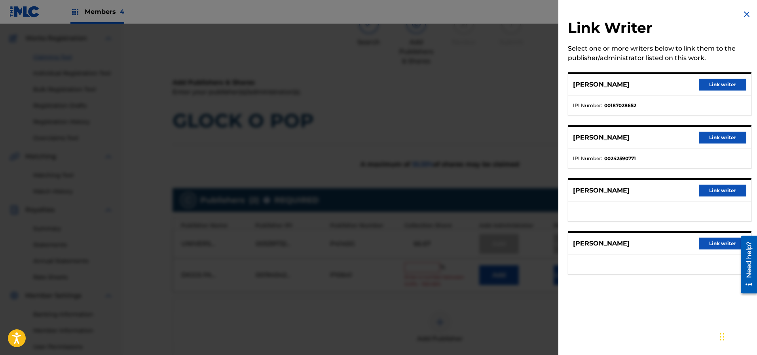
click at [720, 192] on button "Link writer" at bounding box center [721, 191] width 47 height 12
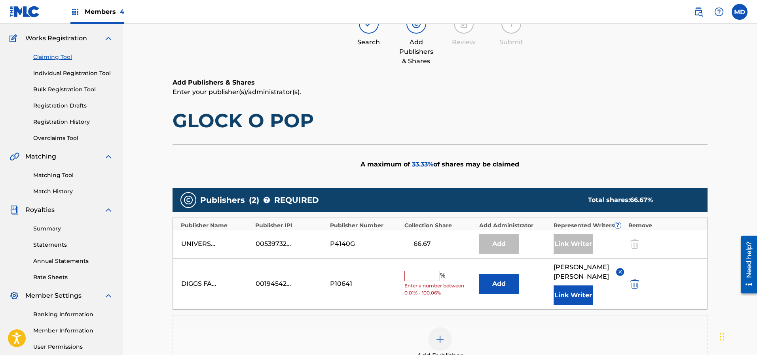
click at [578, 293] on button "Link Writer" at bounding box center [573, 296] width 40 height 20
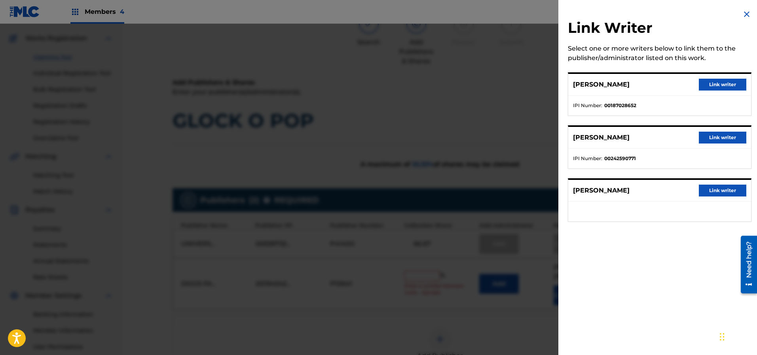
click at [713, 188] on button "Link writer" at bounding box center [721, 191] width 47 height 12
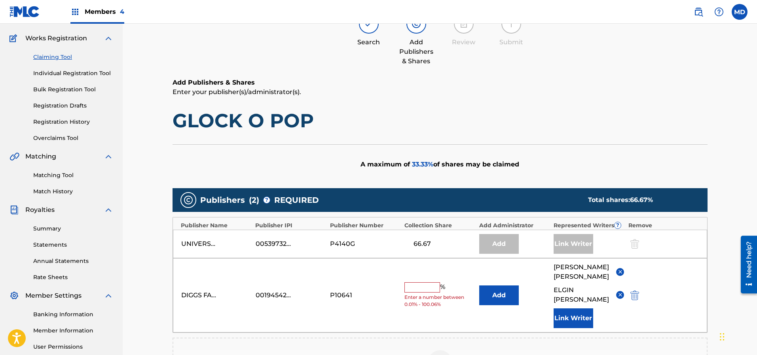
click at [425, 283] on input "text" at bounding box center [422, 287] width 36 height 10
type input "33.33"
drag, startPoint x: 526, startPoint y: 89, endPoint x: 524, endPoint y: 99, distance: 9.7
click at [526, 90] on p "Enter your publisher(s)/administrator(s)." at bounding box center [439, 91] width 535 height 9
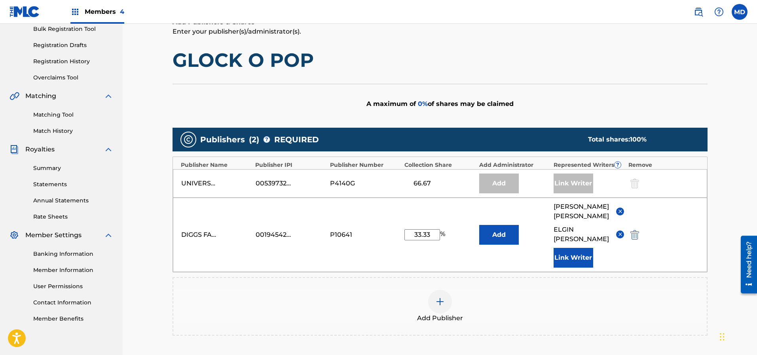
scroll to position [178, 0]
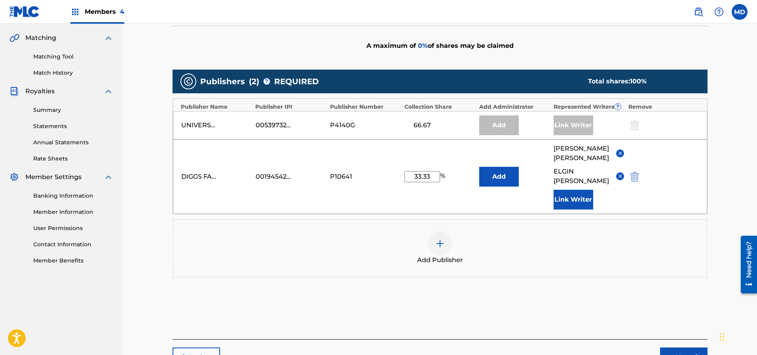
click at [673, 348] on button "Next" at bounding box center [683, 358] width 47 height 20
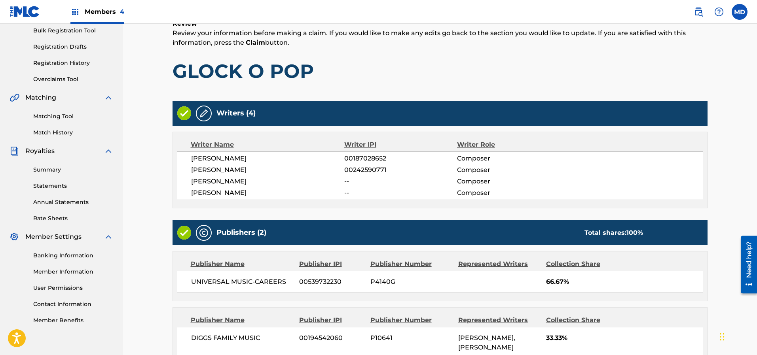
scroll to position [206, 0]
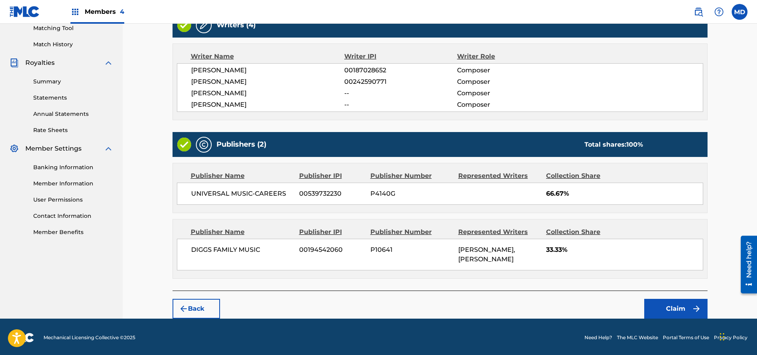
click at [662, 308] on button "Claim" at bounding box center [675, 309] width 63 height 20
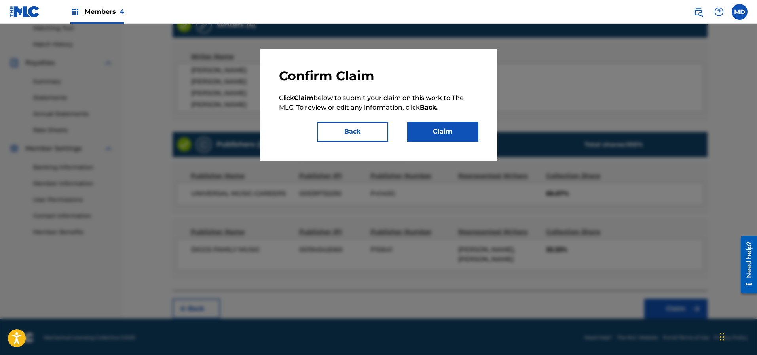
click at [435, 133] on button "Claim" at bounding box center [442, 132] width 71 height 20
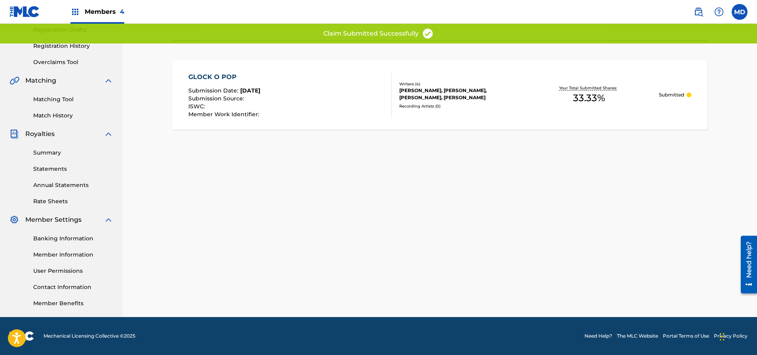
scroll to position [135, 0]
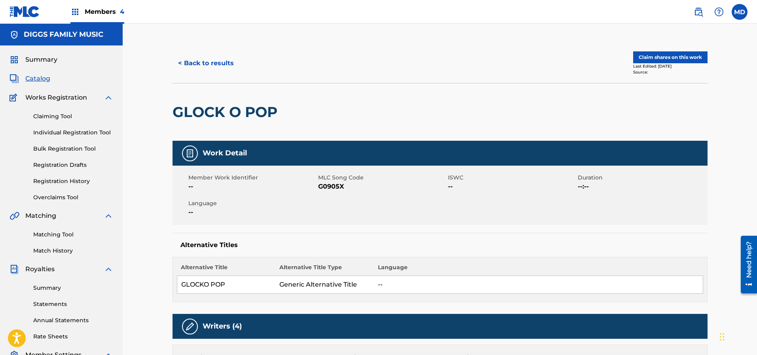
click at [197, 62] on button "< Back to results" at bounding box center [205, 63] width 67 height 20
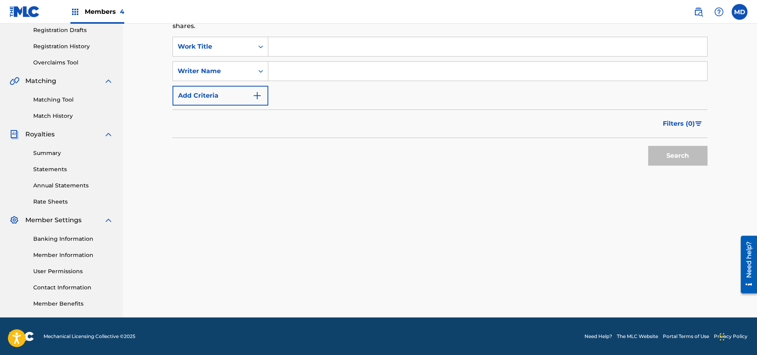
click at [309, 45] on input "Search Form" at bounding box center [487, 46] width 439 height 19
paste input "GLOK O POP"
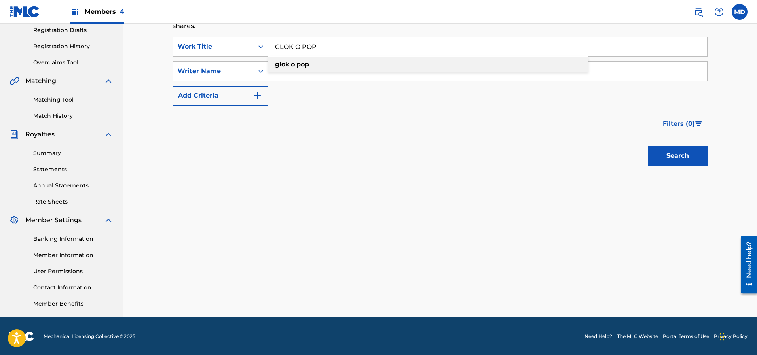
click at [320, 62] on div "glok o pop" at bounding box center [428, 64] width 320 height 14
type input "glok o pop"
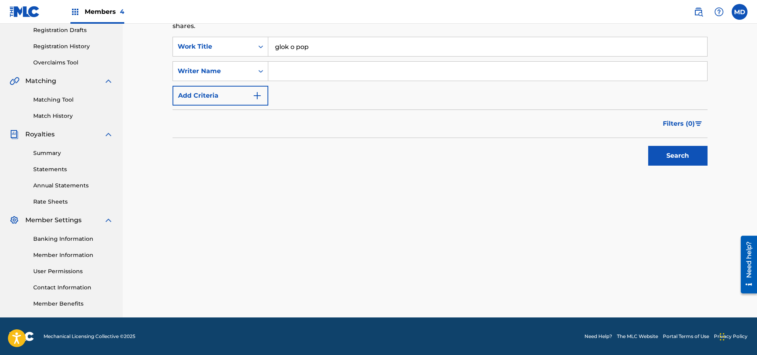
click at [681, 151] on button "Search" at bounding box center [677, 156] width 59 height 20
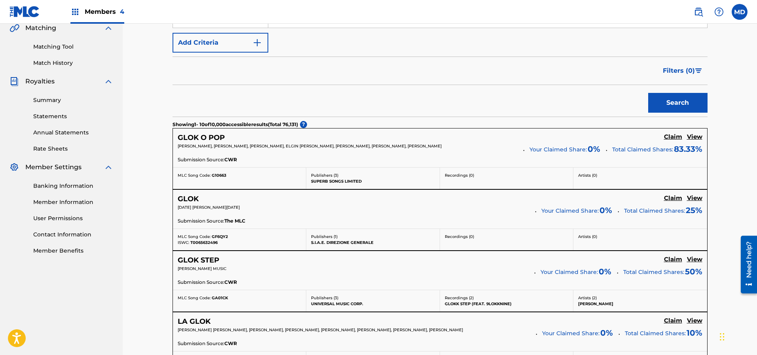
scroll to position [194, 0]
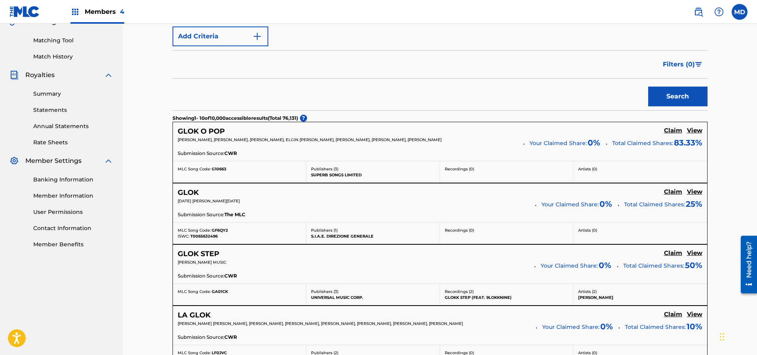
click at [693, 132] on h5 "View" at bounding box center [694, 131] width 15 height 8
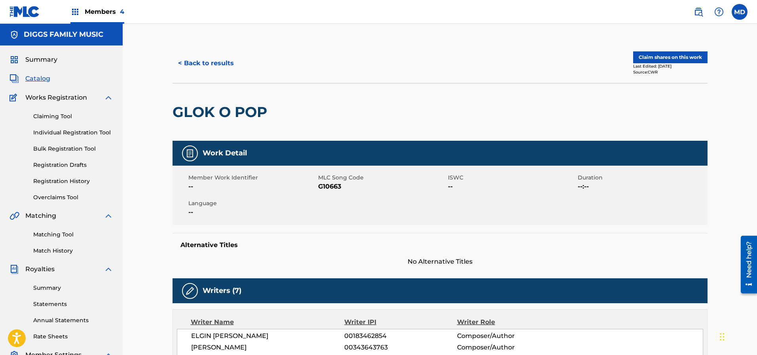
click at [663, 55] on button "Claim shares on this work" at bounding box center [670, 57] width 74 height 12
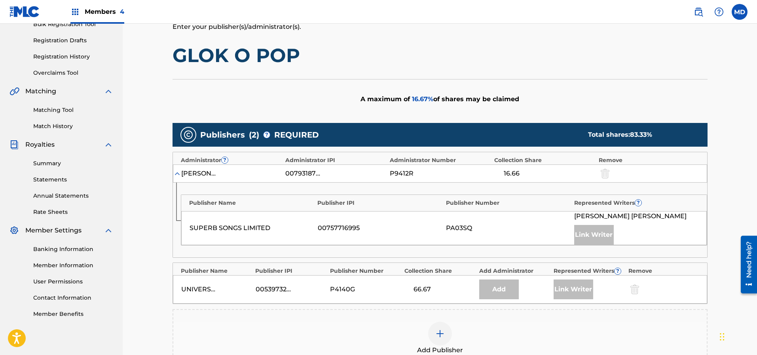
scroll to position [178, 0]
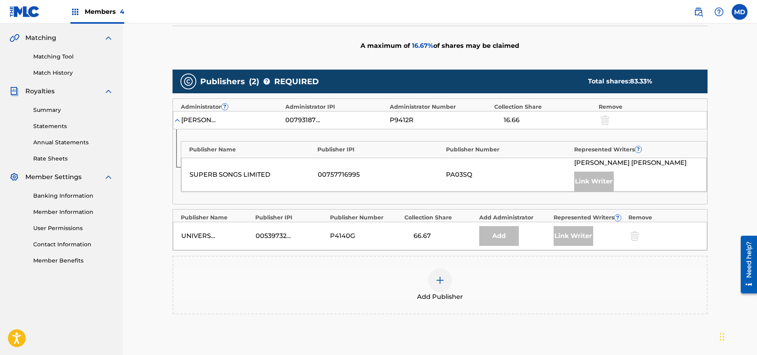
click at [443, 276] on img at bounding box center [439, 280] width 9 height 9
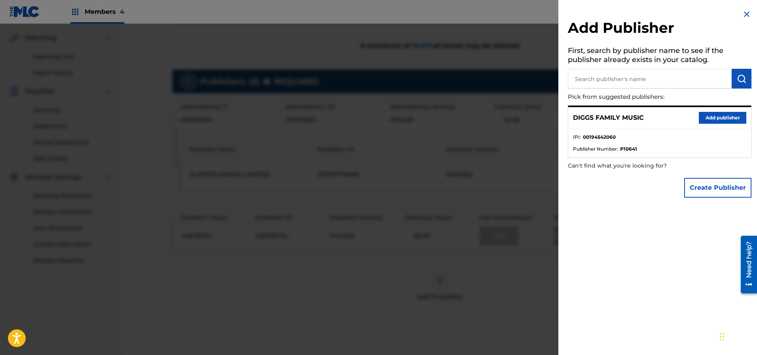
click at [700, 118] on button "Add publisher" at bounding box center [721, 118] width 47 height 12
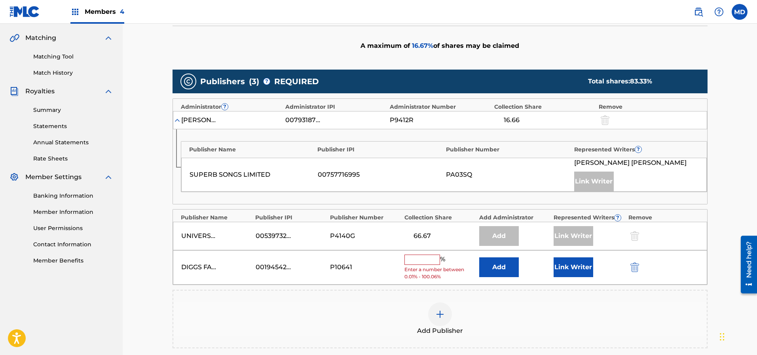
click at [419, 258] on input "text" at bounding box center [422, 260] width 36 height 10
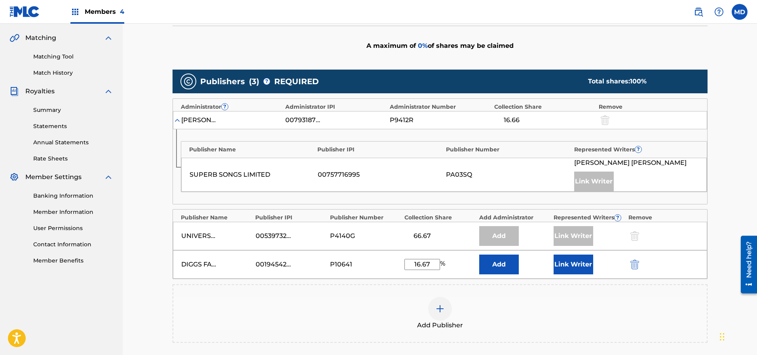
type input "16.67"
click at [582, 267] on button "Link Writer" at bounding box center [573, 265] width 40 height 20
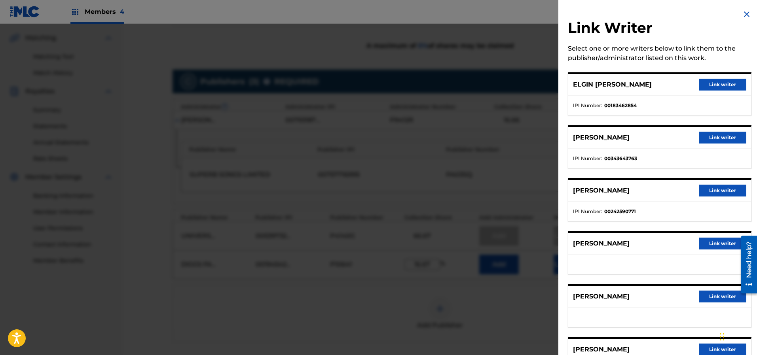
click at [710, 80] on button "Link writer" at bounding box center [721, 85] width 47 height 12
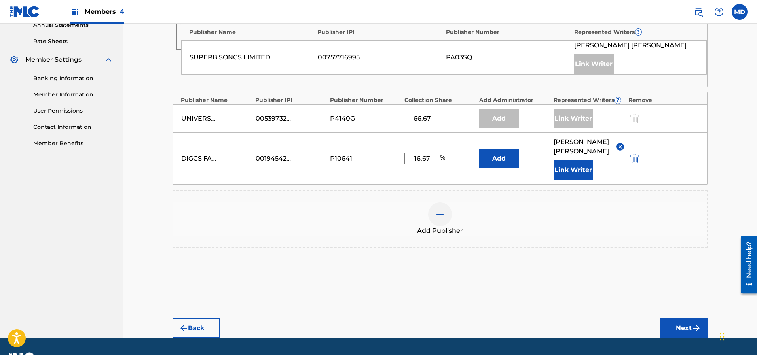
scroll to position [297, 0]
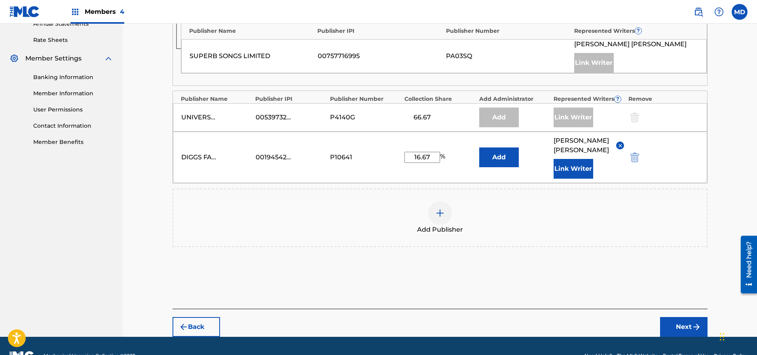
click at [681, 324] on button "Next" at bounding box center [683, 327] width 47 height 20
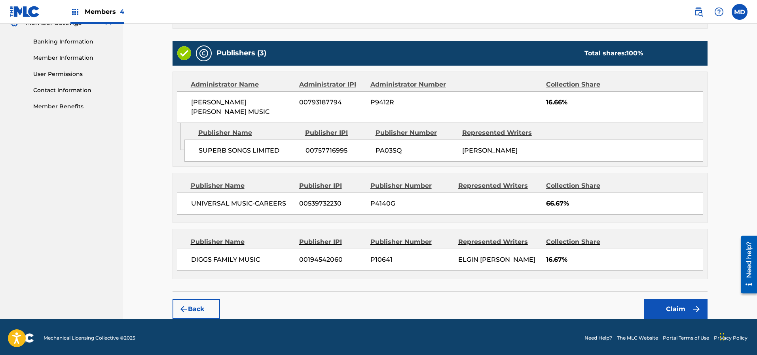
scroll to position [332, 0]
click at [662, 307] on button "Claim" at bounding box center [675, 309] width 63 height 20
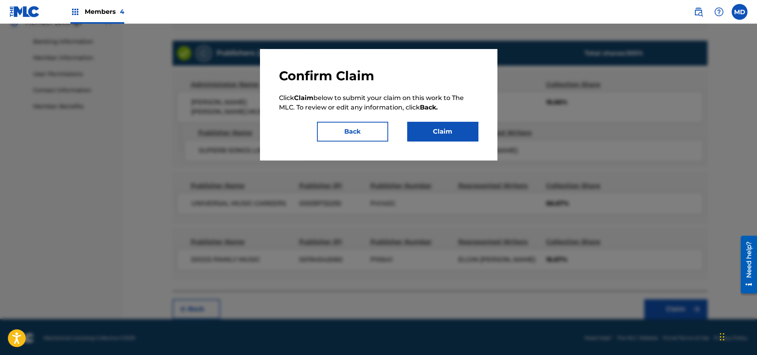
click at [450, 133] on button "Claim" at bounding box center [442, 132] width 71 height 20
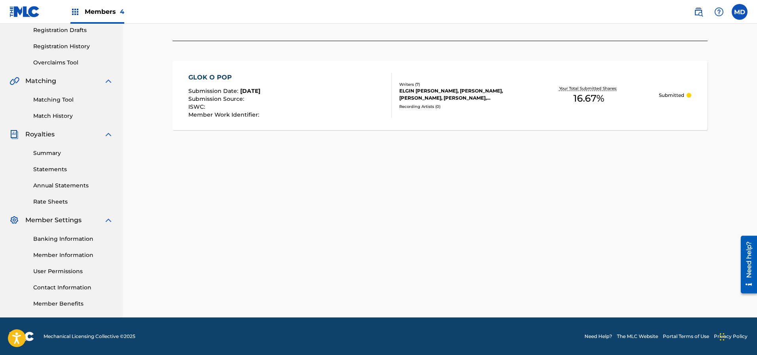
scroll to position [0, 0]
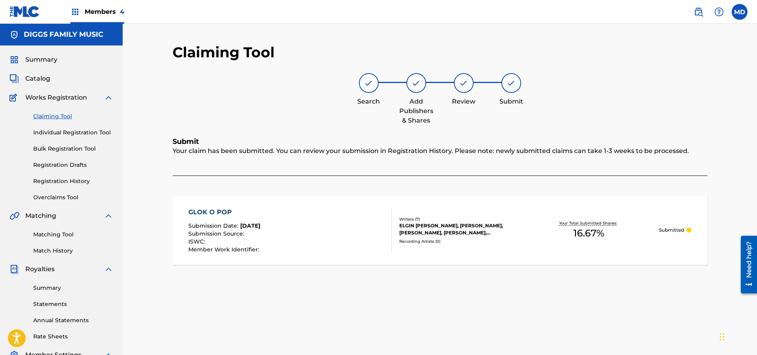
click at [56, 116] on link "Claiming Tool" at bounding box center [73, 116] width 80 height 8
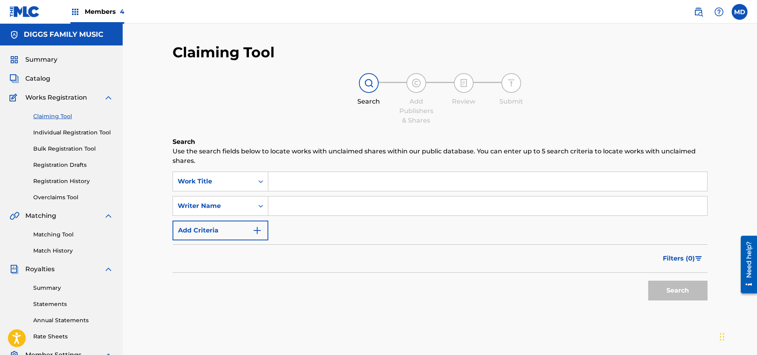
click at [343, 184] on input "Search Form" at bounding box center [487, 181] width 439 height 19
paste input "GOOD LOVE FEELS GOOD"
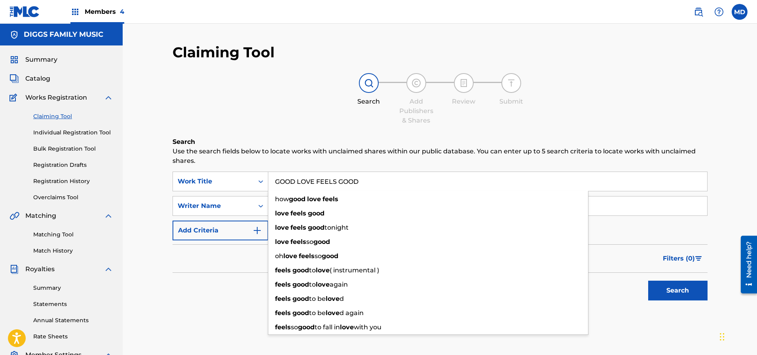
type input "GOOD LOVE FEELS GOOD"
click at [278, 103] on div "Search Add Publishers & Shares Review Submit" at bounding box center [439, 99] width 535 height 52
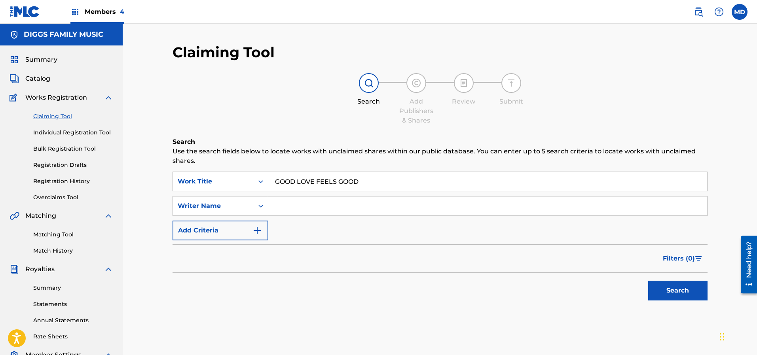
click at [670, 290] on button "Search" at bounding box center [677, 291] width 59 height 20
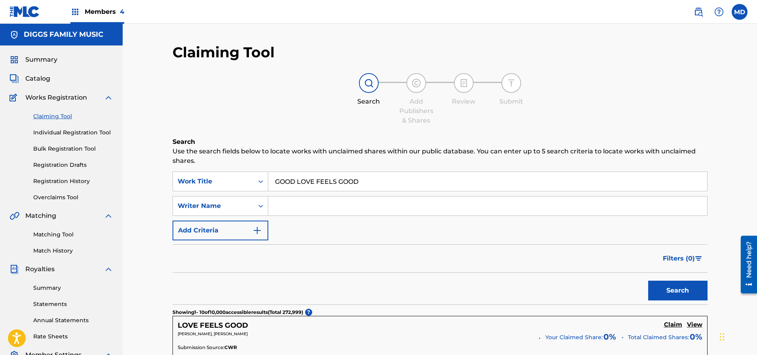
click at [307, 207] on input "Search Form" at bounding box center [487, 206] width 439 height 19
paste input "[PERSON_NAME]"
type input "[PERSON_NAME]"
click at [675, 293] on button "Search" at bounding box center [677, 291] width 59 height 20
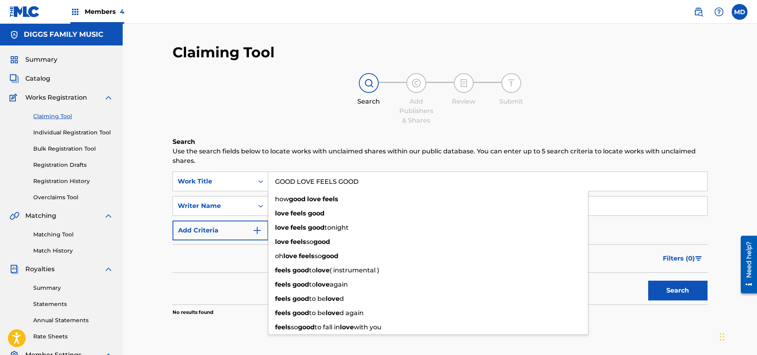
drag, startPoint x: 361, startPoint y: 183, endPoint x: 268, endPoint y: 187, distance: 93.0
click at [268, 187] on input "GOOD LOVE FEELS GOOD" at bounding box center [487, 181] width 439 height 19
click at [65, 133] on link "Individual Registration Tool" at bounding box center [73, 133] width 80 height 8
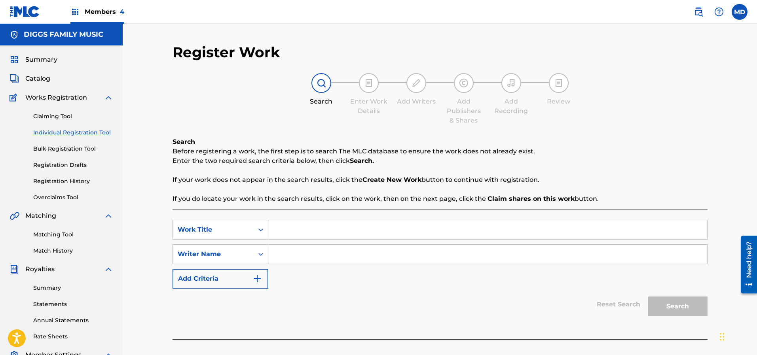
click at [312, 233] on input "Search Form" at bounding box center [487, 229] width 439 height 19
paste input "GOOD LOVE FEELS GOOD"
type input "GOOD LOVE FEELS GOOD"
click at [310, 252] on input "Search Form" at bounding box center [487, 254] width 439 height 19
paste input "[PERSON_NAME]"
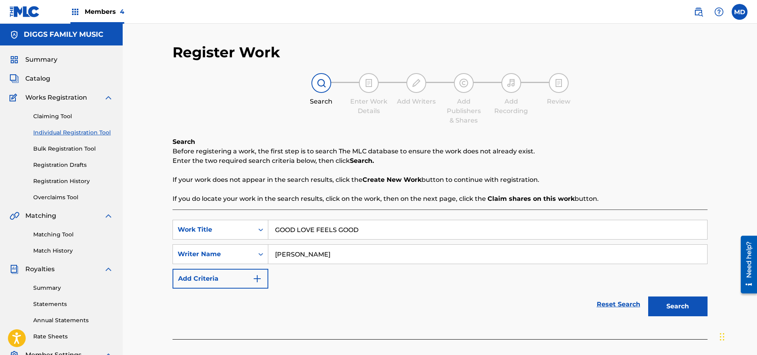
type input "[PERSON_NAME]"
click at [679, 305] on button "Search" at bounding box center [677, 307] width 59 height 20
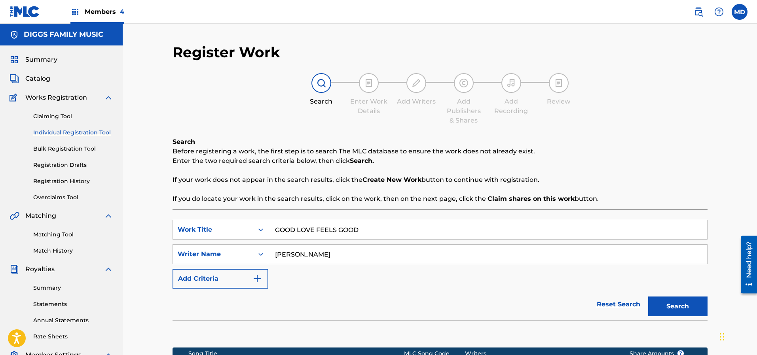
scroll to position [119, 0]
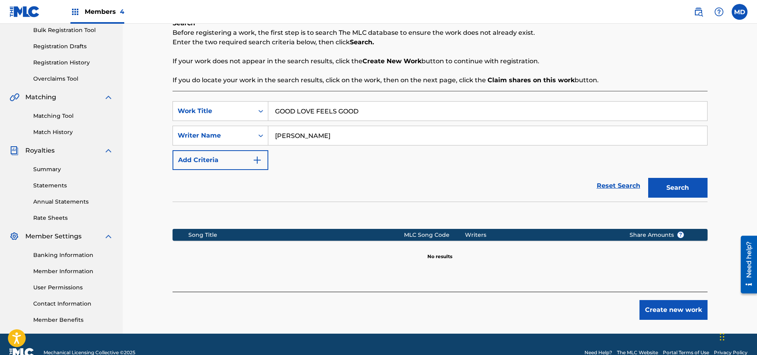
click at [657, 311] on button "Create new work" at bounding box center [673, 310] width 68 height 20
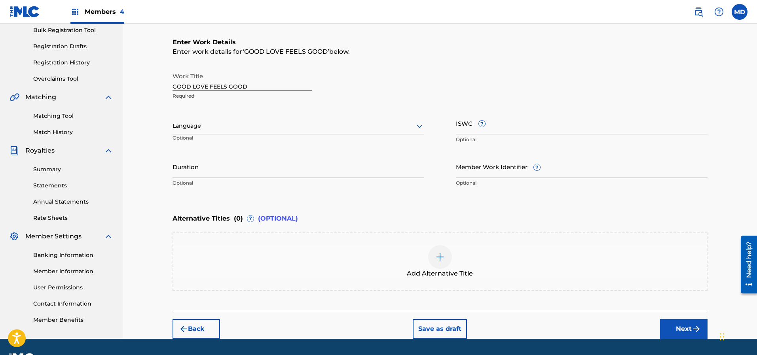
click at [262, 128] on div at bounding box center [298, 126] width 252 height 10
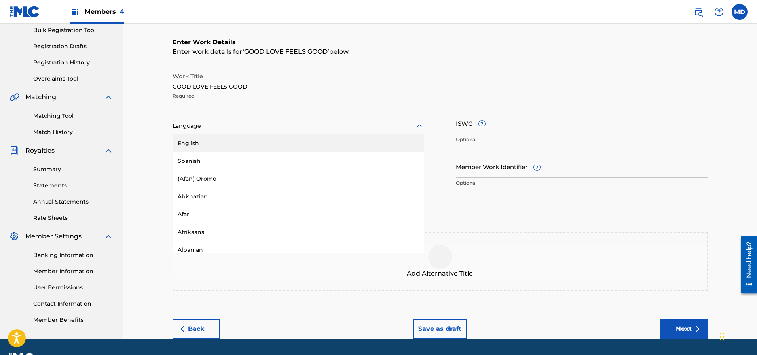
click at [264, 146] on div "English" at bounding box center [298, 143] width 251 height 18
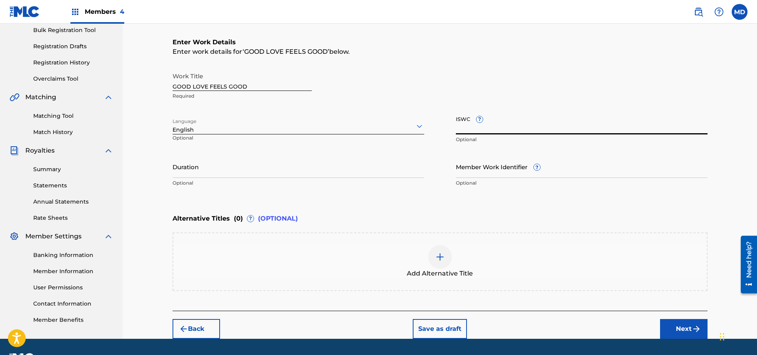
click at [540, 127] on input "ISWC ?" at bounding box center [582, 123] width 252 height 23
paste input "T3224329668"
type input "T3224329668"
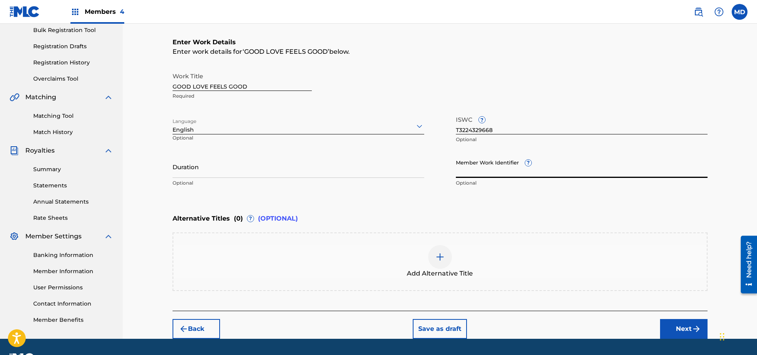
click at [512, 168] on input "Member Work Identifier ?" at bounding box center [582, 166] width 252 height 23
paste input "63417100"
type input "63417100"
click at [491, 47] on div "Enter work details for ‘ GOOD LOVE FEELS GOOD ’ below." at bounding box center [439, 51] width 535 height 9
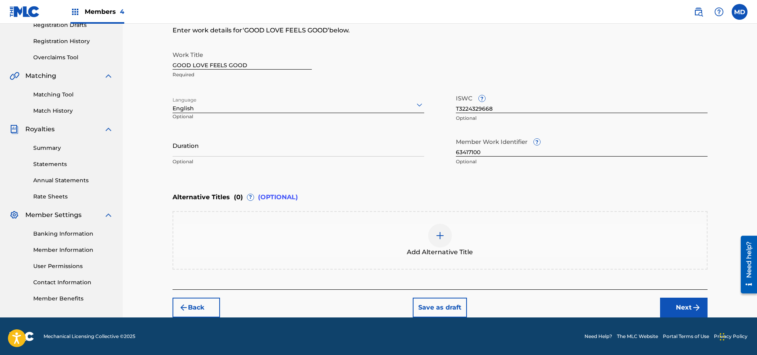
click at [682, 307] on button "Next" at bounding box center [683, 308] width 47 height 20
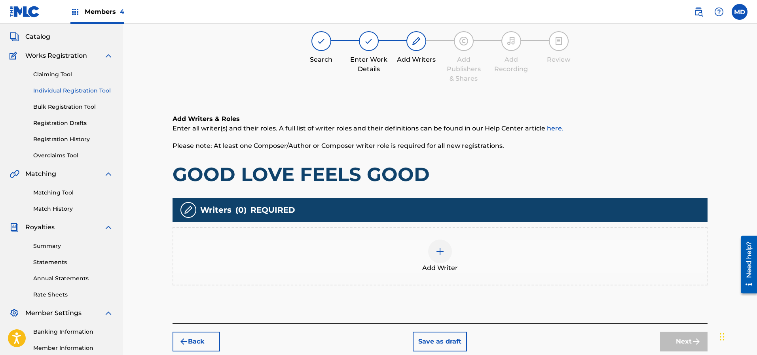
scroll to position [36, 0]
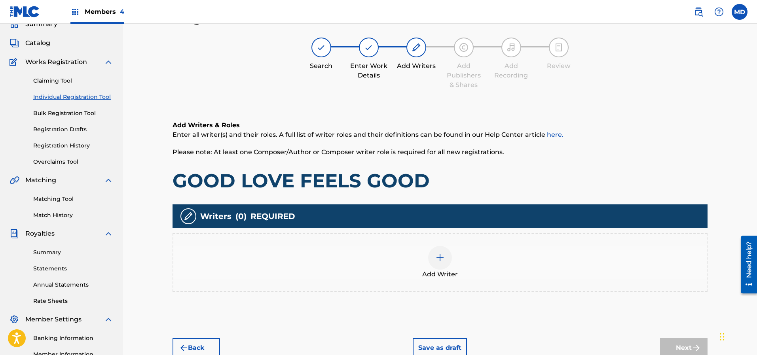
click at [437, 259] on img at bounding box center [439, 257] width 9 height 9
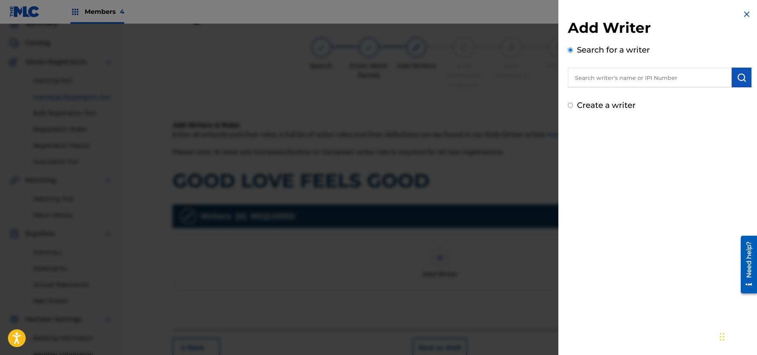
click at [659, 77] on input "text" at bounding box center [650, 78] width 164 height 20
paste input "00397884384"
type input "00397884384"
click at [739, 78] on img "submit" at bounding box center [740, 77] width 9 height 9
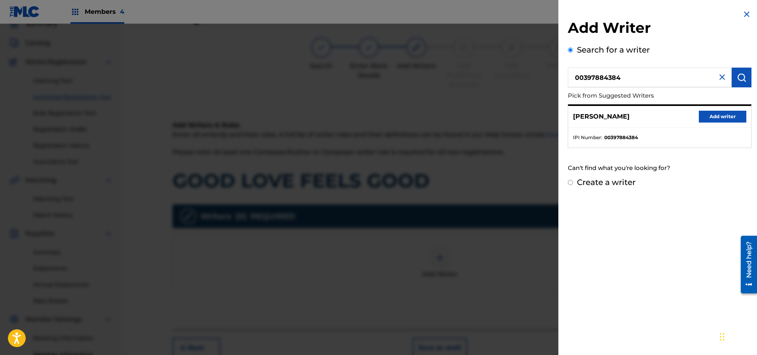
click at [721, 115] on button "Add writer" at bounding box center [721, 117] width 47 height 12
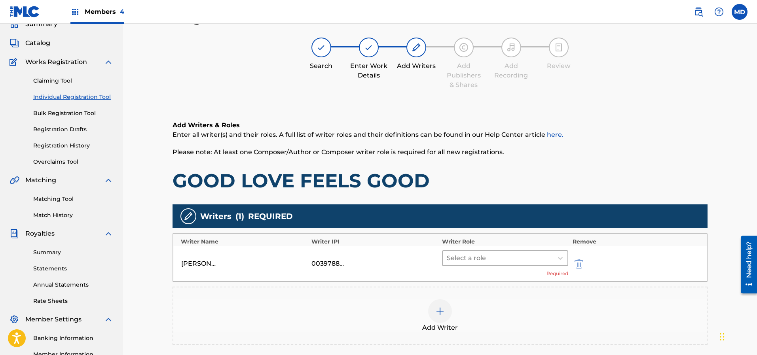
click at [484, 257] on div at bounding box center [498, 258] width 102 height 11
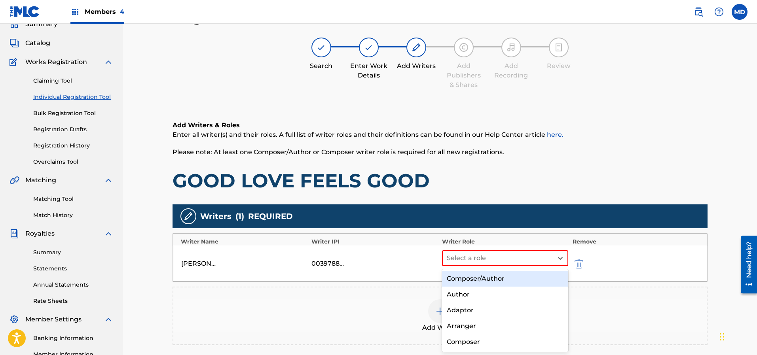
click at [481, 276] on div "Composer/Author" at bounding box center [505, 279] width 127 height 16
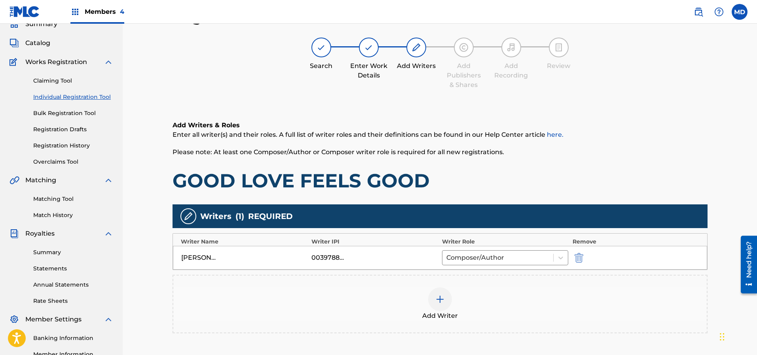
click at [436, 301] on img at bounding box center [439, 299] width 9 height 9
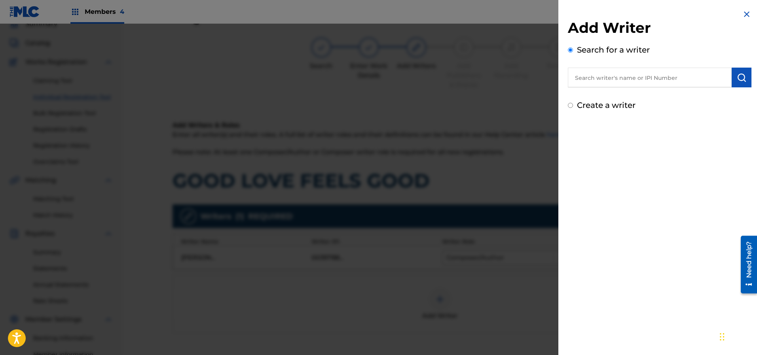
click at [696, 77] on input "text" at bounding box center [650, 78] width 164 height 20
paste input "01104668083"
type input "01104668083"
click at [742, 79] on img "submit" at bounding box center [740, 77] width 9 height 9
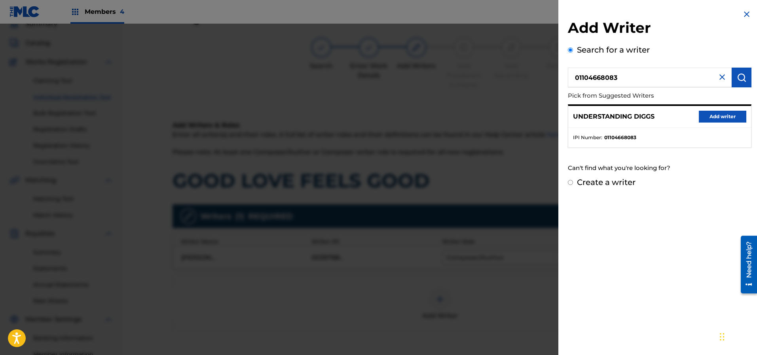
click at [724, 117] on button "Add writer" at bounding box center [721, 117] width 47 height 12
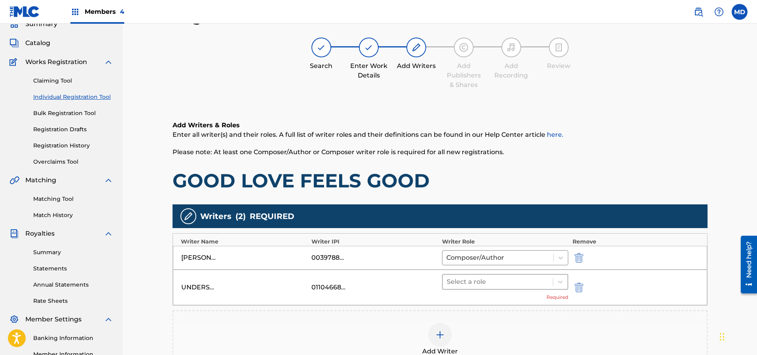
click at [469, 280] on div at bounding box center [498, 281] width 102 height 11
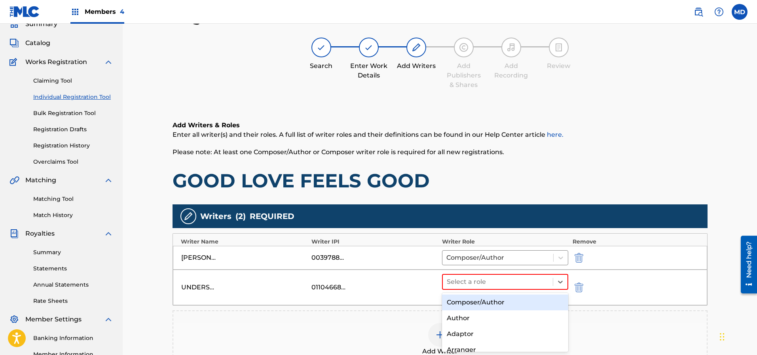
click at [482, 302] on div "Composer/Author" at bounding box center [505, 303] width 127 height 16
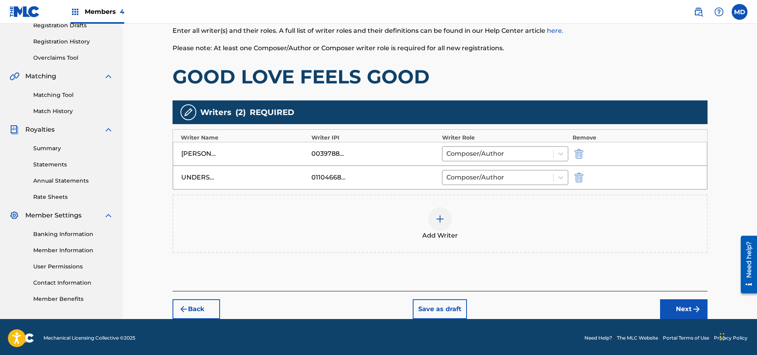
scroll to position [141, 0]
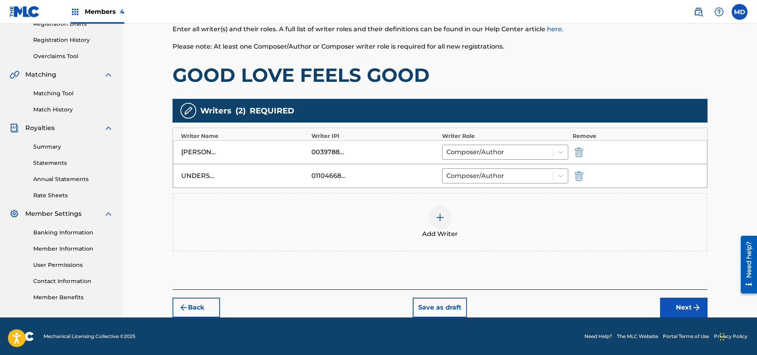
click at [672, 306] on button "Next" at bounding box center [683, 308] width 47 height 20
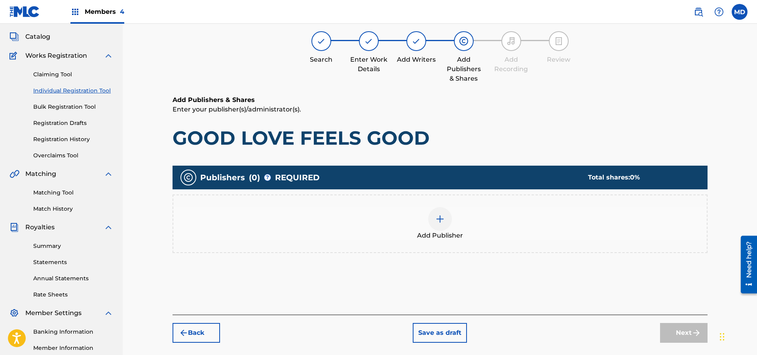
scroll to position [36, 0]
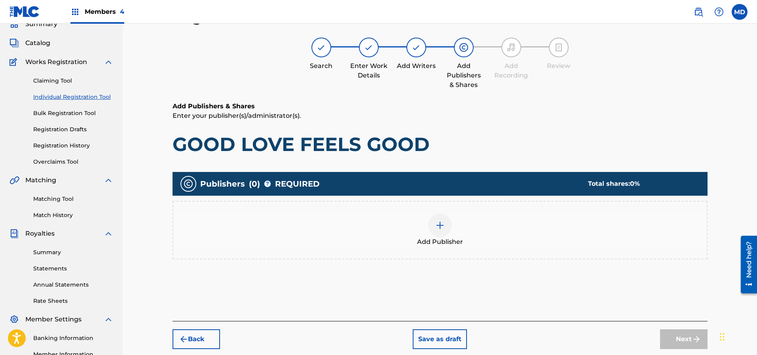
click at [439, 223] on img at bounding box center [439, 225] width 9 height 9
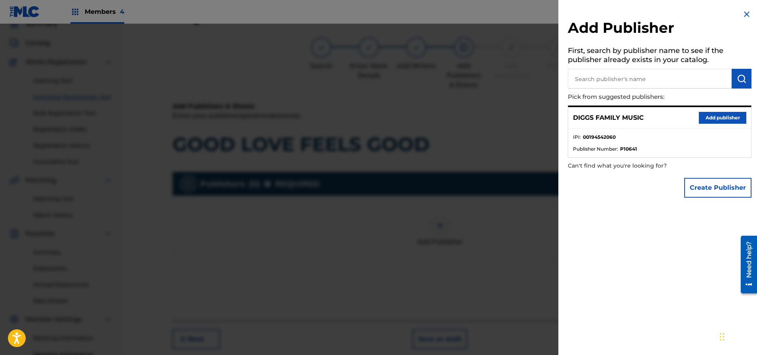
click at [713, 113] on button "Add publisher" at bounding box center [721, 118] width 47 height 12
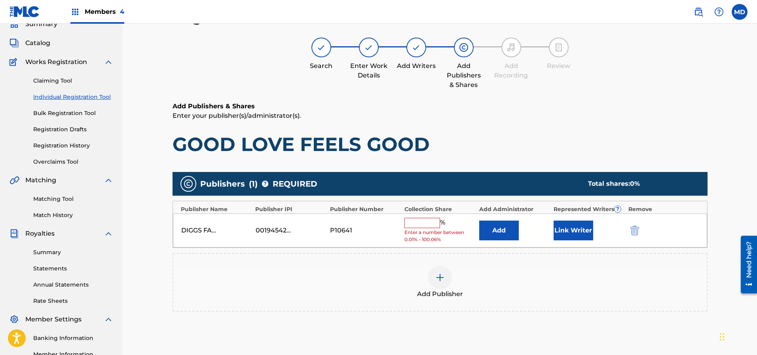
click at [429, 221] on input "text" at bounding box center [422, 223] width 36 height 10
type input "100"
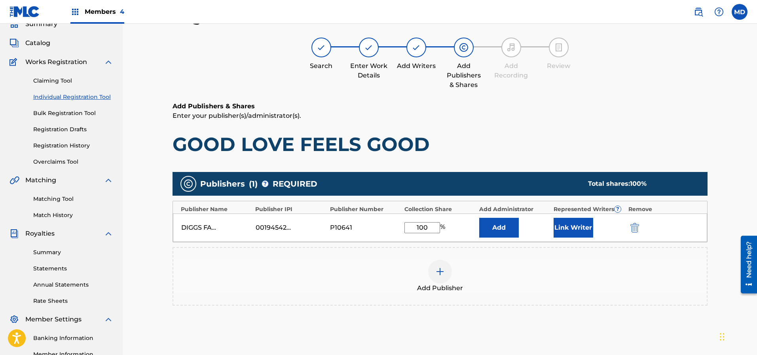
click at [564, 227] on button "Link Writer" at bounding box center [573, 228] width 40 height 20
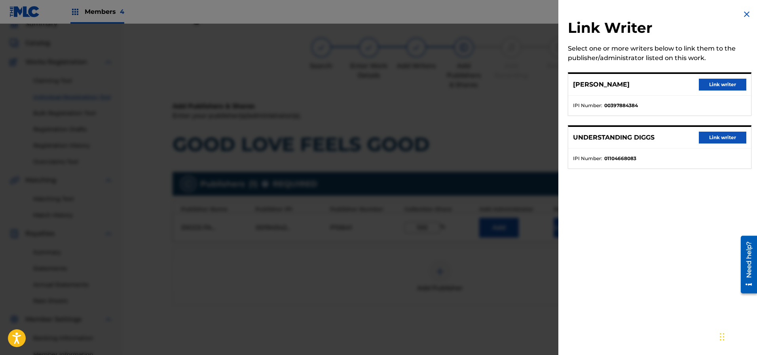
click at [717, 83] on button "Link writer" at bounding box center [721, 85] width 47 height 12
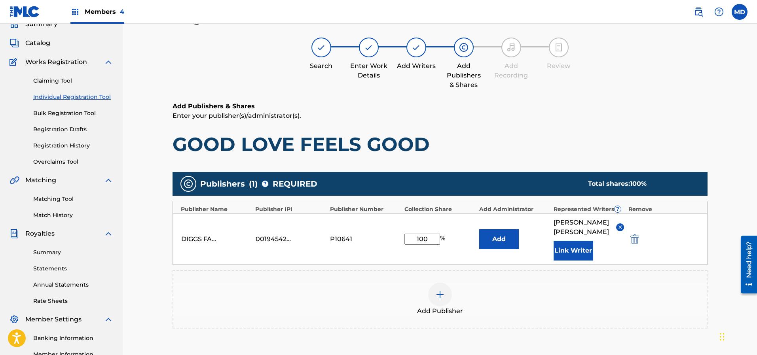
click at [571, 244] on button "Link Writer" at bounding box center [573, 251] width 40 height 20
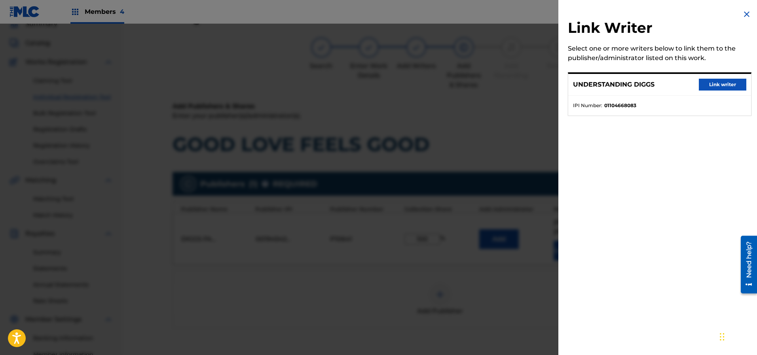
click at [719, 87] on button "Link writer" at bounding box center [721, 85] width 47 height 12
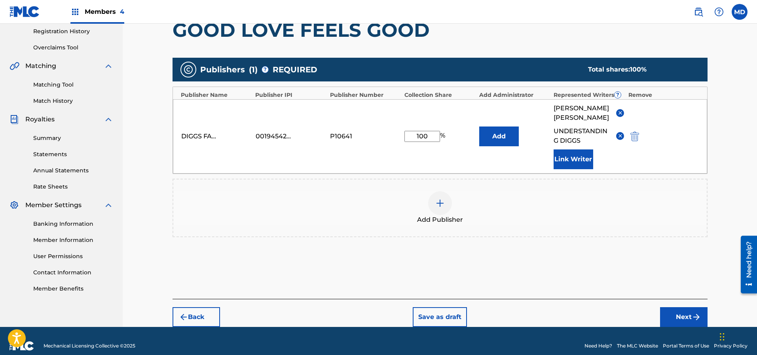
click at [670, 307] on button "Next" at bounding box center [683, 317] width 47 height 20
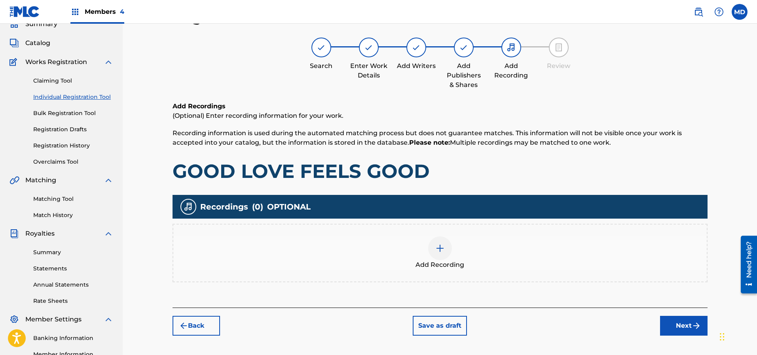
scroll to position [95, 0]
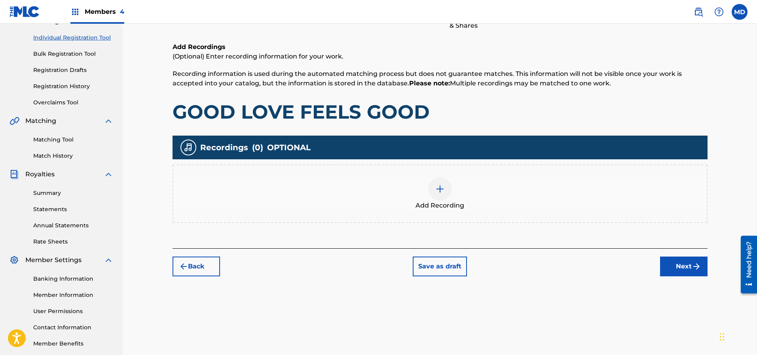
click at [672, 269] on button "Next" at bounding box center [683, 267] width 47 height 20
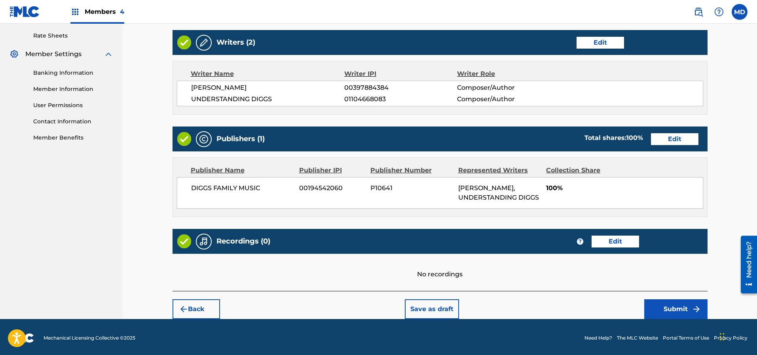
scroll to position [302, 0]
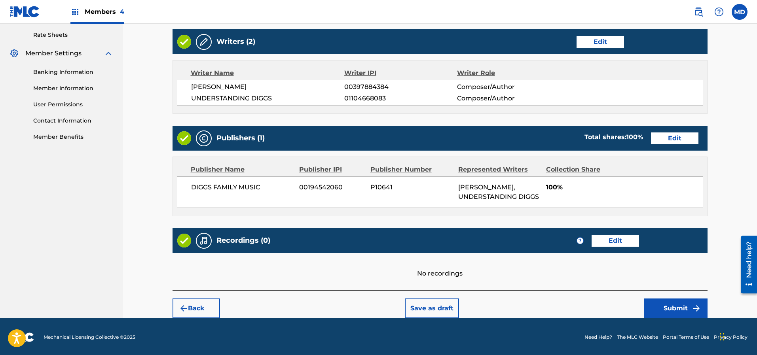
click at [669, 307] on button "Submit" at bounding box center [675, 309] width 63 height 20
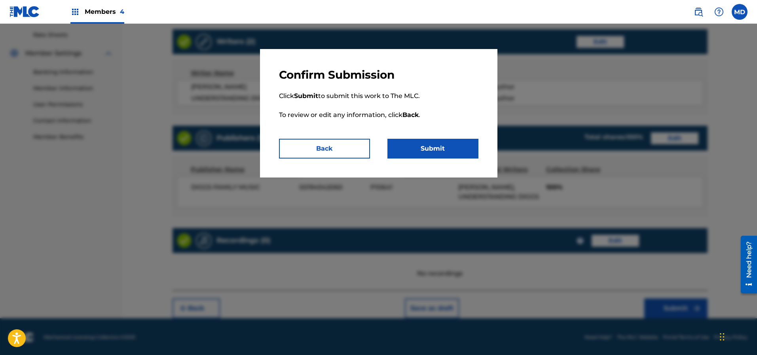
click at [428, 146] on button "Submit" at bounding box center [432, 149] width 91 height 20
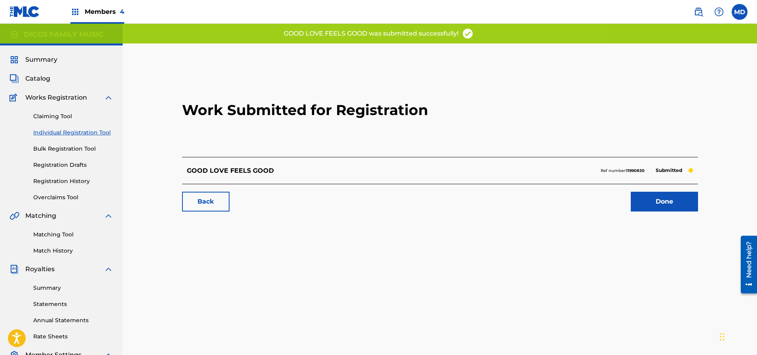
click at [657, 204] on link "Done" at bounding box center [663, 202] width 67 height 20
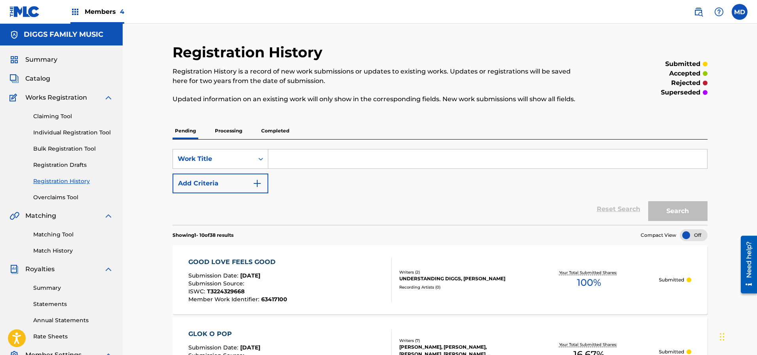
click at [53, 117] on link "Claiming Tool" at bounding box center [73, 116] width 80 height 8
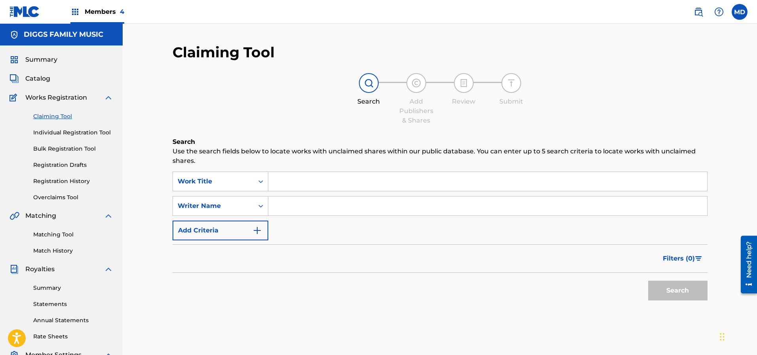
click at [327, 184] on input "Search Form" at bounding box center [487, 181] width 439 height 19
paste input "GOTTA HAVE IT"
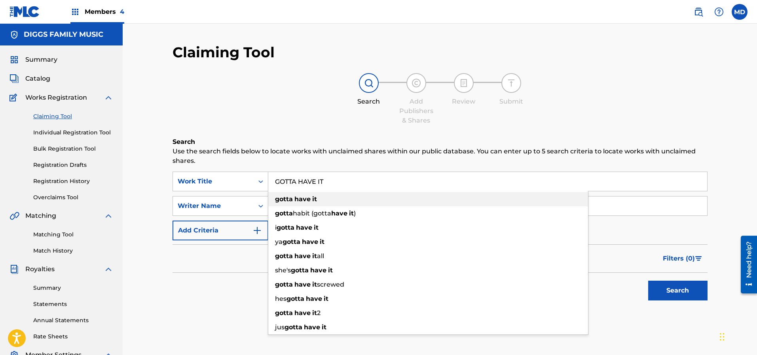
click at [325, 200] on div "gotta have it" at bounding box center [428, 199] width 320 height 14
type input "gotta have it"
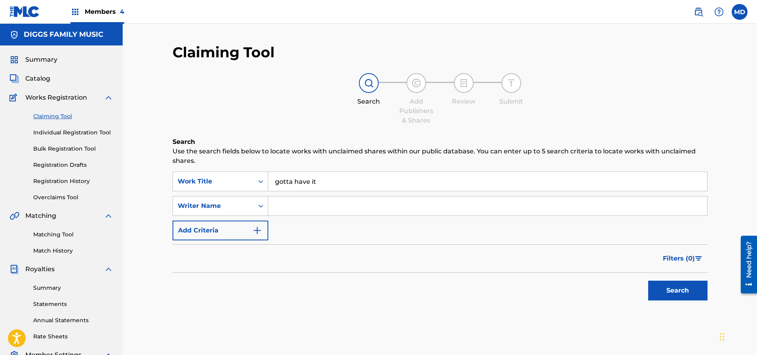
click at [318, 203] on input "Search Form" at bounding box center [487, 206] width 439 height 19
type input "u"
drag, startPoint x: 305, startPoint y: 209, endPoint x: 253, endPoint y: 210, distance: 51.8
click at [253, 210] on div "SearchWithCriteriae28d98b4-89cb-48bb-9370-7684e5f57ba2 Writer Name [PERSON_NAME]" at bounding box center [439, 206] width 535 height 20
paste input "[PERSON_NAME]"
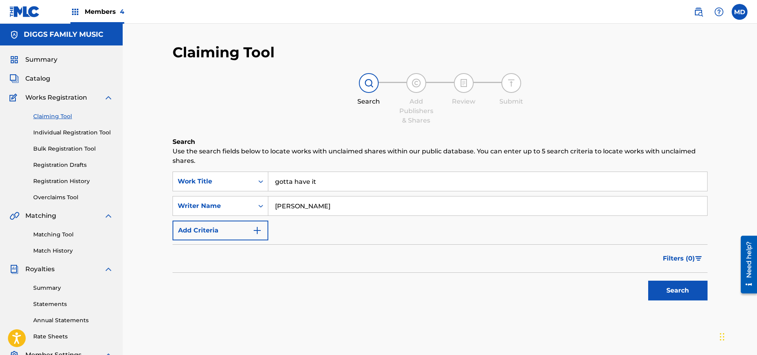
type input "[PERSON_NAME]"
click at [676, 289] on button "Search" at bounding box center [677, 291] width 59 height 20
click at [68, 134] on link "Individual Registration Tool" at bounding box center [73, 133] width 80 height 8
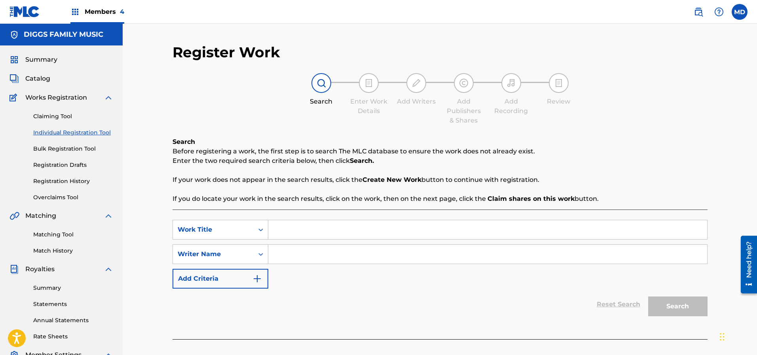
click at [324, 231] on input "Search Form" at bounding box center [487, 229] width 439 height 19
click at [306, 257] on input "Search Form" at bounding box center [487, 254] width 439 height 19
paste input "[PERSON_NAME]"
type input "[PERSON_NAME]"
click at [317, 233] on input "Search Form" at bounding box center [487, 229] width 439 height 19
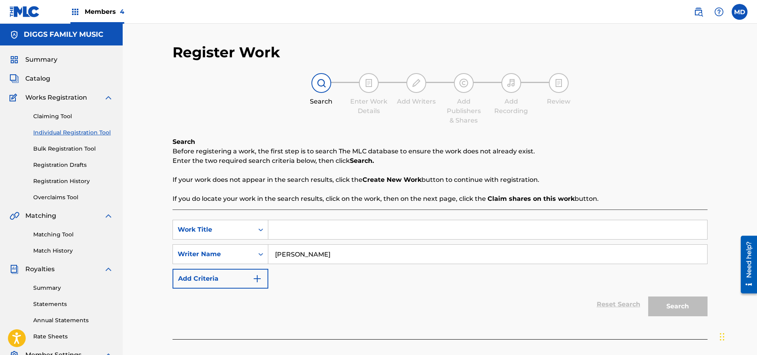
paste input "GOTTA HAVE IT"
type input "GOTTA HAVE IT"
click at [691, 310] on button "Search" at bounding box center [677, 307] width 59 height 20
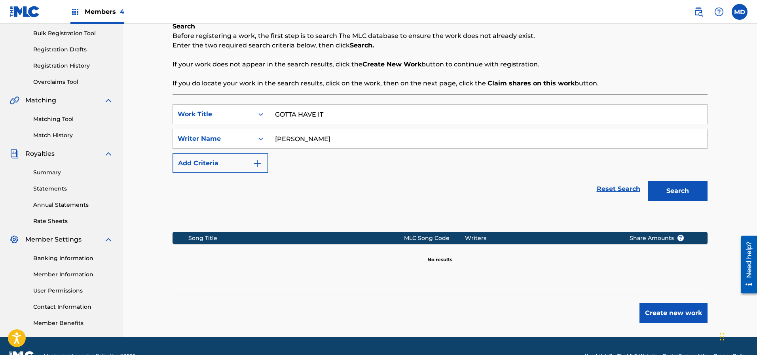
scroll to position [135, 0]
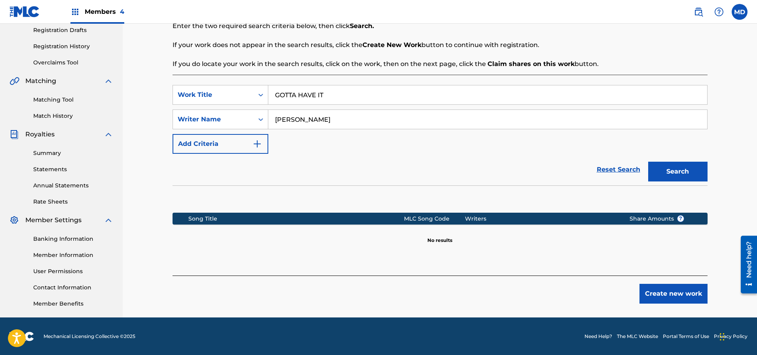
click at [659, 291] on button "Create new work" at bounding box center [673, 294] width 68 height 20
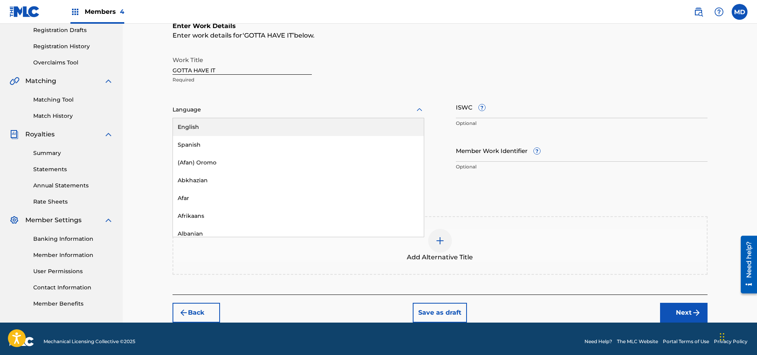
click at [246, 103] on div "Language" at bounding box center [298, 110] width 252 height 17
click at [246, 134] on div "English" at bounding box center [298, 127] width 251 height 18
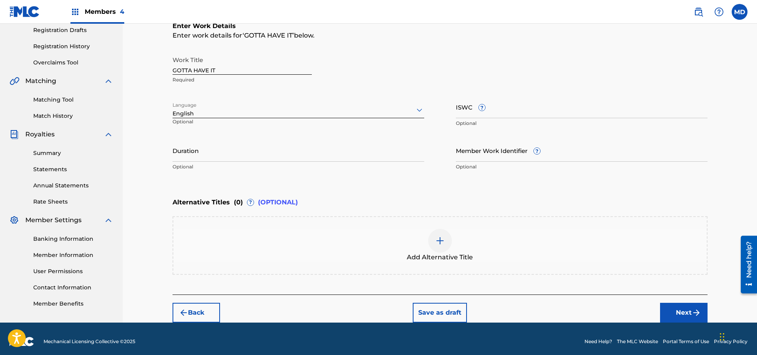
click at [519, 153] on input "Member Work Identifier ?" at bounding box center [582, 150] width 252 height 23
paste input "62140494"
type input "62140494"
drag, startPoint x: 685, startPoint y: 313, endPoint x: 681, endPoint y: 309, distance: 5.3
click at [684, 312] on button "Next" at bounding box center [683, 313] width 47 height 20
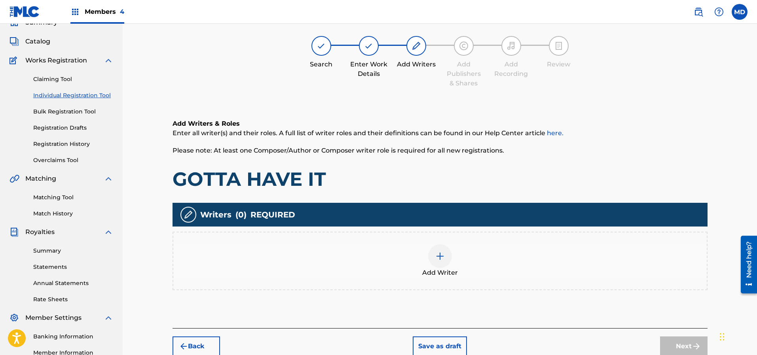
scroll to position [36, 0]
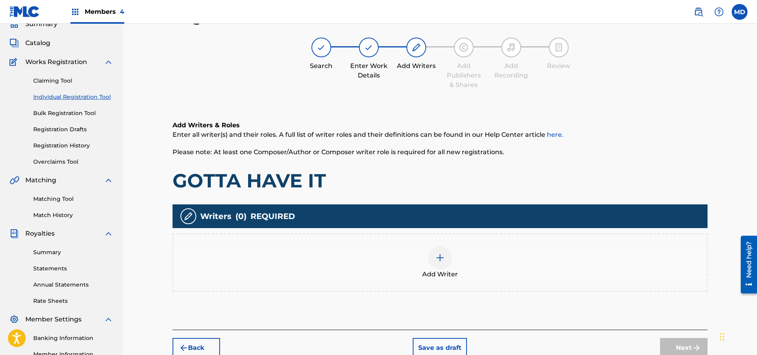
click at [440, 259] on img at bounding box center [439, 257] width 9 height 9
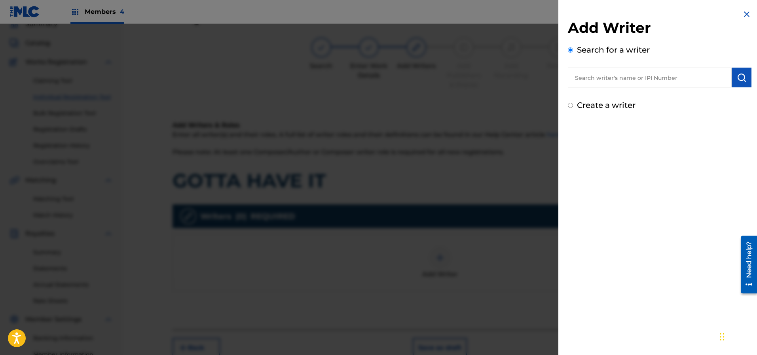
click at [623, 74] on input "text" at bounding box center [650, 78] width 164 height 20
paste input "1104668083"
click at [736, 80] on img "submit" at bounding box center [740, 77] width 9 height 9
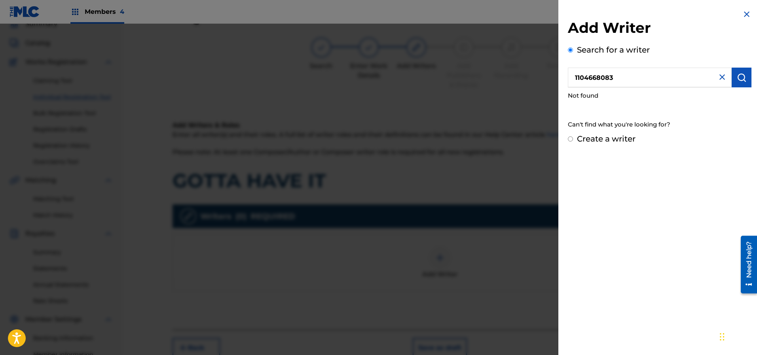
drag, startPoint x: 648, startPoint y: 83, endPoint x: 566, endPoint y: 88, distance: 82.8
click at [565, 87] on div "Add Writer Search for a writer 1104668083 Not found Can't find what you're look…" at bounding box center [659, 77] width 202 height 154
paste input "0"
click at [588, 81] on input "01104668083" at bounding box center [650, 78] width 164 height 20
type input "01104668083"
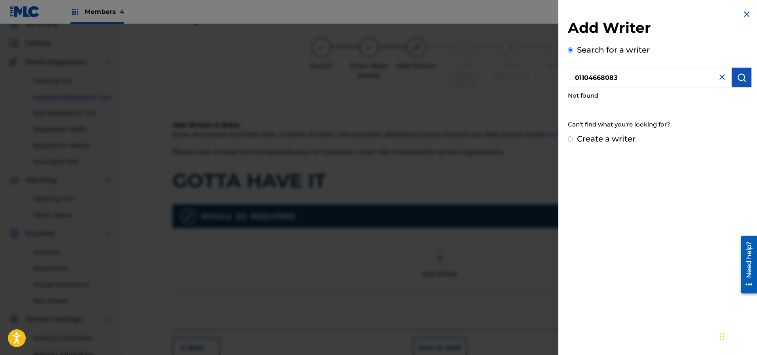
click at [742, 78] on img "submit" at bounding box center [740, 77] width 9 height 9
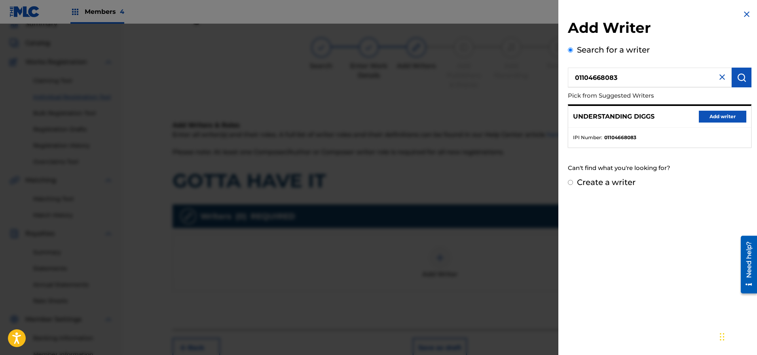
click at [719, 116] on button "Add writer" at bounding box center [721, 117] width 47 height 12
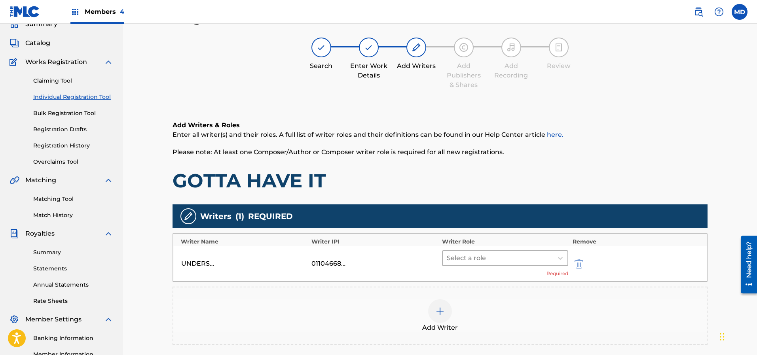
click at [511, 254] on div at bounding box center [498, 258] width 102 height 11
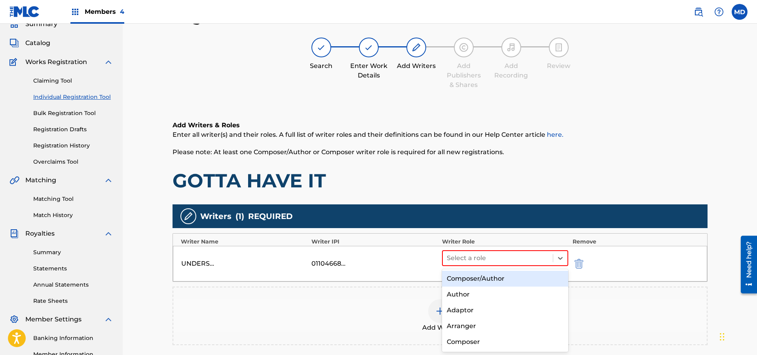
click at [498, 277] on div "Composer/Author" at bounding box center [505, 279] width 127 height 16
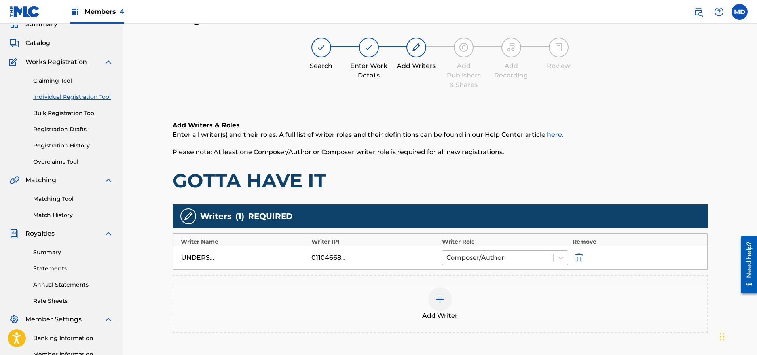
scroll to position [95, 0]
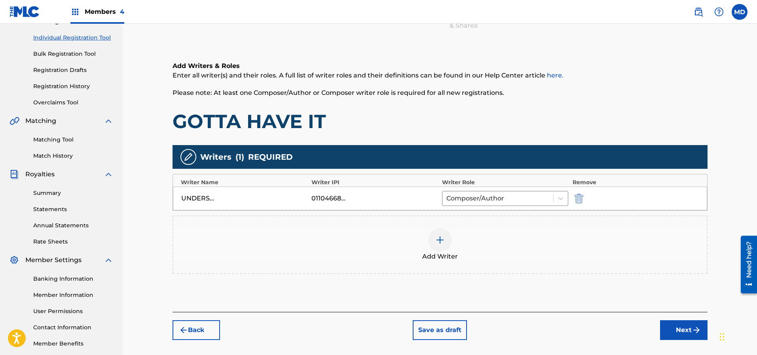
click at [439, 233] on div at bounding box center [440, 240] width 24 height 24
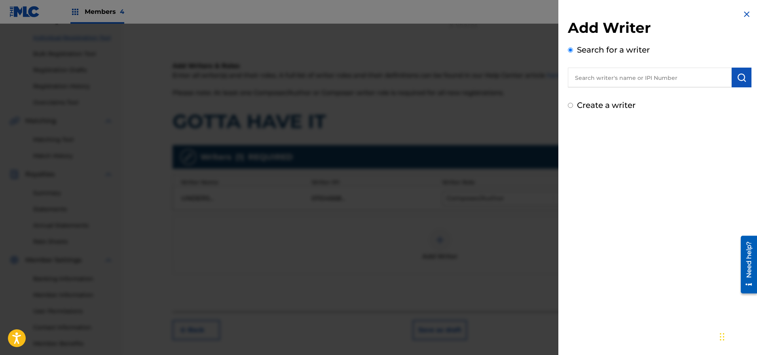
click at [650, 79] on input "text" at bounding box center [650, 78] width 164 height 20
paste input "00397884384"
type input "00397884384"
click at [742, 74] on img "submit" at bounding box center [740, 77] width 9 height 9
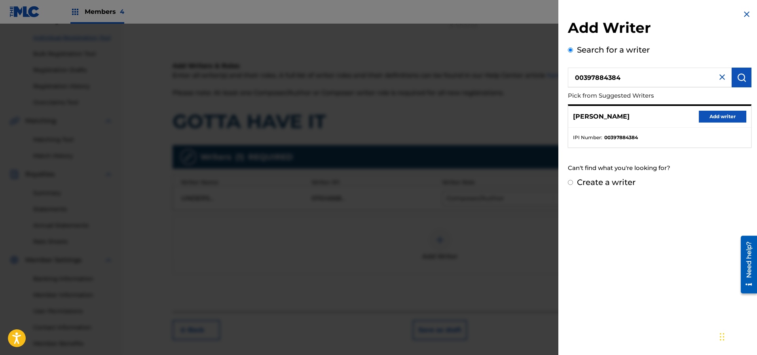
click at [714, 116] on button "Add writer" at bounding box center [721, 117] width 47 height 12
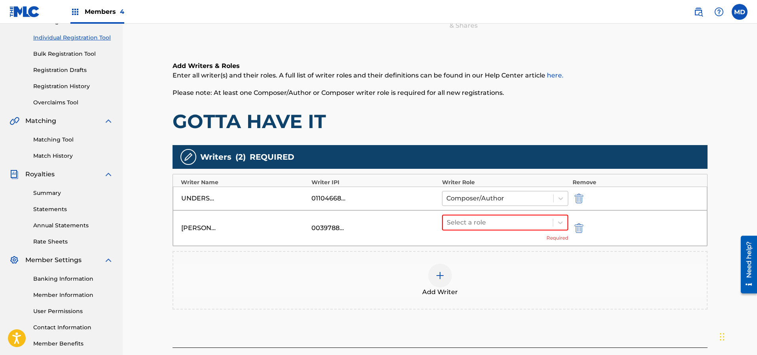
scroll to position [153, 0]
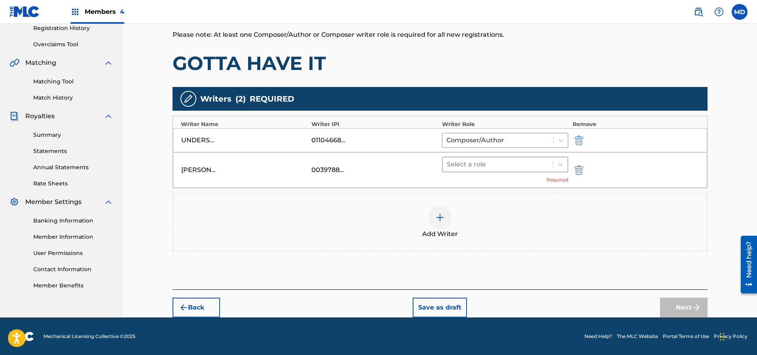
click at [468, 163] on div at bounding box center [498, 164] width 102 height 11
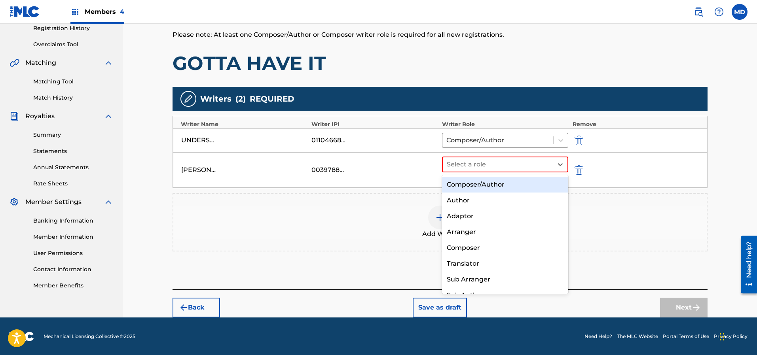
click at [473, 185] on div "Composer/Author" at bounding box center [505, 185] width 127 height 16
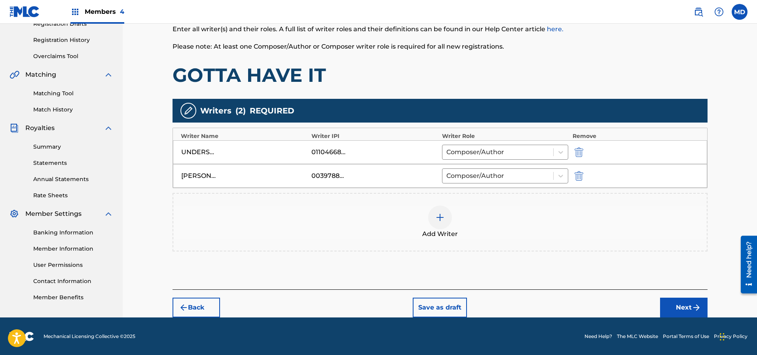
click at [681, 307] on button "Next" at bounding box center [683, 308] width 47 height 20
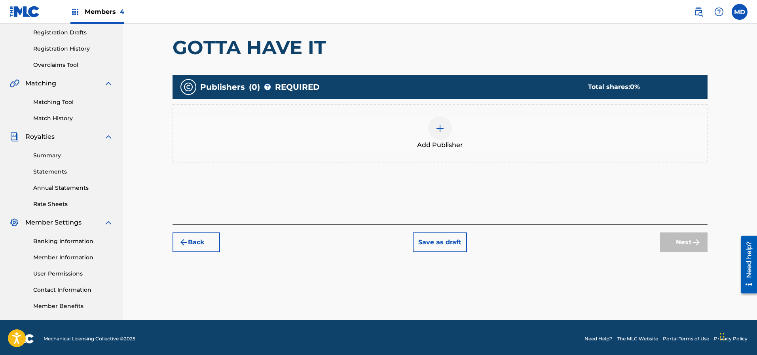
scroll to position [135, 0]
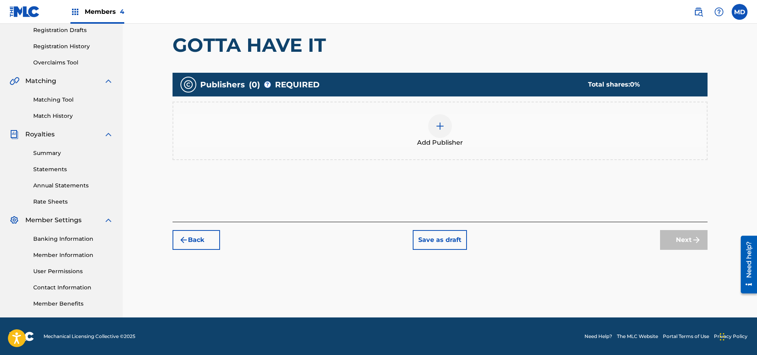
click at [435, 126] on img at bounding box center [439, 125] width 9 height 9
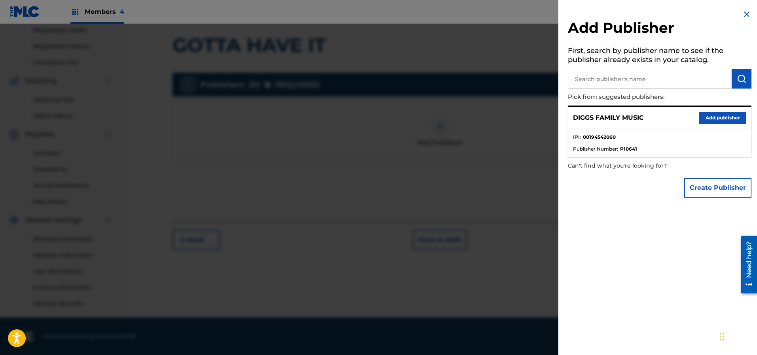
click at [709, 117] on button "Add publisher" at bounding box center [721, 118] width 47 height 12
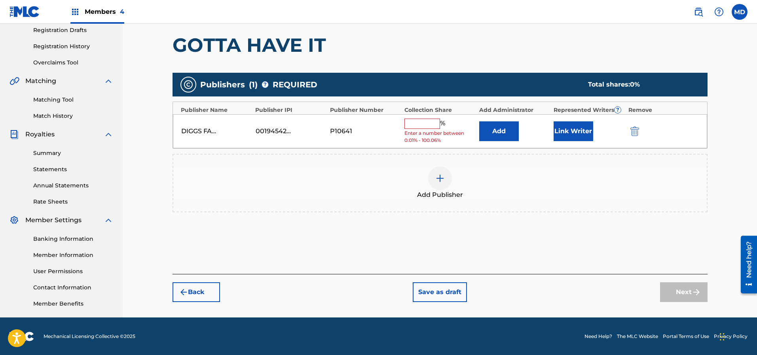
click at [422, 125] on input "text" at bounding box center [422, 124] width 36 height 10
type input "100"
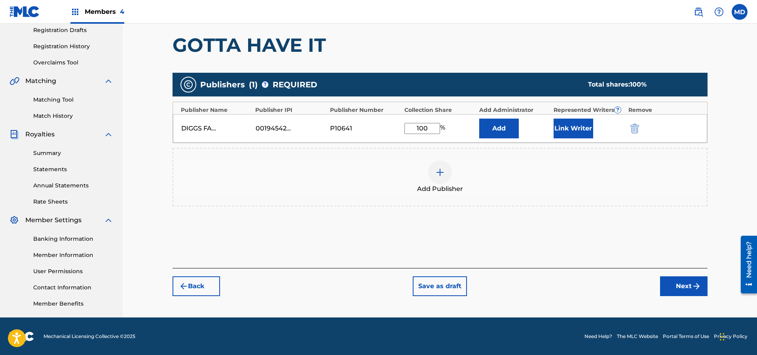
click at [584, 127] on button "Link Writer" at bounding box center [573, 129] width 40 height 20
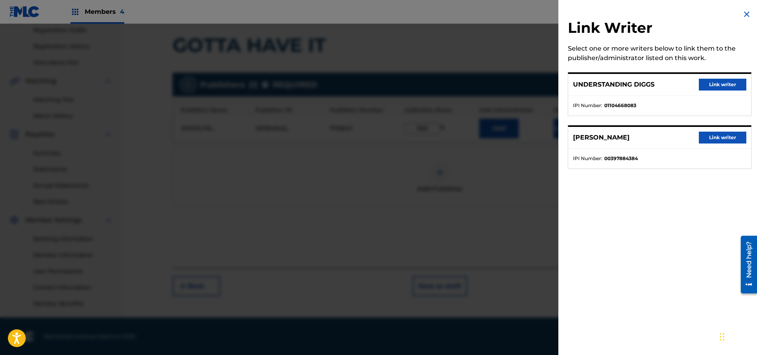
click at [716, 84] on button "Link writer" at bounding box center [721, 85] width 47 height 12
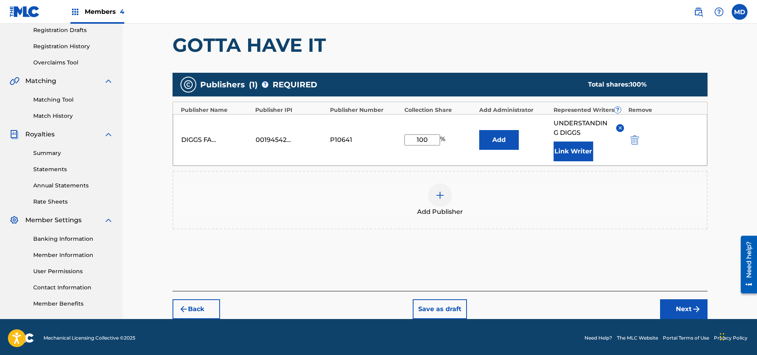
click at [572, 153] on button "Link Writer" at bounding box center [573, 152] width 40 height 20
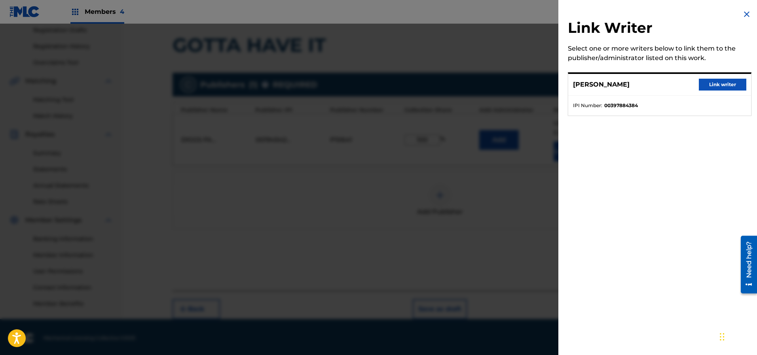
click at [717, 84] on button "Link writer" at bounding box center [721, 85] width 47 height 12
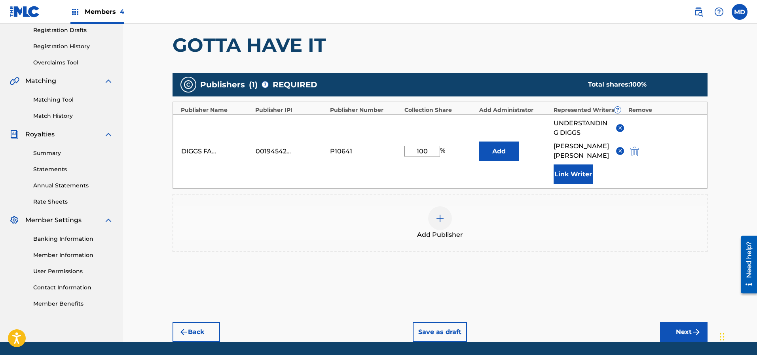
click at [679, 322] on button "Next" at bounding box center [683, 332] width 47 height 20
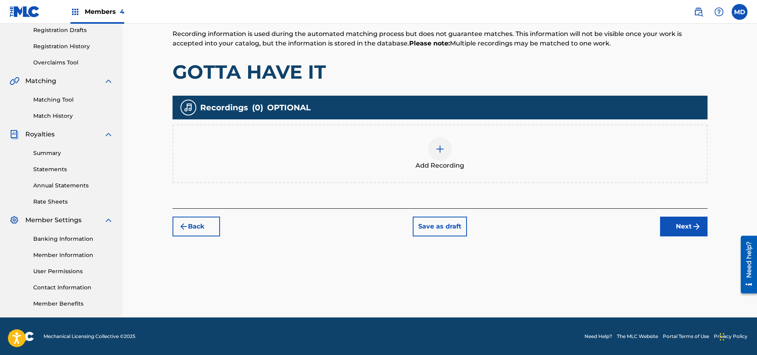
click at [686, 222] on button "Next" at bounding box center [683, 227] width 47 height 20
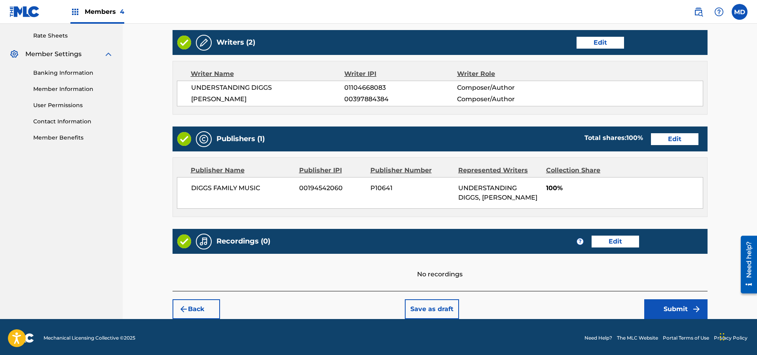
scroll to position [302, 0]
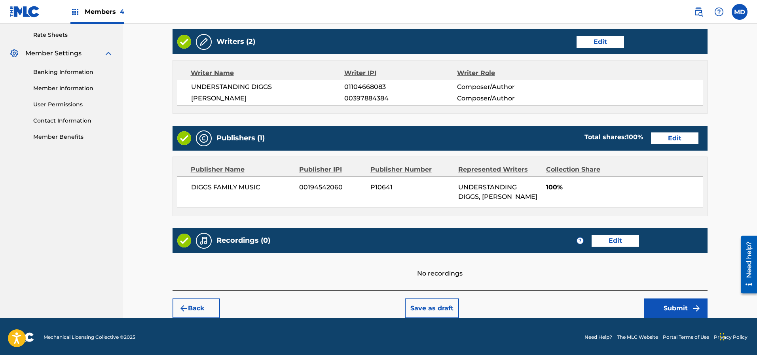
click at [670, 307] on button "Submit" at bounding box center [675, 309] width 63 height 20
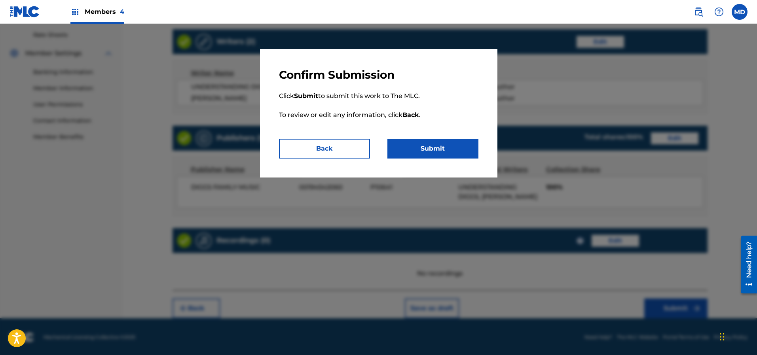
click at [446, 144] on button "Submit" at bounding box center [432, 149] width 91 height 20
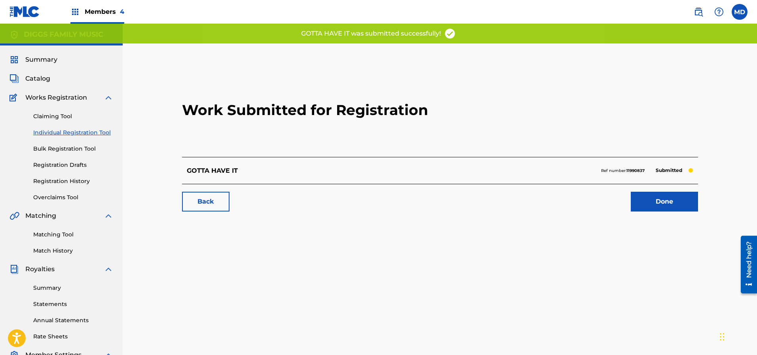
click at [662, 201] on link "Done" at bounding box center [663, 202] width 67 height 20
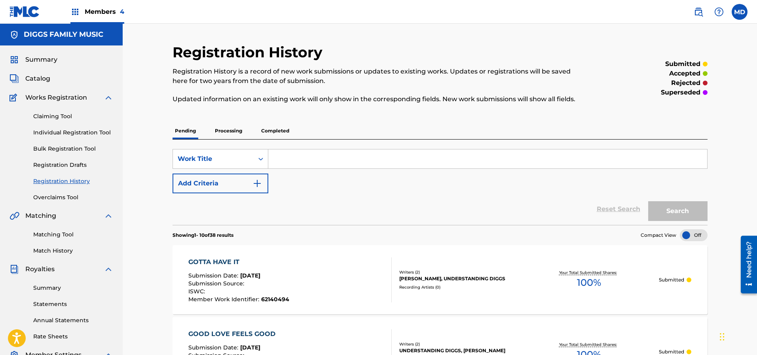
click at [700, 236] on div at bounding box center [693, 235] width 28 height 12
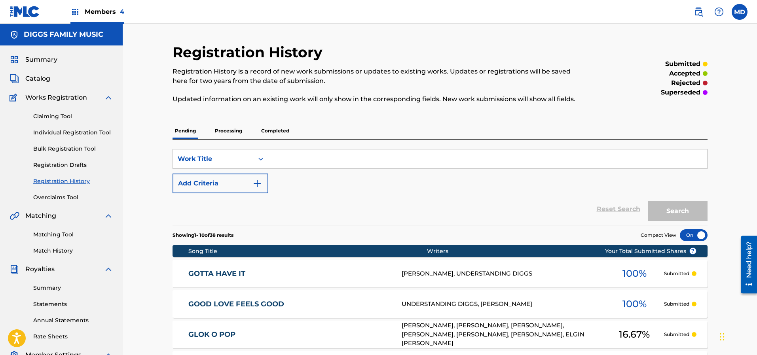
click at [693, 236] on div at bounding box center [693, 235] width 28 height 12
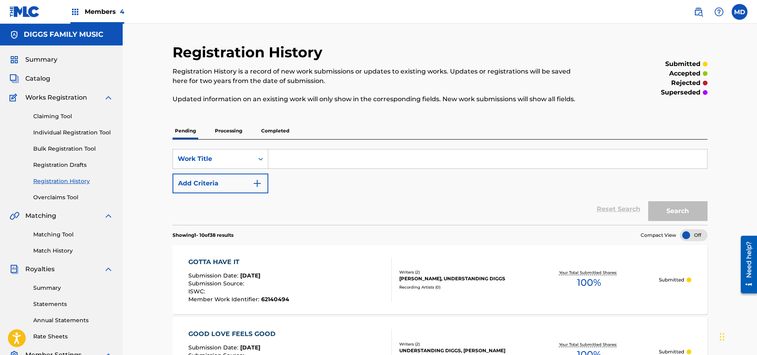
click at [296, 157] on input "Search Form" at bounding box center [487, 158] width 439 height 19
paste input "GRAND PRIX"
click at [700, 218] on button "Search" at bounding box center [677, 211] width 59 height 20
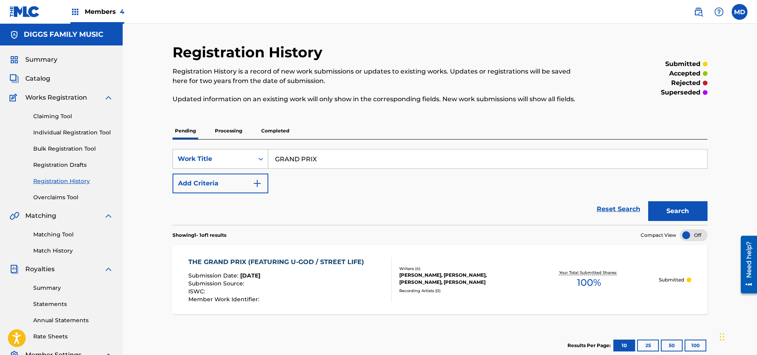
drag, startPoint x: 342, startPoint y: 157, endPoint x: 267, endPoint y: 162, distance: 76.1
click at [267, 161] on div "SearchWithCriteria6e878bbe-5e36-4956-af99-7d865f8edf35 Work Title GRAND PRIX" at bounding box center [439, 159] width 535 height 20
paste input "ID IRON RAP"
type input "GRID IRON RAP"
click at [667, 216] on button "Search" at bounding box center [677, 211] width 59 height 20
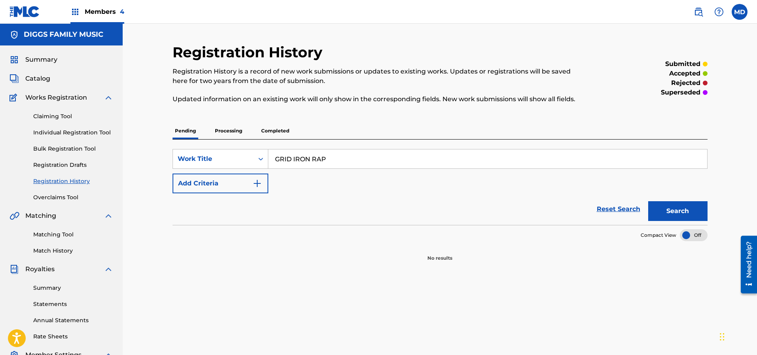
click at [235, 129] on p "Processing" at bounding box center [228, 131] width 32 height 17
click at [274, 135] on p "Completed" at bounding box center [275, 131] width 33 height 17
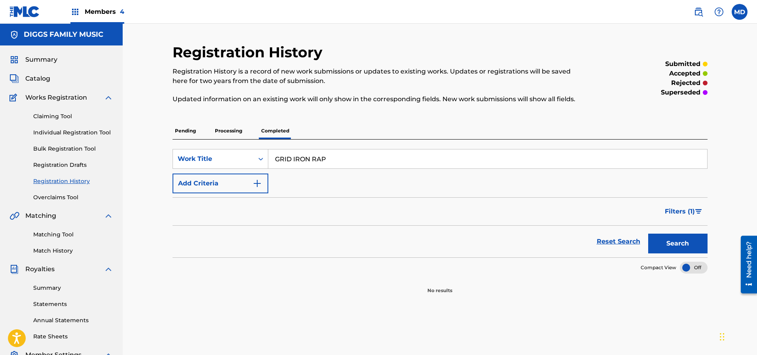
click at [61, 116] on link "Claiming Tool" at bounding box center [73, 116] width 80 height 8
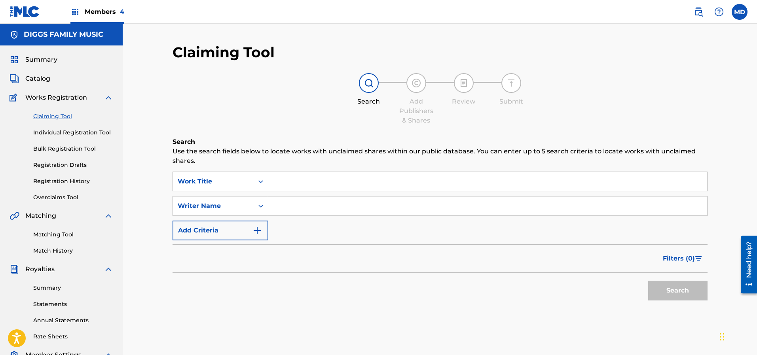
click at [303, 182] on input "Search Form" at bounding box center [487, 181] width 439 height 19
paste input "GRID IRON RAP"
type input "GRID IRON RAP"
click at [680, 291] on button "Search" at bounding box center [677, 291] width 59 height 20
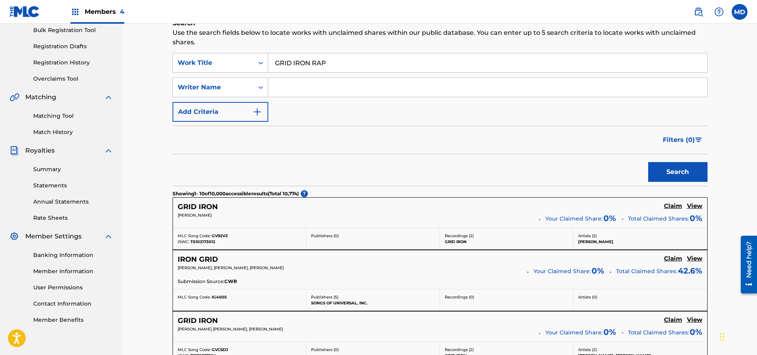
scroll to position [59, 0]
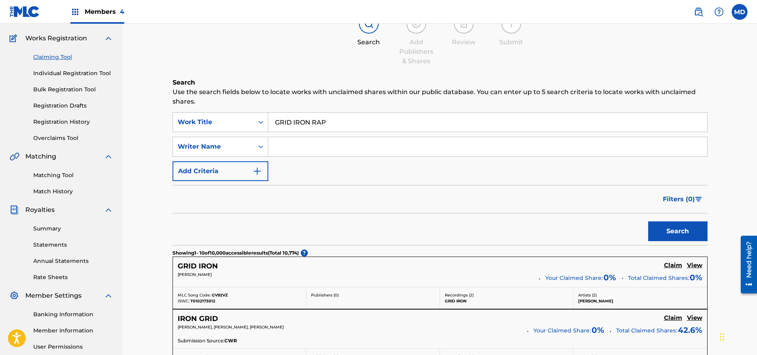
click at [305, 150] on input "Search Form" at bounding box center [487, 146] width 439 height 19
click at [675, 229] on button "Search" at bounding box center [677, 231] width 59 height 20
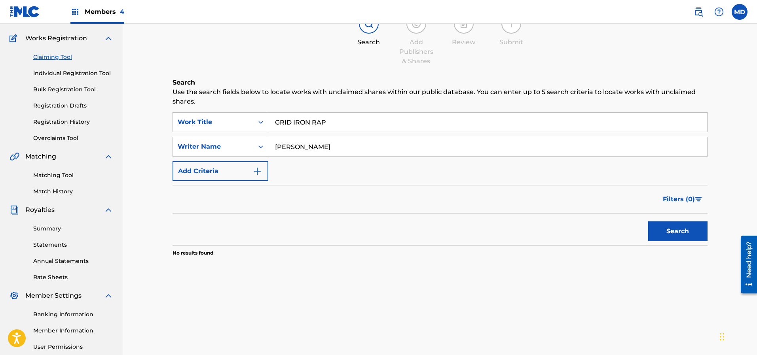
drag, startPoint x: 327, startPoint y: 121, endPoint x: 276, endPoint y: 121, distance: 51.0
click at [276, 121] on input "GRID IRON RAP" at bounding box center [487, 122] width 439 height 19
drag, startPoint x: 333, startPoint y: 146, endPoint x: 264, endPoint y: 148, distance: 69.2
click at [264, 148] on div "SearchWithCriteriae28d98b4-89cb-48bb-9370-7684e5f57ba2 Writer Name [PERSON_NAME]" at bounding box center [439, 147] width 535 height 20
paste input "[PERSON_NAME]"
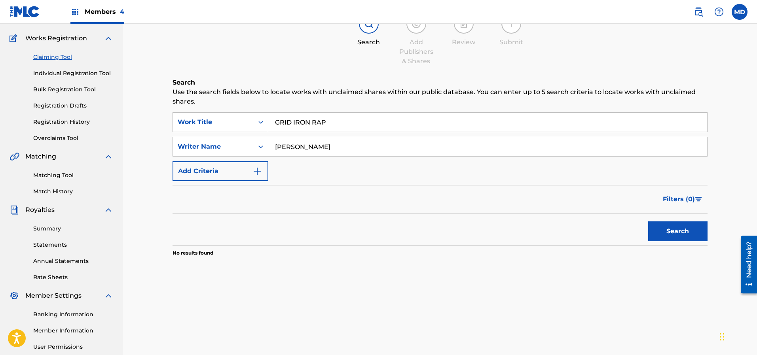
type input "[PERSON_NAME]"
click at [672, 235] on button "Search" at bounding box center [677, 231] width 59 height 20
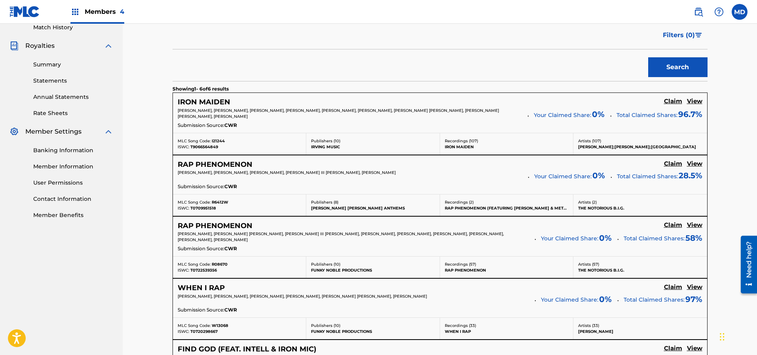
scroll to position [237, 0]
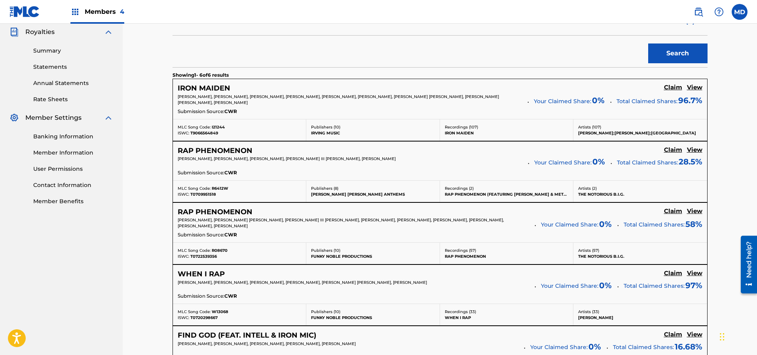
click at [697, 88] on h5 "View" at bounding box center [694, 88] width 15 height 8
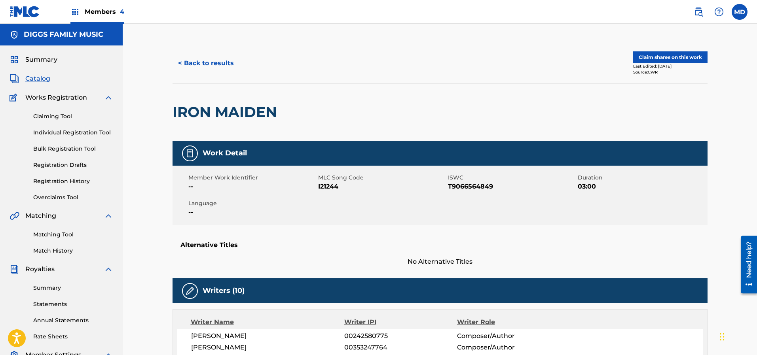
click at [664, 57] on button "Claim shares on this work" at bounding box center [670, 57] width 74 height 12
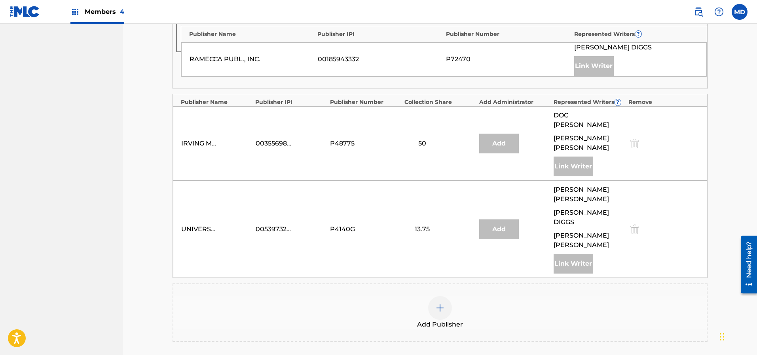
scroll to position [702, 0]
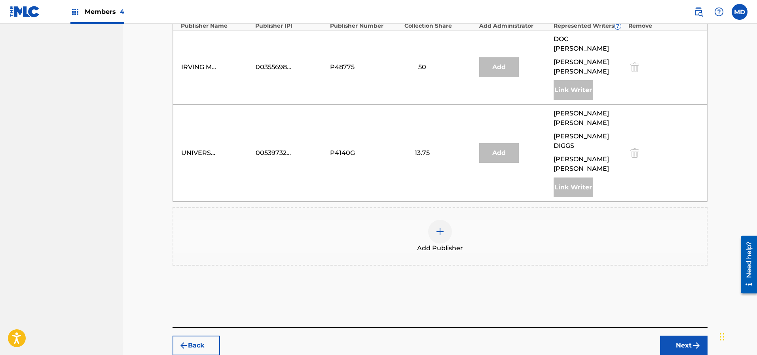
click at [441, 227] on img at bounding box center [439, 231] width 9 height 9
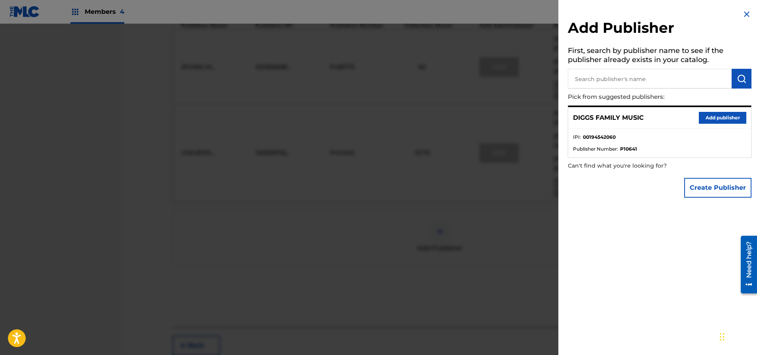
click at [708, 121] on button "Add publisher" at bounding box center [721, 118] width 47 height 12
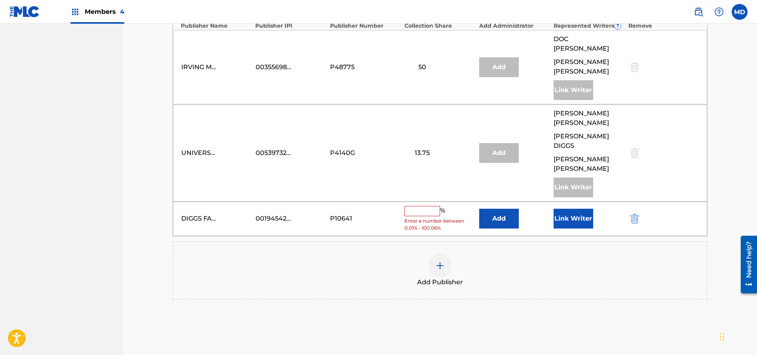
click at [579, 209] on button "Link Writer" at bounding box center [573, 219] width 40 height 20
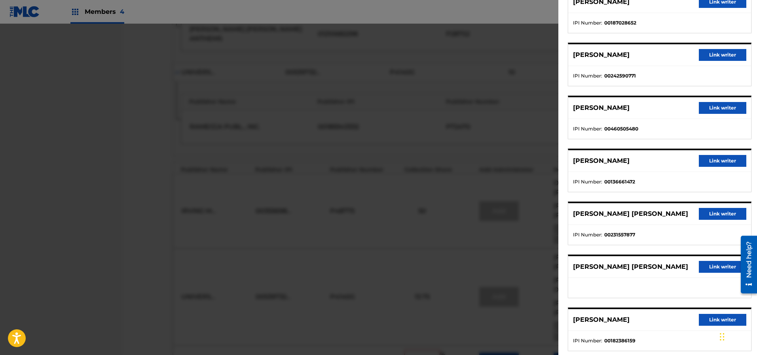
scroll to position [256, 0]
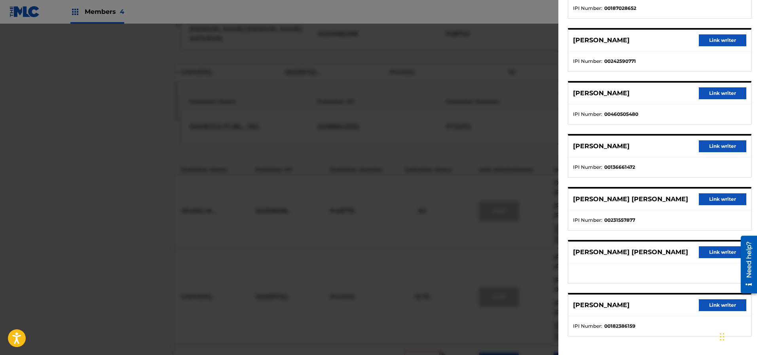
click at [720, 199] on button "Link writer" at bounding box center [721, 199] width 47 height 12
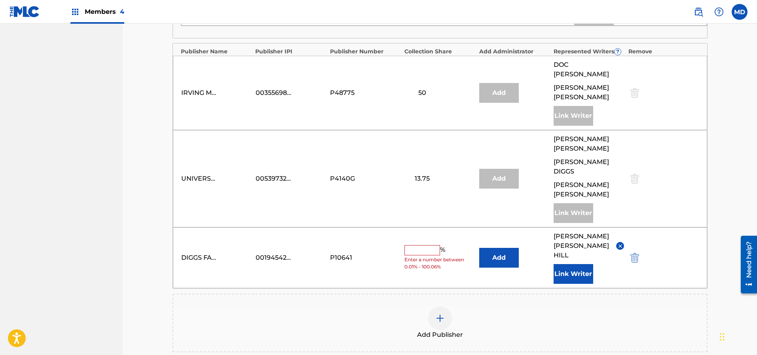
scroll to position [677, 0]
click at [429, 245] on input "text" at bounding box center [422, 250] width 36 height 10
type input "3.39"
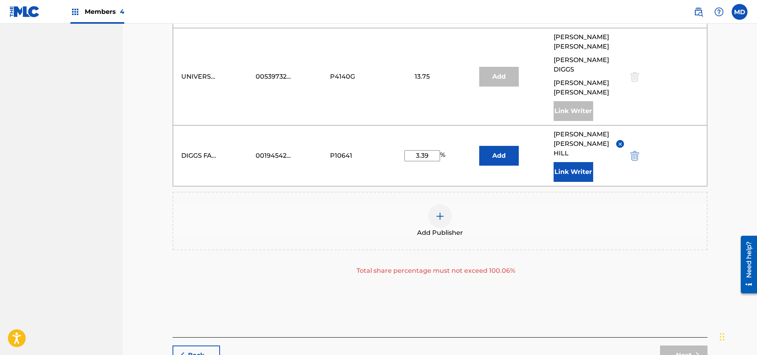
scroll to position [779, 0]
drag, startPoint x: 436, startPoint y: 114, endPoint x: 412, endPoint y: 115, distance: 24.2
click at [412, 150] on input "3.39" at bounding box center [422, 155] width 36 height 11
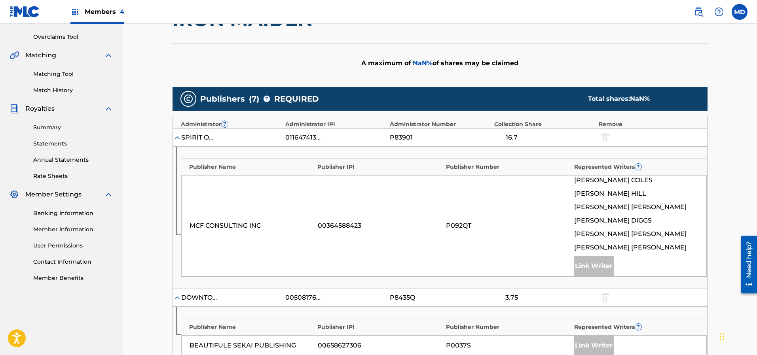
scroll to position [0, 0]
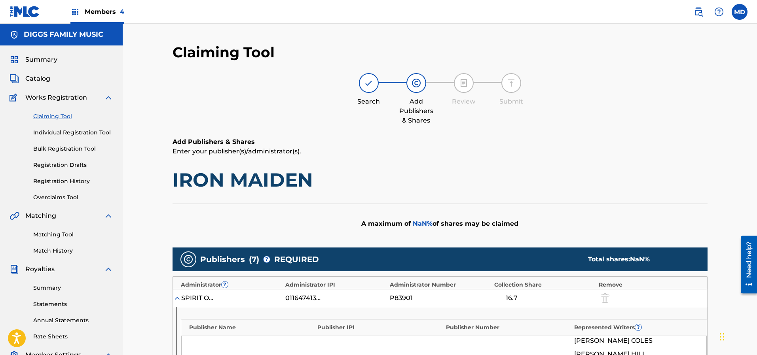
click at [541, 229] on div "A maximum of NaN % of shares may be claimed" at bounding box center [439, 224] width 535 height 40
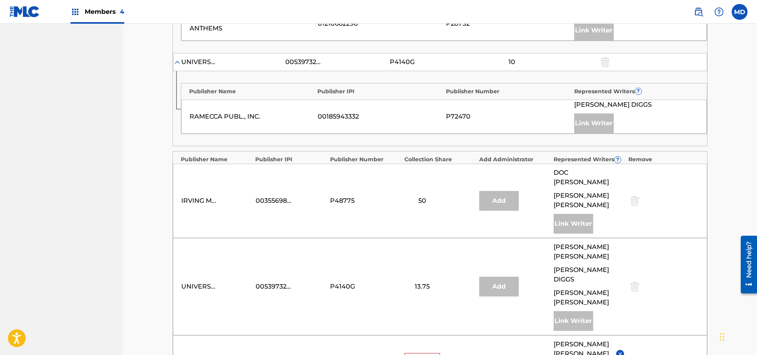
scroll to position [754, 0]
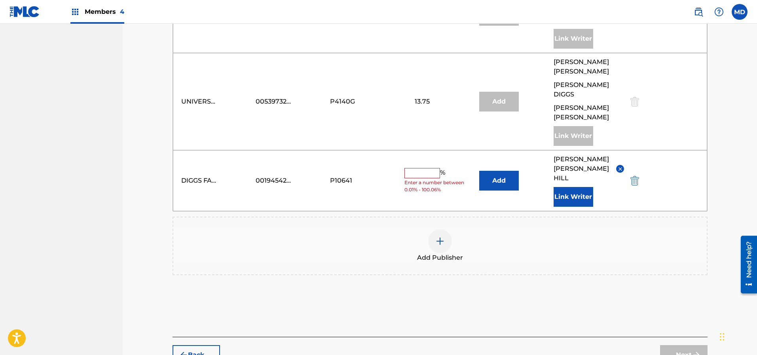
click at [426, 168] on input "text" at bounding box center [422, 173] width 36 height 10
type input "3.29"
click at [676, 345] on button "Next" at bounding box center [683, 355] width 47 height 20
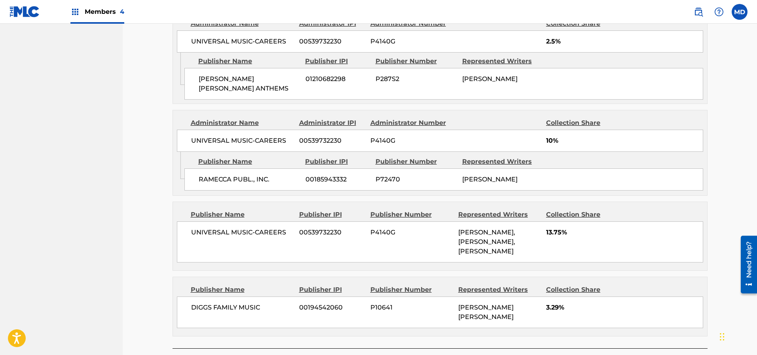
scroll to position [768, 0]
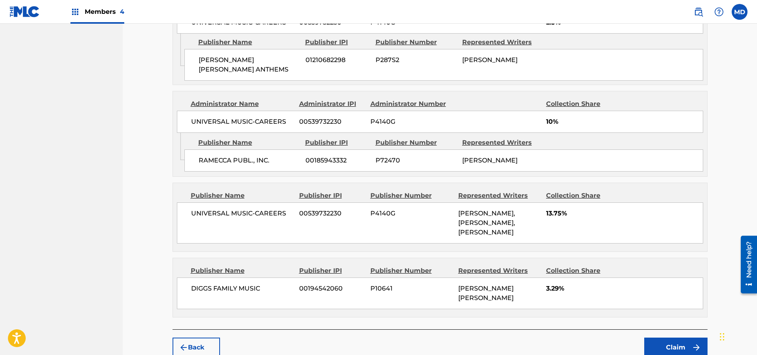
click at [668, 338] on button "Claim" at bounding box center [675, 348] width 63 height 20
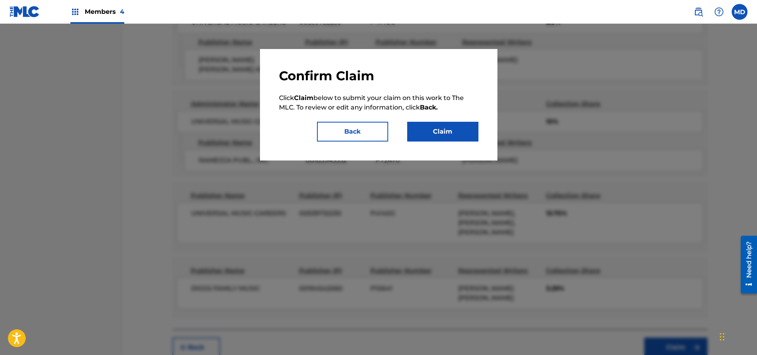
click at [425, 131] on button "Claim" at bounding box center [442, 132] width 71 height 20
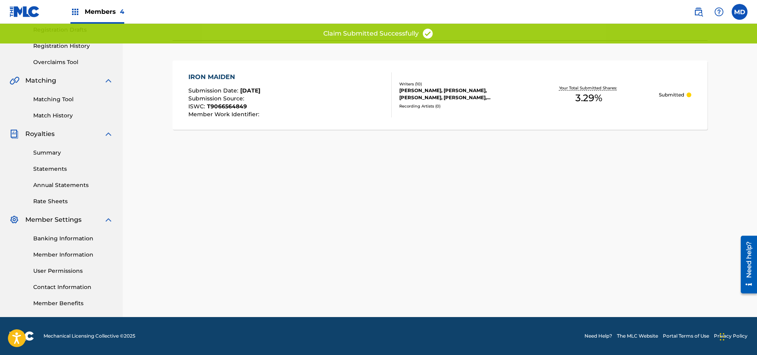
scroll to position [135, 0]
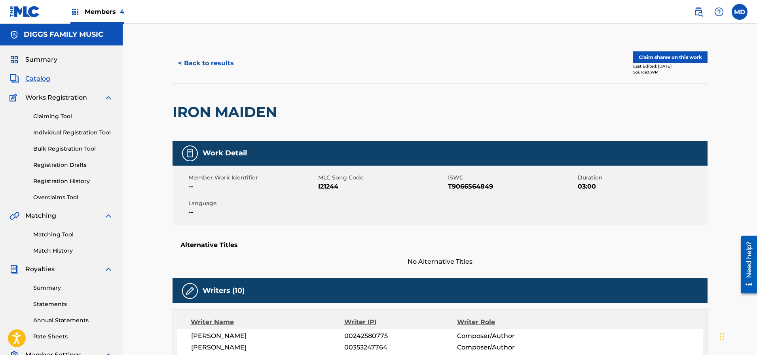
click at [201, 61] on button "< Back to results" at bounding box center [205, 63] width 67 height 20
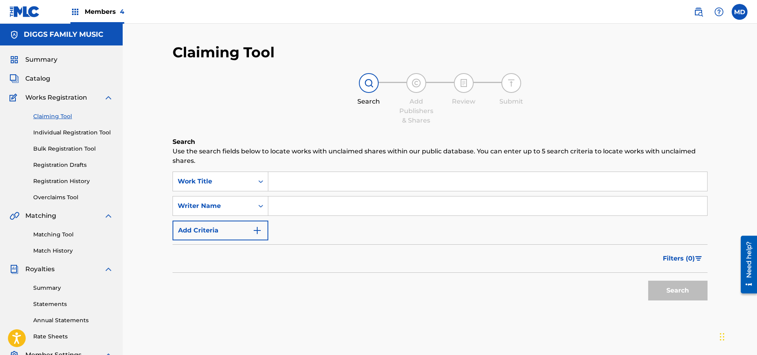
scroll to position [135, 0]
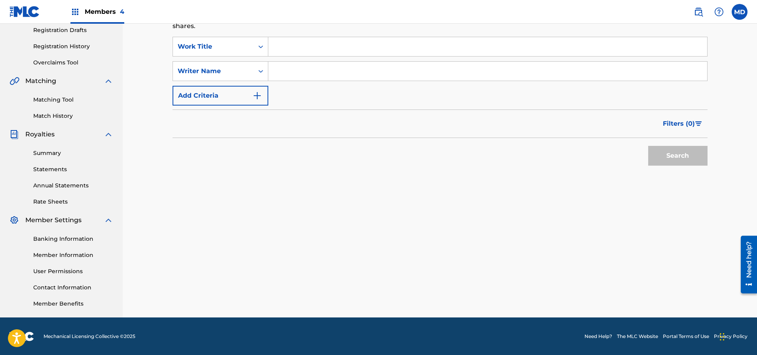
click at [296, 46] on input "Search Form" at bounding box center [487, 46] width 439 height 19
paste input "[PERSON_NAME]"
type input "[PERSON_NAME]"
drag, startPoint x: 327, startPoint y: 46, endPoint x: 267, endPoint y: 50, distance: 60.2
click at [267, 50] on div "SearchWithCriteria8a0573a3-30f8-4ea3-8736-9ea74f299c1c Work Title [PERSON_NAME]" at bounding box center [439, 47] width 535 height 20
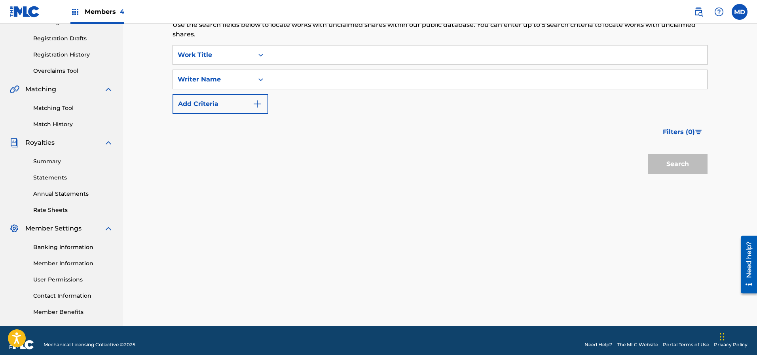
scroll to position [16, 0]
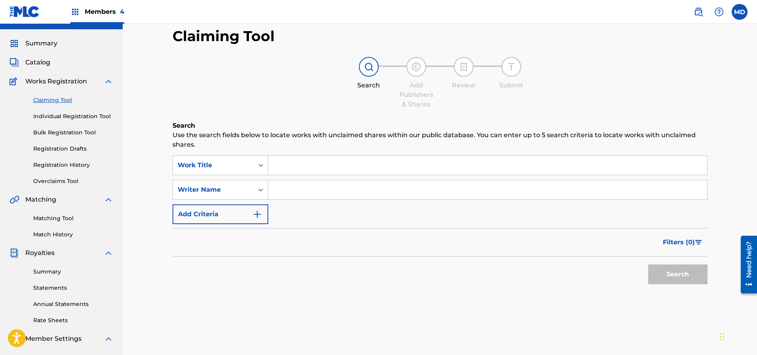
click at [59, 117] on link "Individual Registration Tool" at bounding box center [73, 116] width 80 height 8
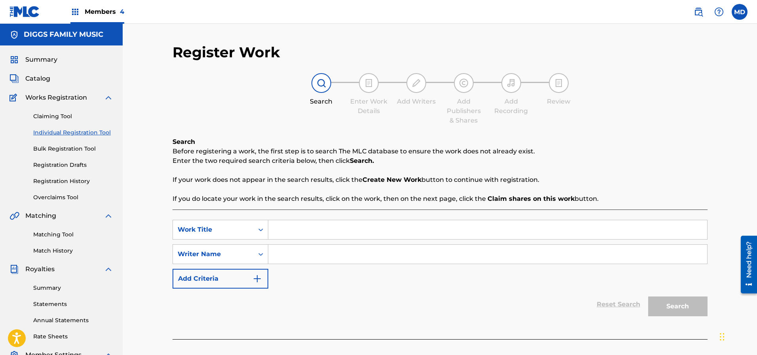
click at [314, 233] on input "Search Form" at bounding box center [487, 229] width 439 height 19
paste input "GRID IRON RAP"
type input "GRID IRON RAP"
click at [303, 257] on input "Search Form" at bounding box center [487, 254] width 439 height 19
type input "d"
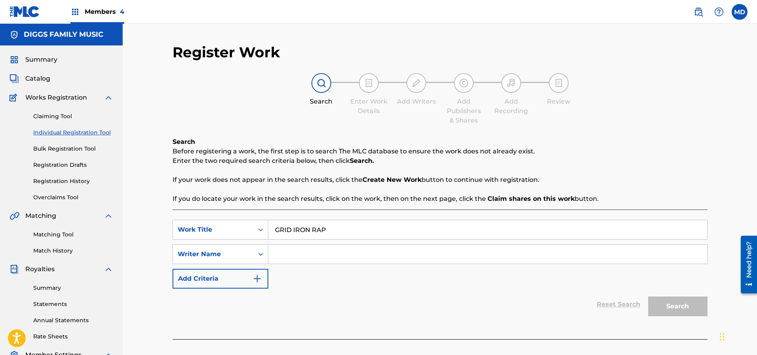
click at [293, 255] on input "Search Form" at bounding box center [487, 254] width 439 height 19
type input "[PERSON_NAME]"
click at [692, 306] on button "Search" at bounding box center [677, 307] width 59 height 20
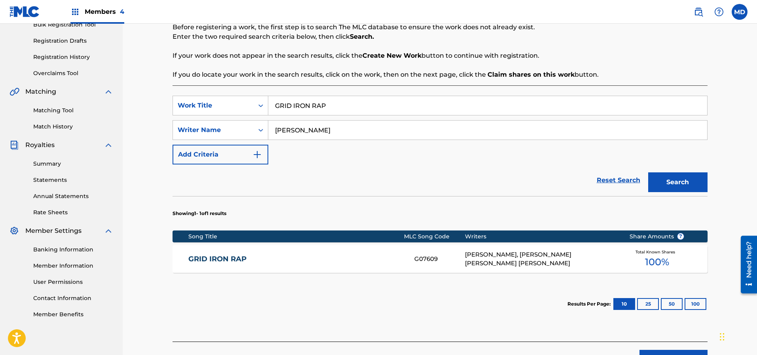
scroll to position [176, 0]
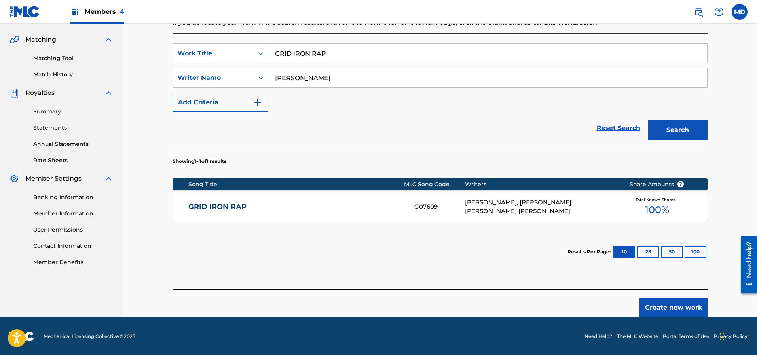
click at [527, 206] on div "[PERSON_NAME], [PERSON_NAME] [PERSON_NAME] [PERSON_NAME]" at bounding box center [541, 207] width 152 height 18
